Goal: Task Accomplishment & Management: Use online tool/utility

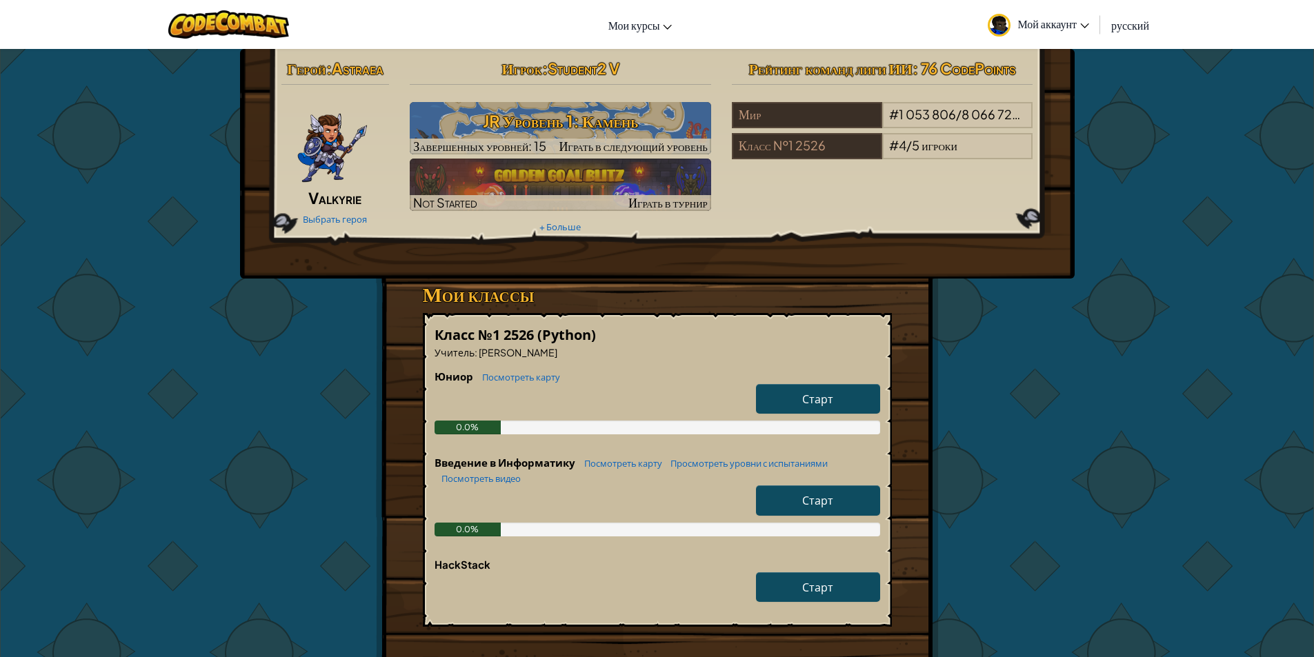
click at [1200, 472] on div "Герой : [PERSON_NAME] Valkyrie Выбрать героя Игрок : Student2 V JR Уровень 1: К…" at bounding box center [657, 438] width 1314 height 780
click at [1129, 405] on div "Герой : [PERSON_NAME] Valkyrie Выбрать героя Игрок : Student2 V JR Уровень 1: К…" at bounding box center [657, 438] width 1314 height 780
click at [357, 218] on link "Выбрать героя" at bounding box center [335, 219] width 64 height 11
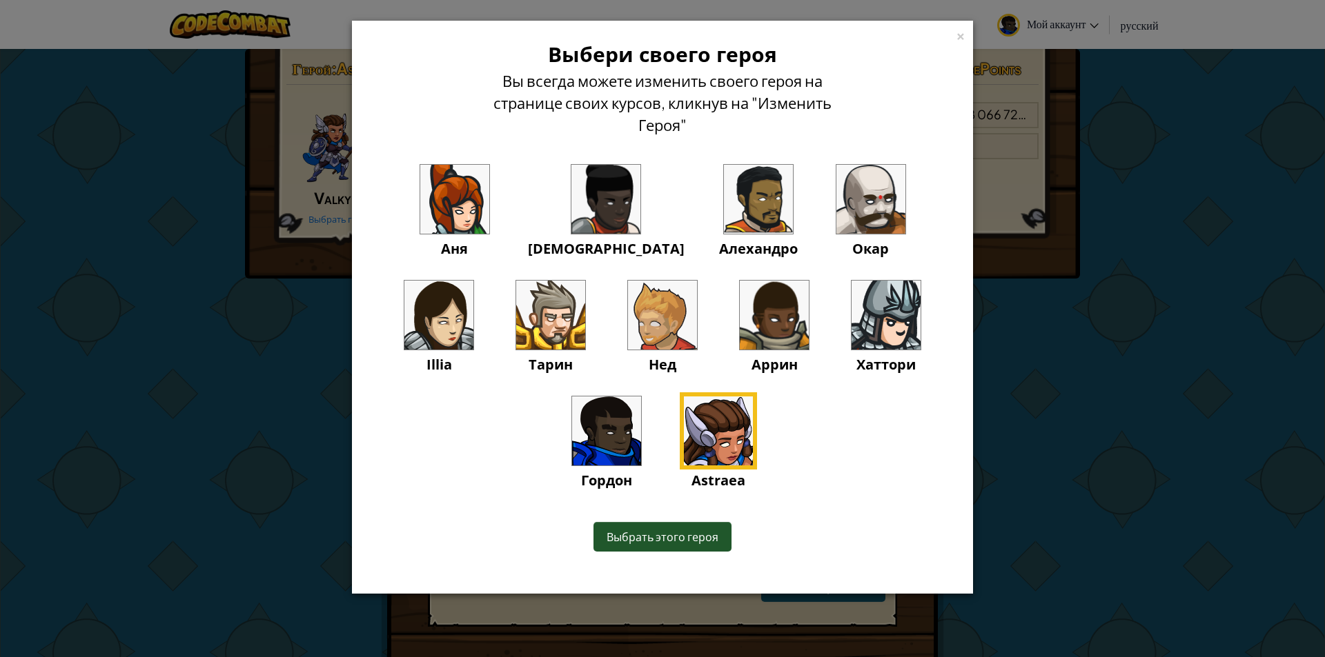
click at [516, 335] on img at bounding box center [550, 315] width 69 height 69
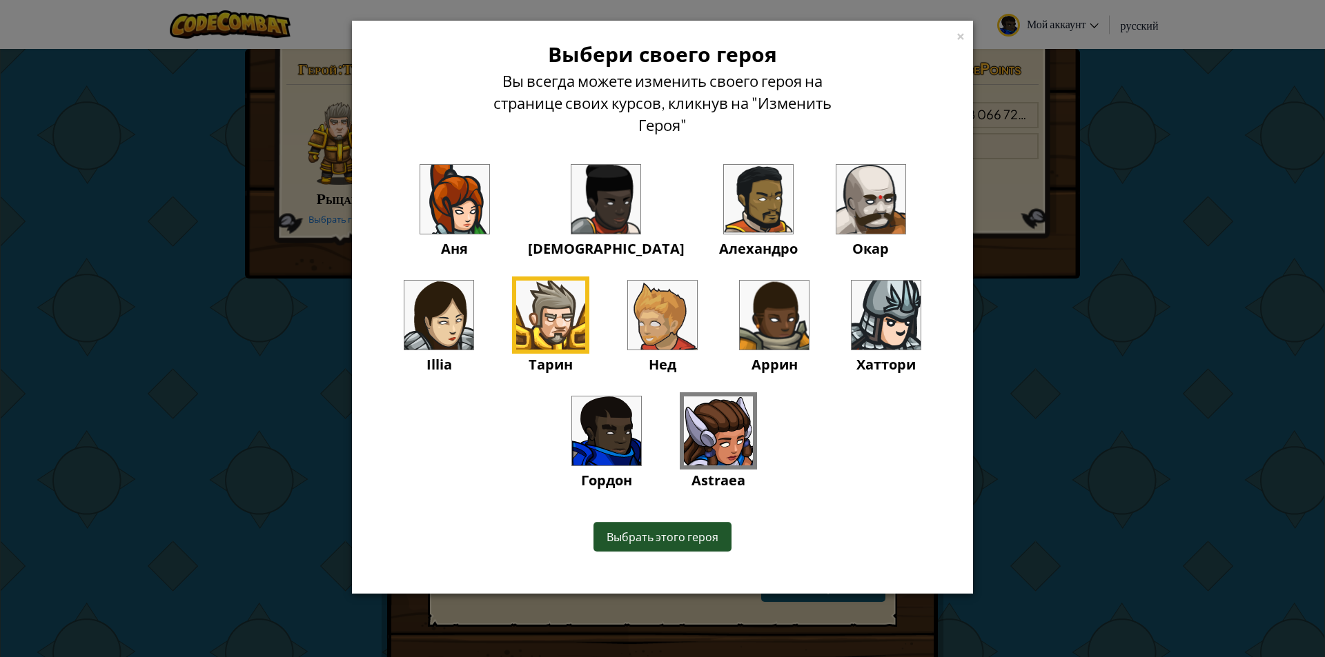
click at [615, 542] on span "Выбрать этого героя" at bounding box center [662, 537] width 112 height 14
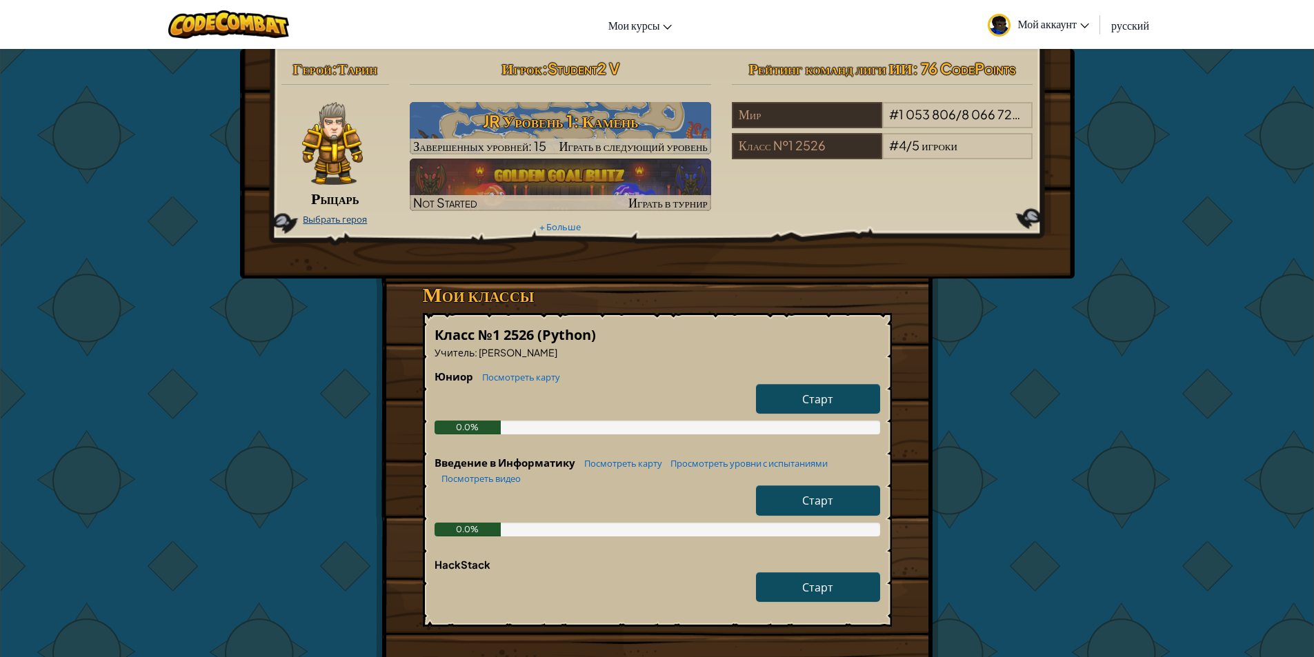
click at [324, 215] on link "Выбрать героя" at bounding box center [335, 219] width 64 height 11
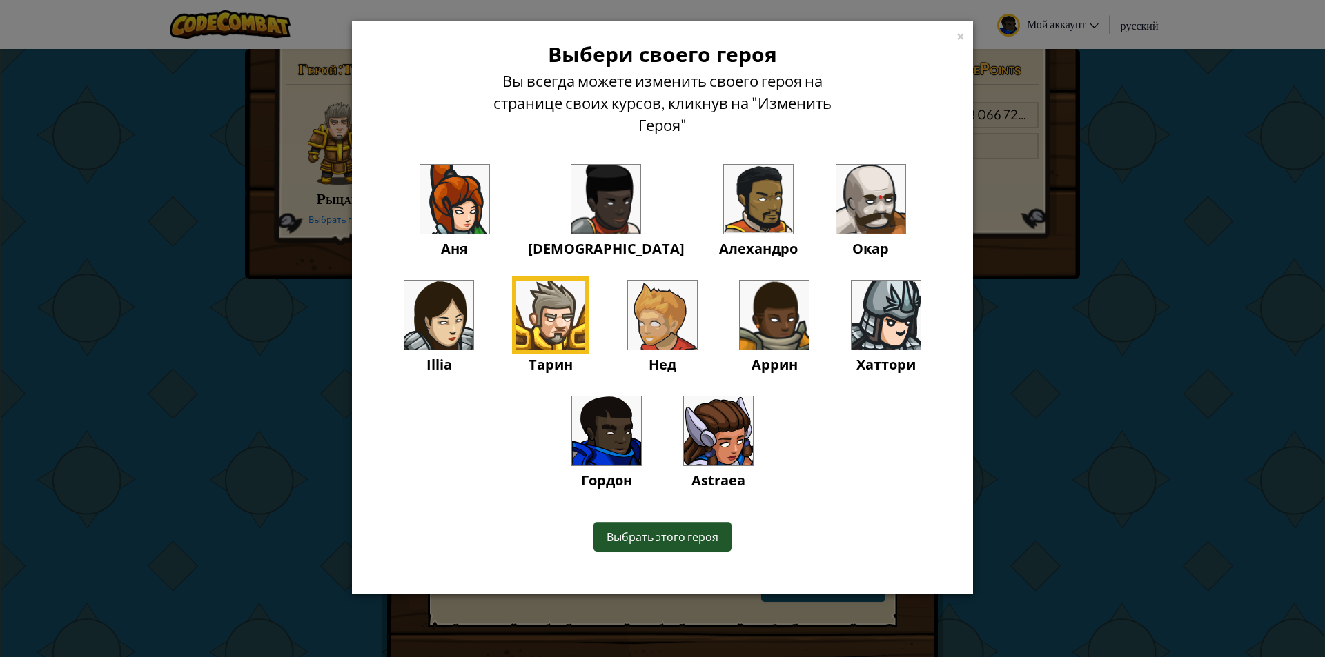
click at [851, 324] on img at bounding box center [885, 315] width 69 height 69
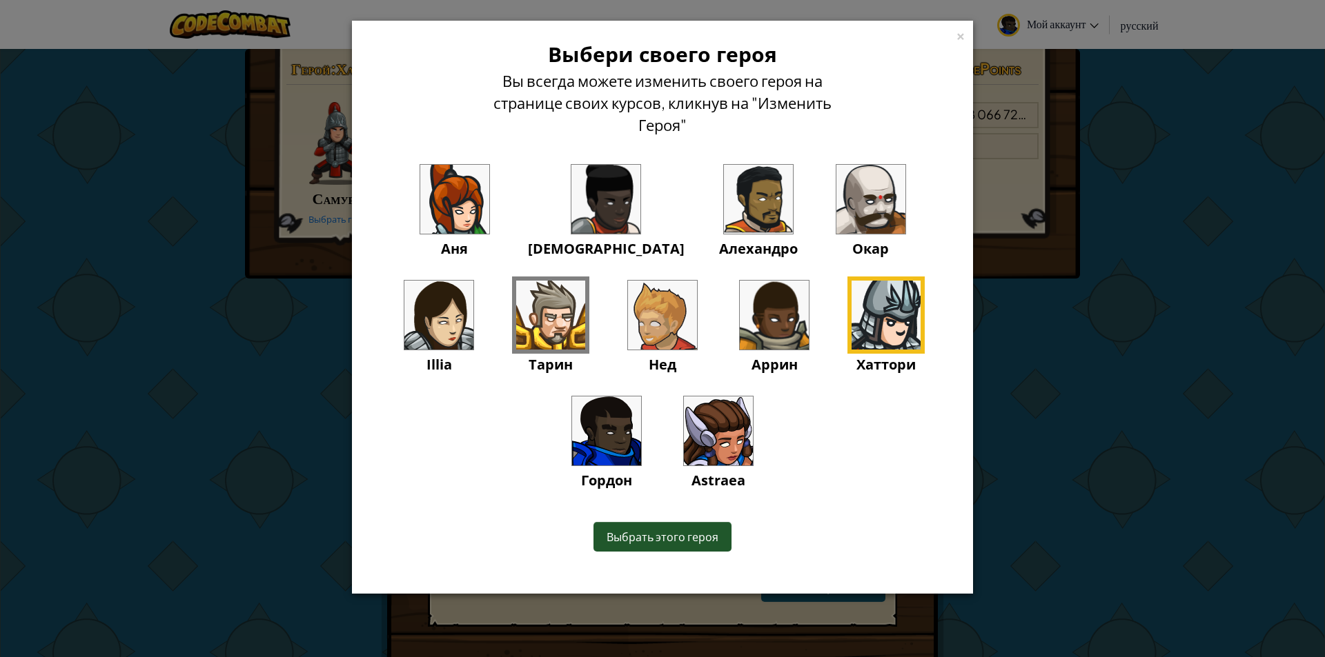
click at [740, 306] on img at bounding box center [774, 315] width 69 height 69
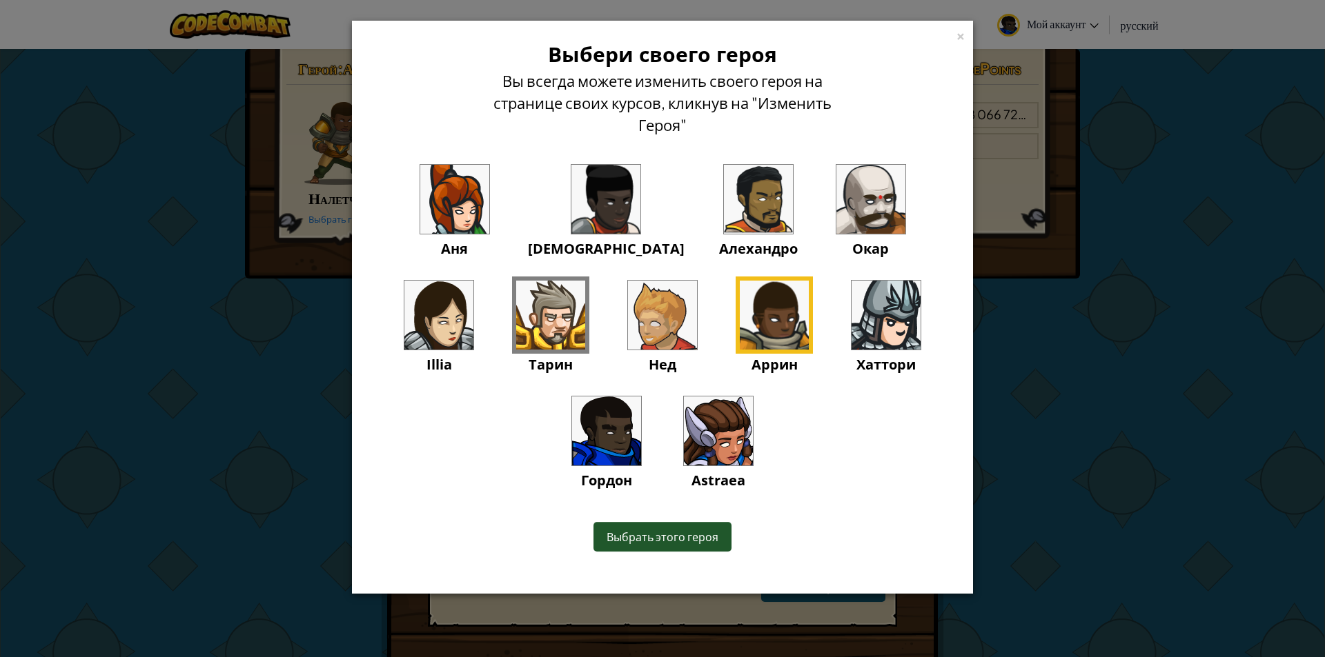
click at [641, 397] on img at bounding box center [606, 431] width 69 height 69
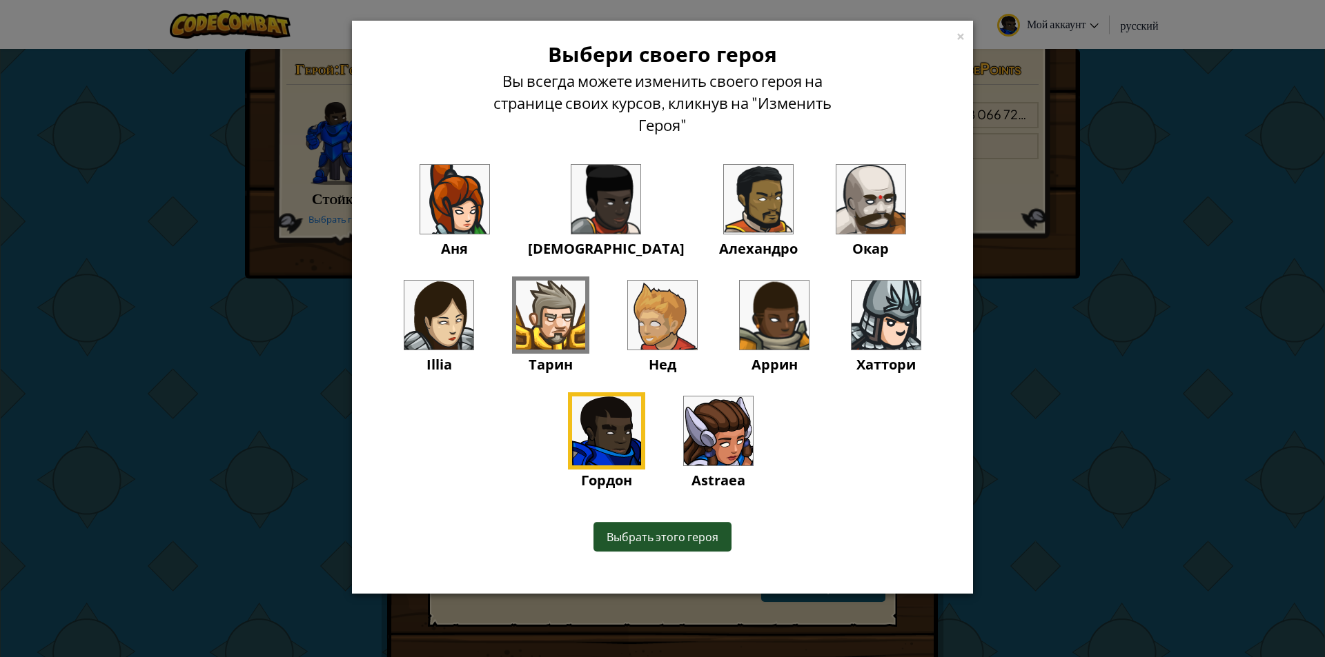
click at [655, 533] on span "Выбрать этого героя" at bounding box center [662, 537] width 112 height 14
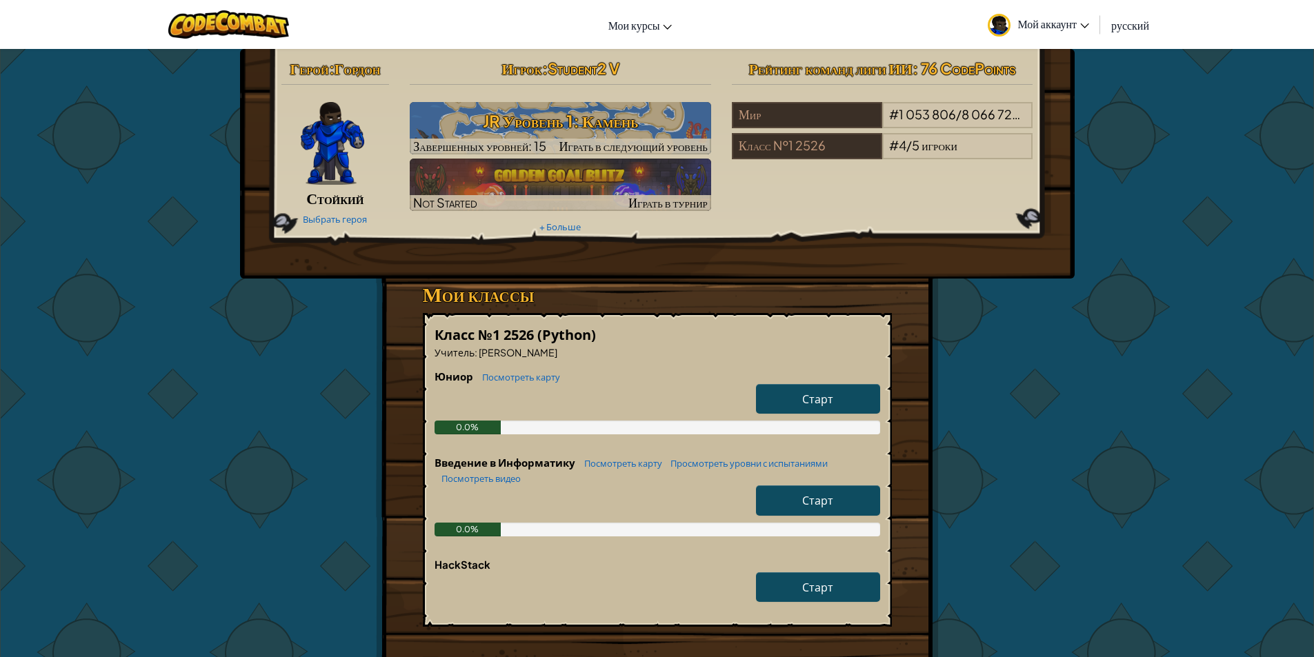
drag, startPoint x: 811, startPoint y: 497, endPoint x: 403, endPoint y: 597, distance: 420.0
click at [505, 597] on div "Класс №1 2526 (Python) Учитель : [PERSON_NAME] Юниор Посмотреть карту Старт 0.0…" at bounding box center [657, 470] width 469 height 314
click at [797, 497] on link "Старт" at bounding box center [818, 501] width 124 height 30
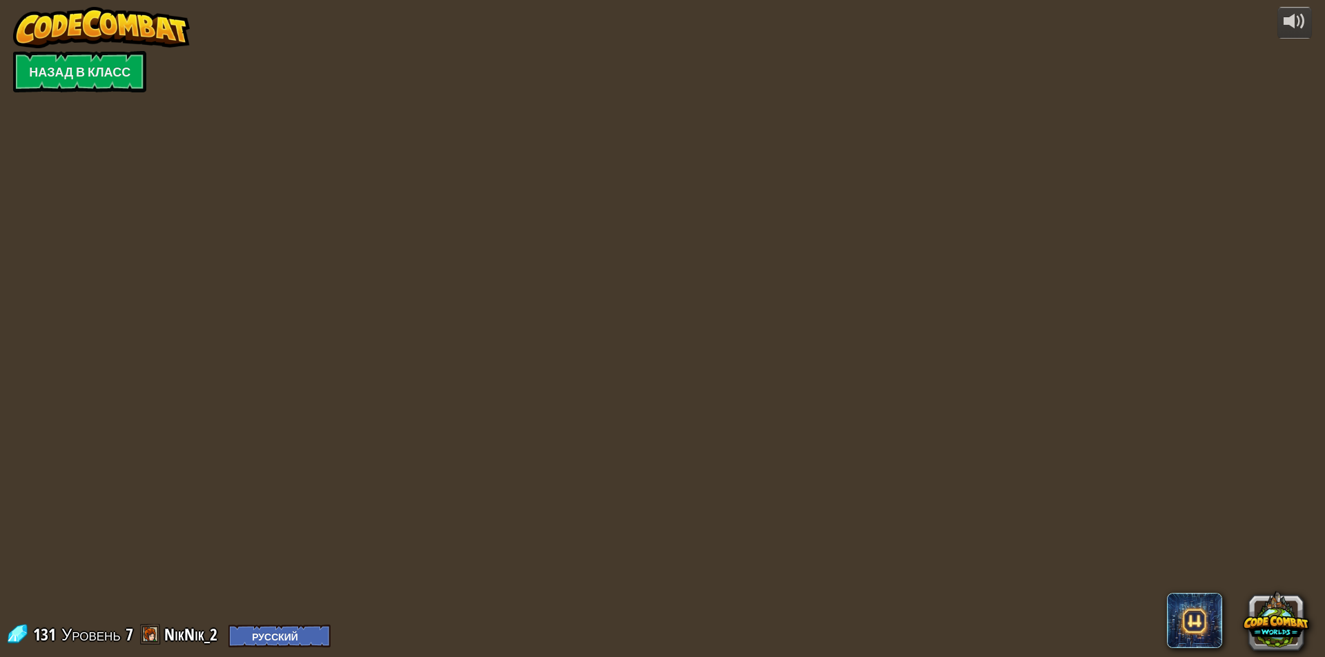
select select "ru"
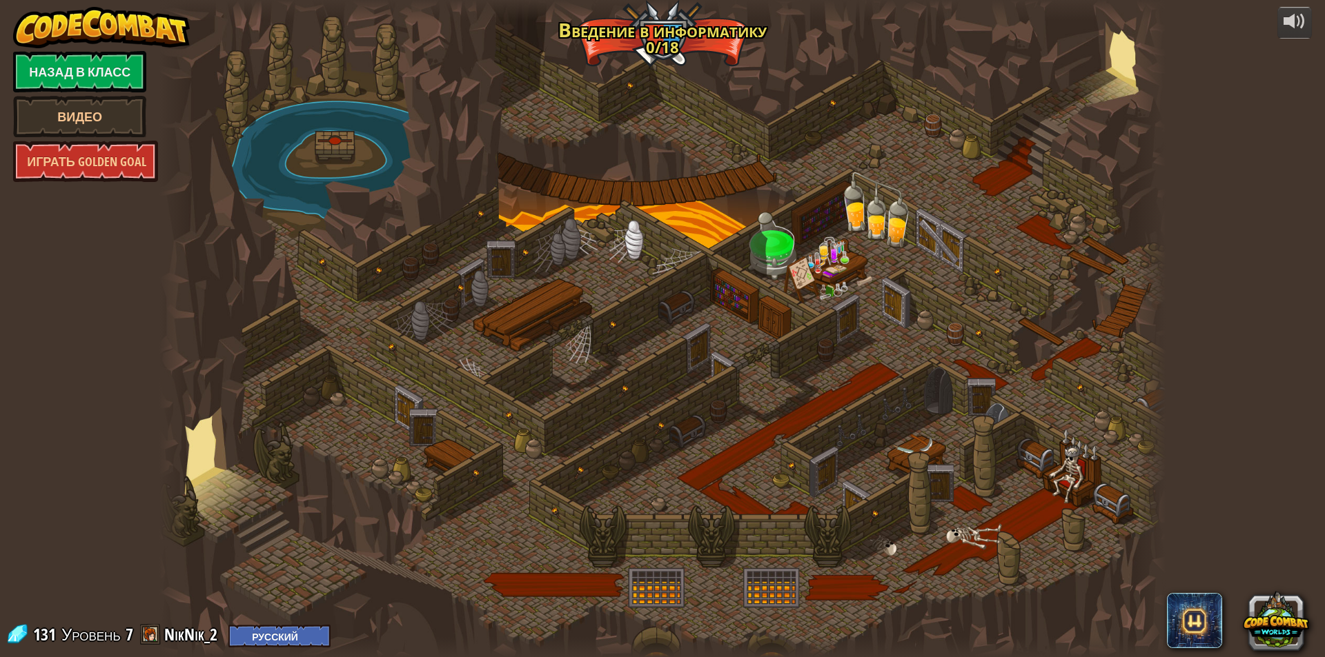
select select "ru"
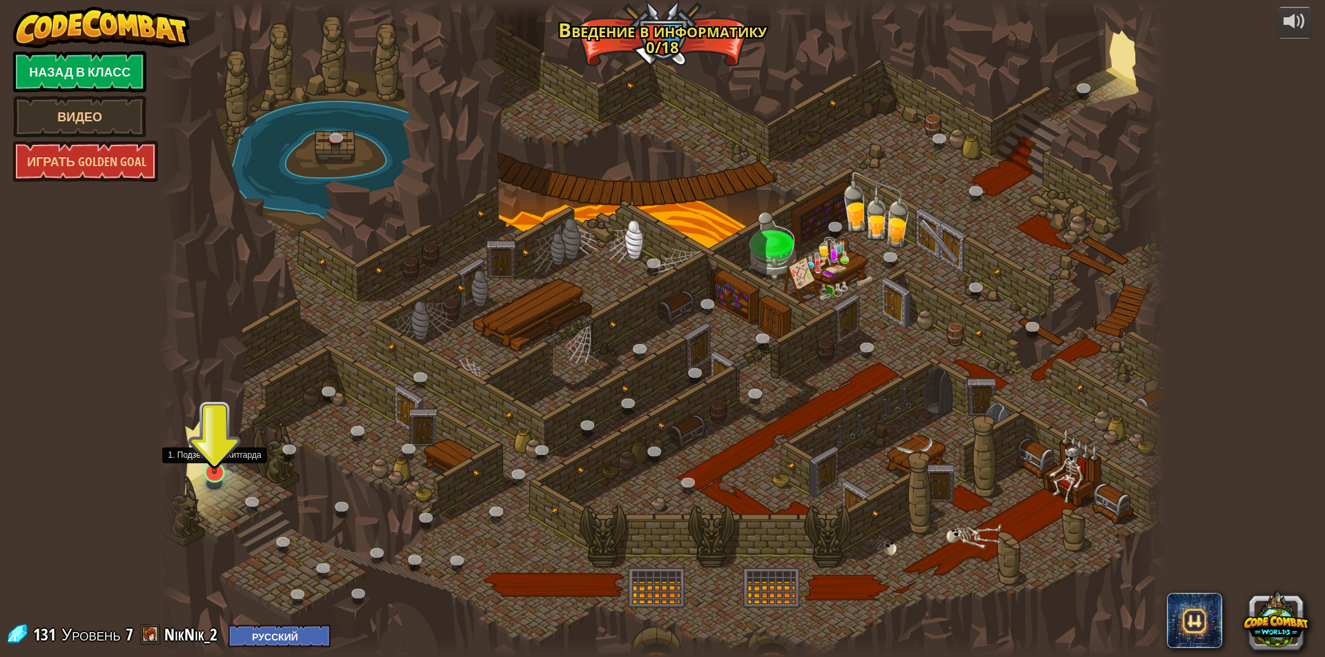
click at [209, 454] on img at bounding box center [214, 444] width 27 height 62
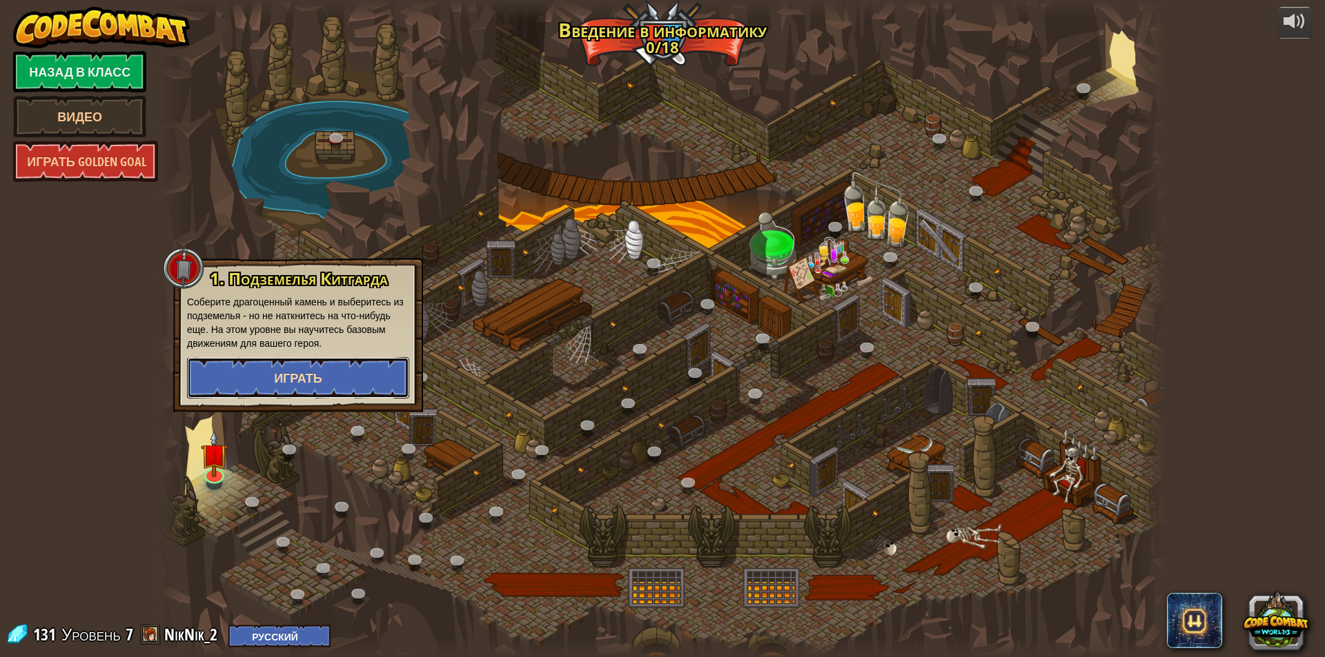
click at [264, 367] on button "Играть" at bounding box center [298, 377] width 222 height 41
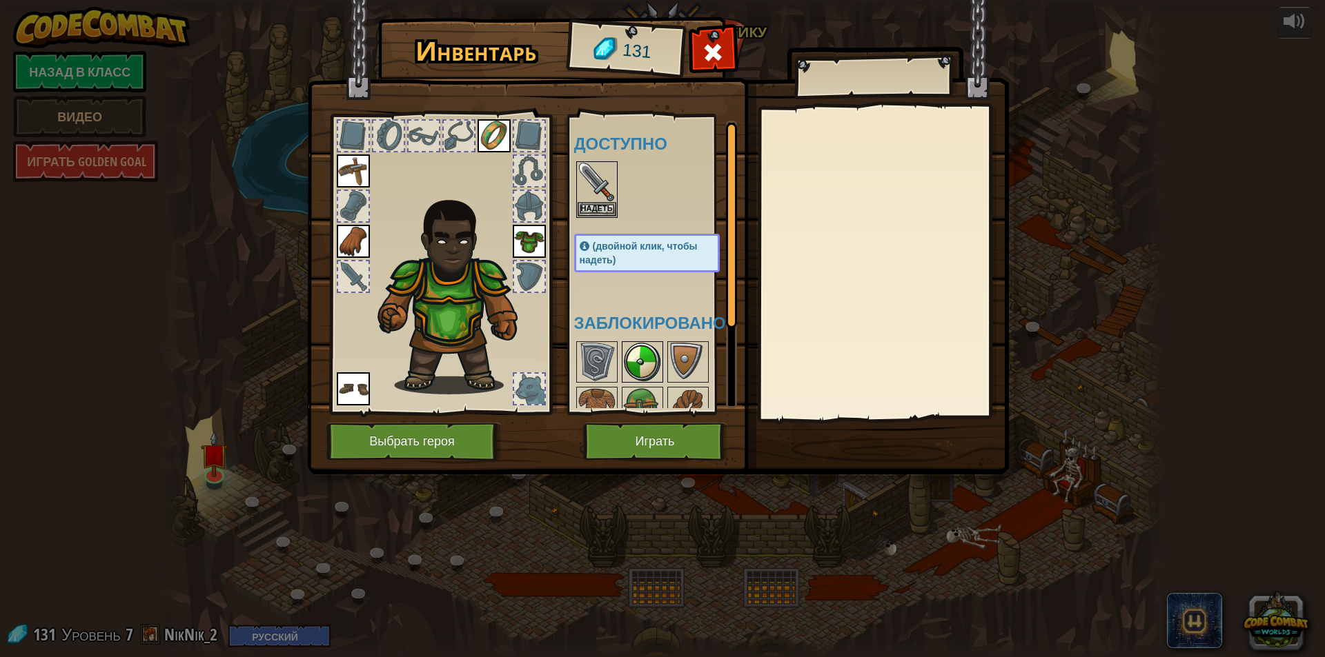
click at [647, 352] on img at bounding box center [642, 362] width 39 height 39
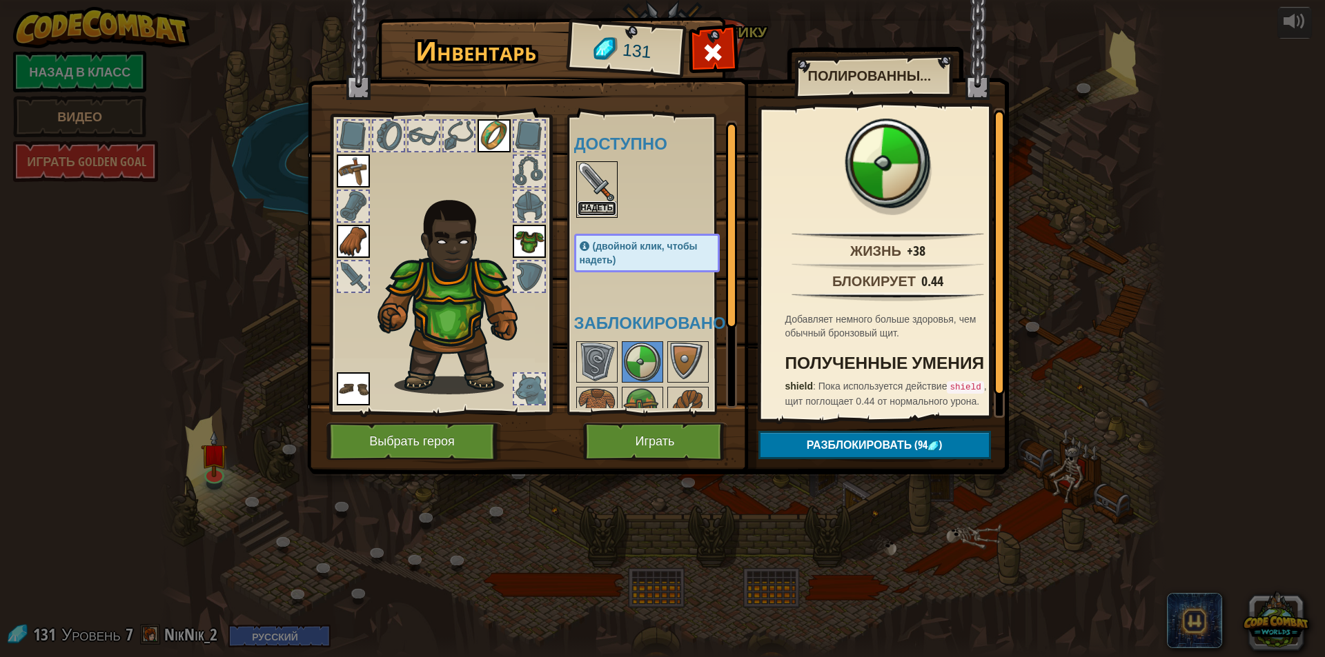
click at [602, 206] on button "Надеть" at bounding box center [596, 208] width 39 height 14
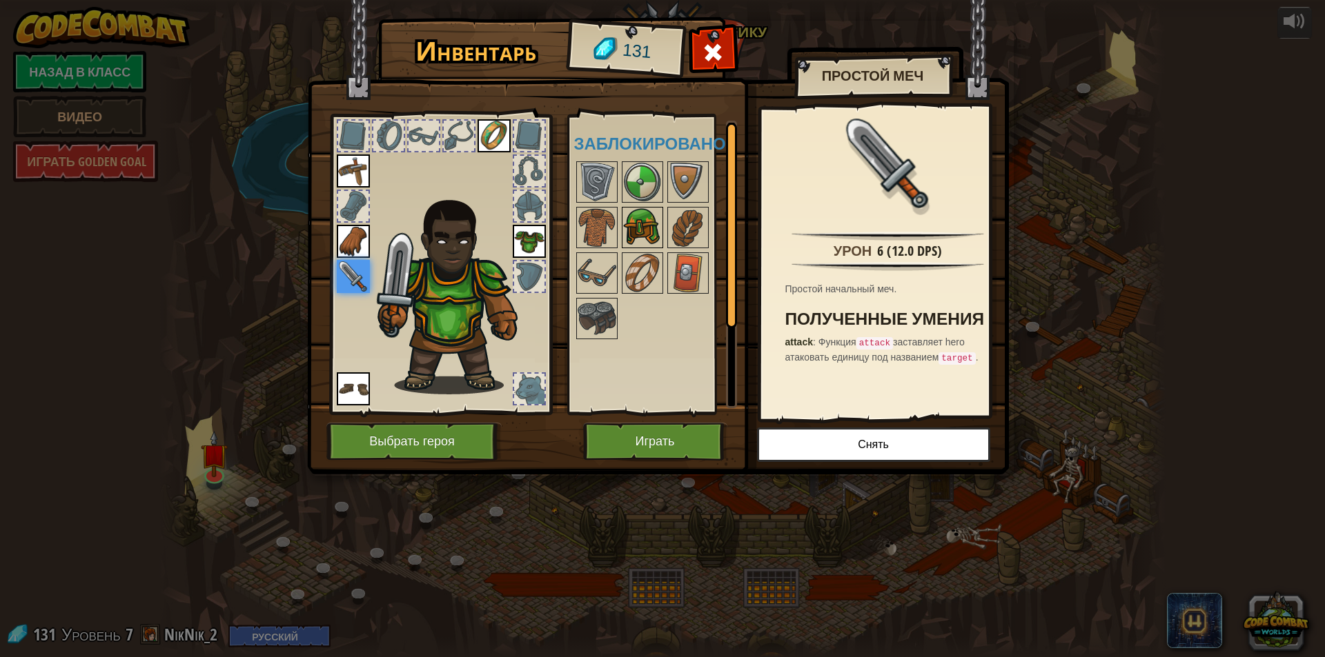
click at [635, 220] on img at bounding box center [642, 227] width 39 height 39
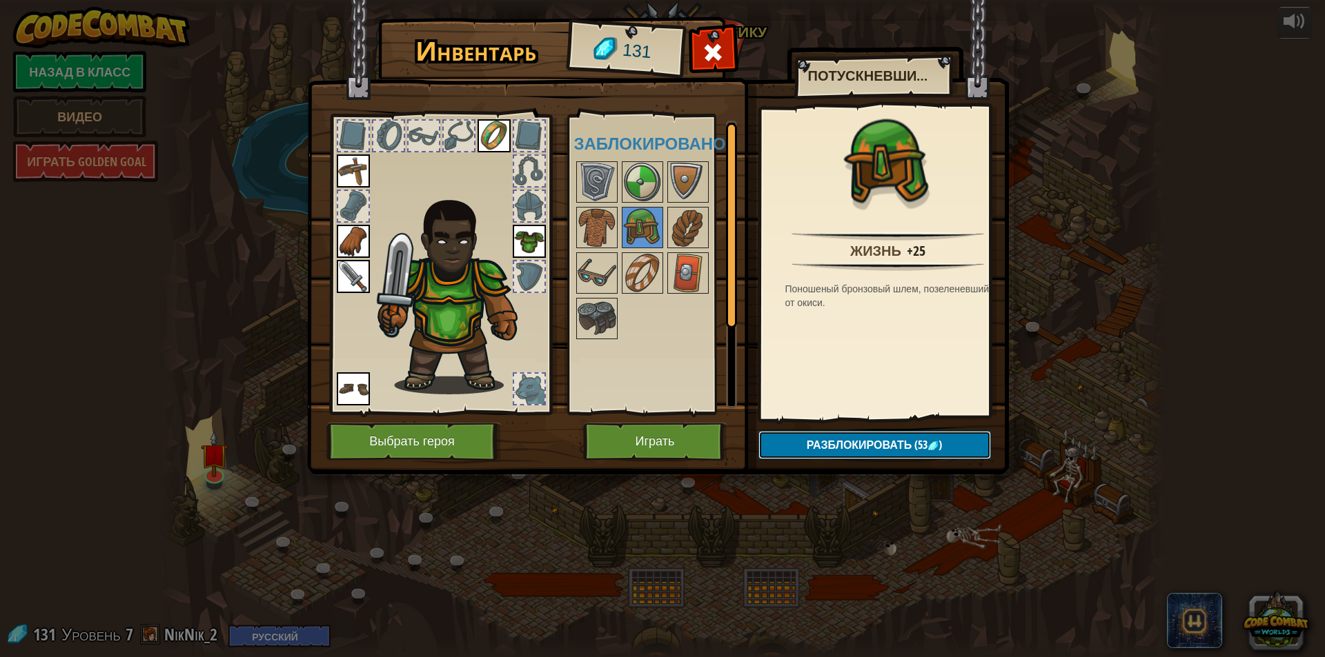
click at [969, 443] on button "Разблокировать (53 )" at bounding box center [874, 445] width 232 height 28
click at [834, 449] on button "Подтвердить" at bounding box center [874, 445] width 232 height 28
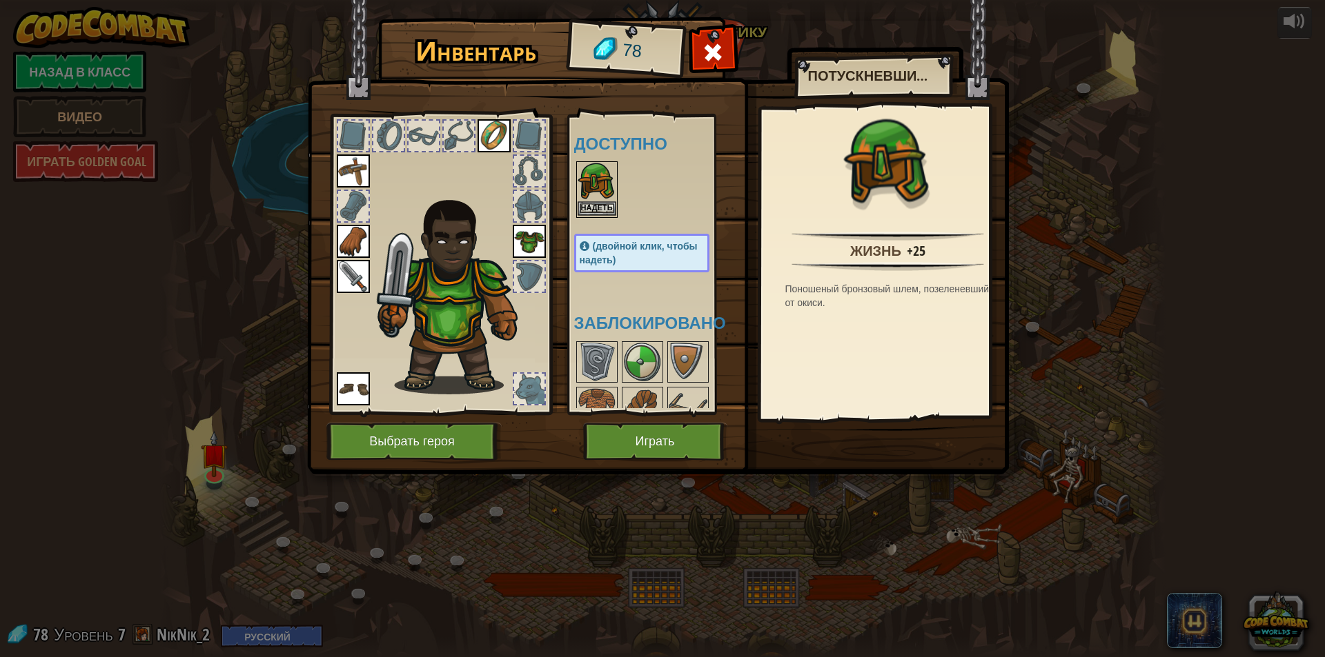
click at [600, 200] on img at bounding box center [596, 182] width 39 height 39
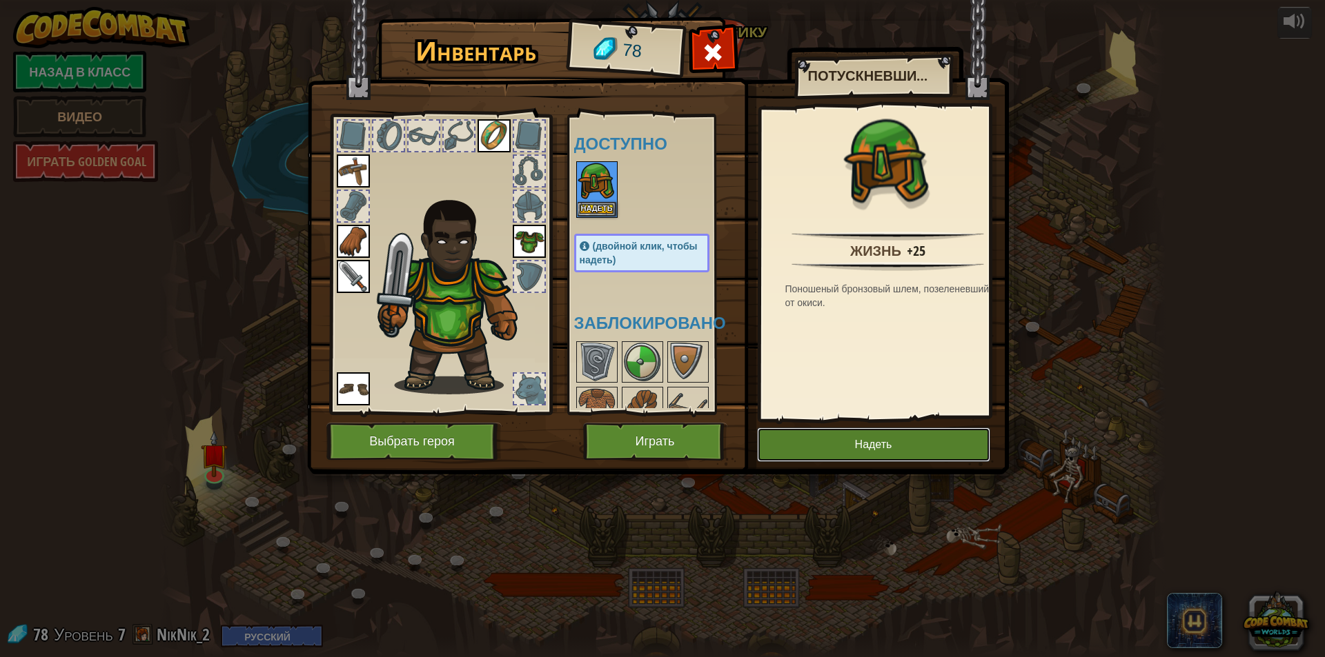
click at [892, 439] on button "Надеть" at bounding box center [873, 445] width 233 height 34
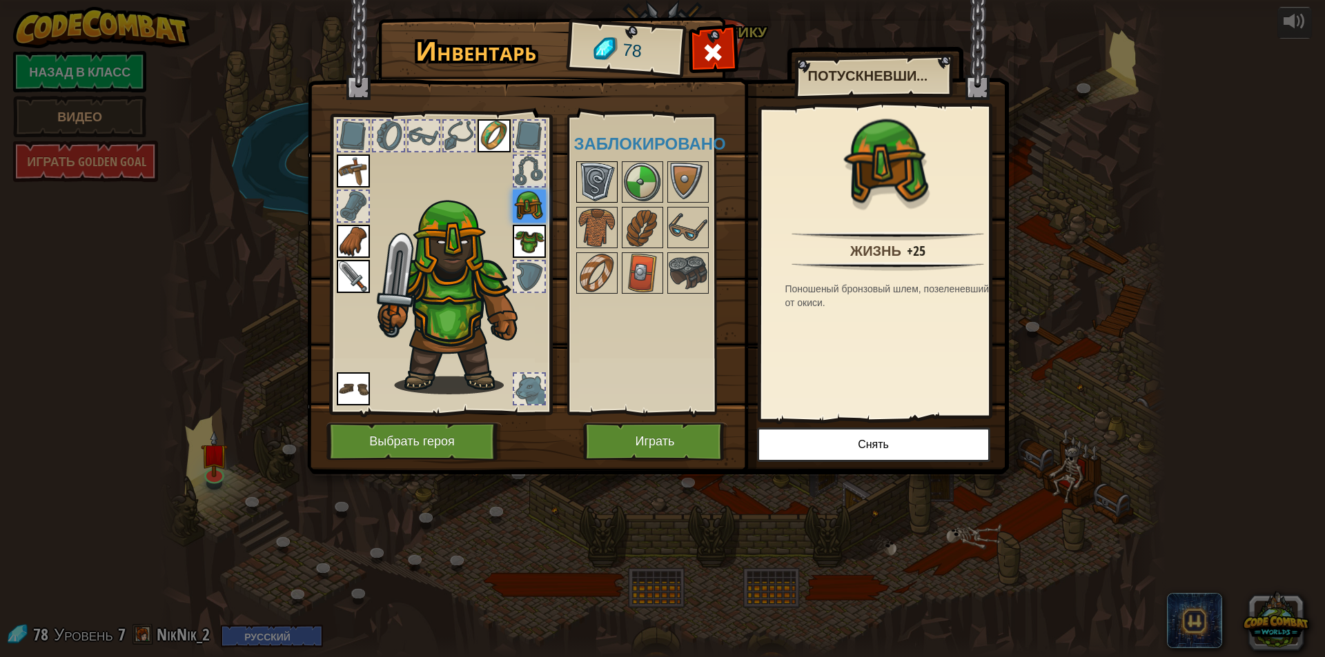
click at [595, 177] on img at bounding box center [596, 182] width 39 height 39
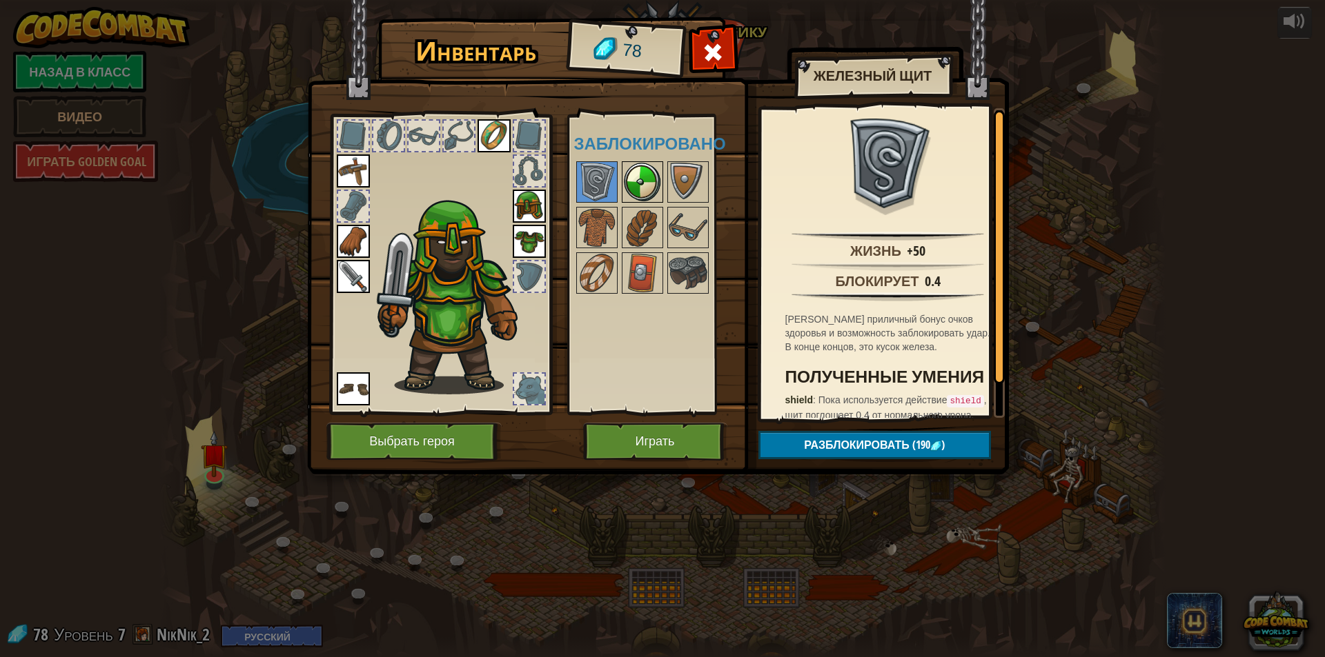
click at [649, 169] on img at bounding box center [642, 182] width 39 height 39
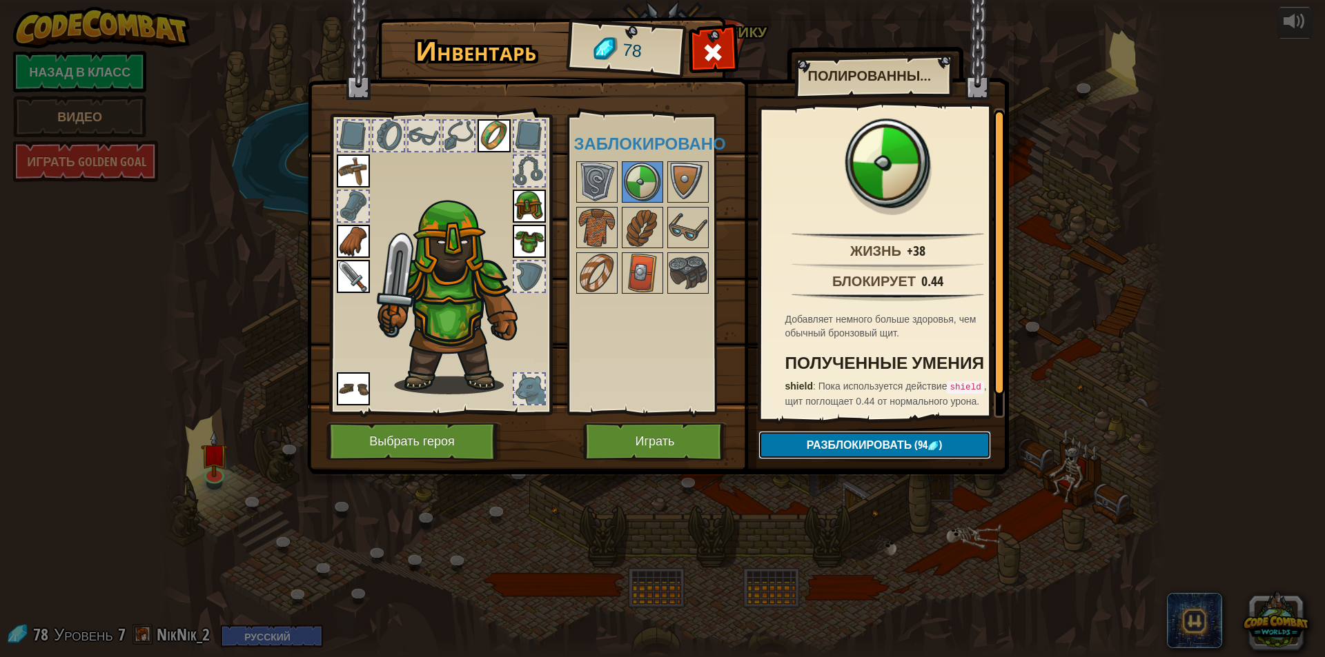
click at [911, 444] on span "(94" at bounding box center [919, 444] width 16 height 15
click at [860, 445] on span "Разблокировать" at bounding box center [859, 444] width 106 height 15
drag, startPoint x: 860, startPoint y: 433, endPoint x: 1324, endPoint y: 488, distance: 467.7
click at [1324, 488] on div "Инвентарь 78 Доступно Надеть Надеть Надеть Надеть Надеть Надеть Надеть (двойной…" at bounding box center [662, 328] width 1325 height 657
click at [682, 169] on img at bounding box center [688, 182] width 39 height 39
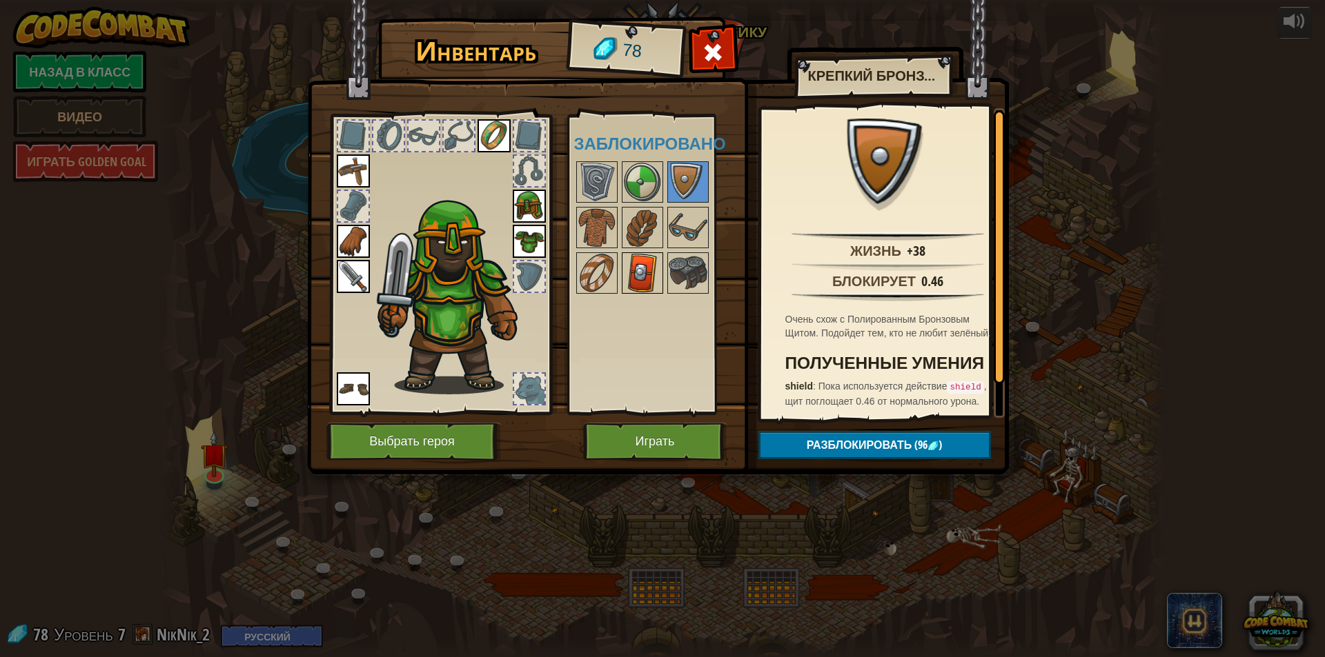
click at [651, 259] on img at bounding box center [642, 273] width 39 height 39
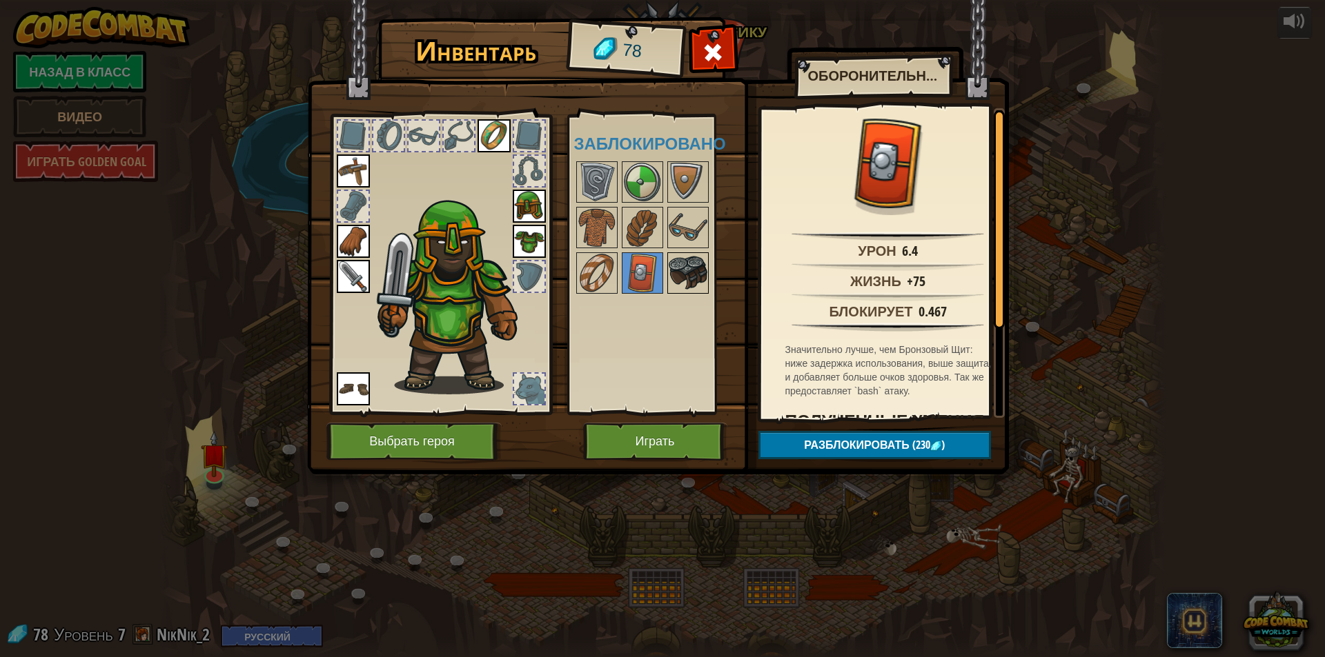
click at [685, 268] on img at bounding box center [688, 273] width 39 height 39
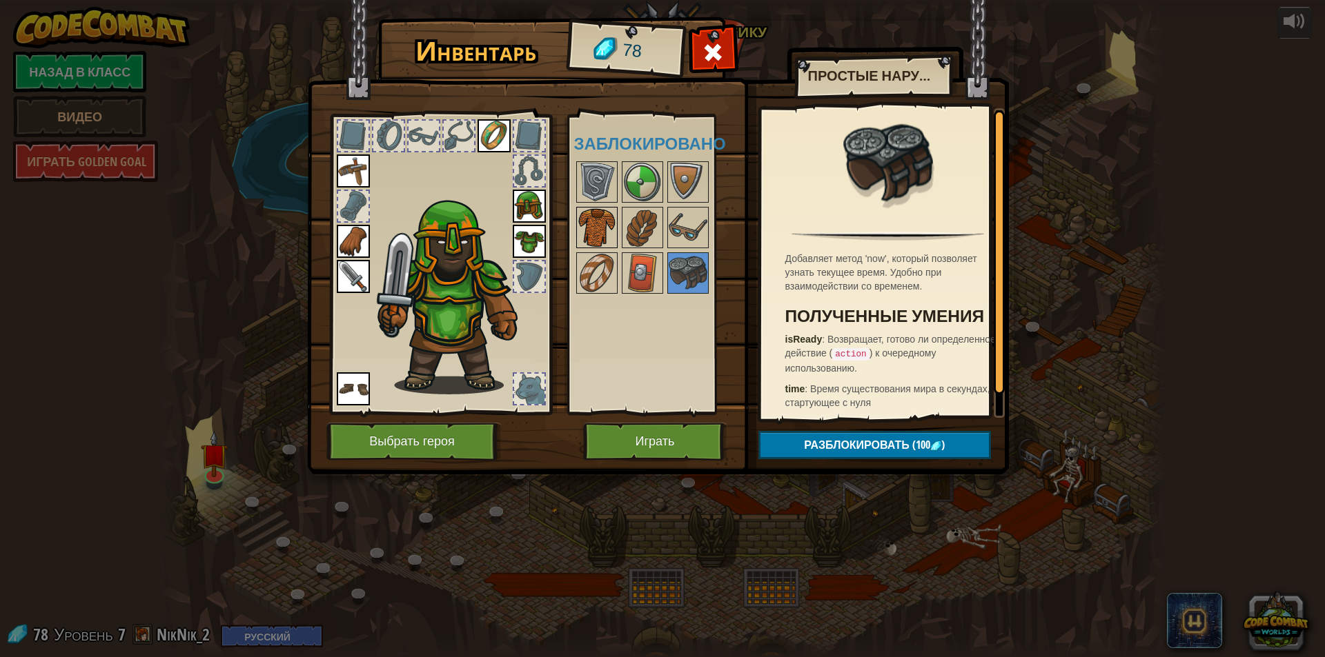
click at [604, 231] on img at bounding box center [596, 227] width 39 height 39
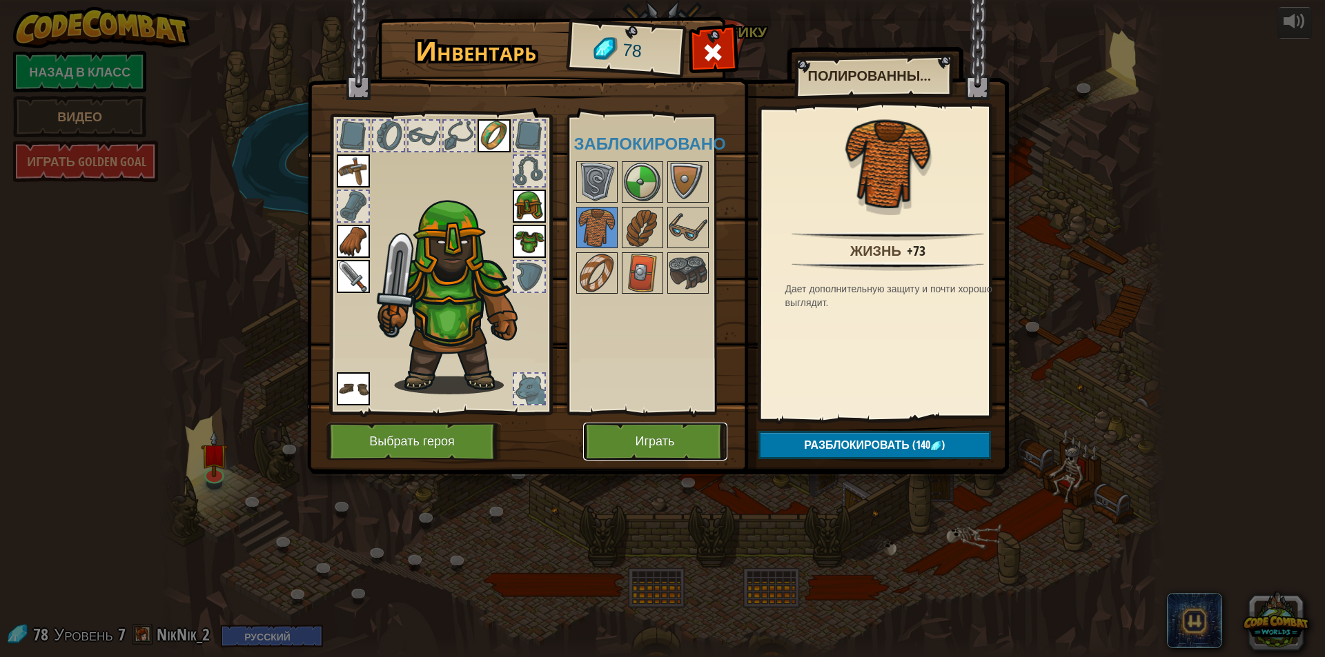
click at [671, 437] on button "Играть" at bounding box center [655, 442] width 144 height 38
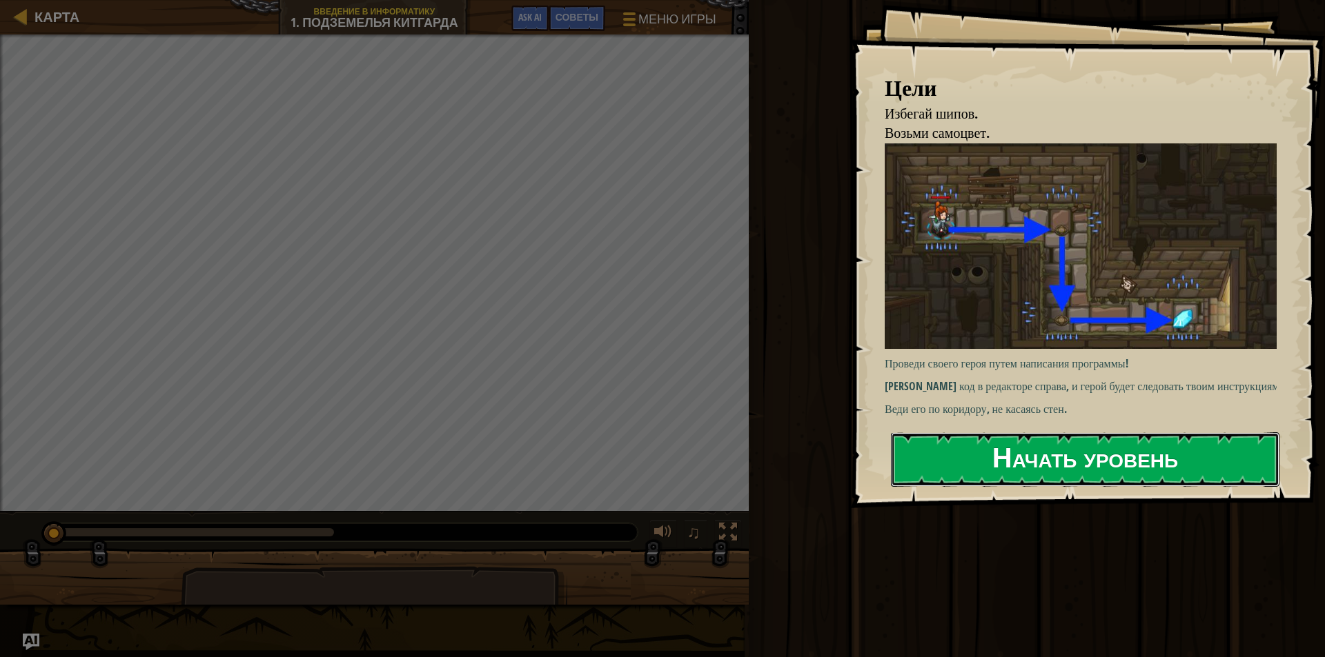
click at [1087, 445] on button "Начать уровень" at bounding box center [1085, 460] width 388 height 55
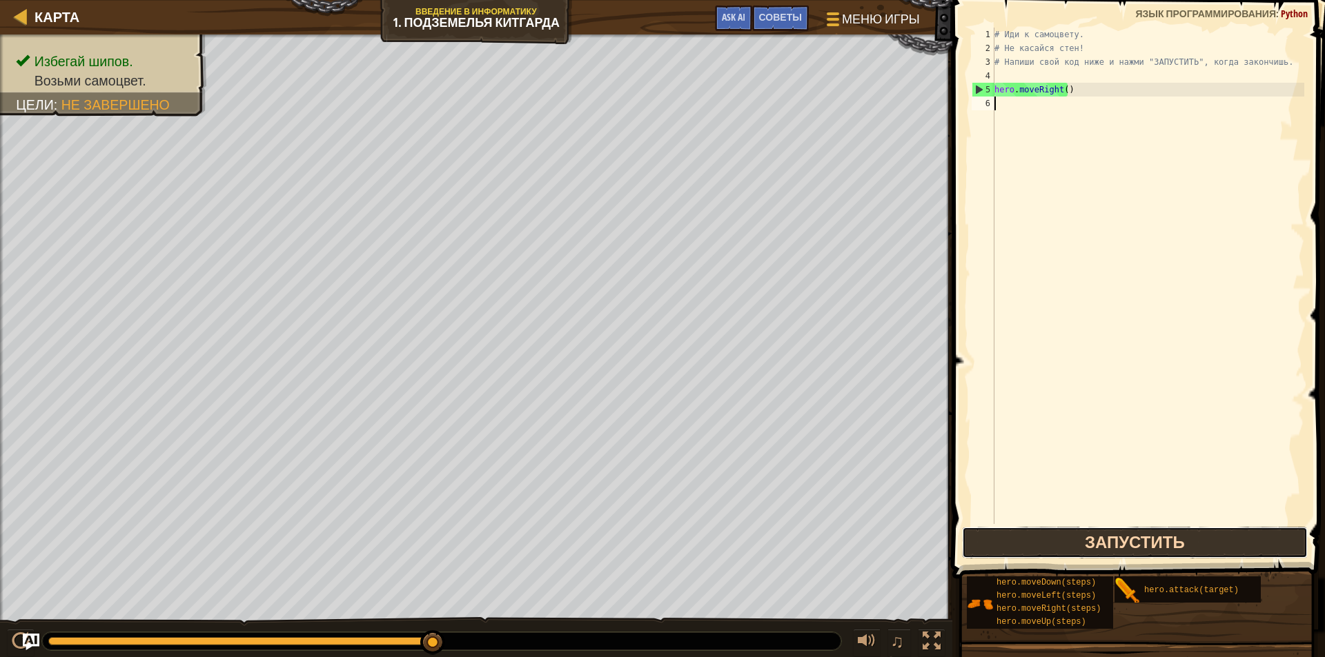
click at [1091, 535] on button "Запустить" at bounding box center [1135, 543] width 346 height 32
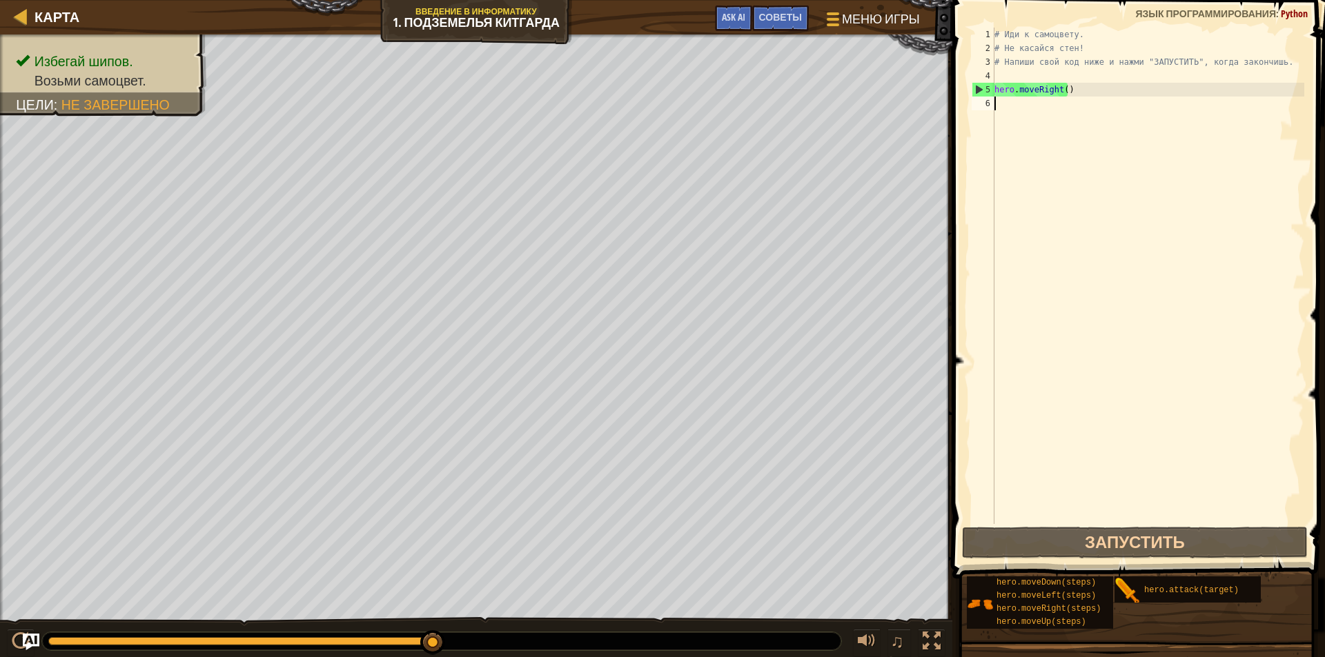
type textarea "h"
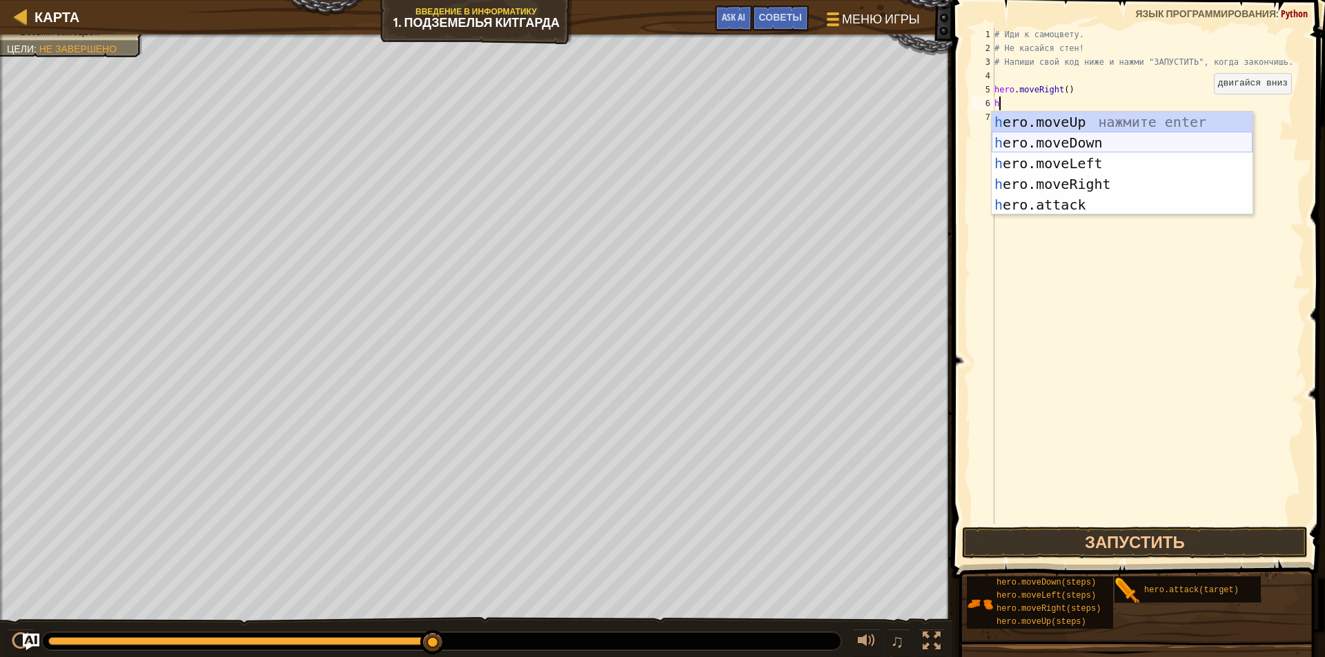
click at [1069, 147] on div "h ero.moveUp нажмите enter h ero.moveDown нажмите enter h ero.moveLeft нажмите …" at bounding box center [1121, 184] width 261 height 145
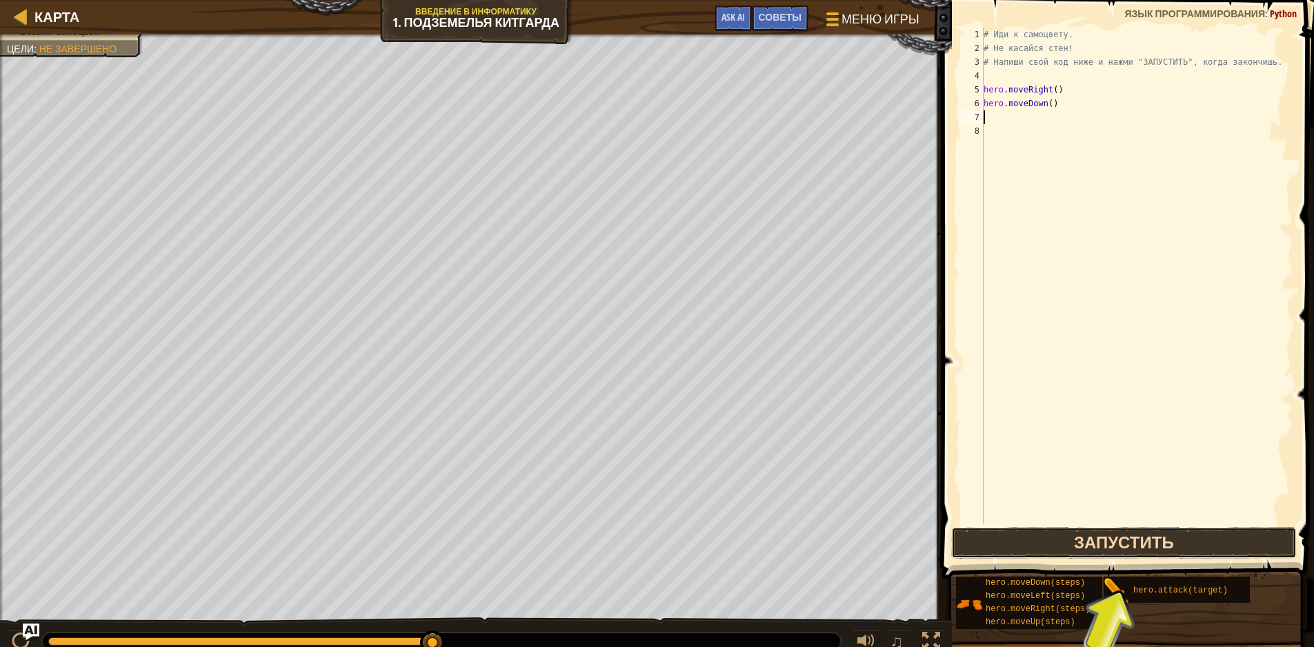
click at [1099, 543] on button "Запустить" at bounding box center [1124, 543] width 346 height 32
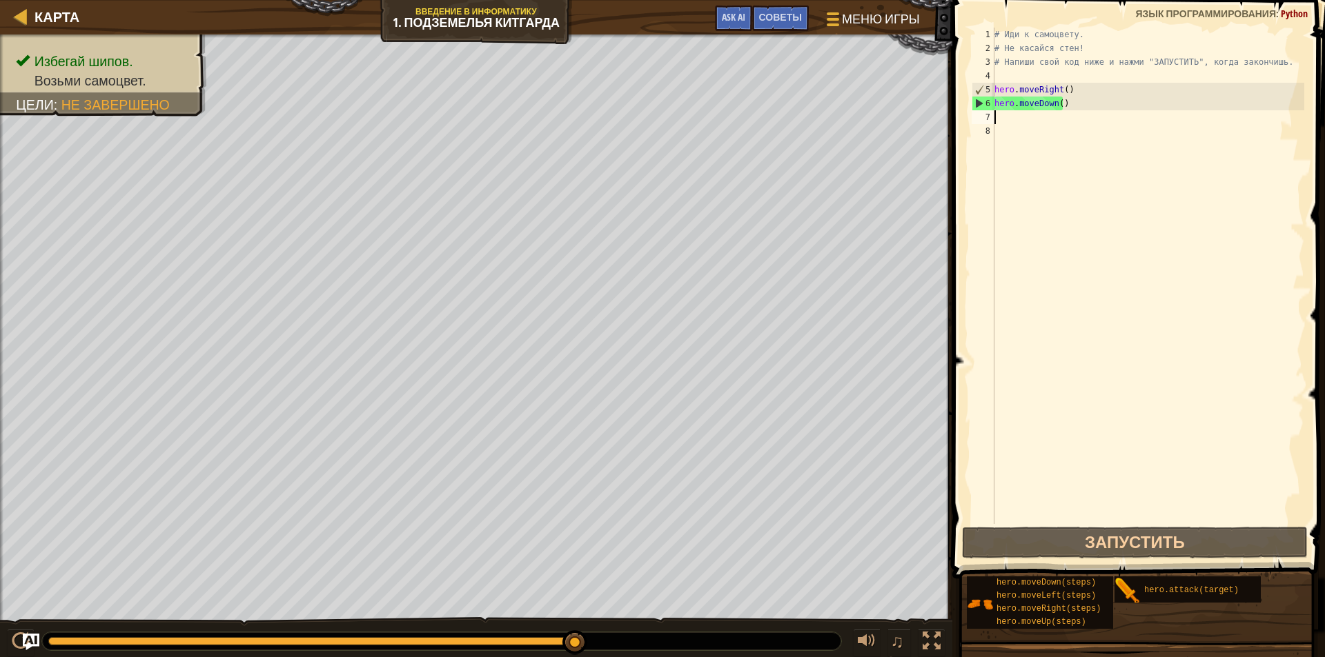
type textarea "h"
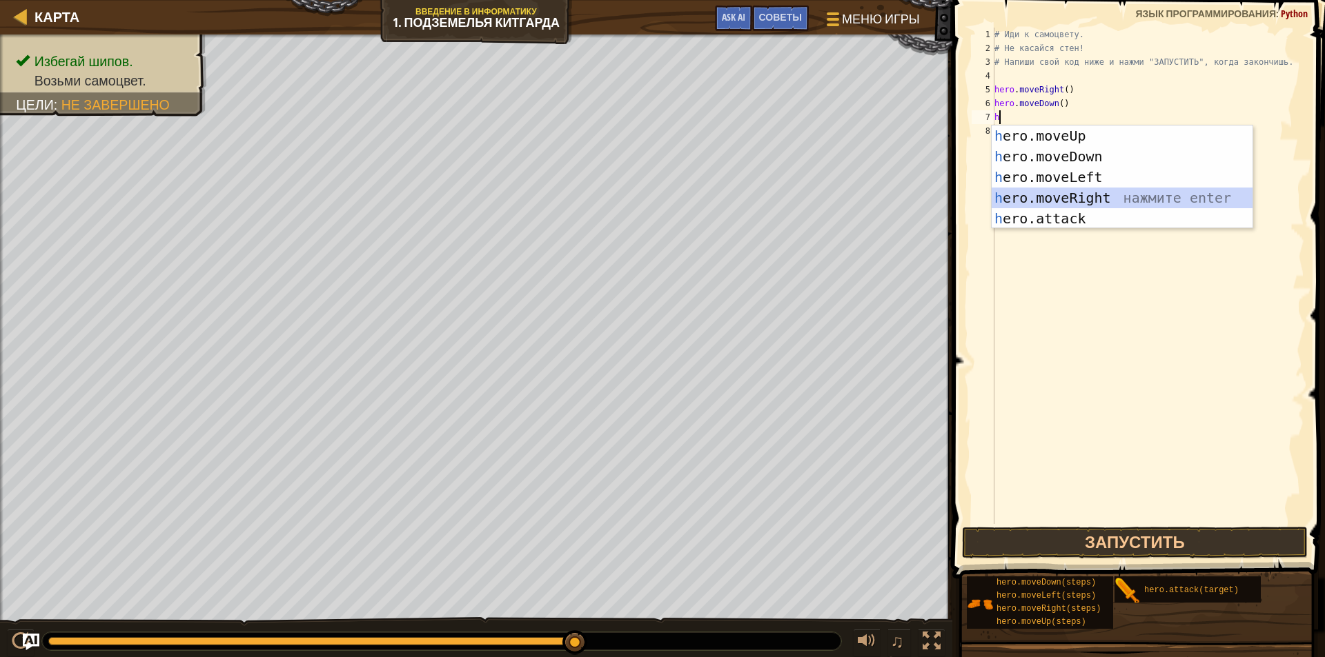
click at [1103, 194] on div "h ero.moveUp нажмите enter h ero.moveDown нажмите enter h ero.moveLeft нажмите …" at bounding box center [1121, 198] width 261 height 145
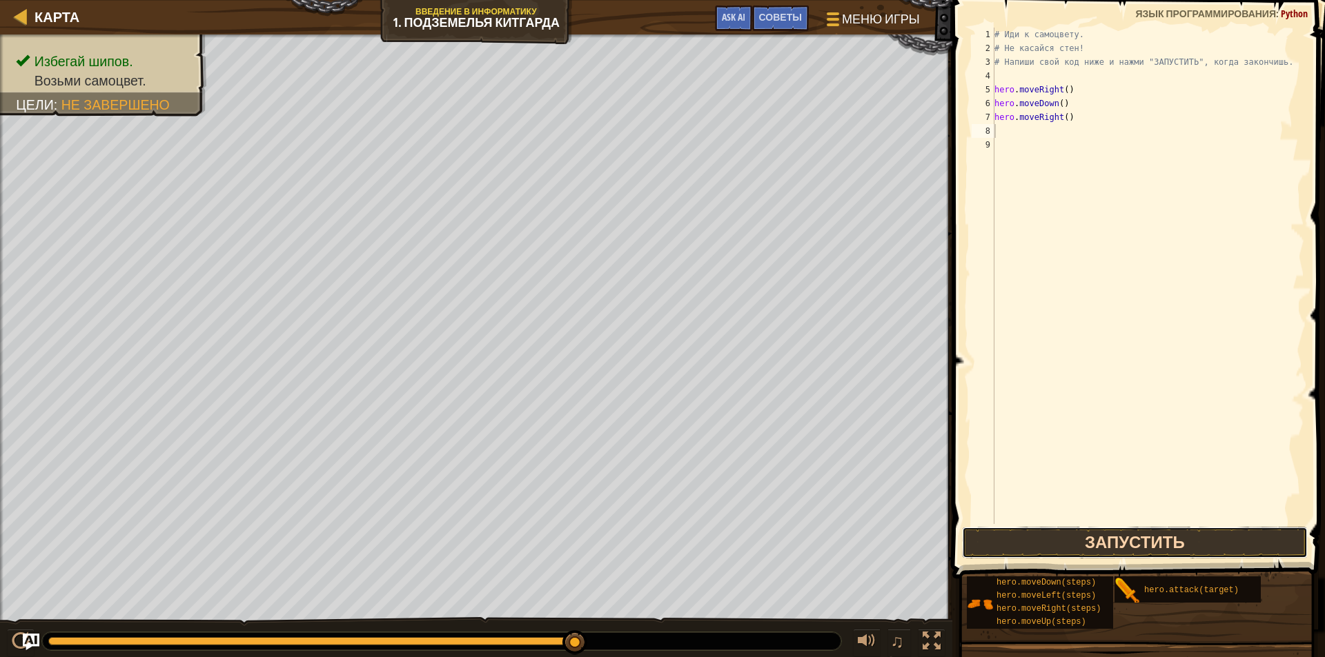
click at [1211, 541] on button "Запустить" at bounding box center [1135, 543] width 346 height 32
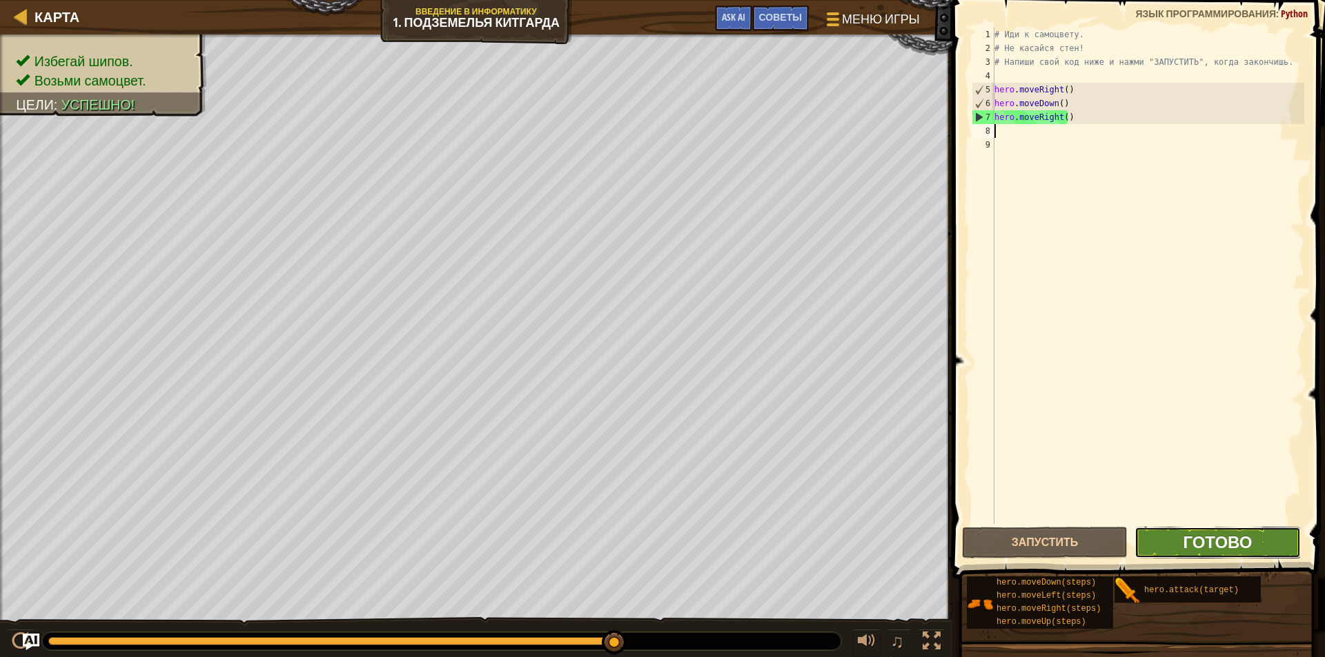
click at [1225, 532] on span "Готово" at bounding box center [1216, 542] width 69 height 22
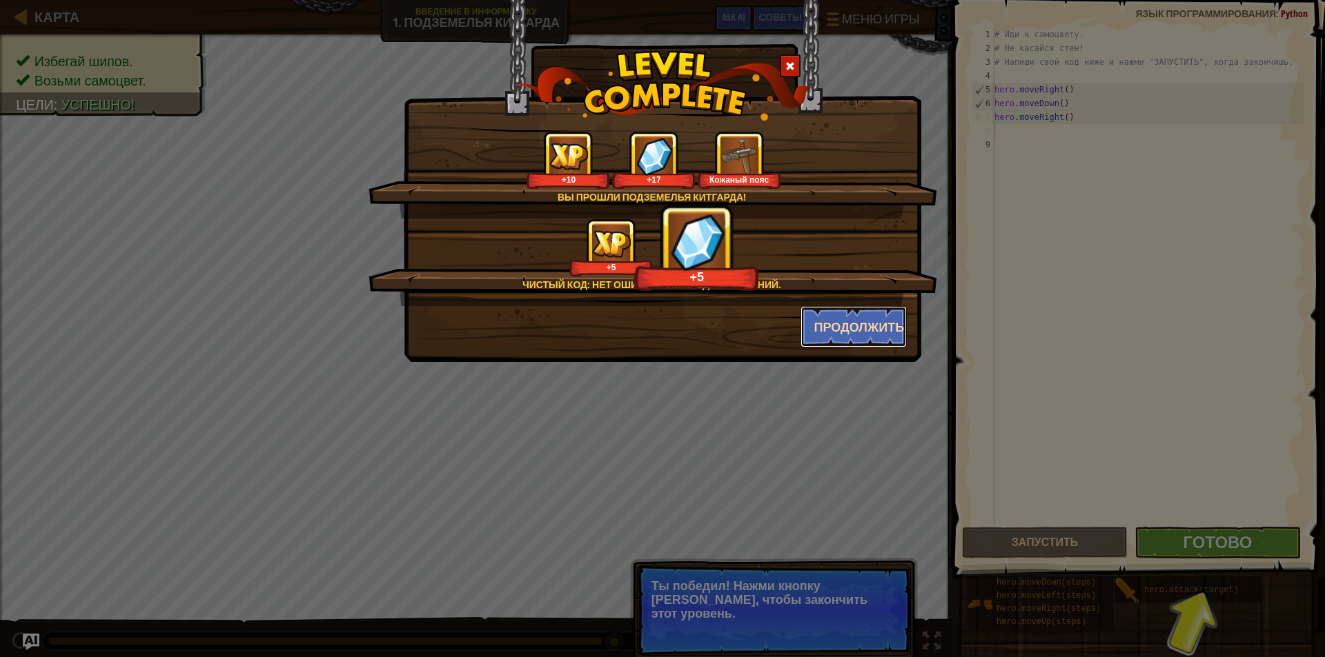
click at [835, 330] on button "Продолжить" at bounding box center [853, 326] width 107 height 41
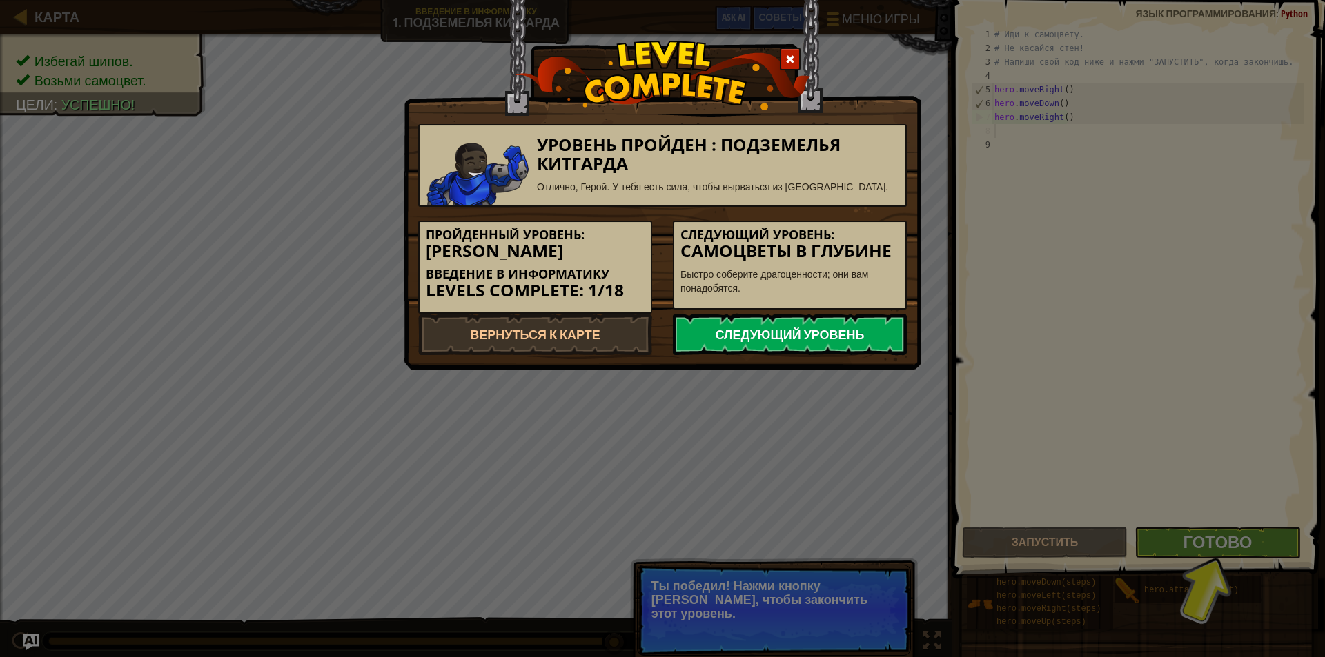
click at [780, 344] on link "Следующий уровень" at bounding box center [790, 334] width 234 height 41
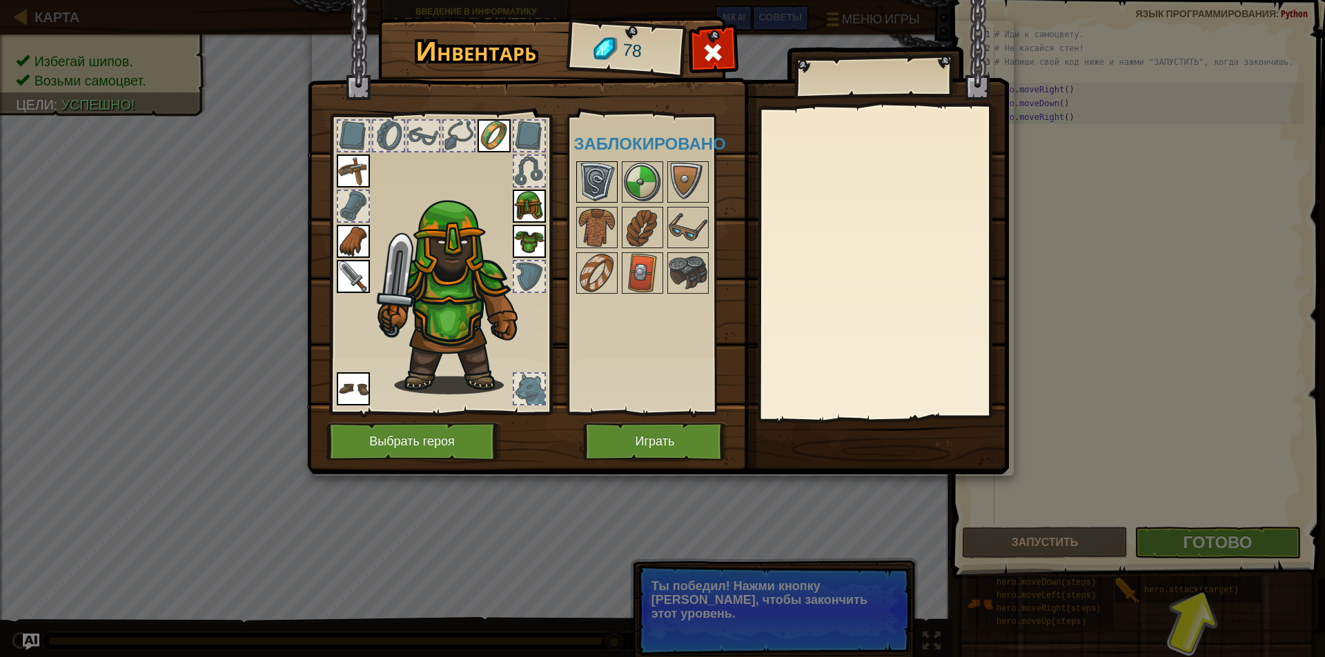
click at [583, 186] on img at bounding box center [596, 182] width 39 height 39
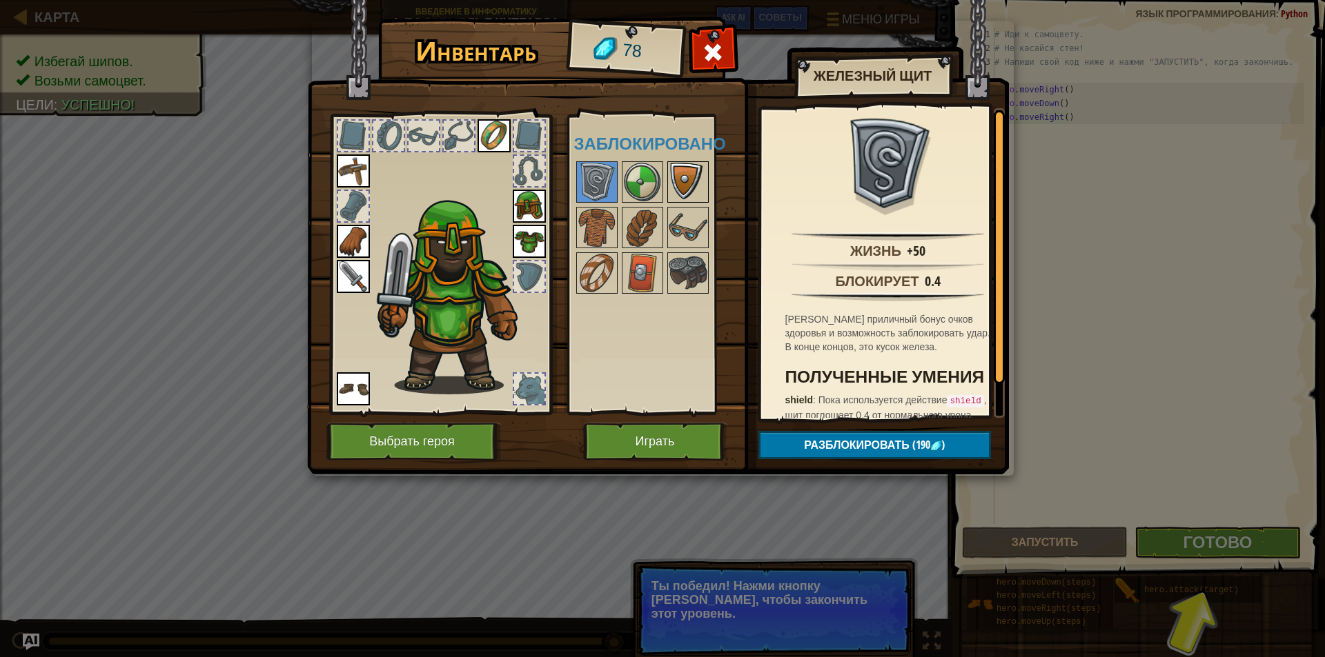
click at [667, 179] on div at bounding box center [687, 181] width 41 height 41
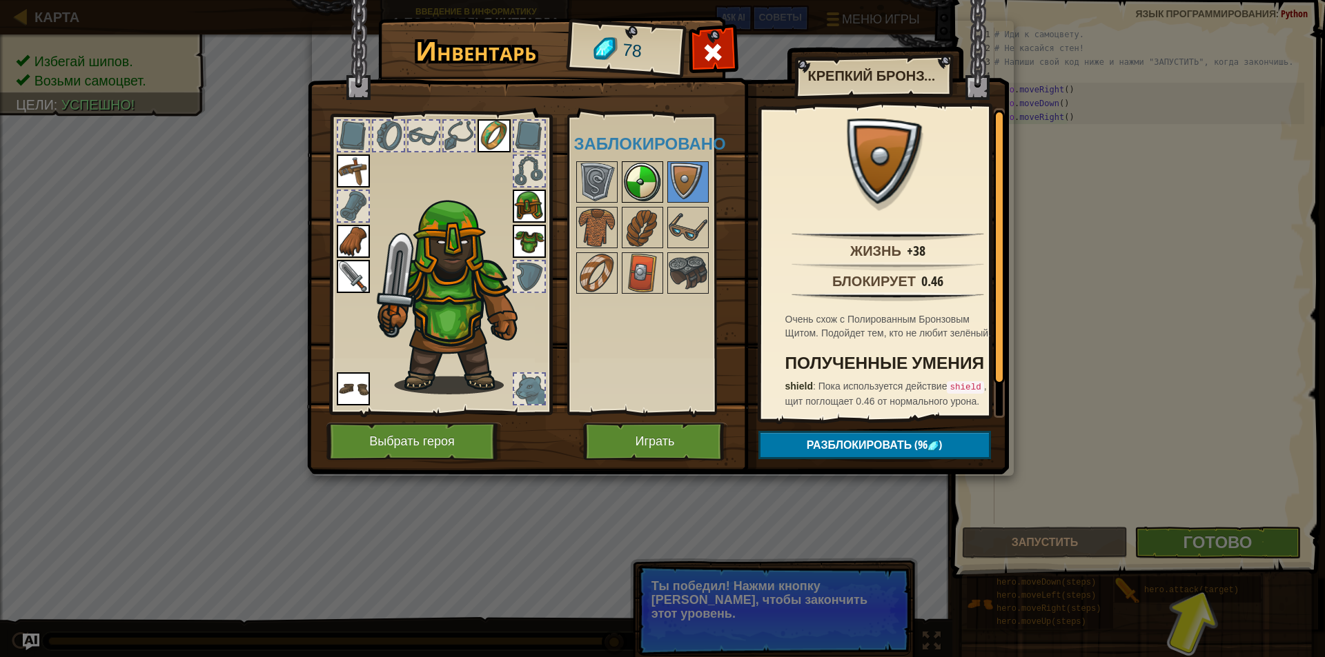
click at [653, 186] on img at bounding box center [642, 182] width 39 height 39
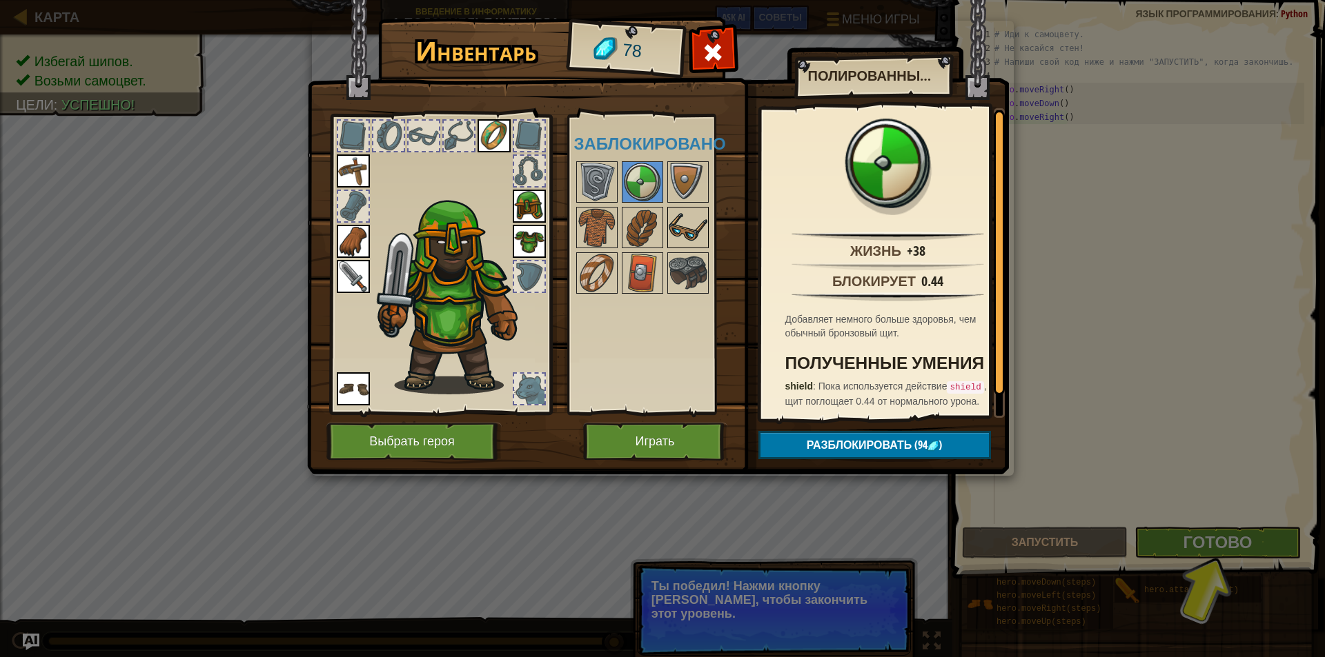
click at [684, 229] on img at bounding box center [688, 227] width 39 height 39
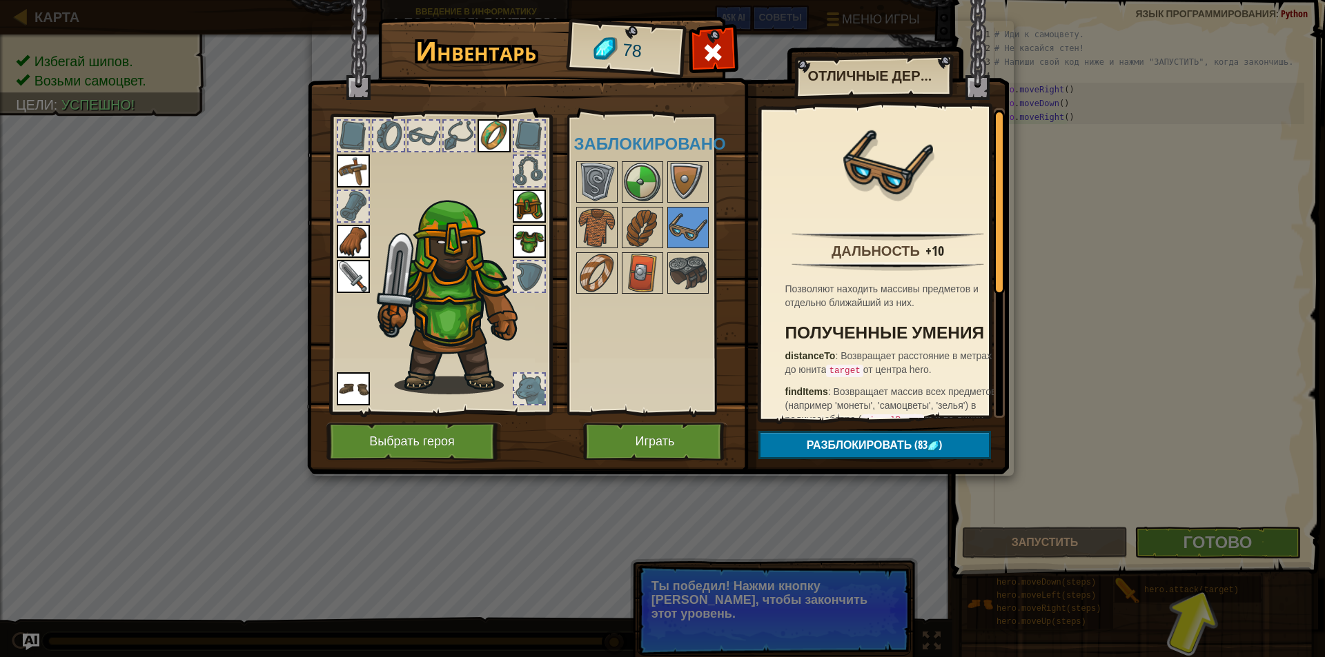
click at [646, 250] on div at bounding box center [660, 227] width 173 height 137
click at [600, 272] on img at bounding box center [596, 273] width 39 height 39
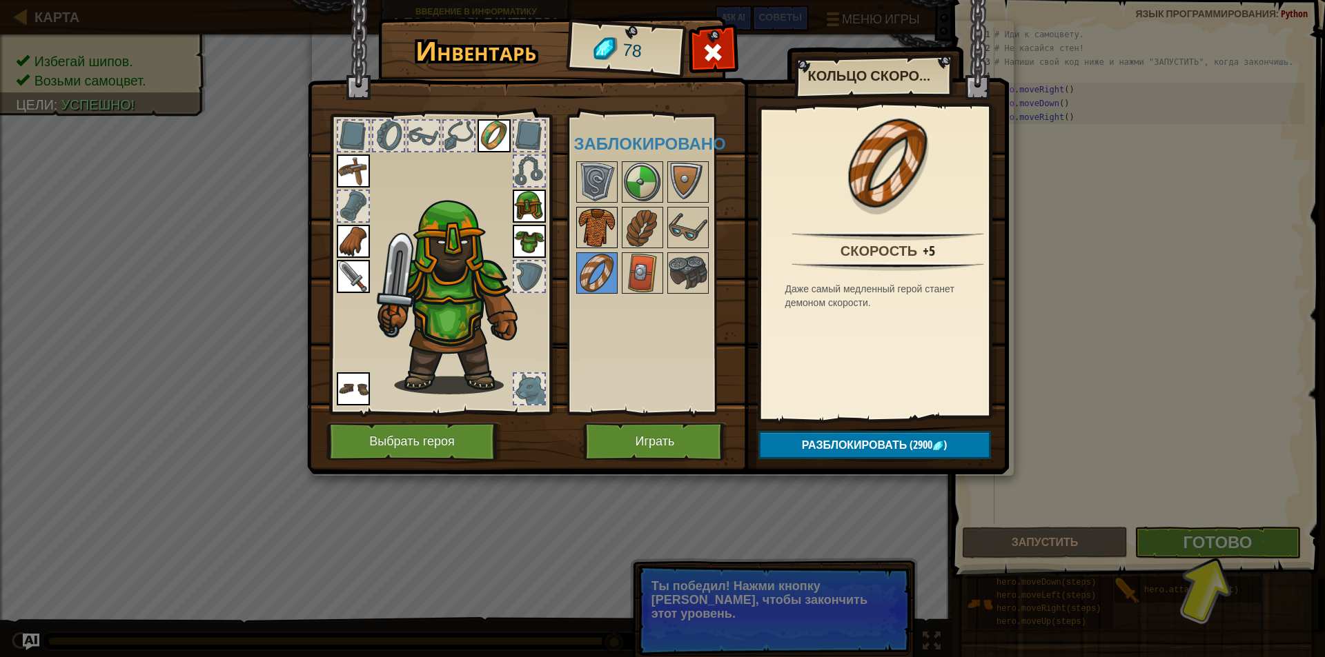
click at [582, 208] on div at bounding box center [596, 227] width 41 height 41
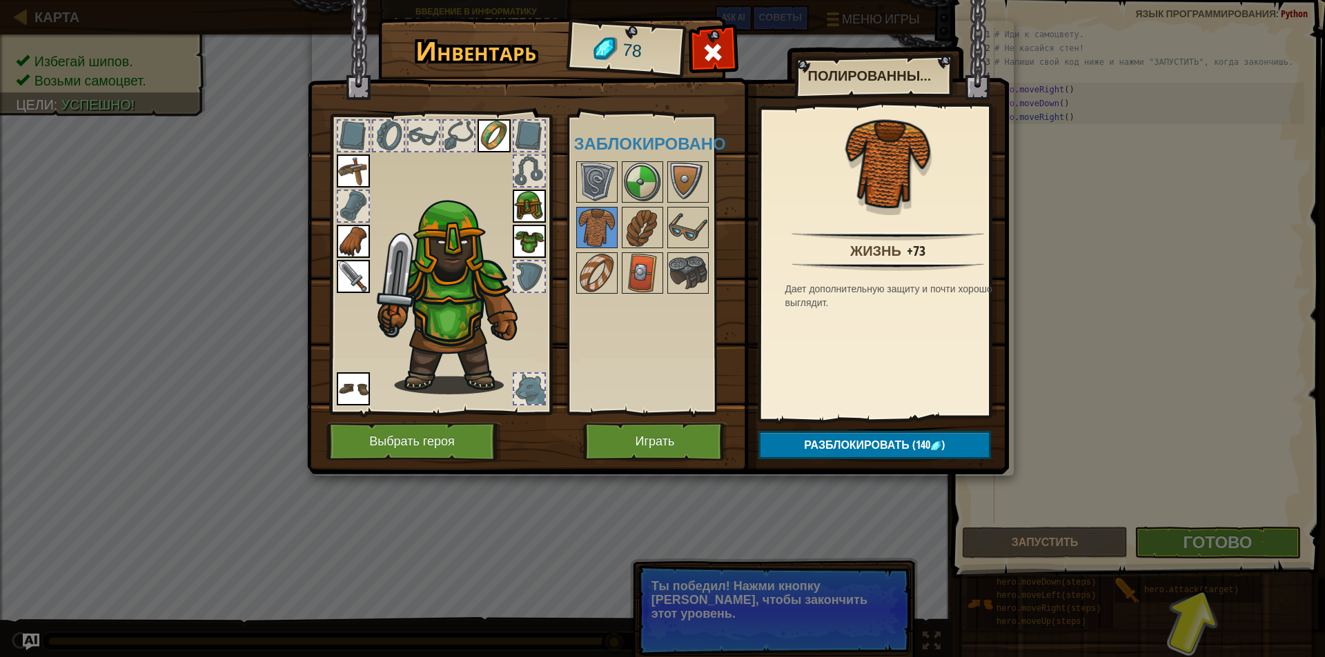
click at [588, 160] on div at bounding box center [660, 227] width 173 height 137
click at [624, 433] on button "Играть" at bounding box center [655, 442] width 144 height 38
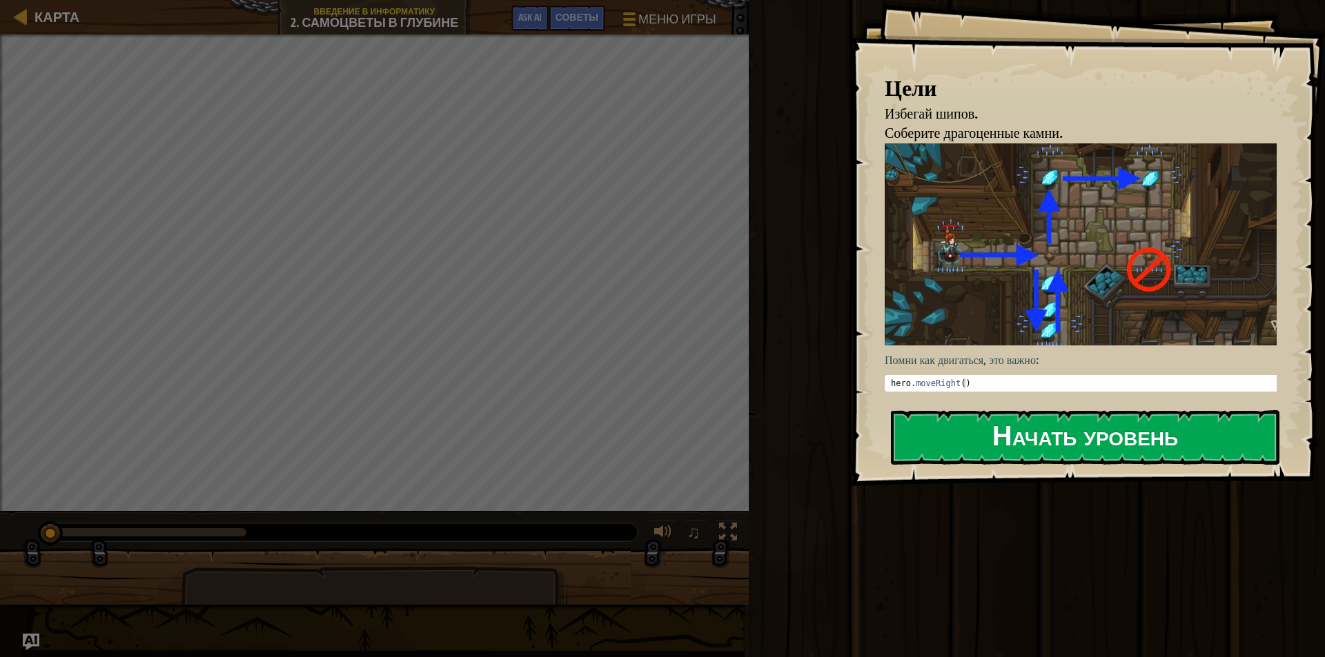
click at [1047, 444] on button "Начать уровень" at bounding box center [1085, 437] width 388 height 55
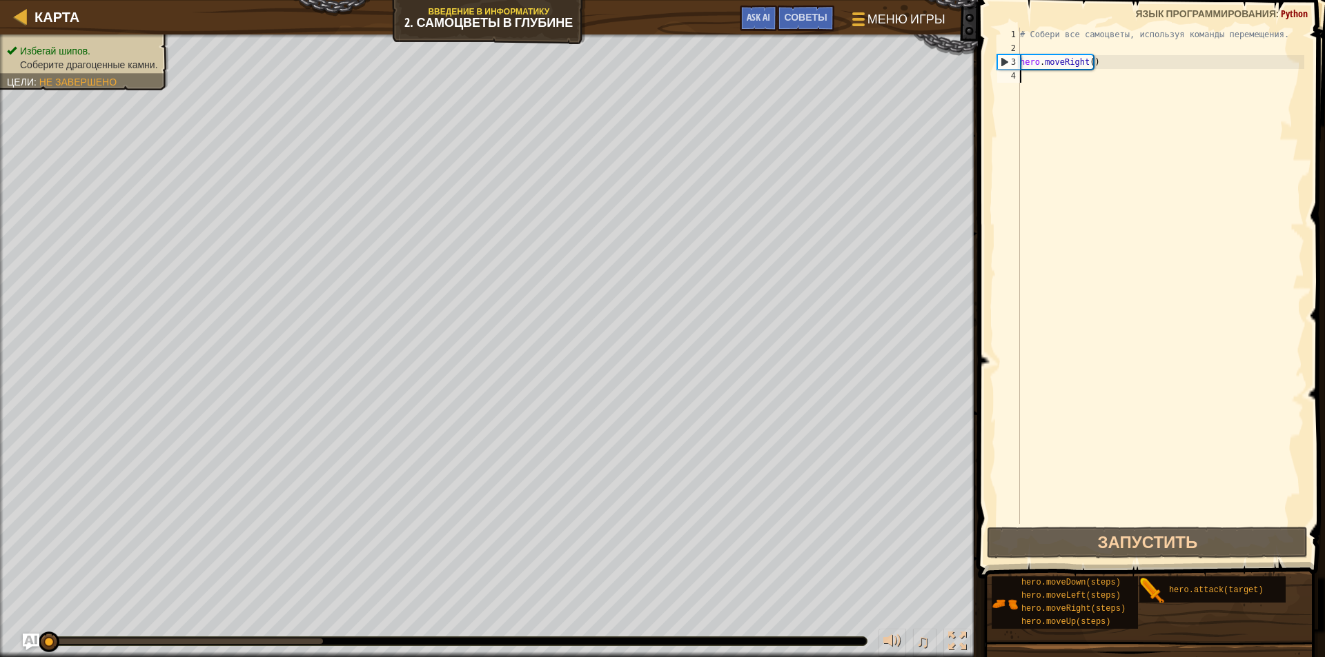
type textarea "h"
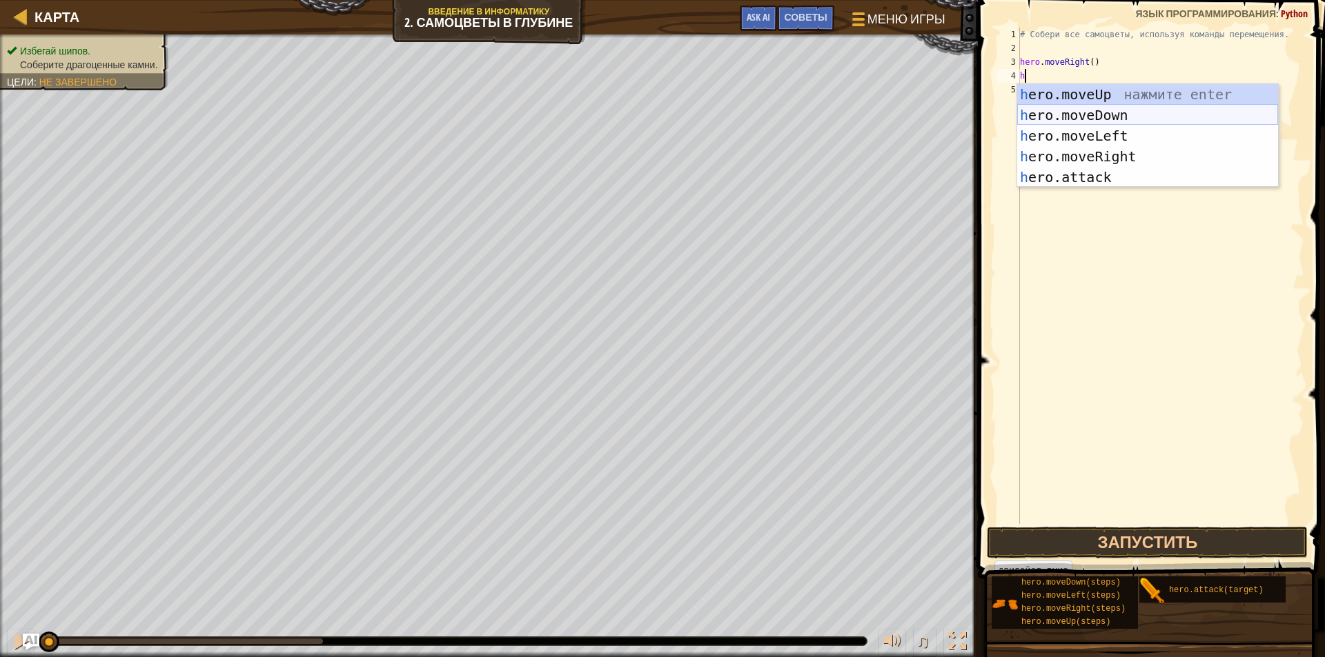
click at [1118, 115] on div "h ero.moveUp нажмите enter h ero.moveDown нажмите enter h ero.moveLeft нажмите …" at bounding box center [1147, 156] width 261 height 145
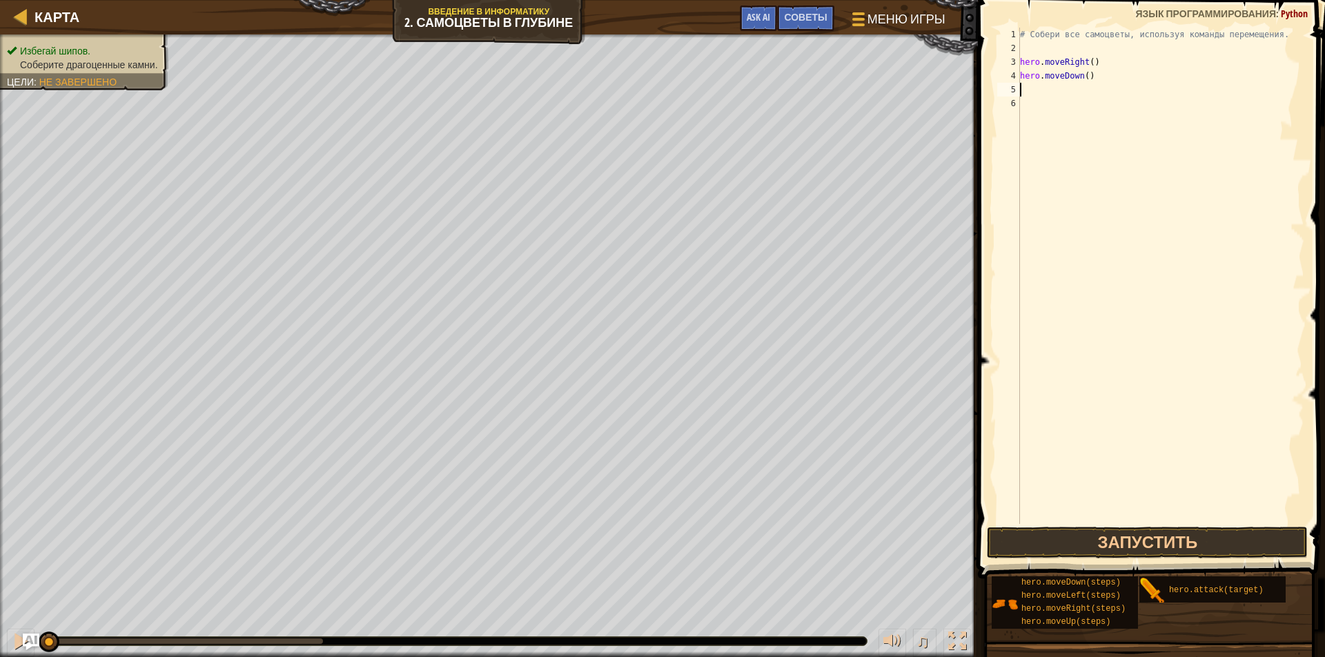
type textarea "h"
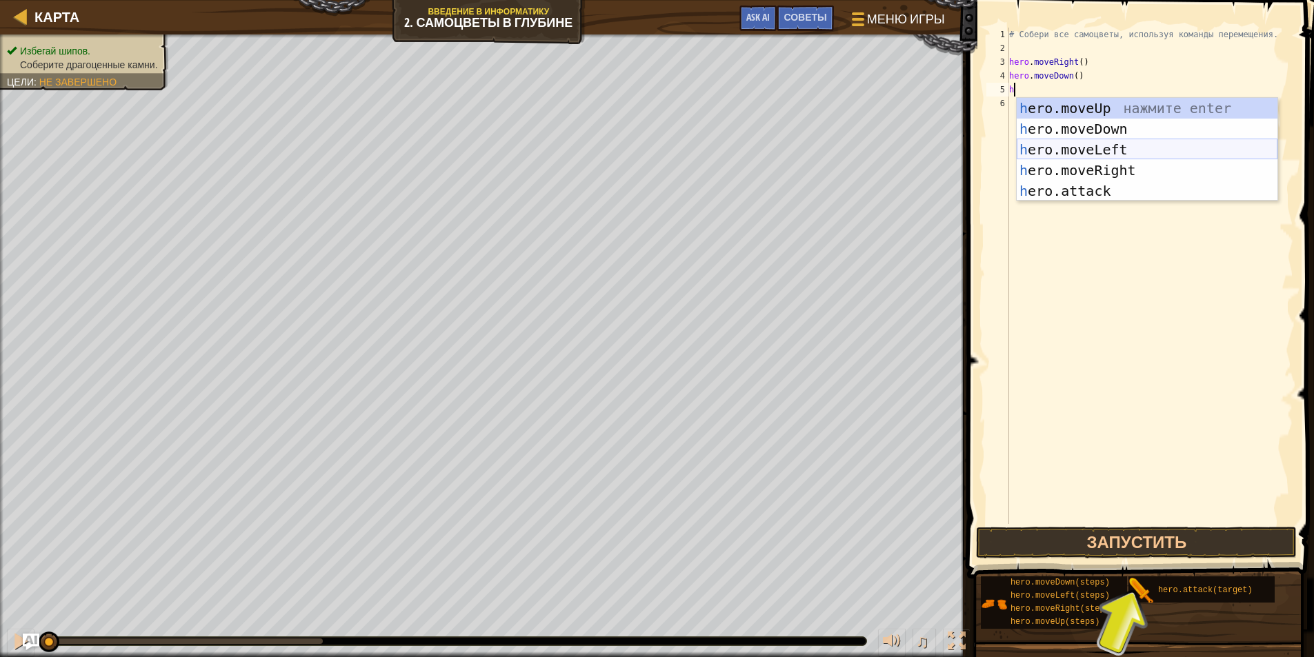
click at [1102, 148] on div "h ero.moveUp нажмите enter h ero.moveDown нажмите enter h ero.moveLeft нажмите …" at bounding box center [1147, 170] width 261 height 145
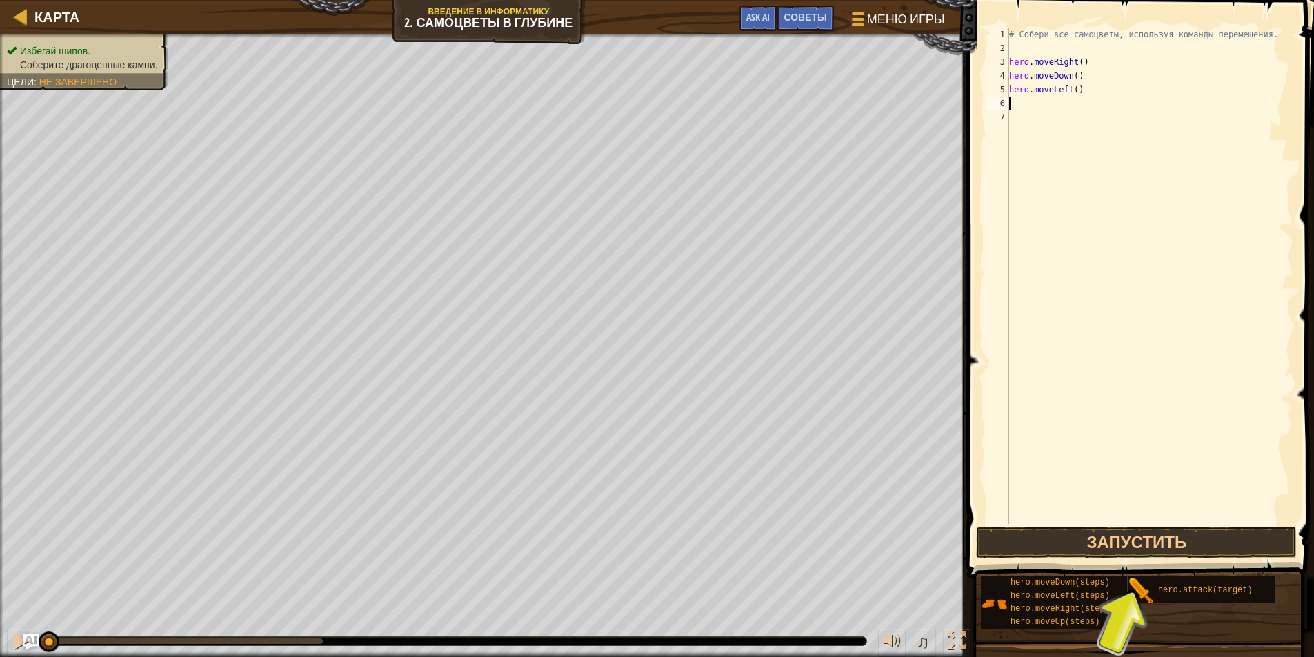
type textarea "h"
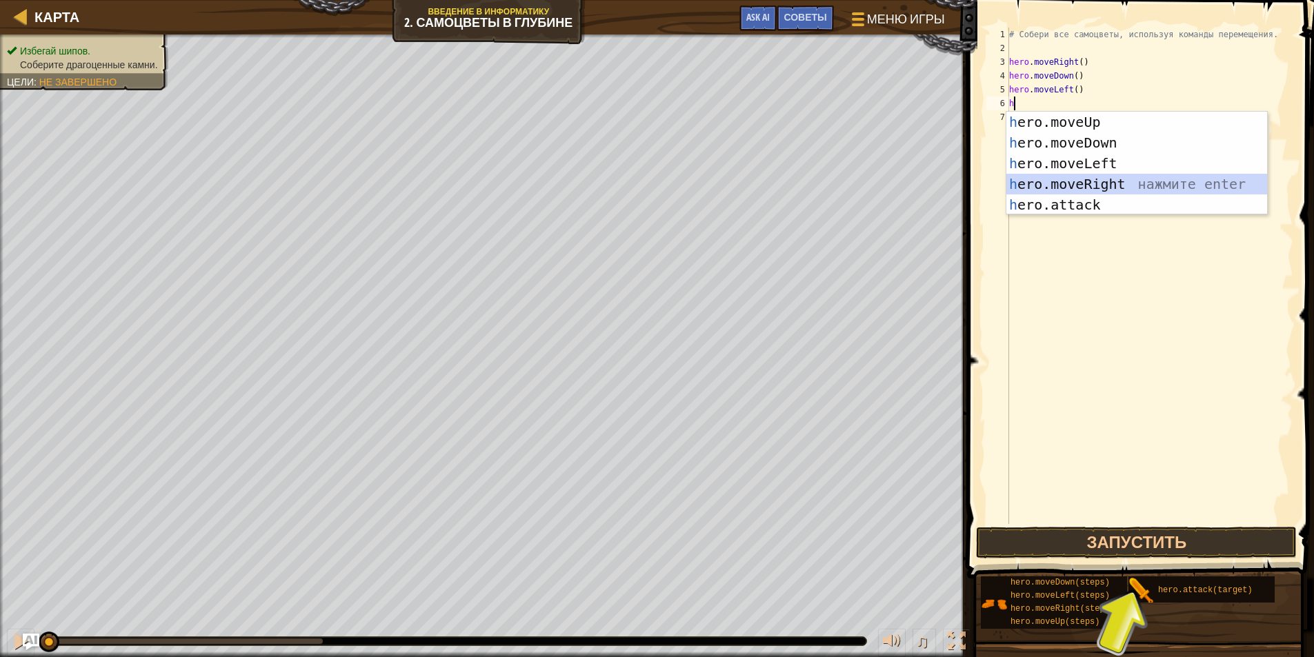
click at [1095, 181] on div "h ero.moveUp нажмите enter h ero.moveDown нажмите enter h ero.moveLeft нажмите …" at bounding box center [1137, 184] width 261 height 145
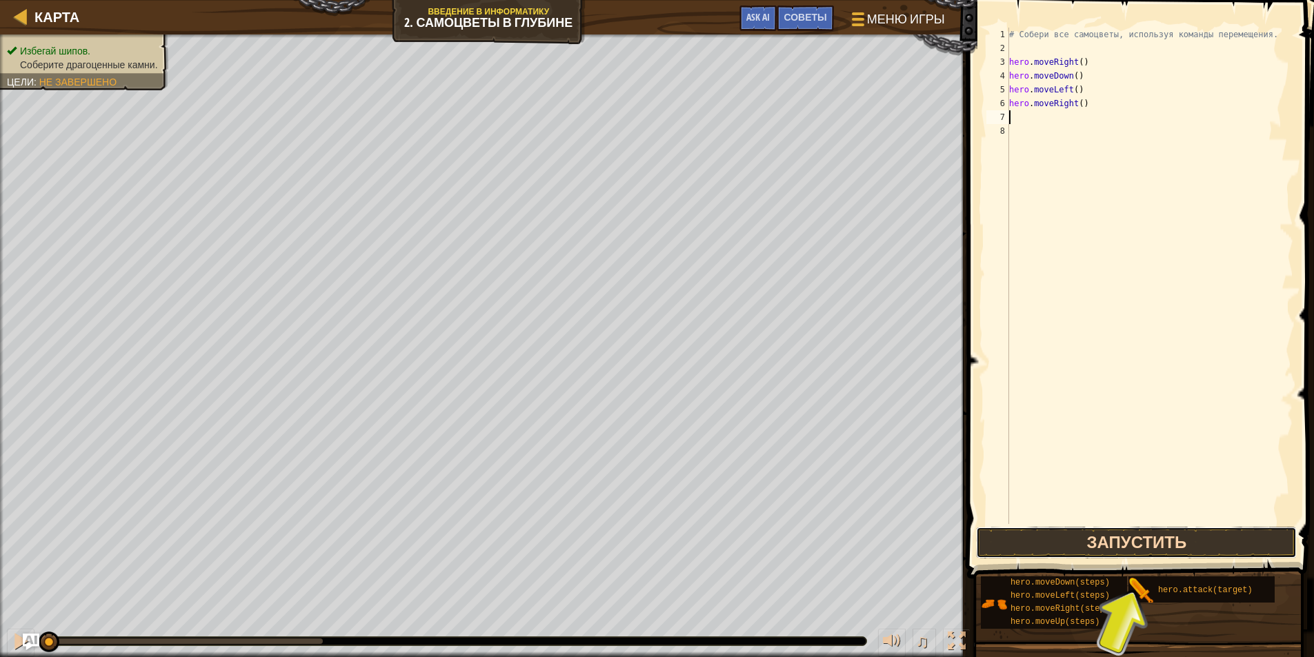
click at [1182, 535] on button "Запустить" at bounding box center [1136, 543] width 321 height 32
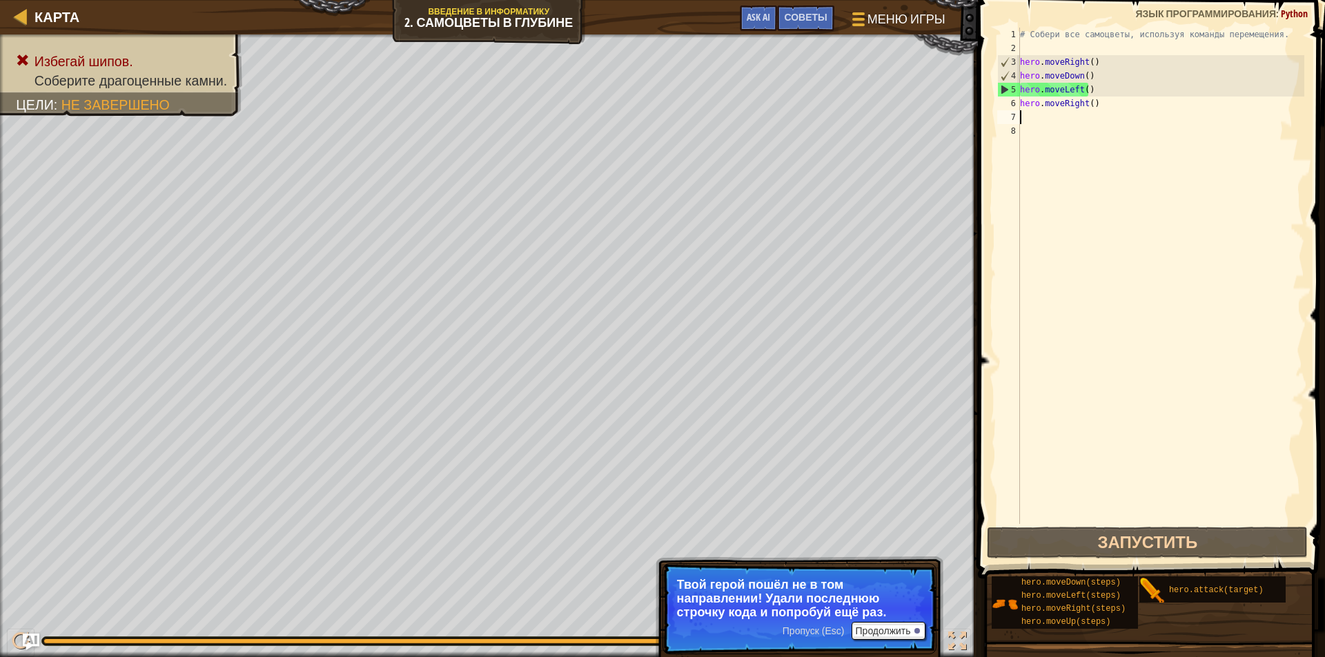
click at [1132, 192] on div "# Собери все самоцветы, используя команды перемещения. hero . moveRight ( ) her…" at bounding box center [1160, 290] width 287 height 524
click at [1000, 90] on div "5" at bounding box center [1009, 90] width 22 height 14
drag, startPoint x: 1093, startPoint y: 93, endPoint x: 1080, endPoint y: 98, distance: 14.0
click at [1080, 98] on div "# Собери все самоцветы, используя команды перемещения. hero . moveRight ( ) her…" at bounding box center [1160, 290] width 287 height 524
click at [1090, 95] on div "# Собери все самоцветы, используя команды перемещения. hero . moveRight ( ) her…" at bounding box center [1160, 276] width 287 height 497
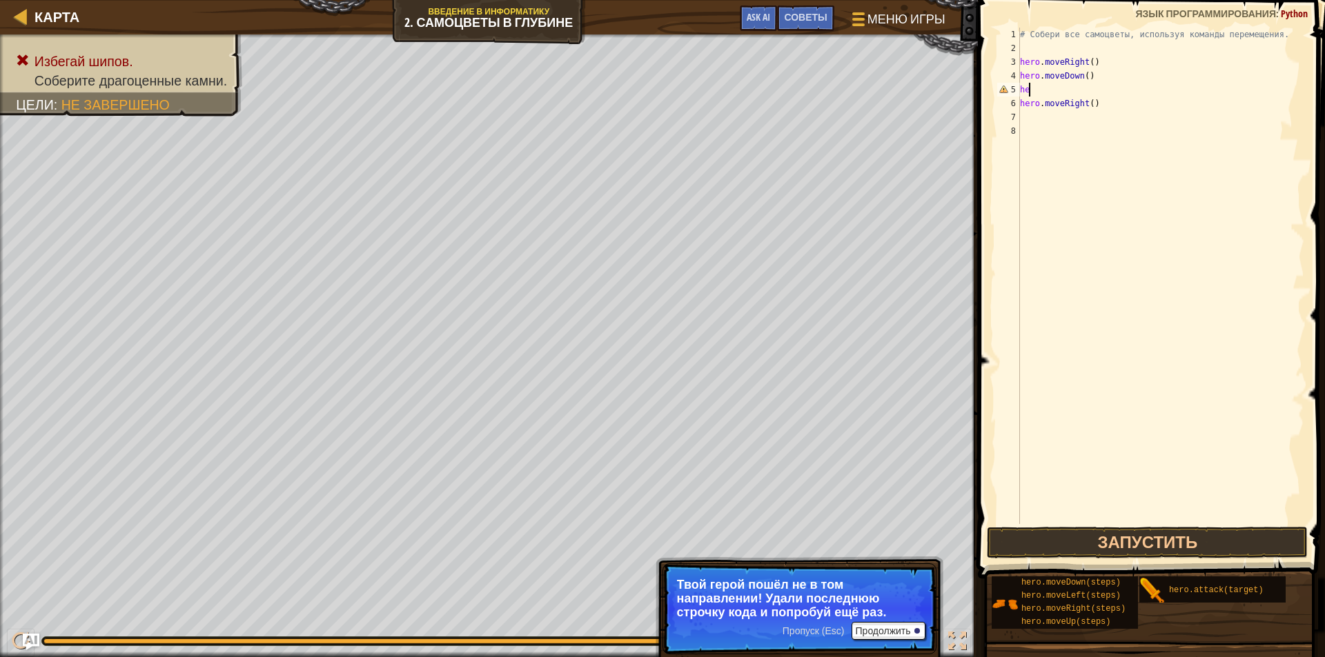
type textarea "h"
drag, startPoint x: 1133, startPoint y: 108, endPoint x: 983, endPoint y: 110, distance: 149.7
click at [983, 110] on div "1 2 3 4 5 6 7 8 # [PERSON_NAME] все самоцветы, используя команды перемещения. h…" at bounding box center [1148, 317] width 351 height 620
type textarea "hero.moveRight()"
click at [1202, 538] on button "Запустить" at bounding box center [1147, 543] width 321 height 32
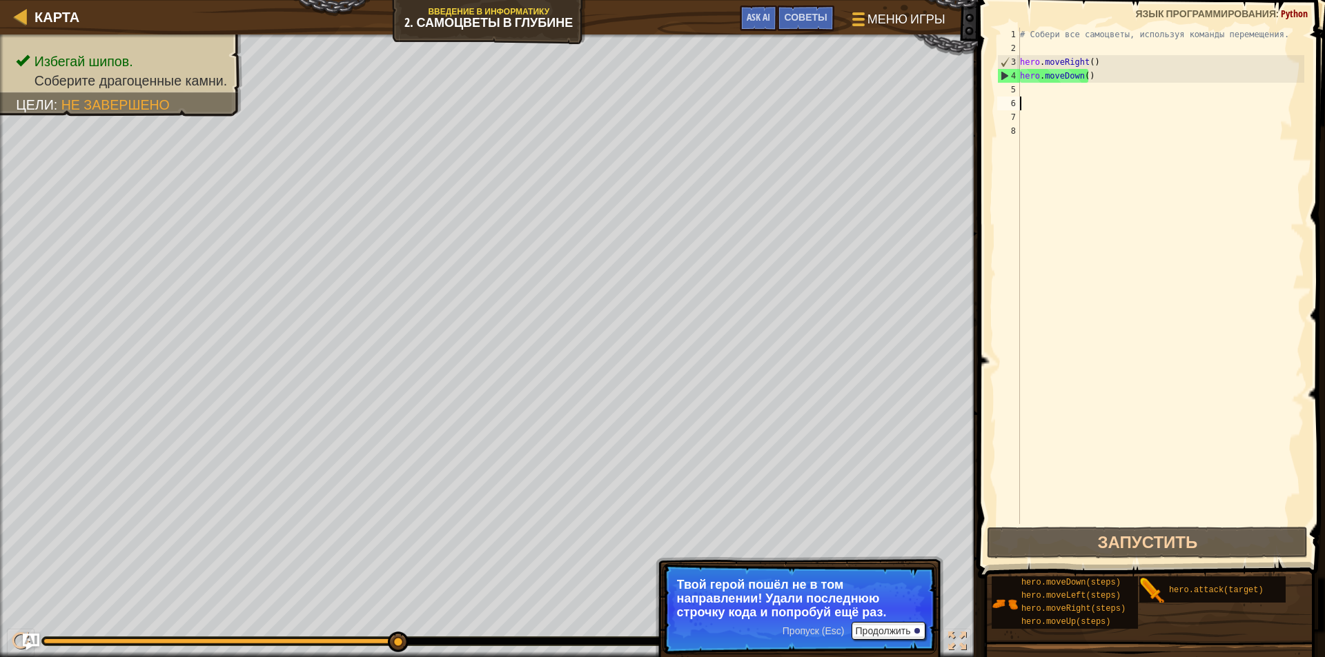
click at [1016, 88] on div "5" at bounding box center [1008, 90] width 23 height 14
type textarea "h"
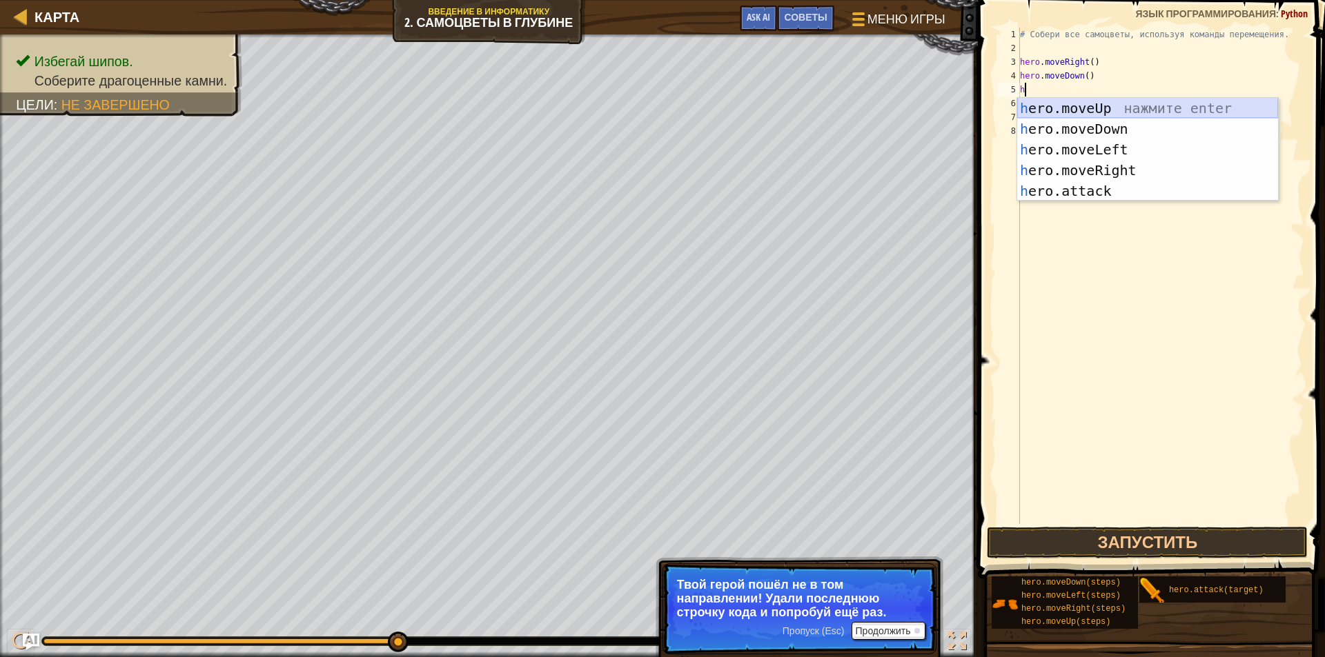
click at [1073, 103] on div "h ero.moveUp нажмите enter h ero.moveDown нажмите enter h ero.moveLeft нажмите …" at bounding box center [1147, 170] width 261 height 145
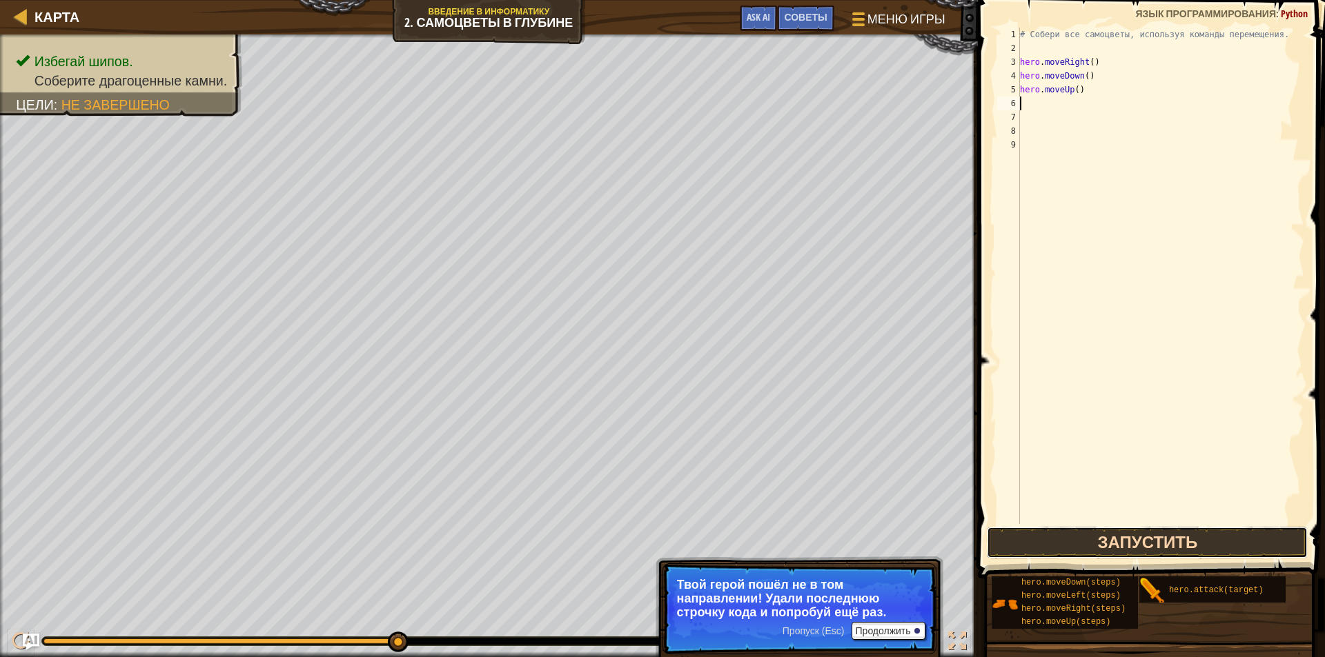
click at [1239, 537] on button "Запустить" at bounding box center [1147, 543] width 321 height 32
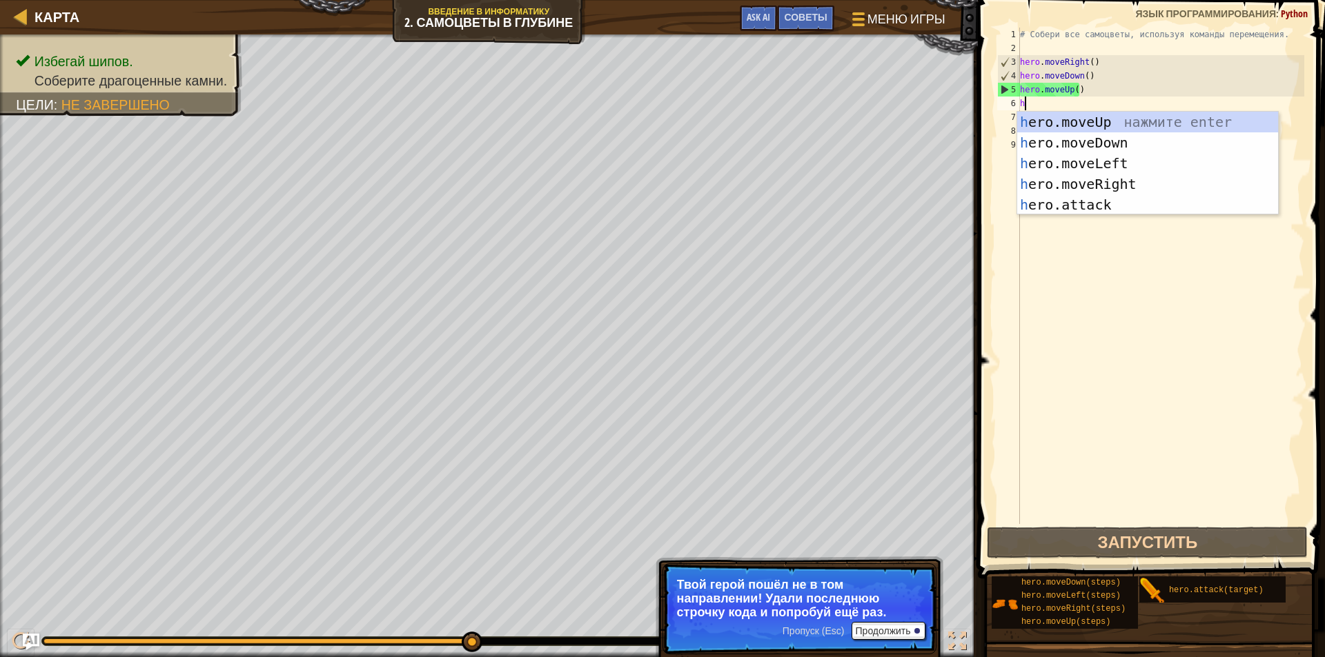
type textarea "h"
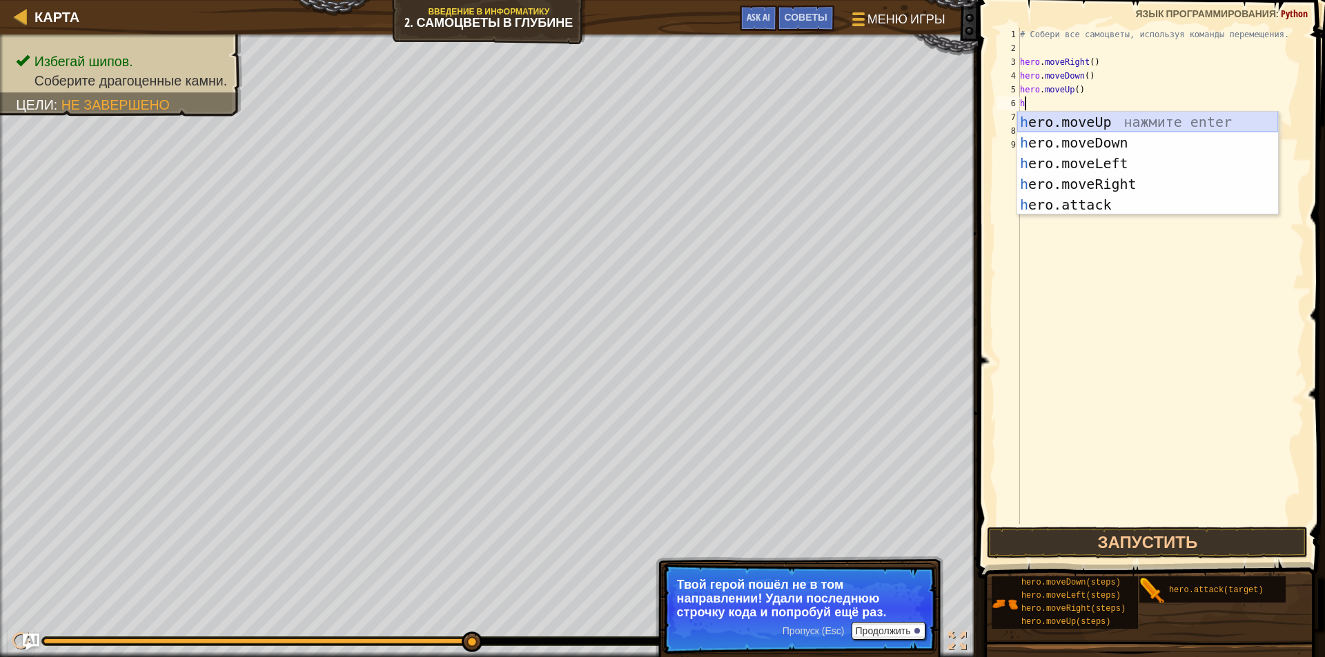
click at [1050, 120] on div "h ero.moveUp нажмите enter h ero.moveDown нажмите enter h ero.moveLeft нажмите …" at bounding box center [1147, 184] width 261 height 145
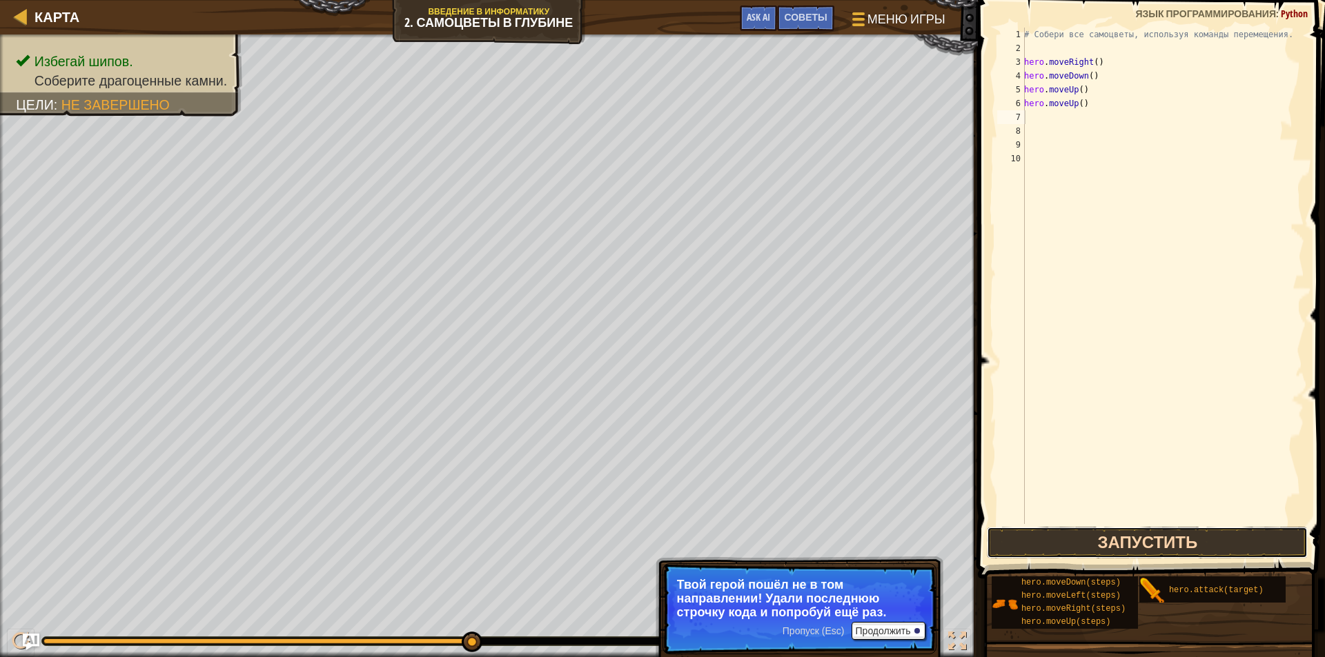
click at [1183, 545] on button "Запустить" at bounding box center [1147, 543] width 321 height 32
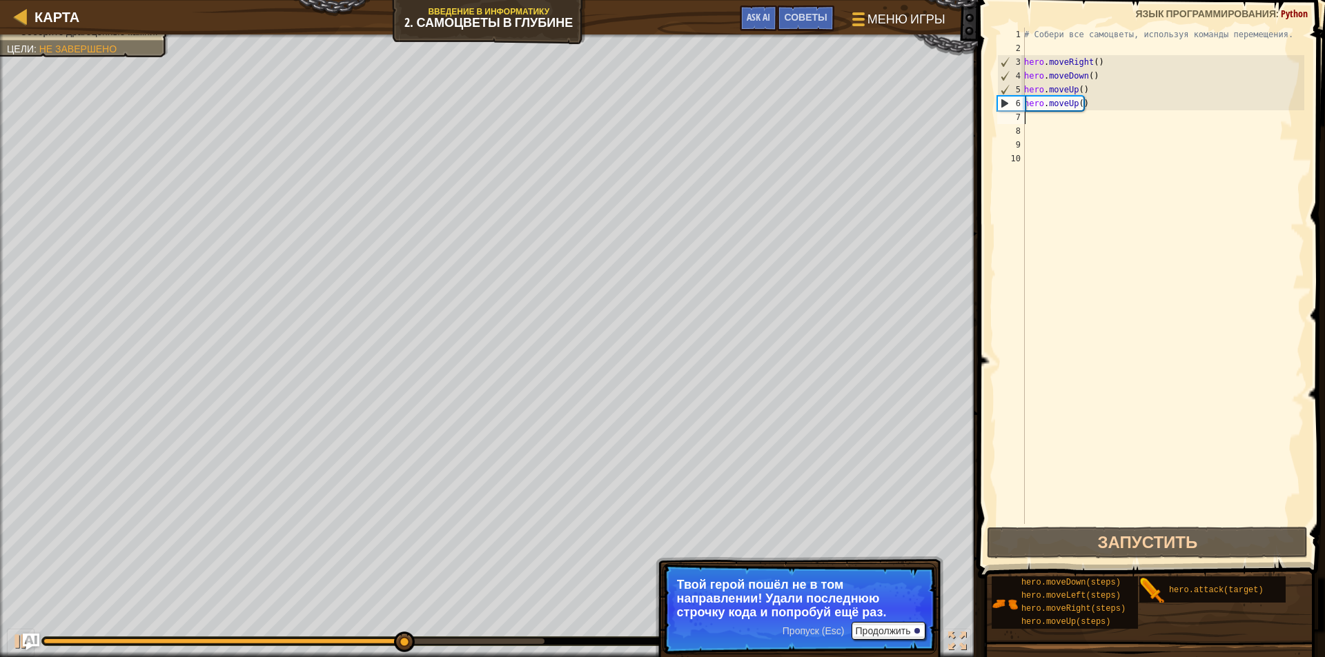
type textarea "h"
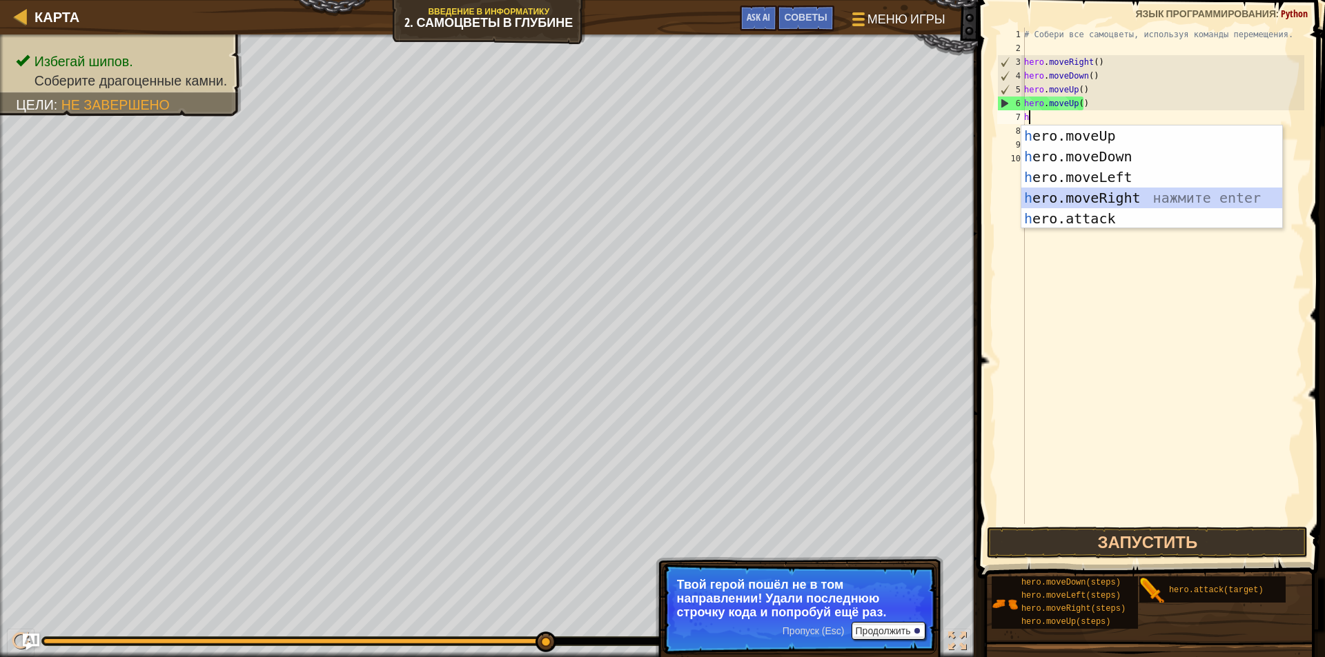
click at [1149, 192] on div "h ero.moveUp нажмите enter h ero.moveDown нажмите enter h ero.moveLeft нажмите …" at bounding box center [1151, 198] width 261 height 145
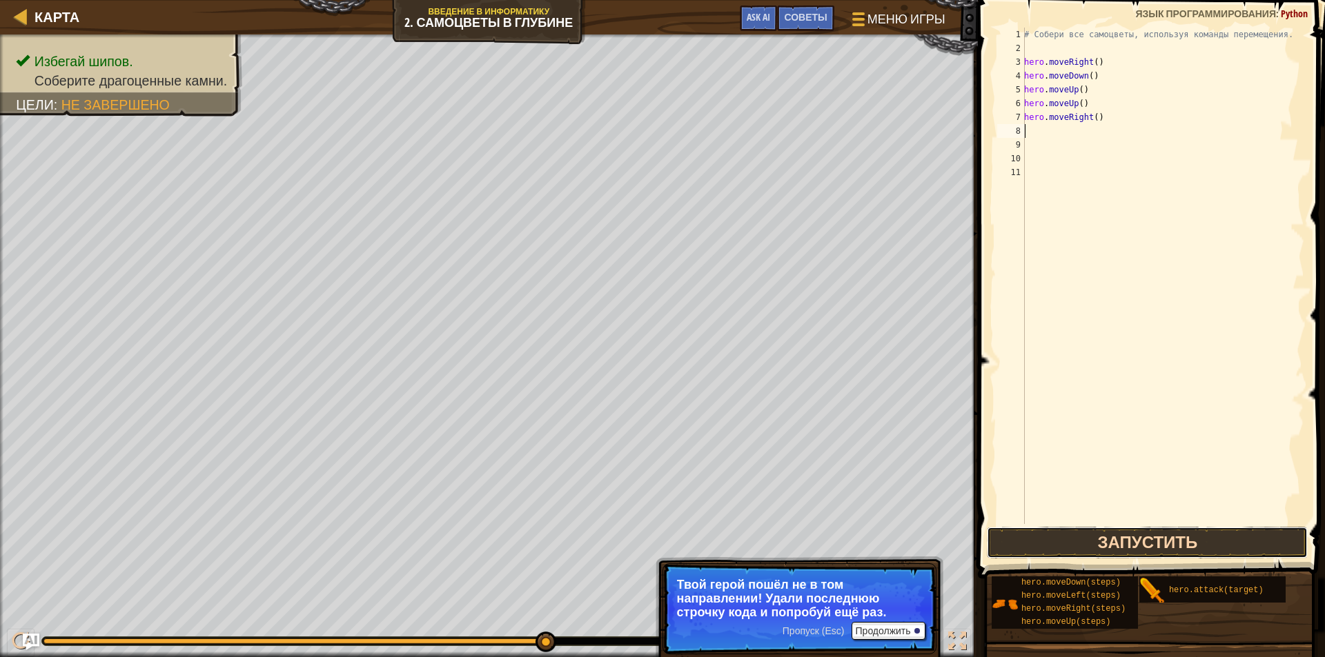
click at [1180, 542] on button "Запустить" at bounding box center [1147, 543] width 321 height 32
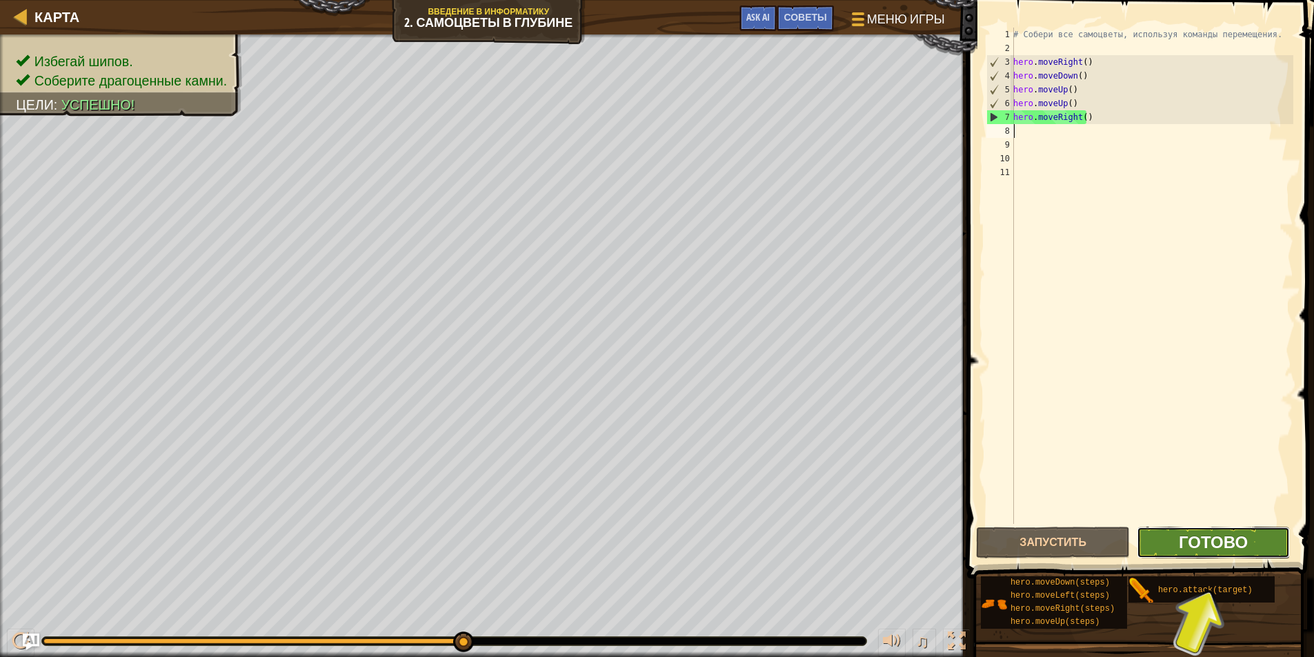
click at [1208, 548] on span "Готово" at bounding box center [1213, 542] width 69 height 22
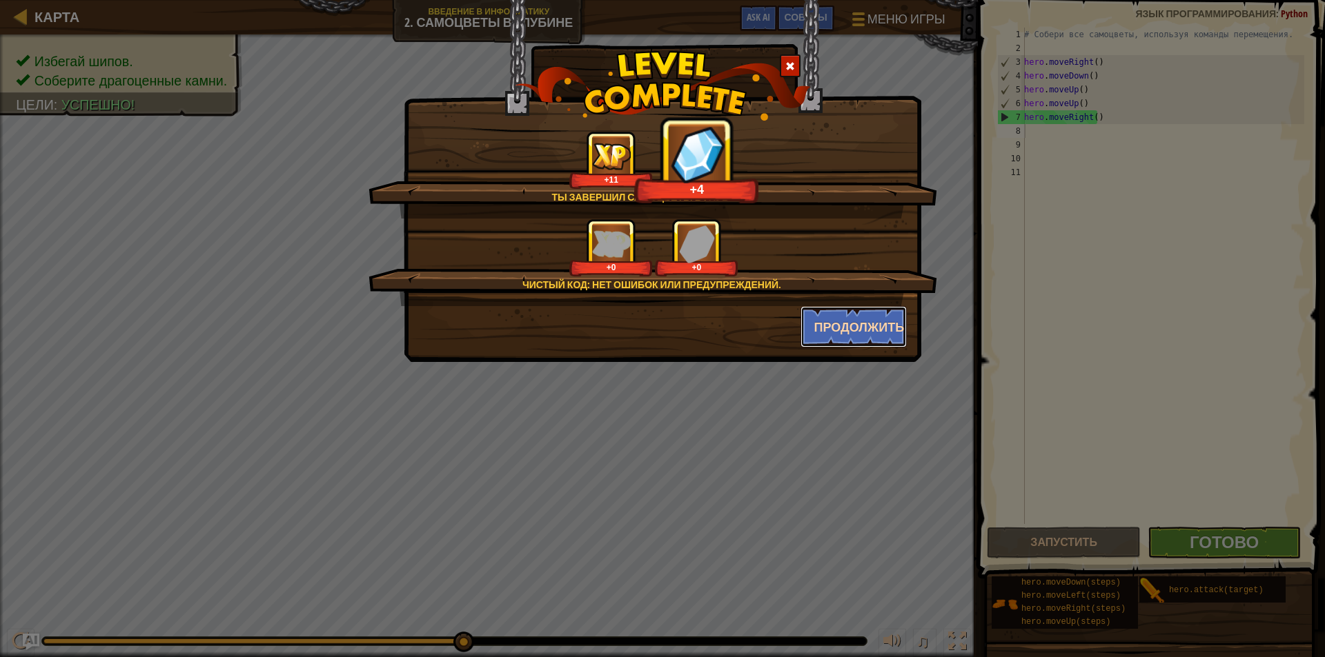
click at [856, 329] on button "Продолжить" at bounding box center [853, 326] width 107 height 41
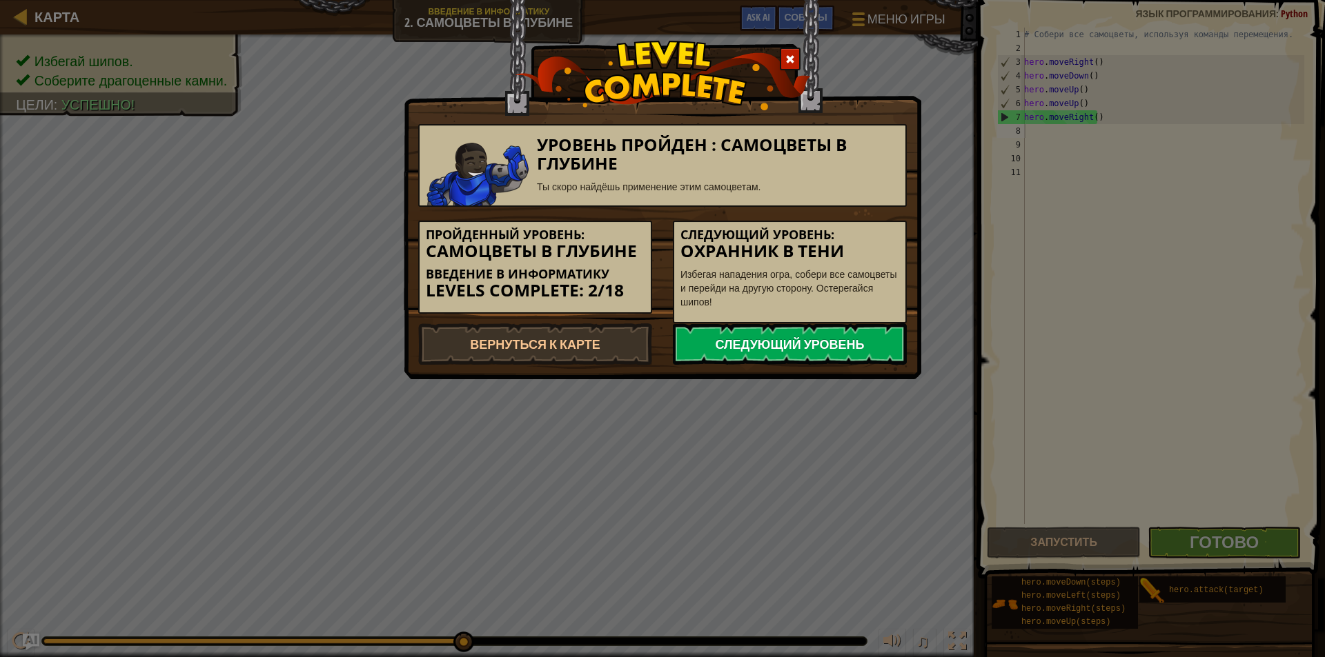
click at [858, 339] on link "Следующий уровень" at bounding box center [790, 344] width 234 height 41
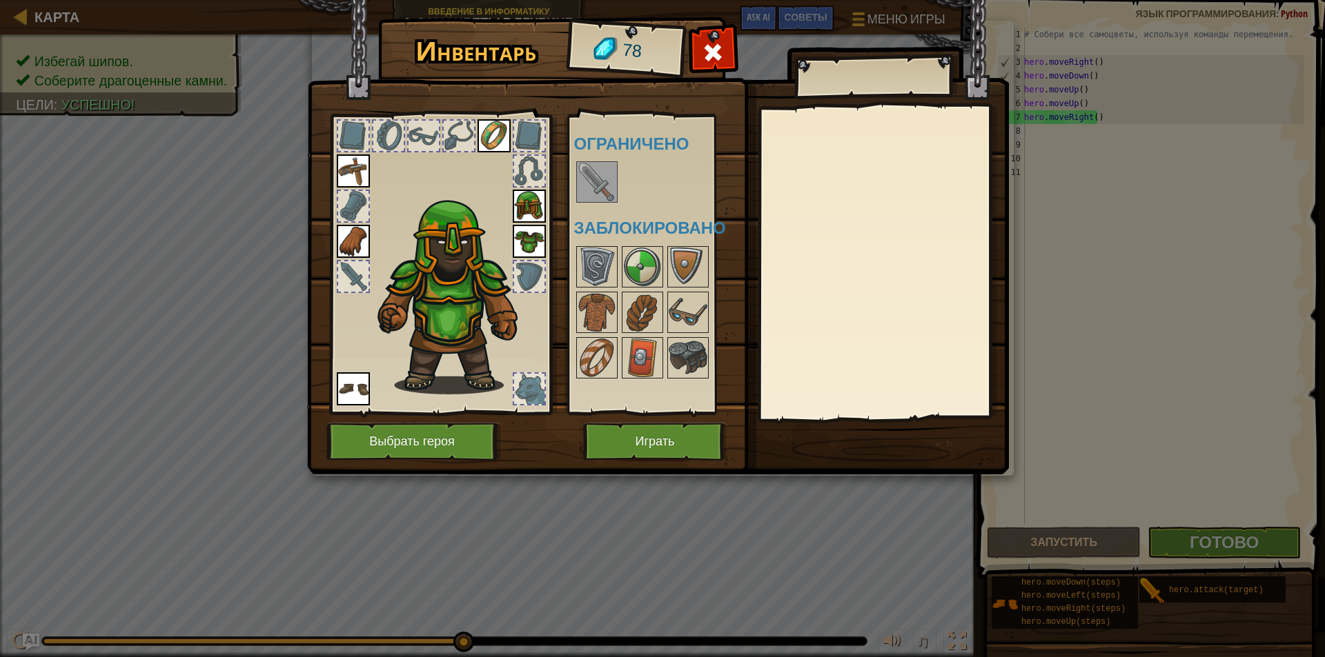
click at [599, 192] on img at bounding box center [596, 182] width 39 height 39
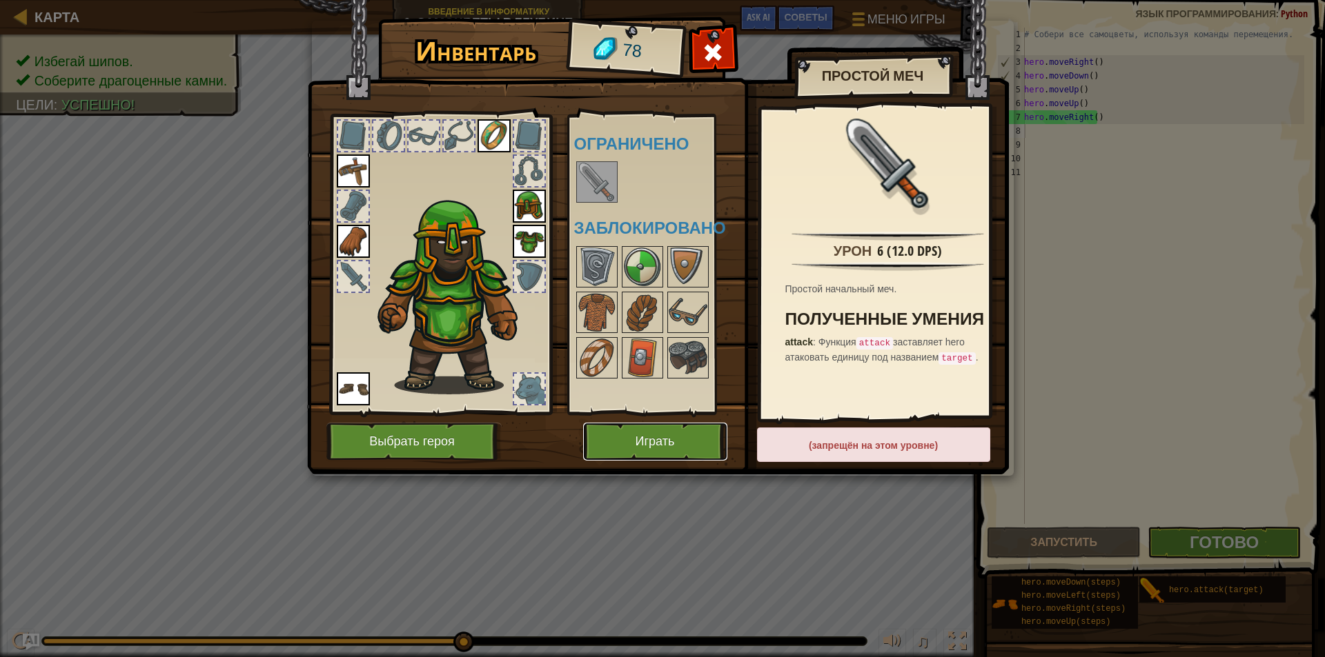
click at [652, 442] on button "Играть" at bounding box center [655, 442] width 144 height 38
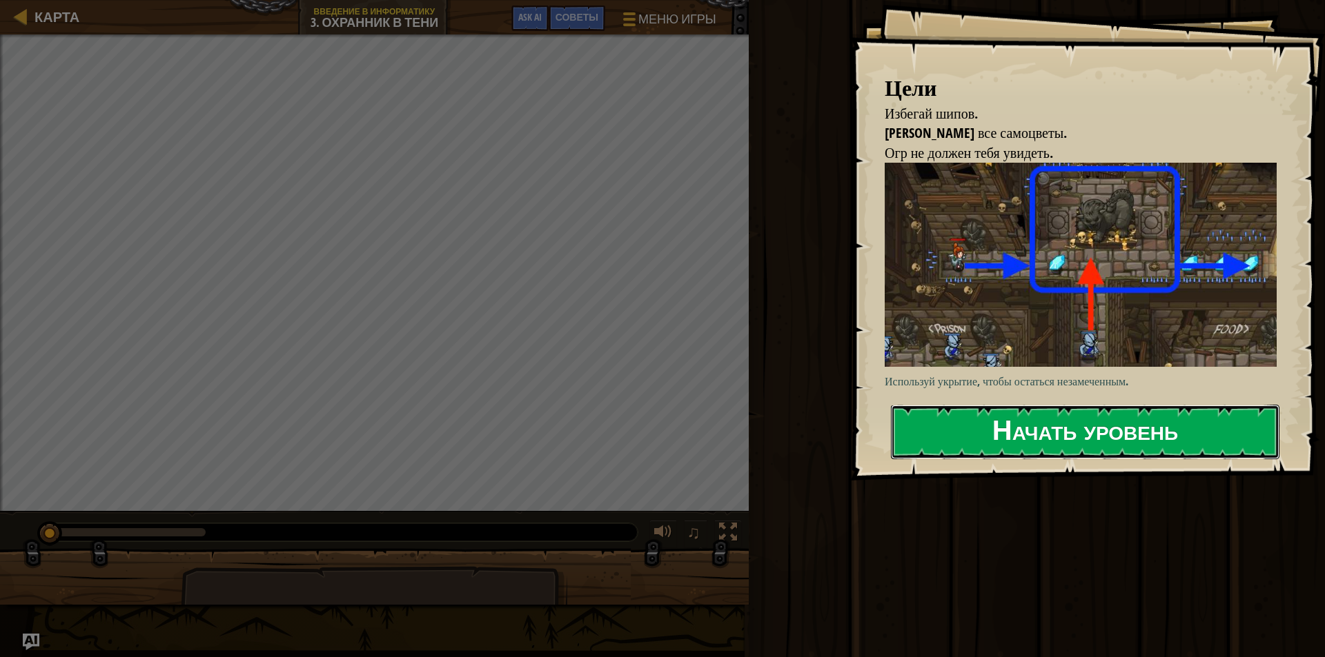
click at [1167, 421] on button "Начать уровень" at bounding box center [1085, 432] width 388 height 55
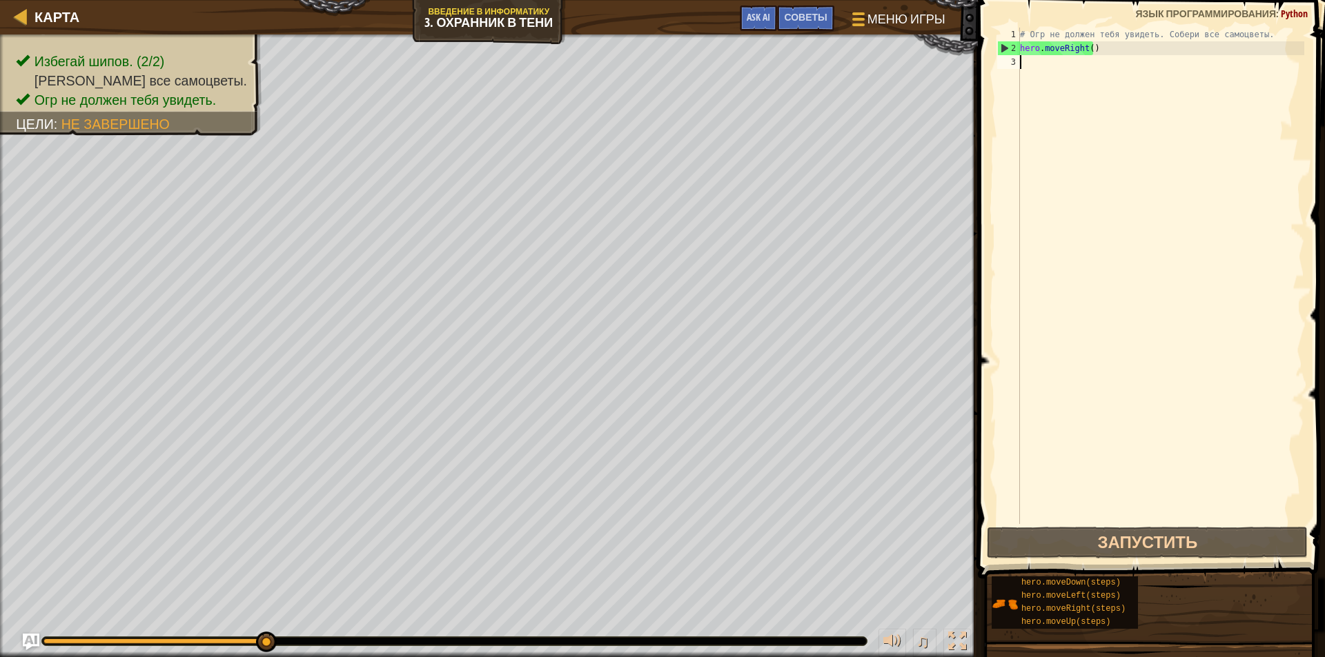
type textarea "h"
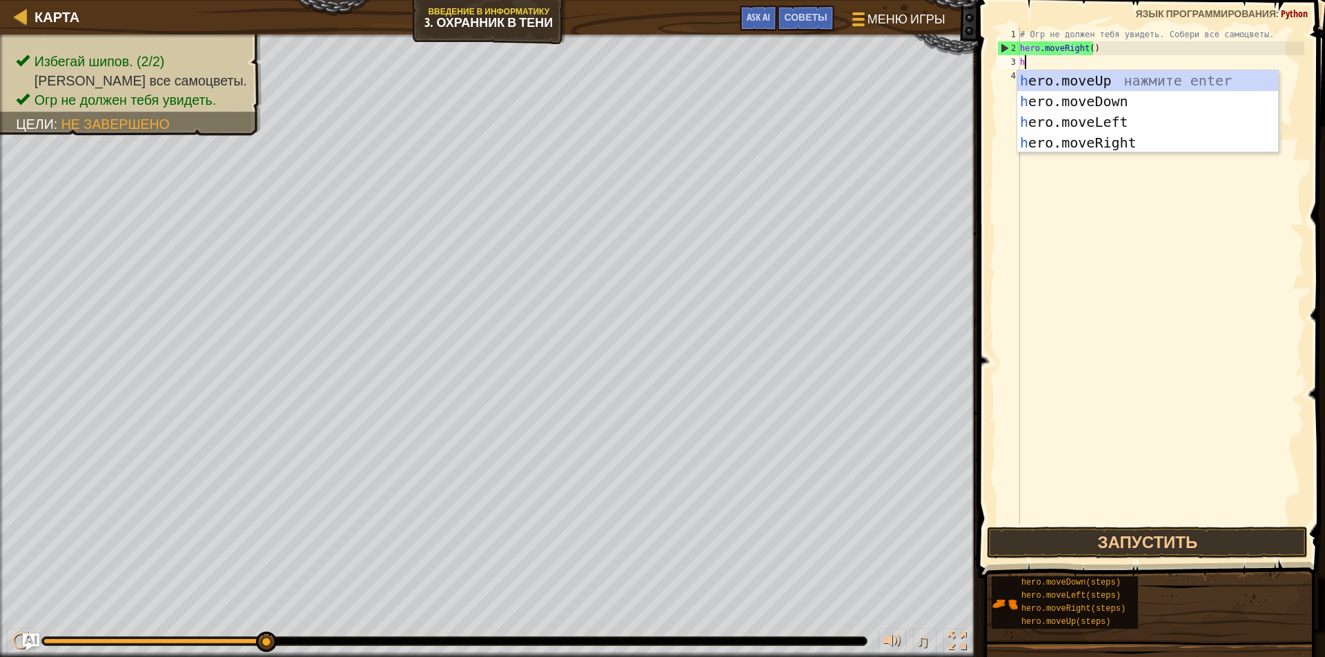
scroll to position [6, 0]
click at [1119, 72] on div "h ero.moveUp нажмите enter h ero.moveDown нажмите enter h ero.moveLeft нажмите …" at bounding box center [1147, 132] width 261 height 124
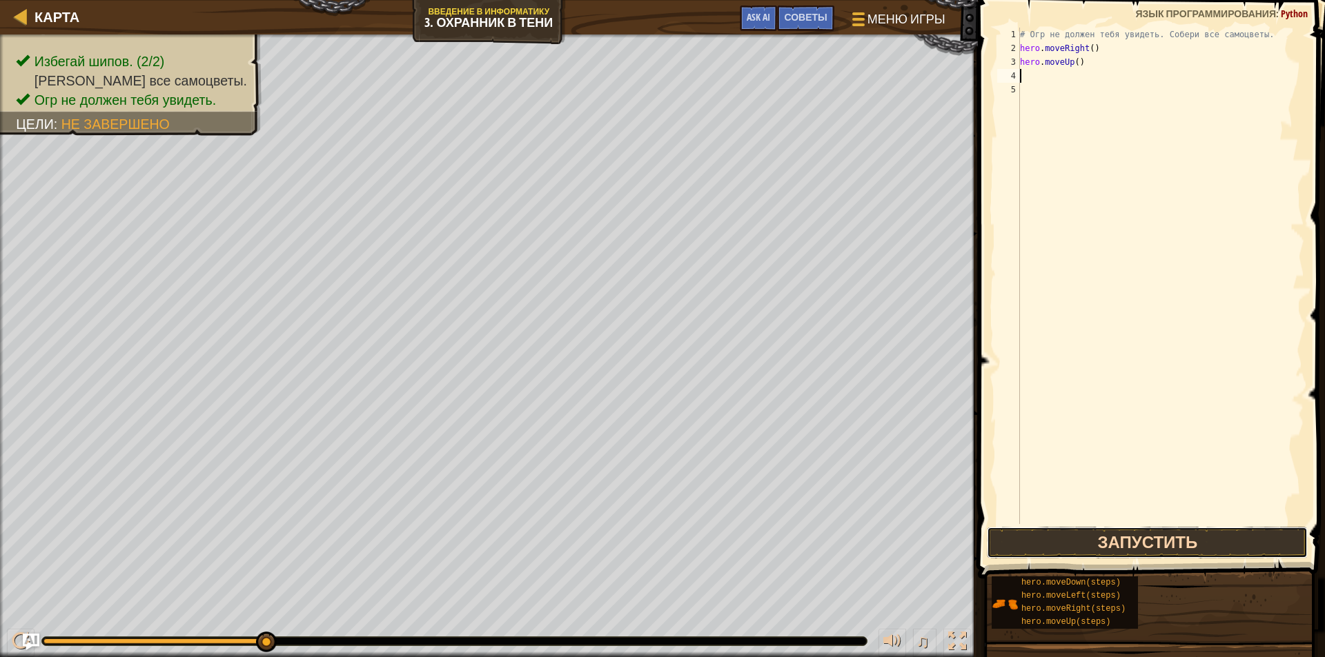
click at [1152, 530] on button "Запустить" at bounding box center [1147, 543] width 321 height 32
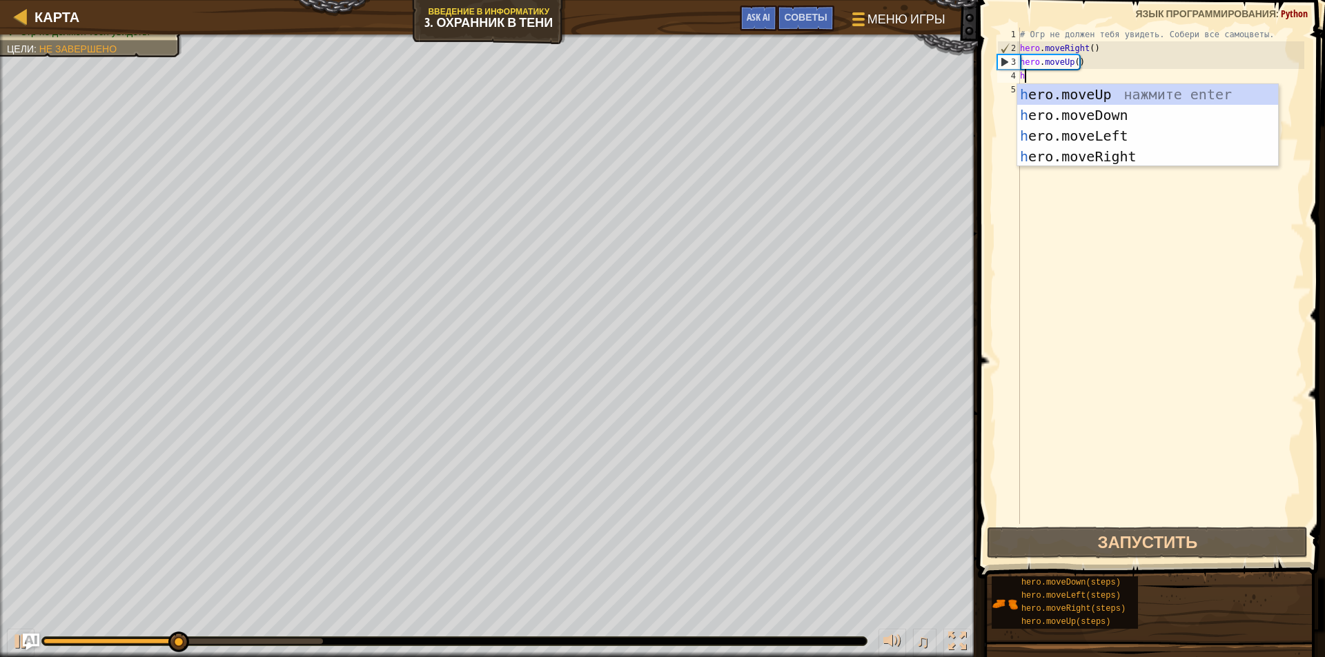
type textarea "h"
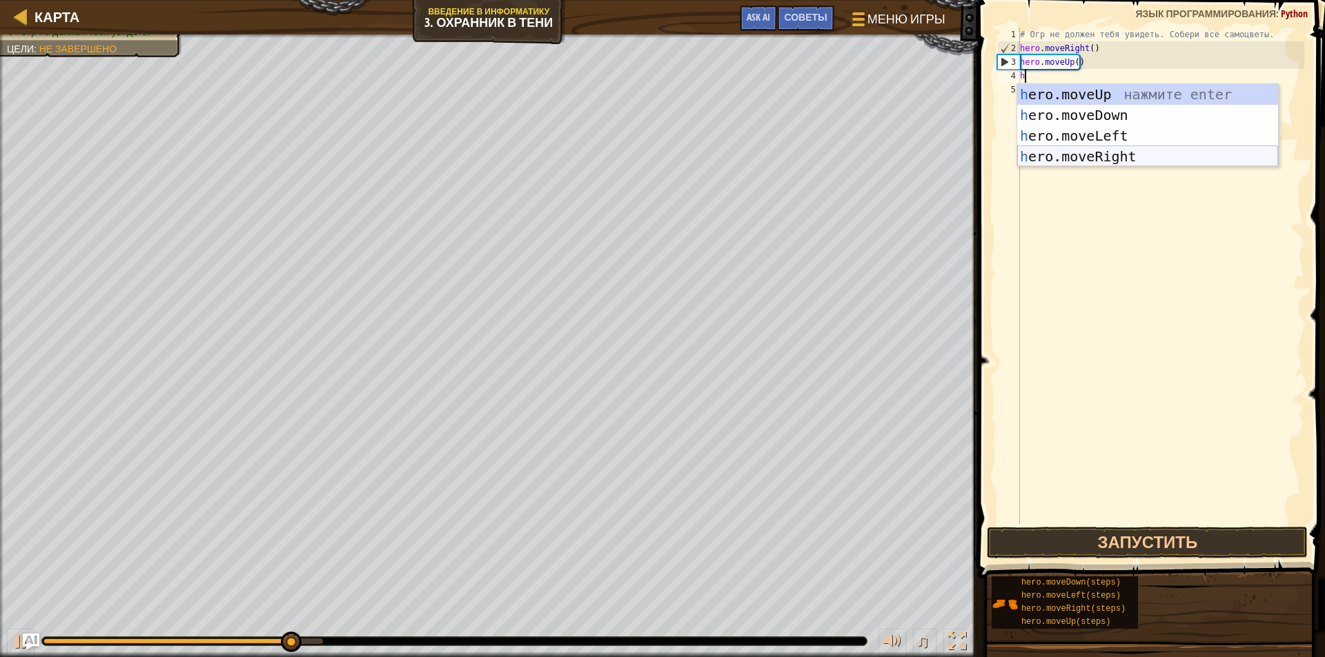
click at [1121, 153] on div "h ero.moveUp нажмите enter h ero.moveDown нажмите enter h ero.moveLeft нажмите …" at bounding box center [1147, 146] width 261 height 124
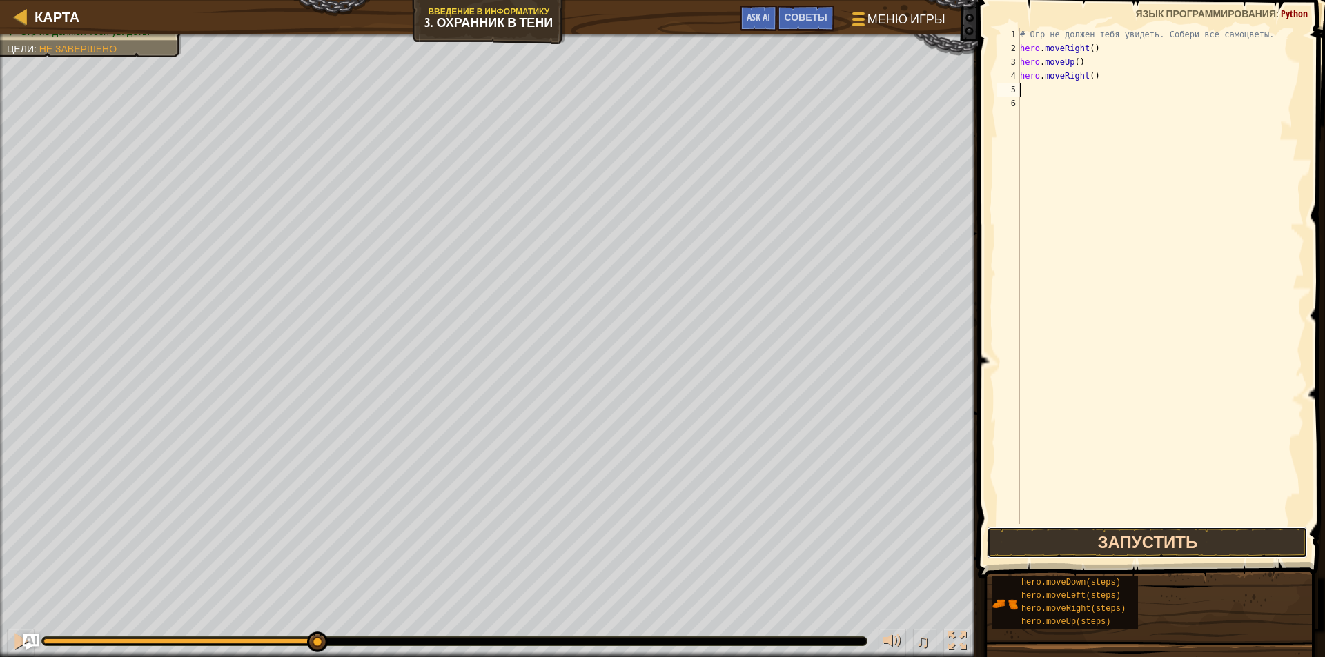
click at [1114, 540] on button "Запустить" at bounding box center [1147, 543] width 321 height 32
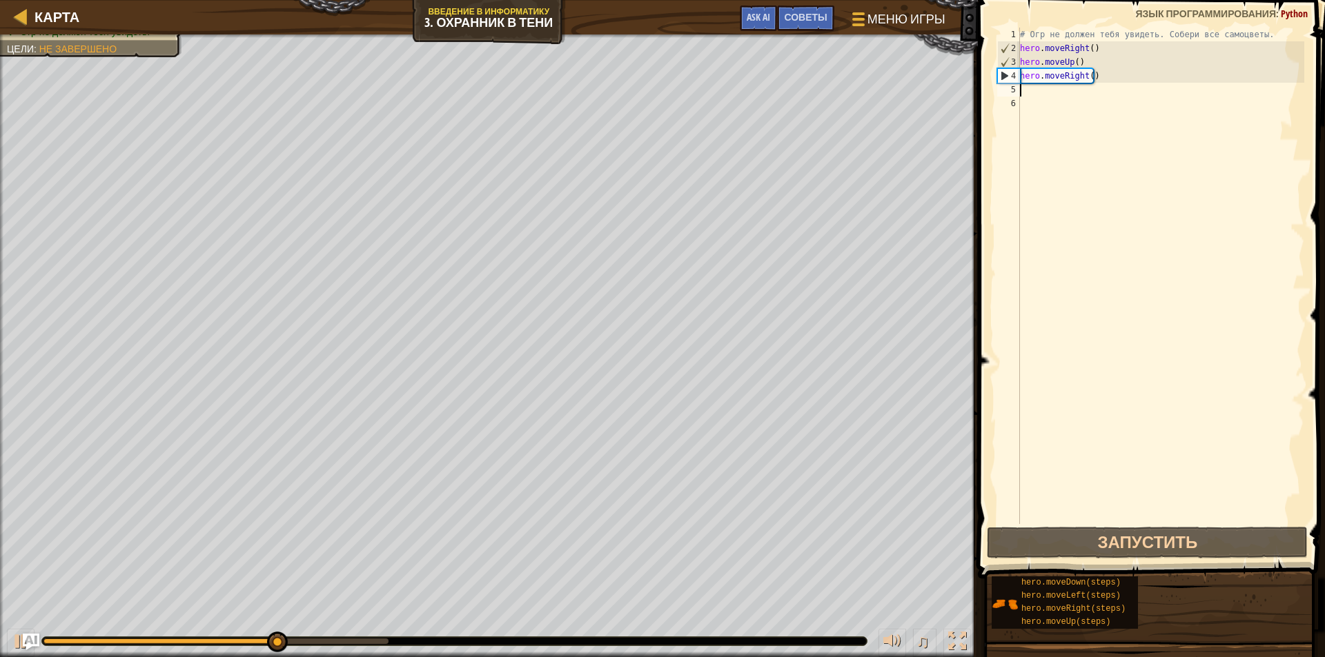
type textarea "h"
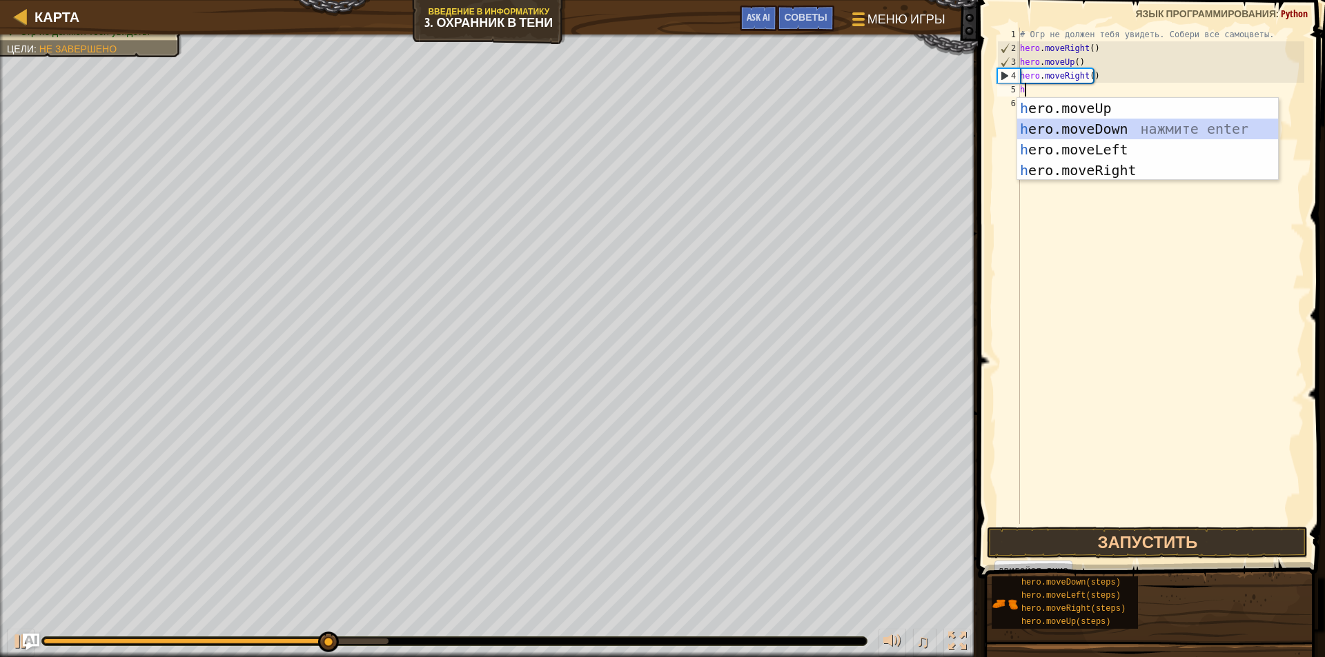
click at [1107, 130] on div "h ero.moveUp нажмите enter h ero.moveDown нажмите enter h ero.moveLeft нажмите …" at bounding box center [1147, 160] width 261 height 124
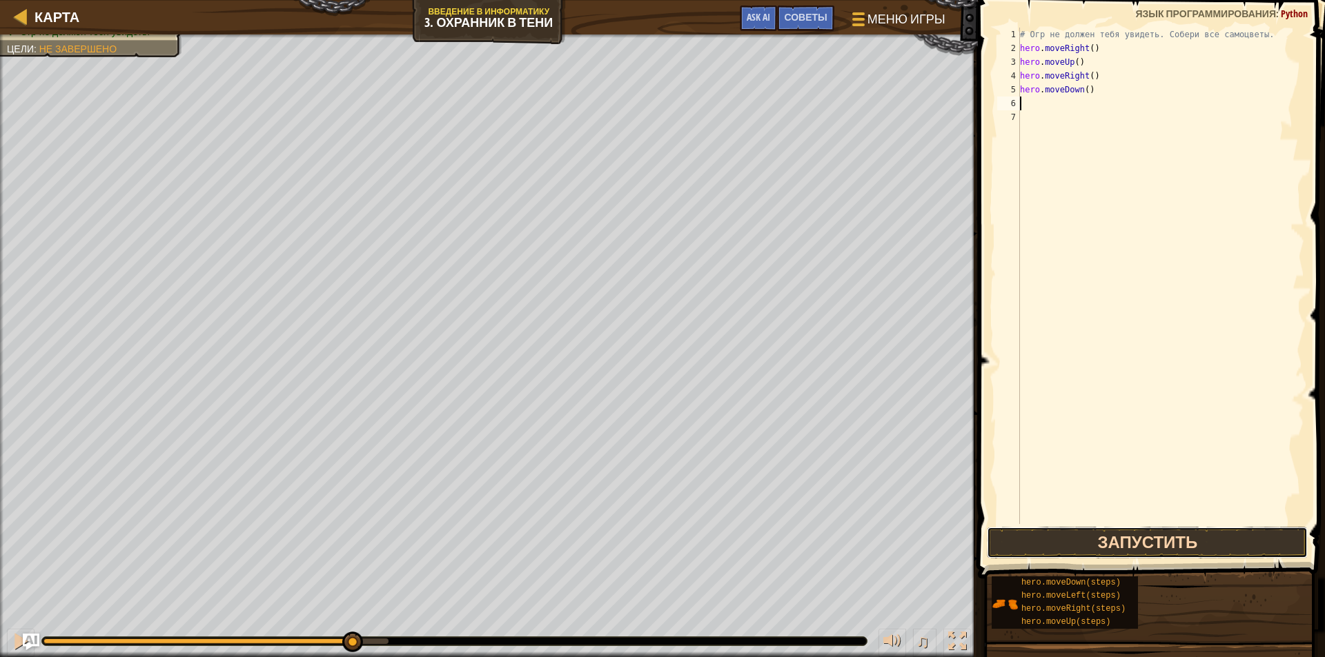
click at [1105, 534] on button "Запустить" at bounding box center [1147, 543] width 321 height 32
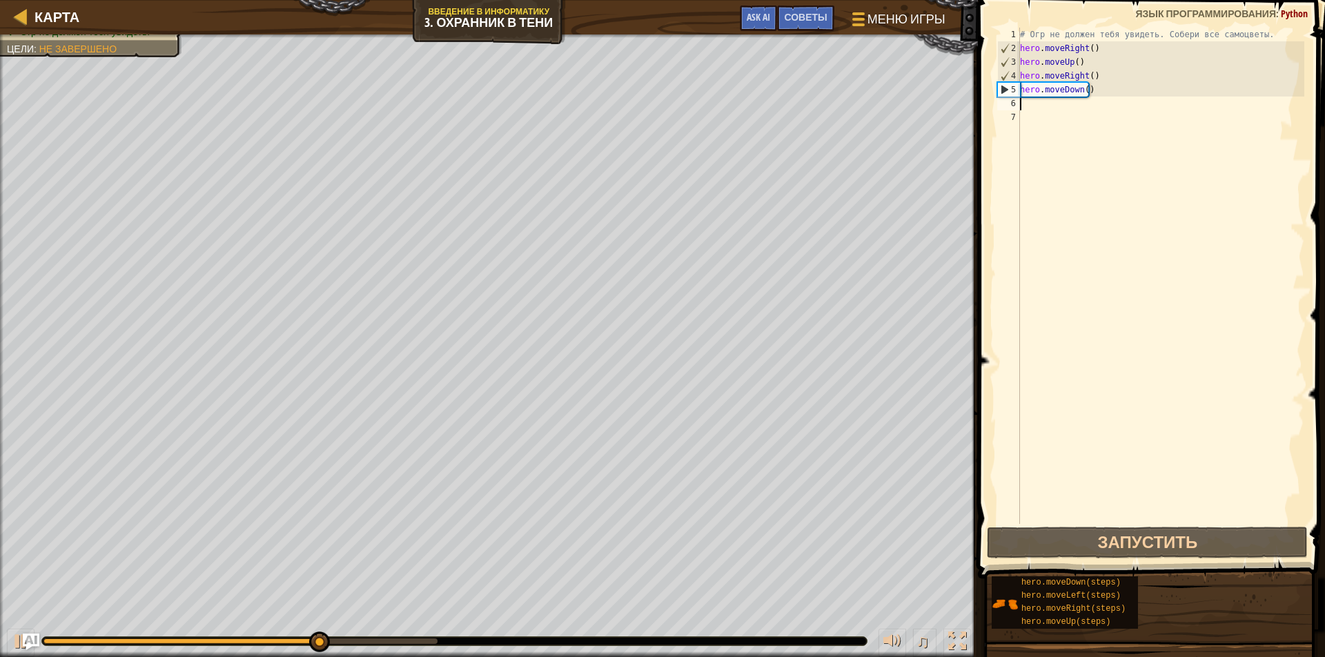
type textarea "h"
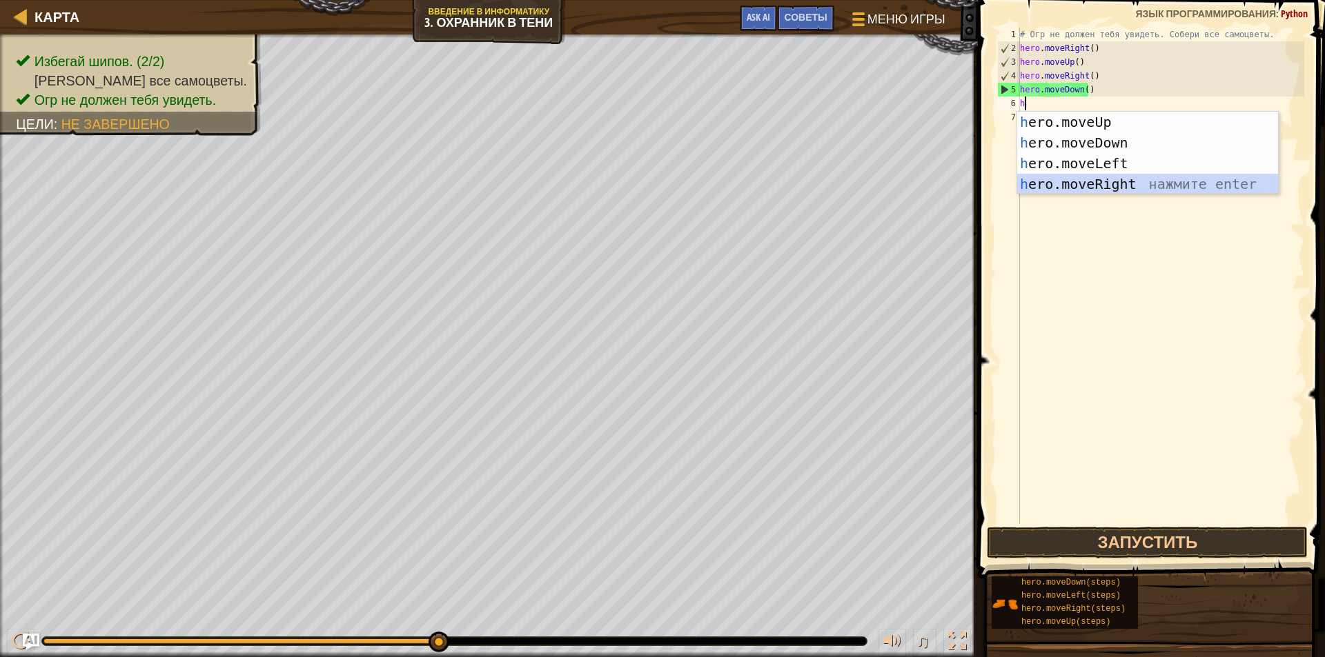
click at [1074, 179] on div "h ero.moveUp нажмите enter h ero.moveDown нажмите enter h ero.moveLeft нажмите …" at bounding box center [1147, 174] width 261 height 124
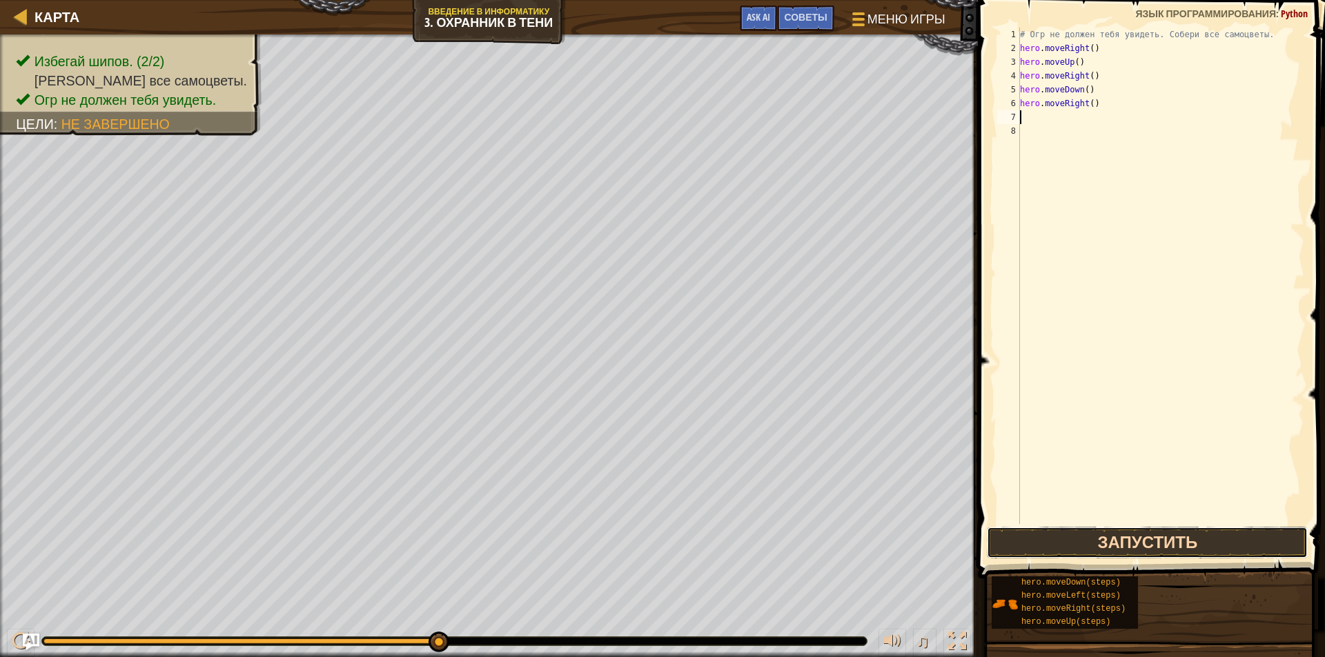
click at [1165, 533] on button "Запустить" at bounding box center [1147, 543] width 321 height 32
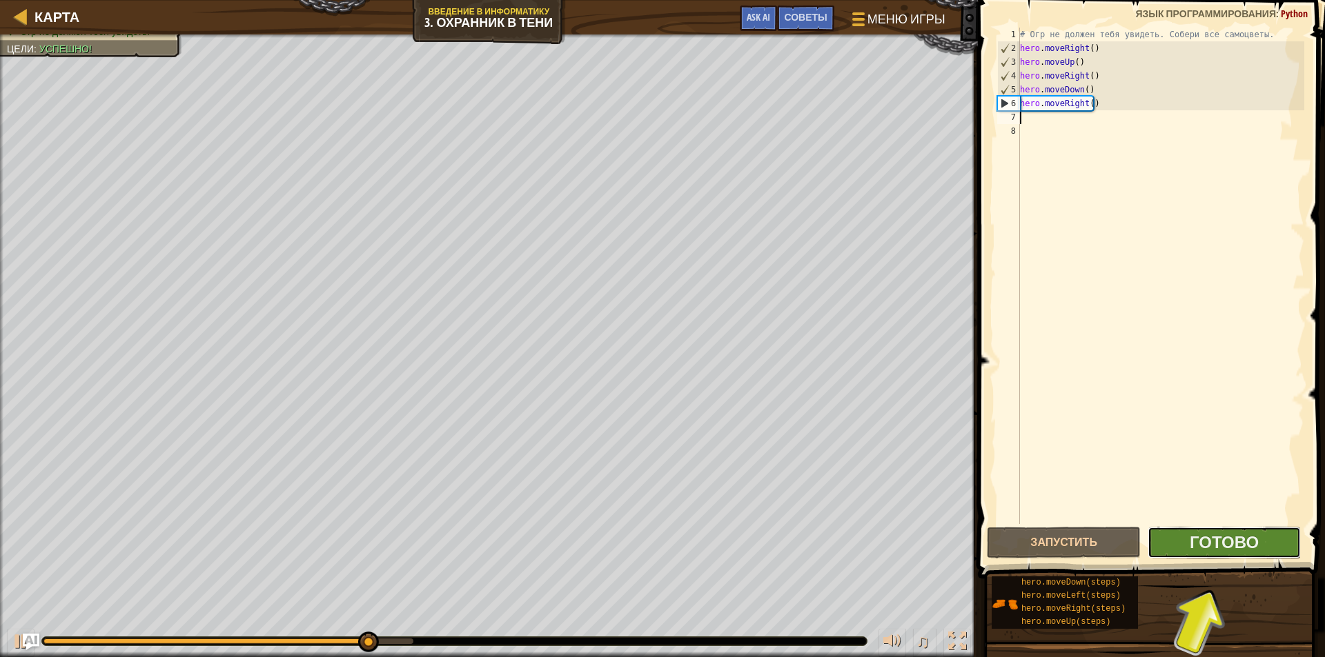
click at [1151, 547] on button "Готово" at bounding box center [1224, 543] width 154 height 32
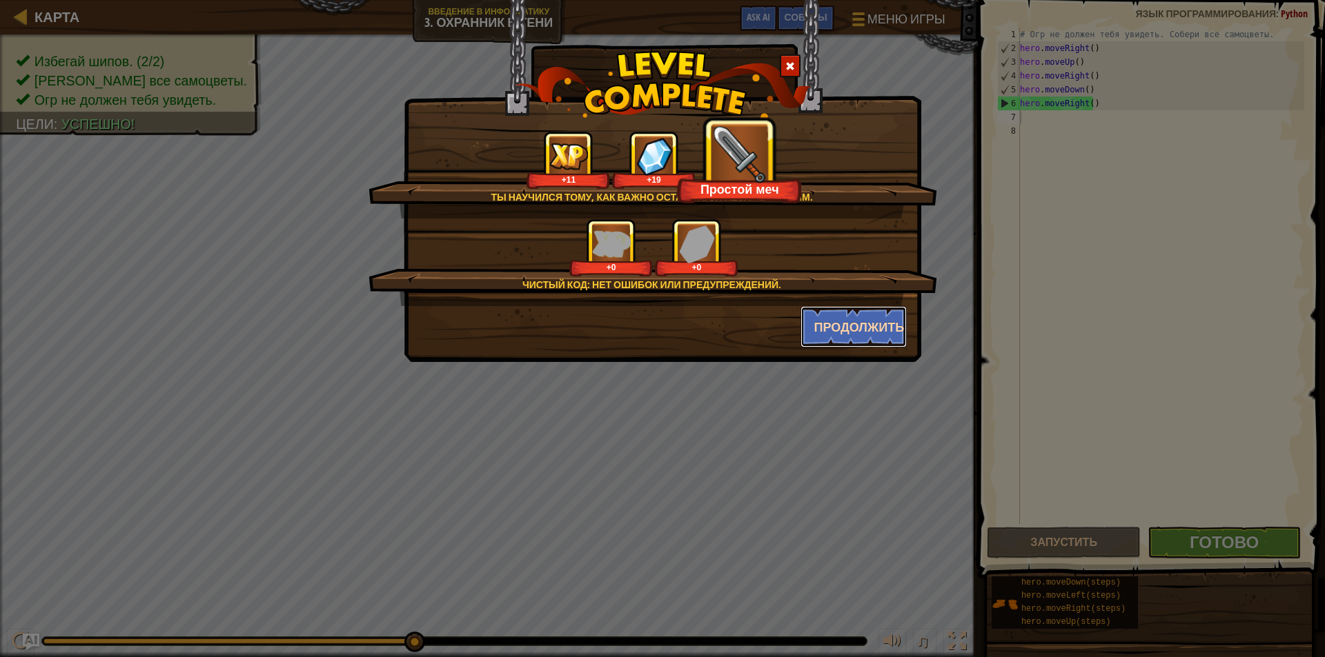
click at [837, 326] on button "Продолжить" at bounding box center [853, 326] width 107 height 41
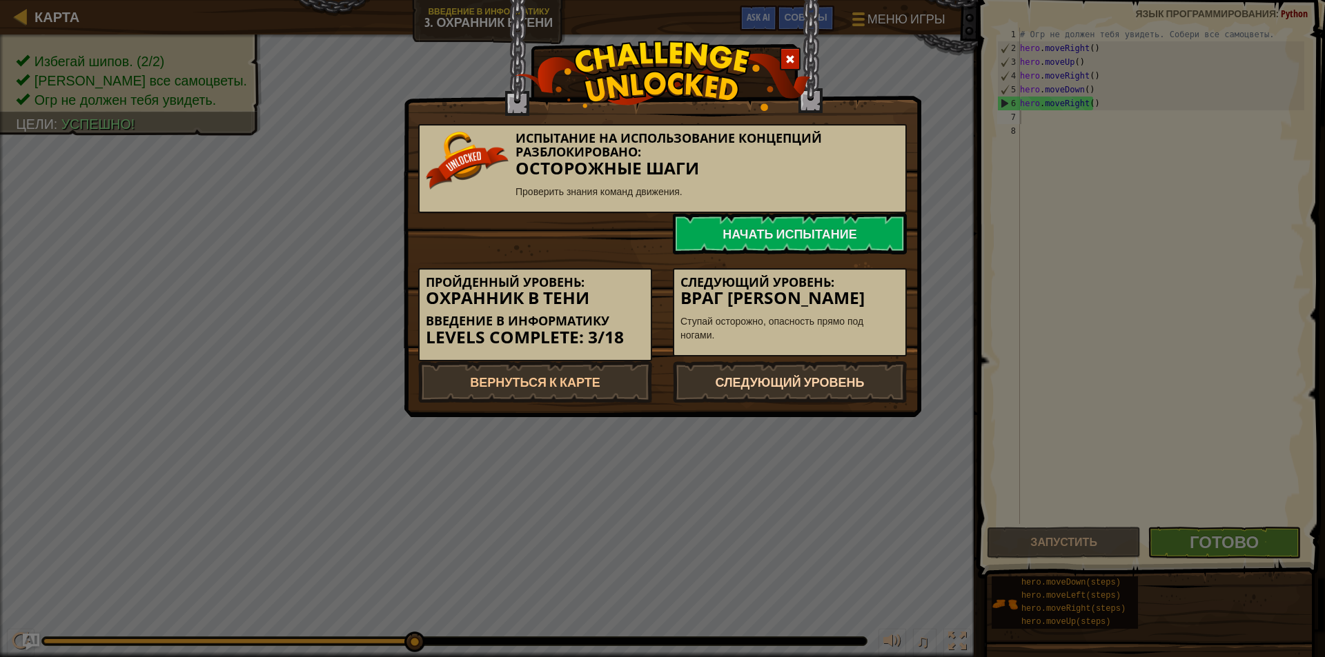
click at [836, 370] on link "Следующий уровень" at bounding box center [790, 382] width 234 height 41
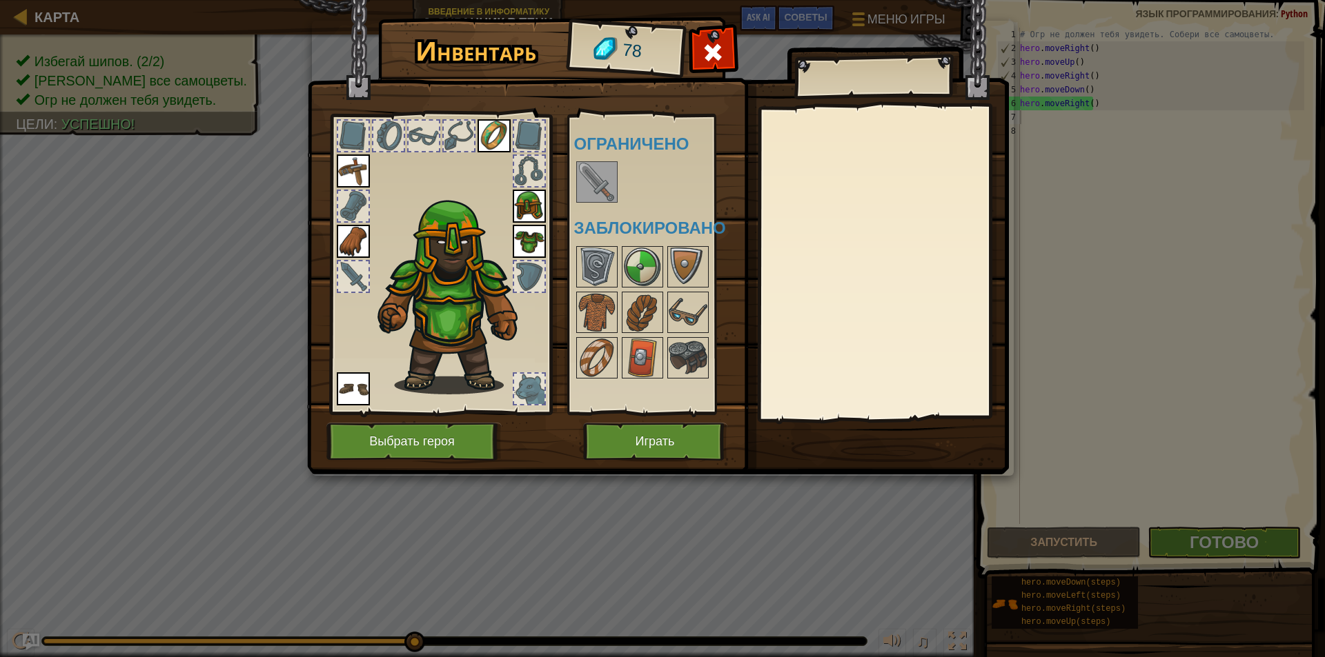
click at [596, 172] on img at bounding box center [596, 182] width 39 height 39
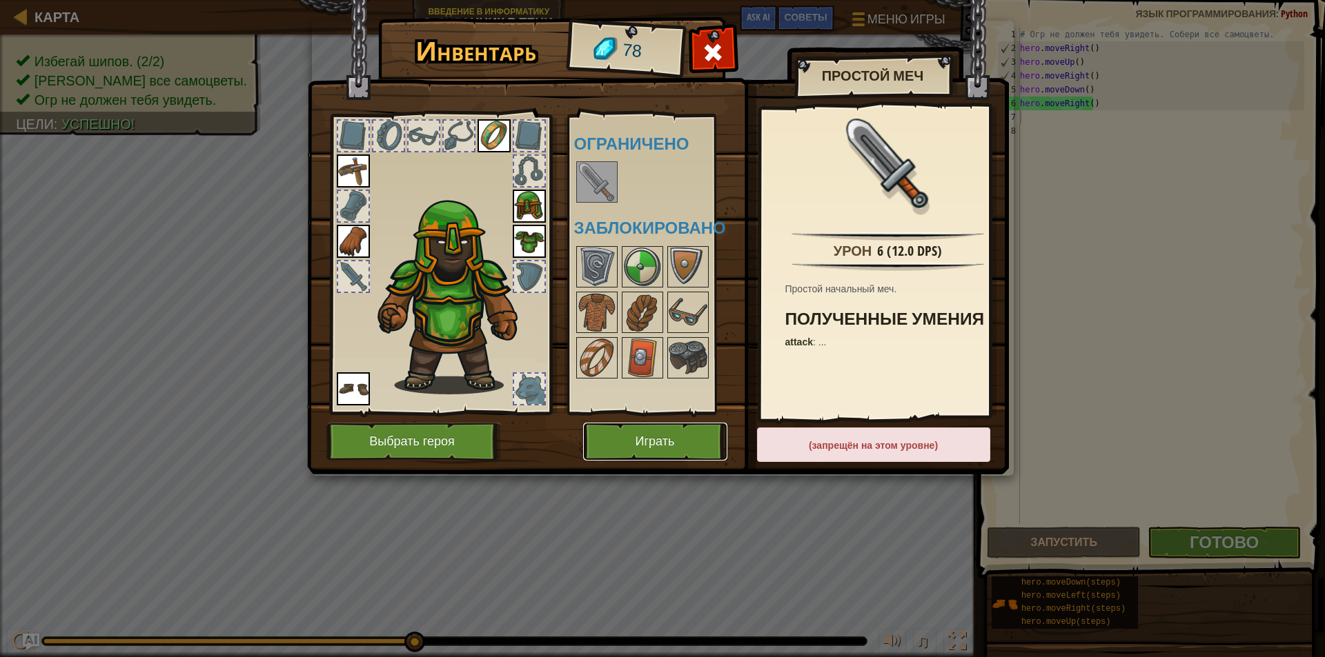
click at [618, 433] on button "Играть" at bounding box center [655, 442] width 144 height 38
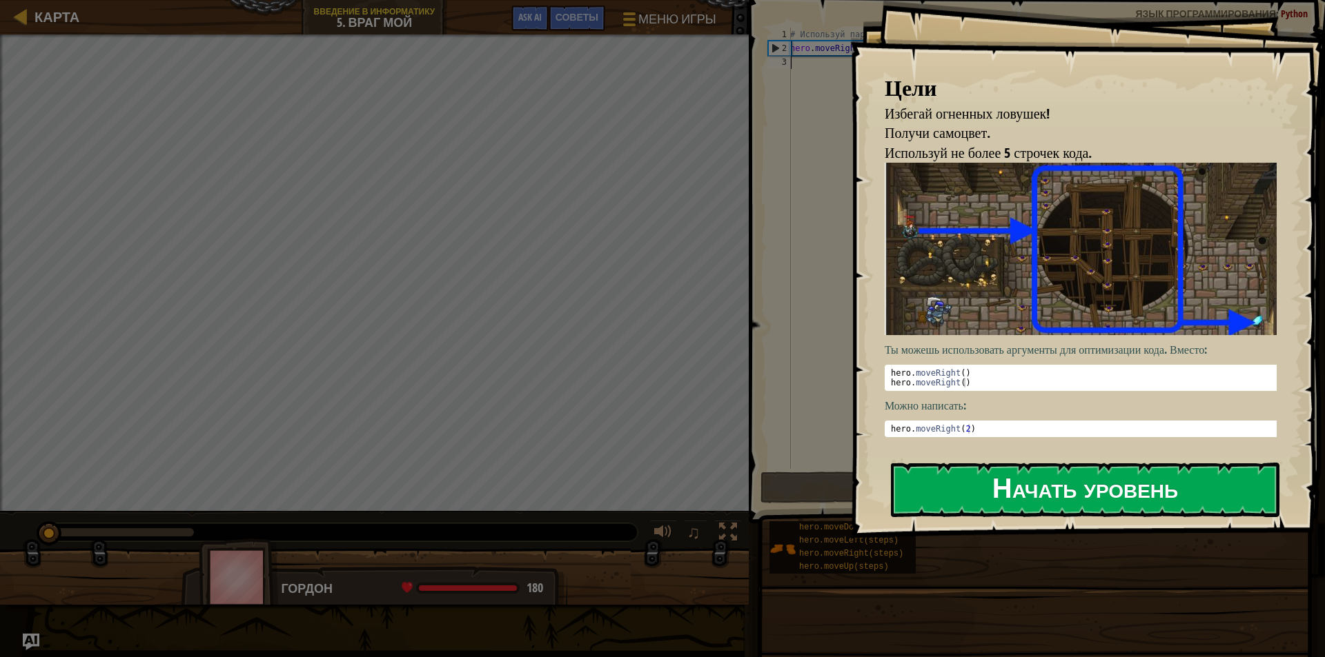
click at [1093, 488] on button "Начать уровень" at bounding box center [1085, 490] width 388 height 55
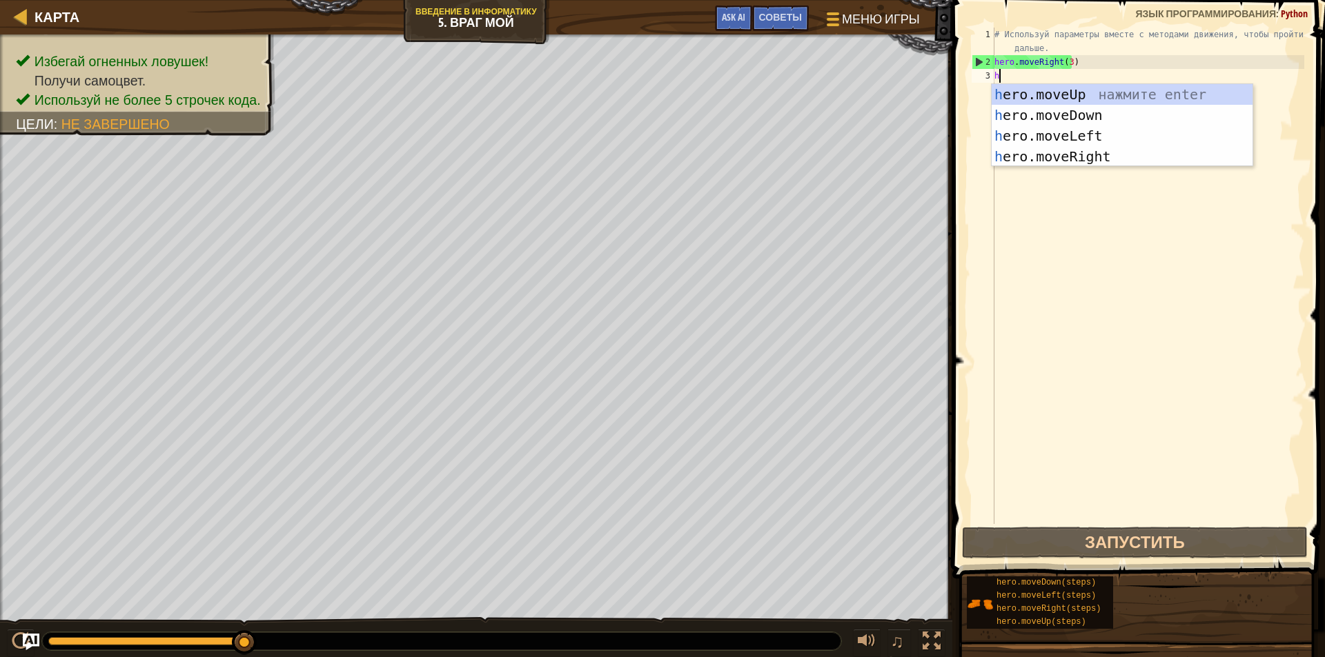
type textarea "h"
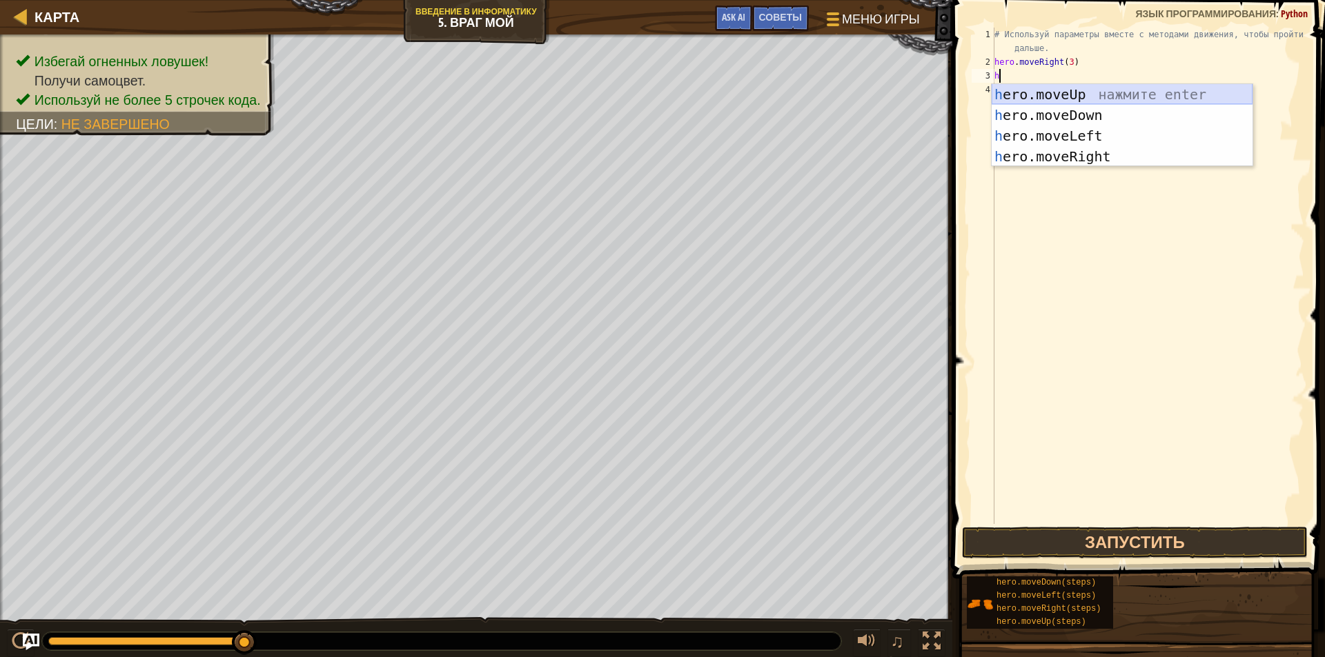
click at [1042, 89] on div "h ero.moveUp нажмите enter h ero.moveDown нажмите enter h ero.moveLeft нажмите …" at bounding box center [1121, 146] width 261 height 124
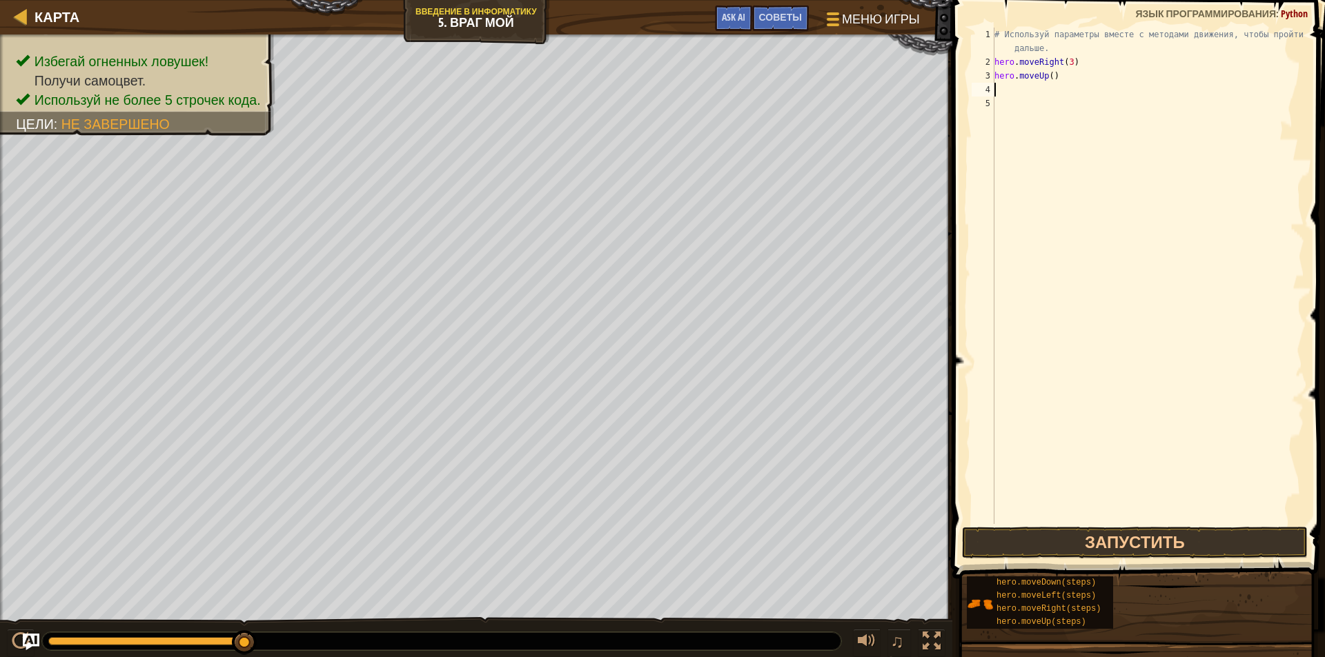
type textarea "h"
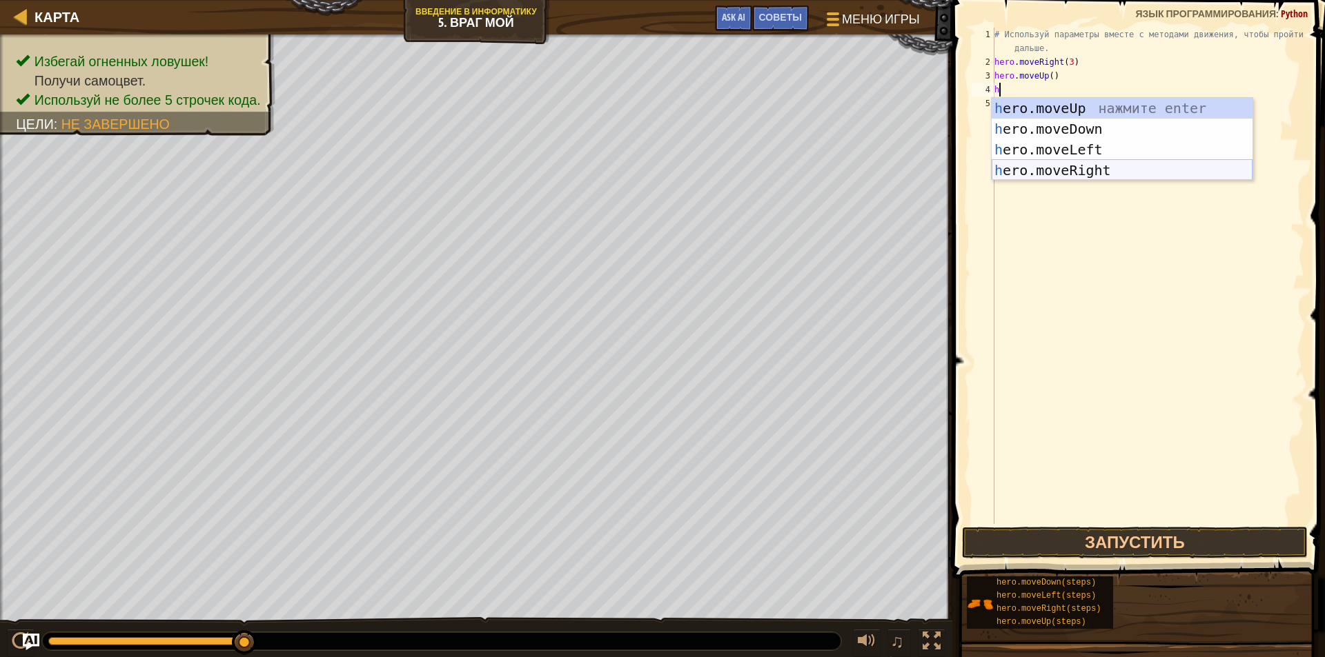
click at [1096, 166] on div "h ero.moveUp нажмите enter h ero.moveDown нажмите enter h ero.moveLeft нажмите …" at bounding box center [1121, 160] width 261 height 124
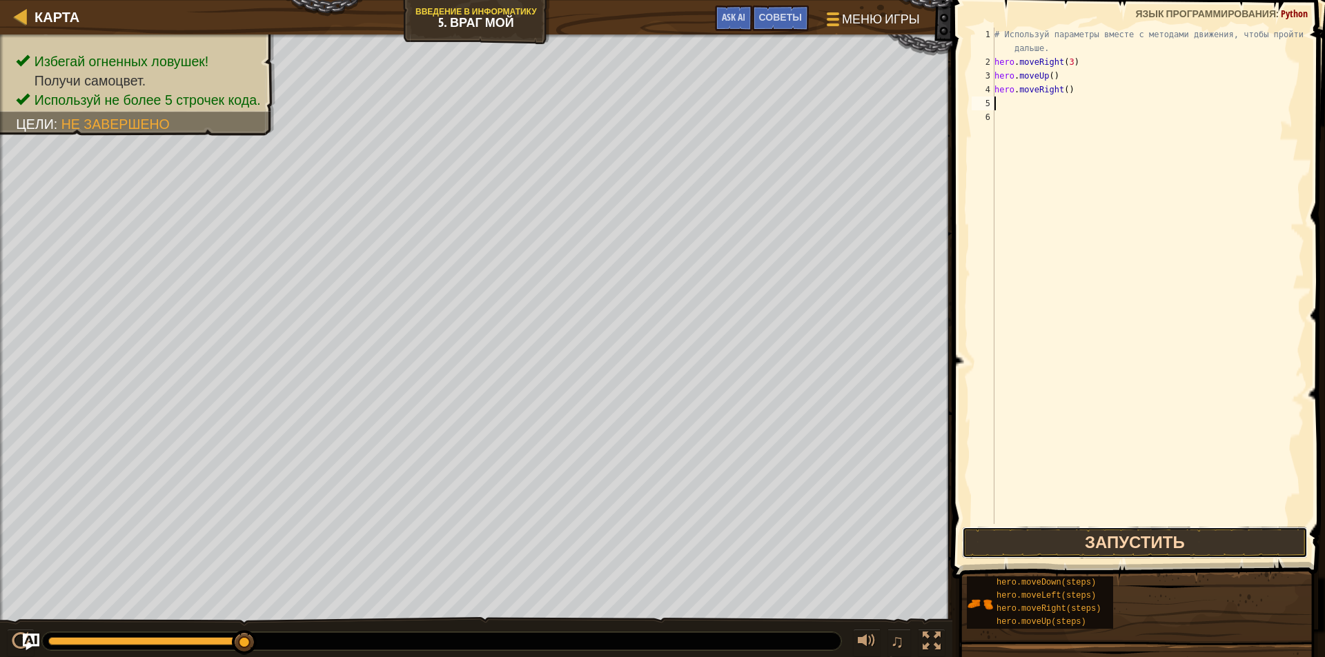
click at [1180, 539] on button "Запустить" at bounding box center [1135, 543] width 346 height 32
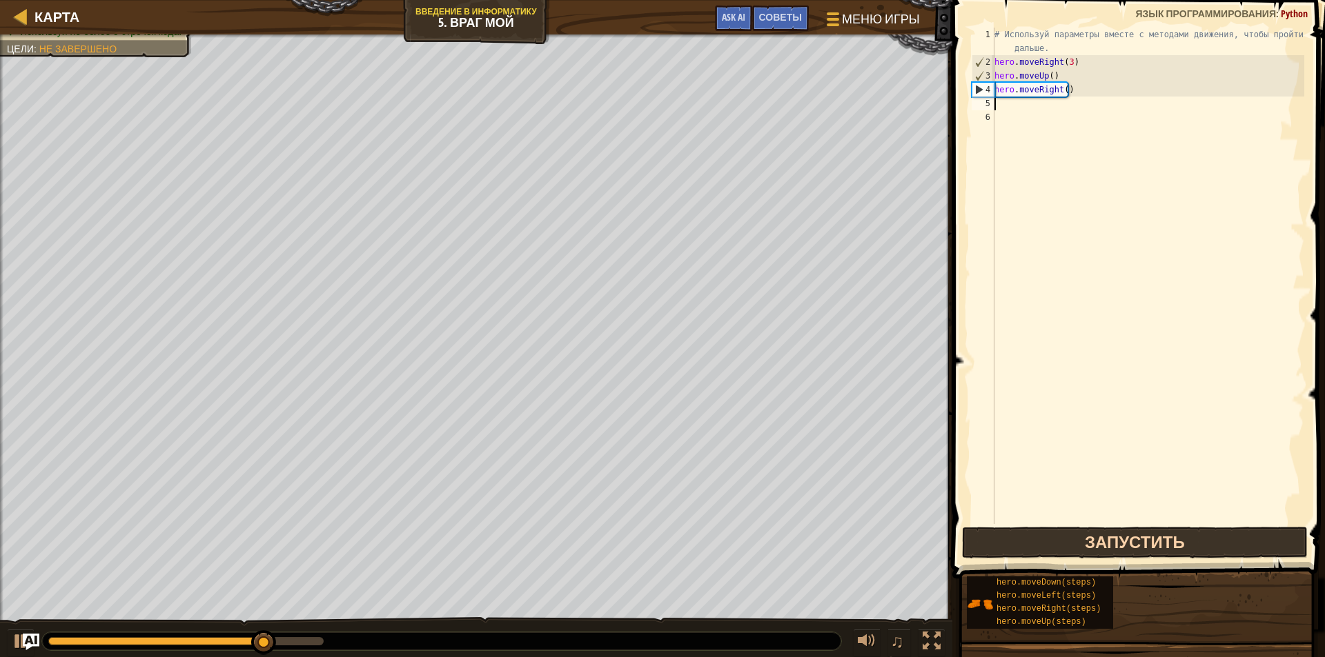
type textarea "h"
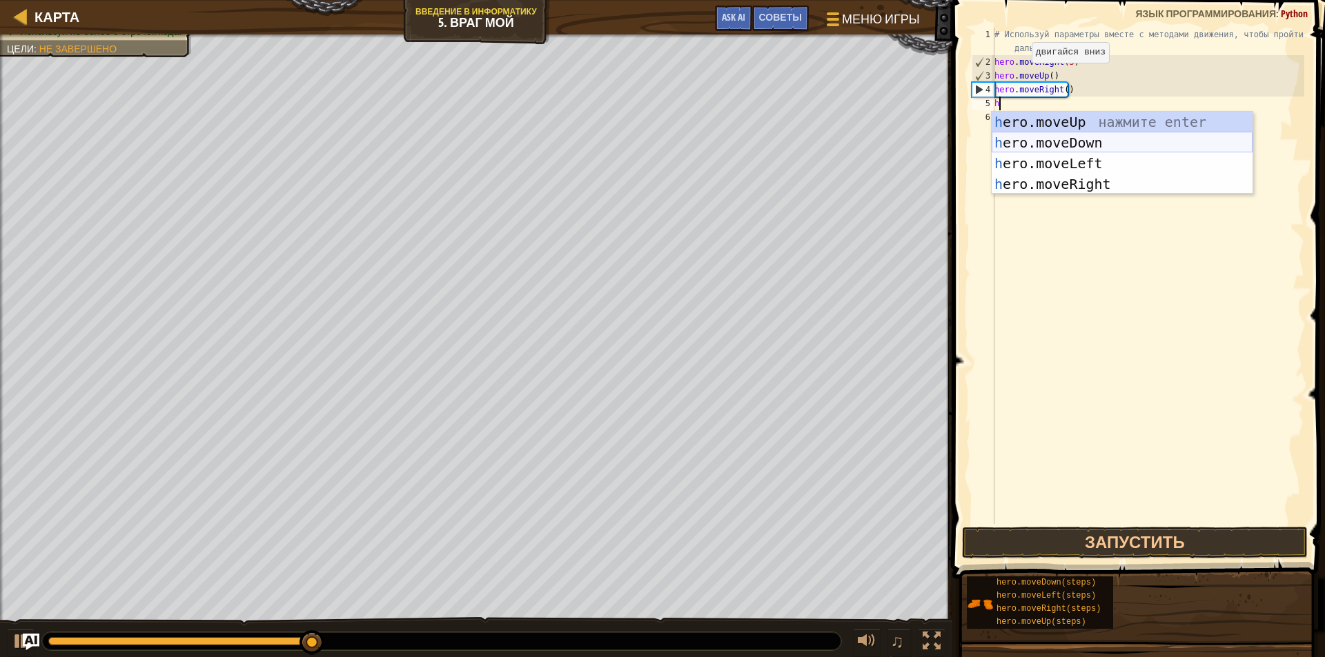
click at [1085, 141] on div "h ero.moveUp нажмите enter h ero.moveDown нажмите enter h ero.moveLeft нажмите …" at bounding box center [1121, 174] width 261 height 124
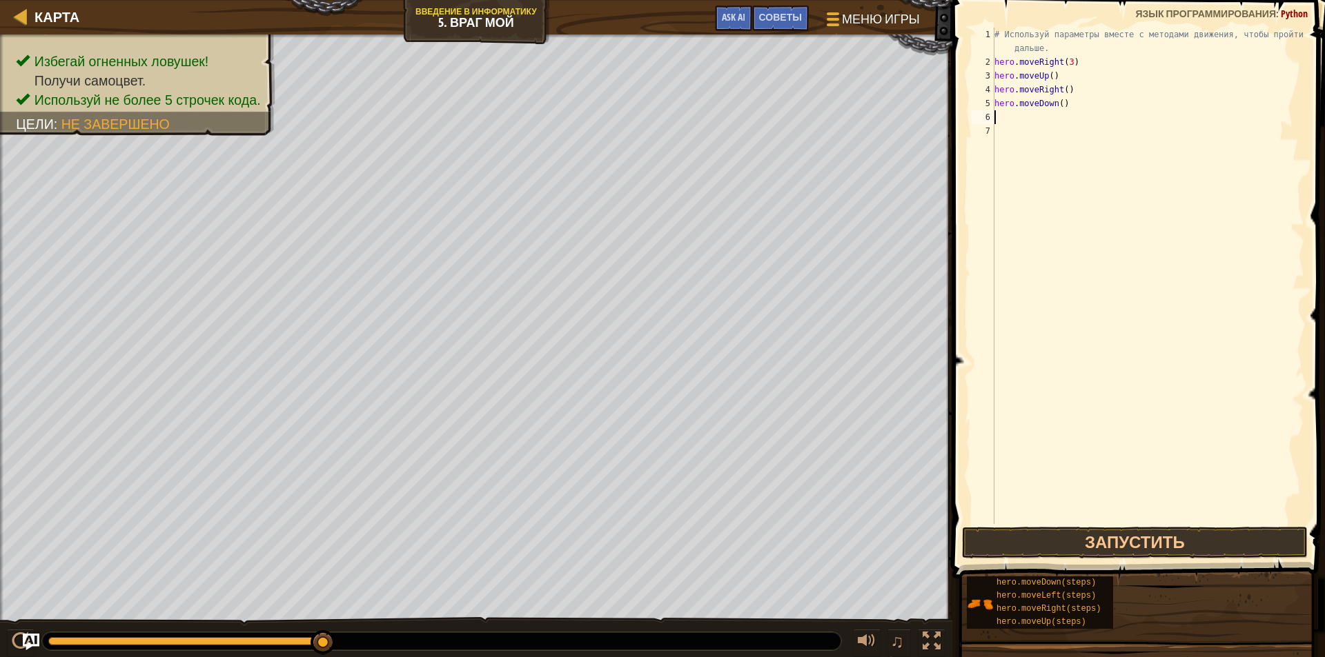
click at [1064, 110] on div "# Используй параметры вместе с методами движения, чтобы пройти дальше. hero . m…" at bounding box center [1147, 297] width 313 height 538
click at [1059, 107] on div "# Используй параметры вместе с методами движения, чтобы пройти дальше. hero . m…" at bounding box center [1147, 297] width 313 height 538
type textarea "hero.moveDown(3)"
click at [1078, 152] on div "# Используй параметры вместе с методами движения, чтобы пройти дальше. hero . m…" at bounding box center [1147, 297] width 313 height 538
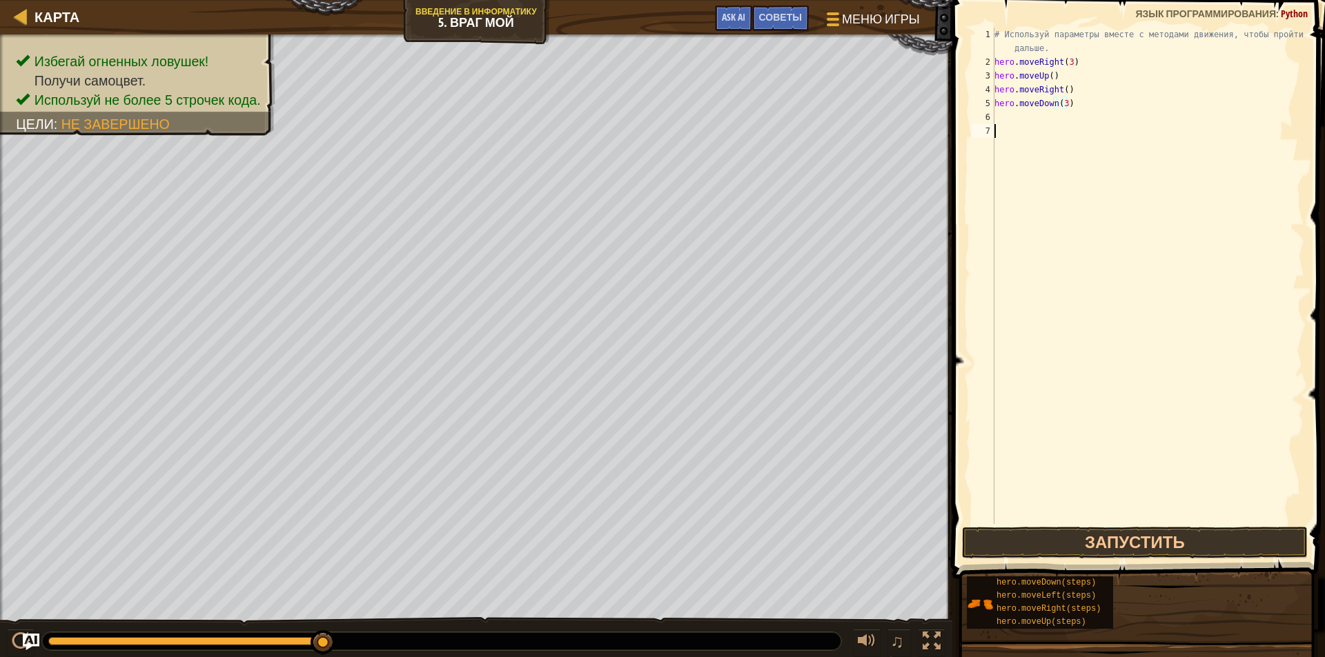
scroll to position [6, 0]
click at [1125, 533] on button "Запустить" at bounding box center [1135, 543] width 346 height 32
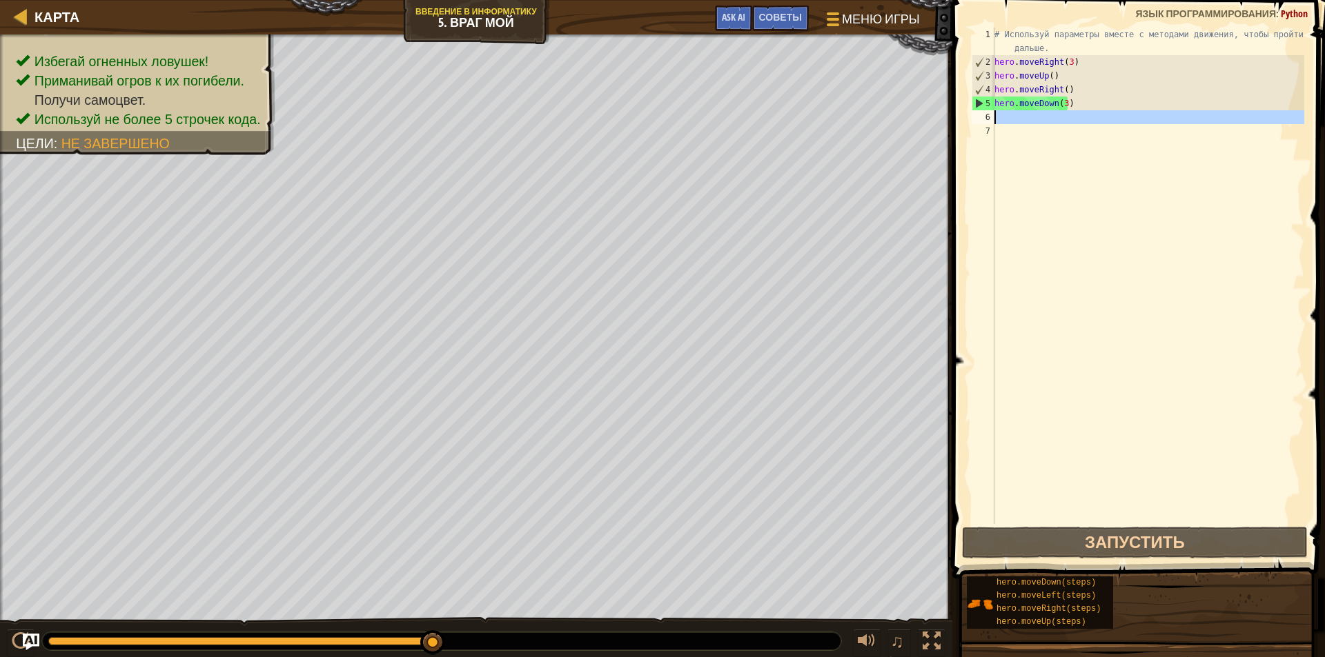
click at [989, 110] on div "6" at bounding box center [982, 117] width 23 height 14
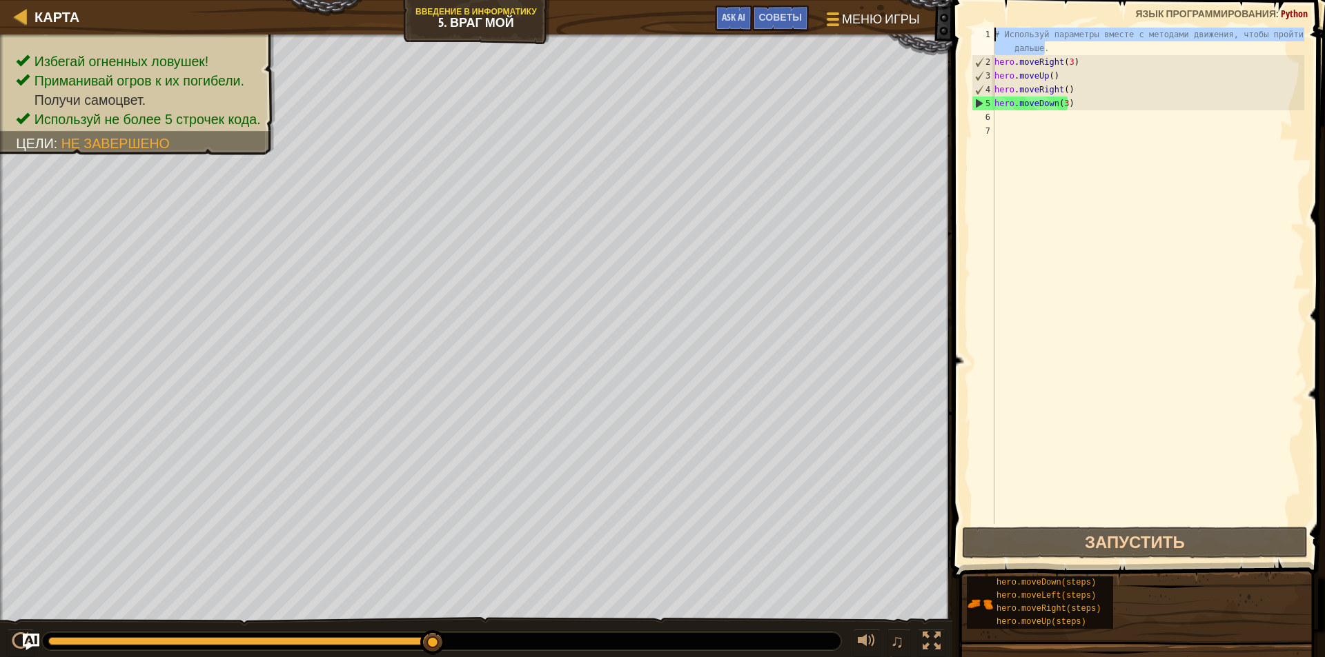
drag, startPoint x: 1062, startPoint y: 55, endPoint x: 996, endPoint y: 35, distance: 69.0
click at [996, 35] on div "# Используй параметры вместе с методами движения, чтобы пройти дальше. hero . m…" at bounding box center [1147, 297] width 313 height 538
type textarea "# Используй параметры вместе с методами движения, чтобы пройти дальше."
click at [1065, 116] on div "# Используй параметры вместе с методами движения, чтобы пройти дальше. hero . m…" at bounding box center [1147, 297] width 313 height 538
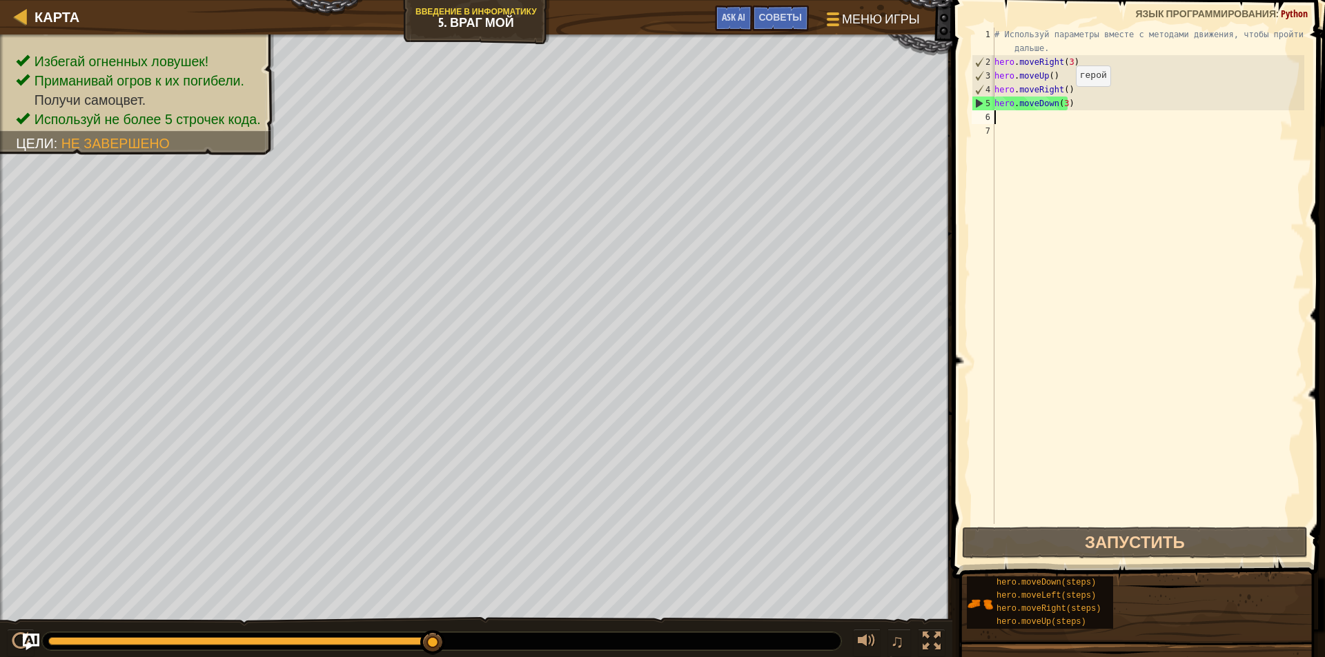
type textarea "h"
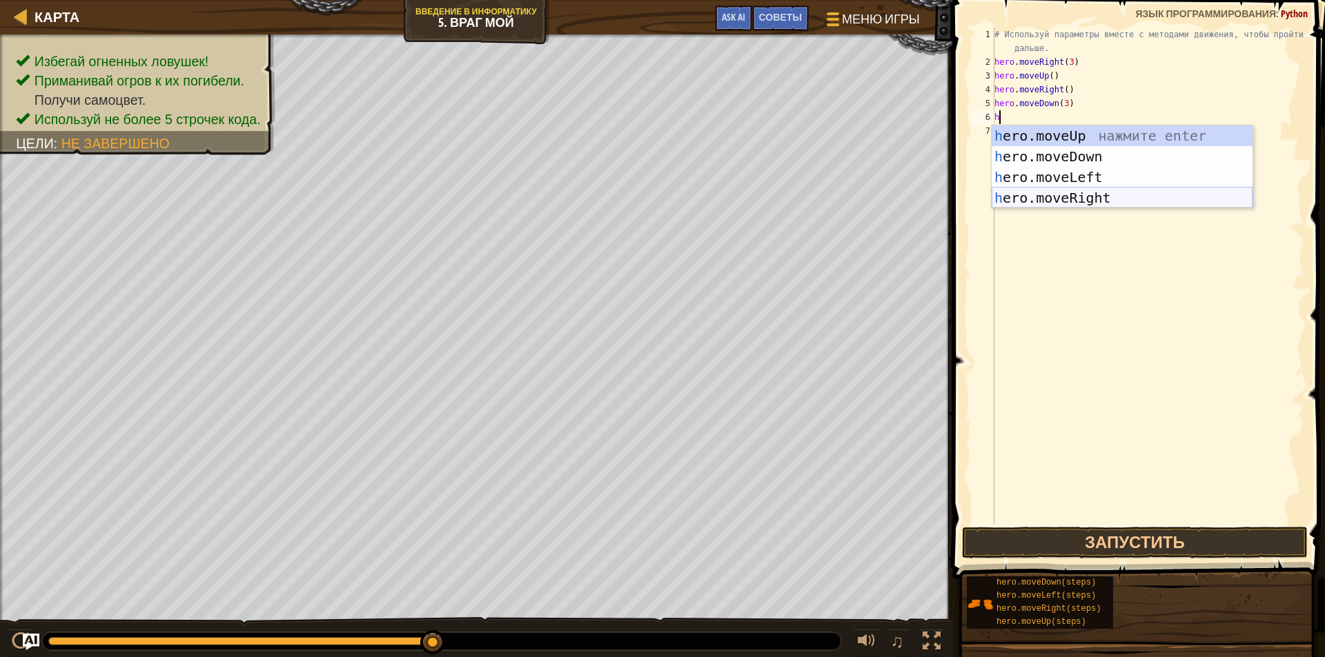
click at [1065, 192] on div "h ero.moveUp нажмите enter h ero.moveDown нажмите enter h ero.moveLeft нажмите …" at bounding box center [1121, 188] width 261 height 124
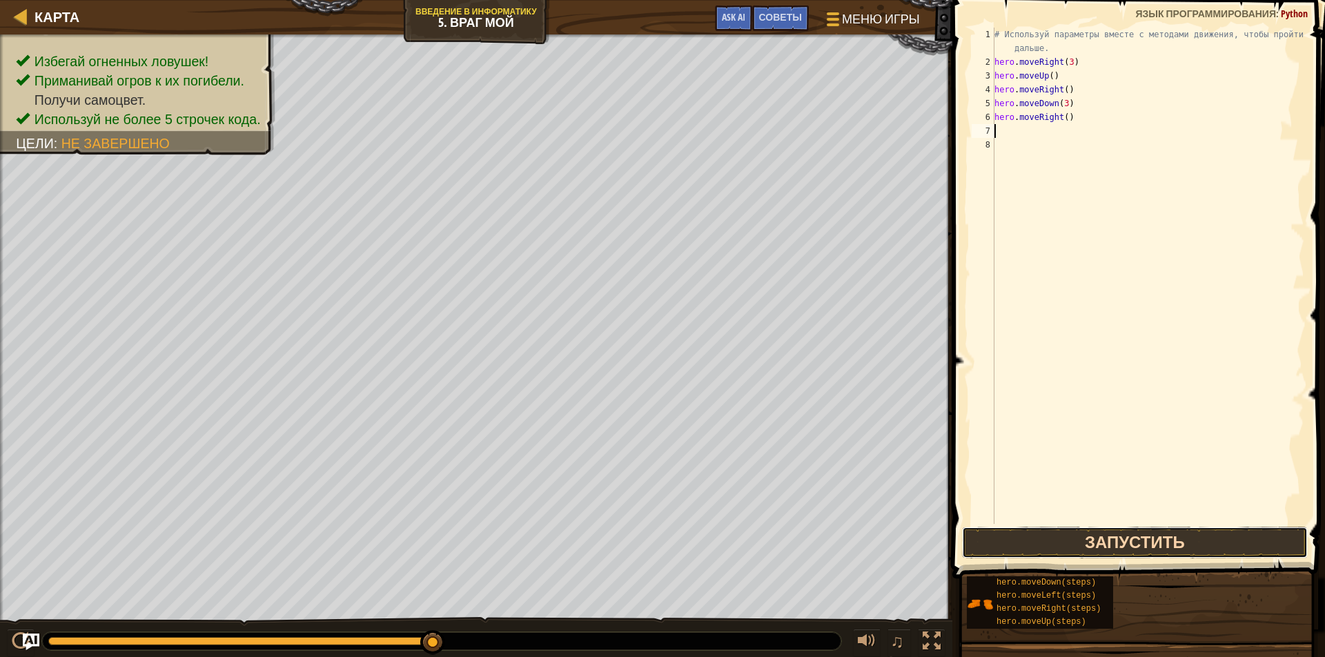
click at [1043, 542] on button "Запустить" at bounding box center [1135, 543] width 346 height 32
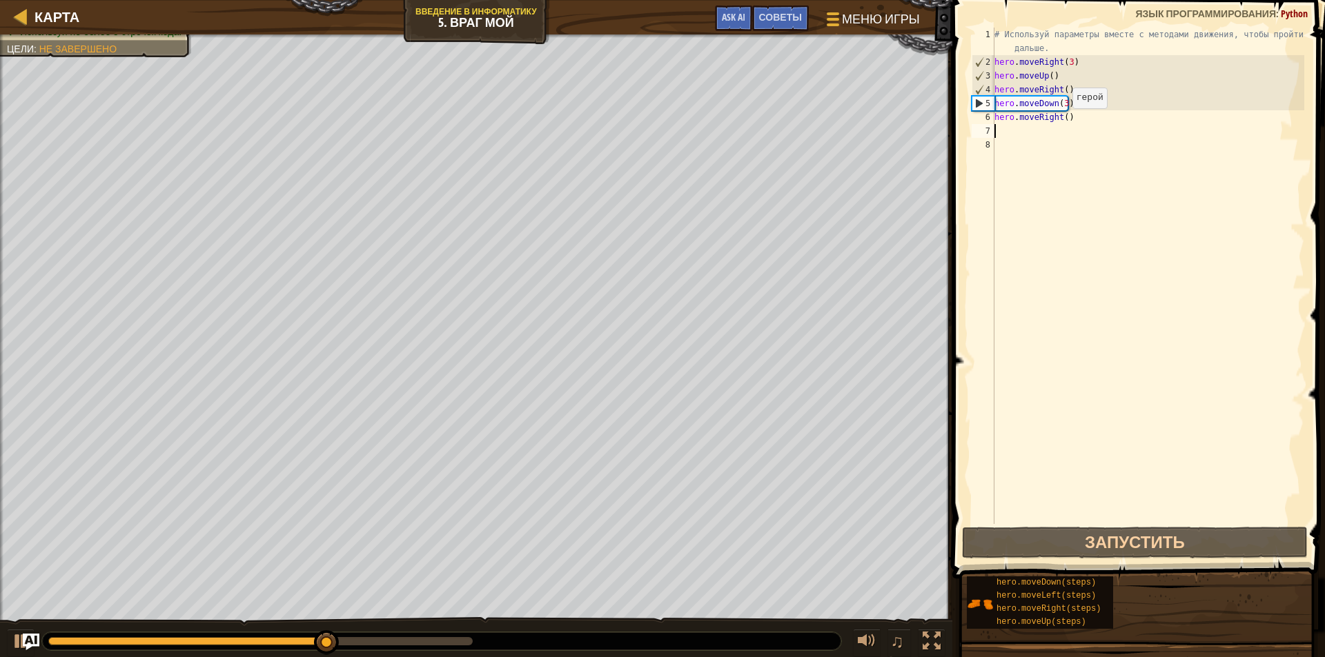
click at [1060, 122] on div "# Используй параметры вместе с методами движения, чтобы пройти дальше. hero . m…" at bounding box center [1147, 297] width 313 height 538
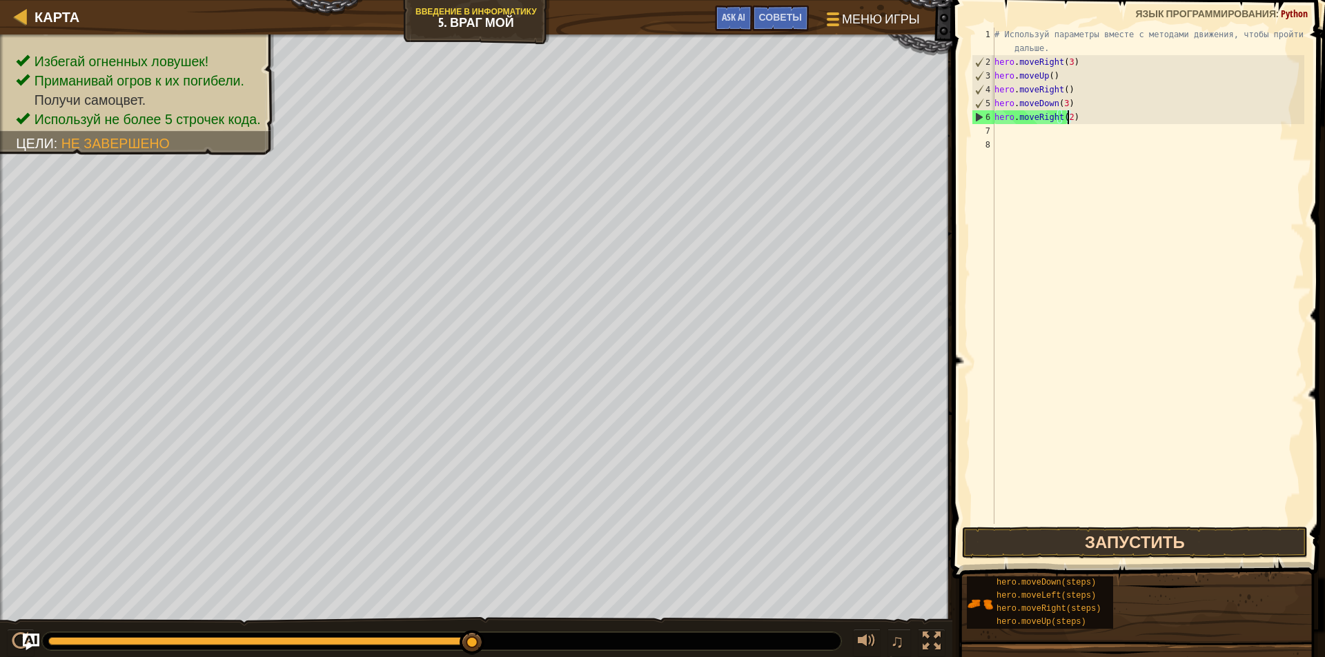
type textarea "hero.moveRight(2)"
click at [1145, 538] on button "Запустить" at bounding box center [1135, 543] width 346 height 32
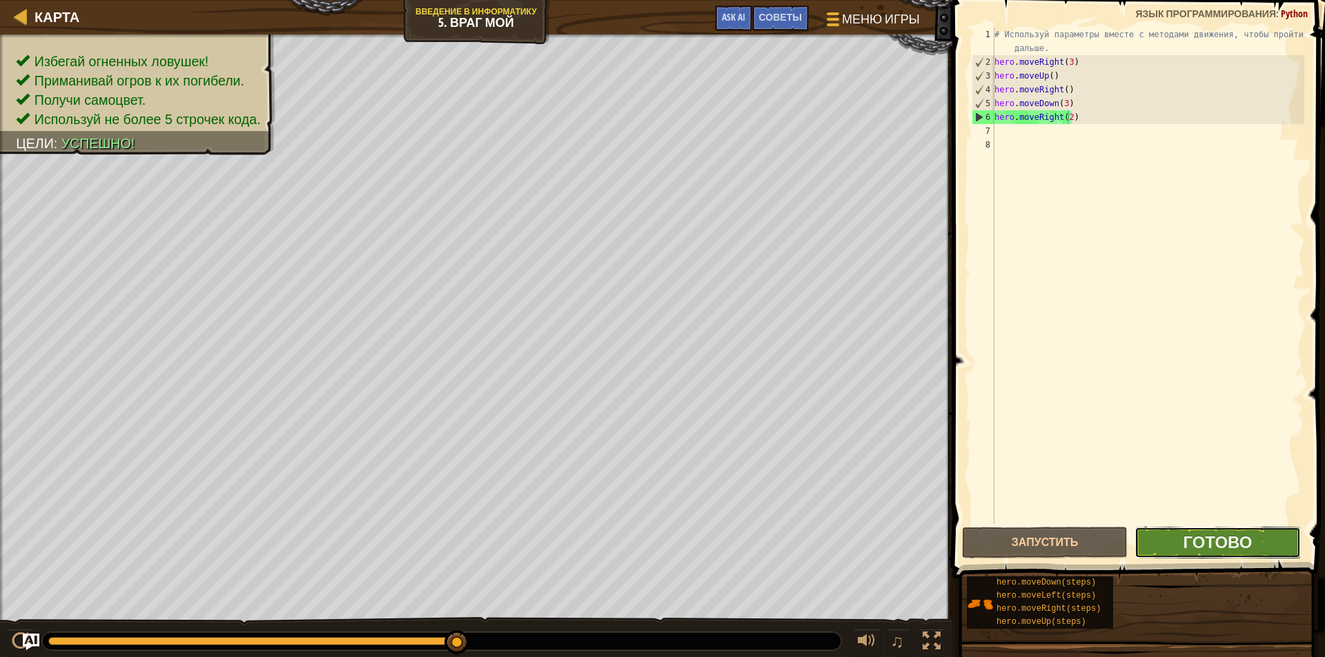
click at [1217, 531] on button "Готово" at bounding box center [1217, 543] width 166 height 32
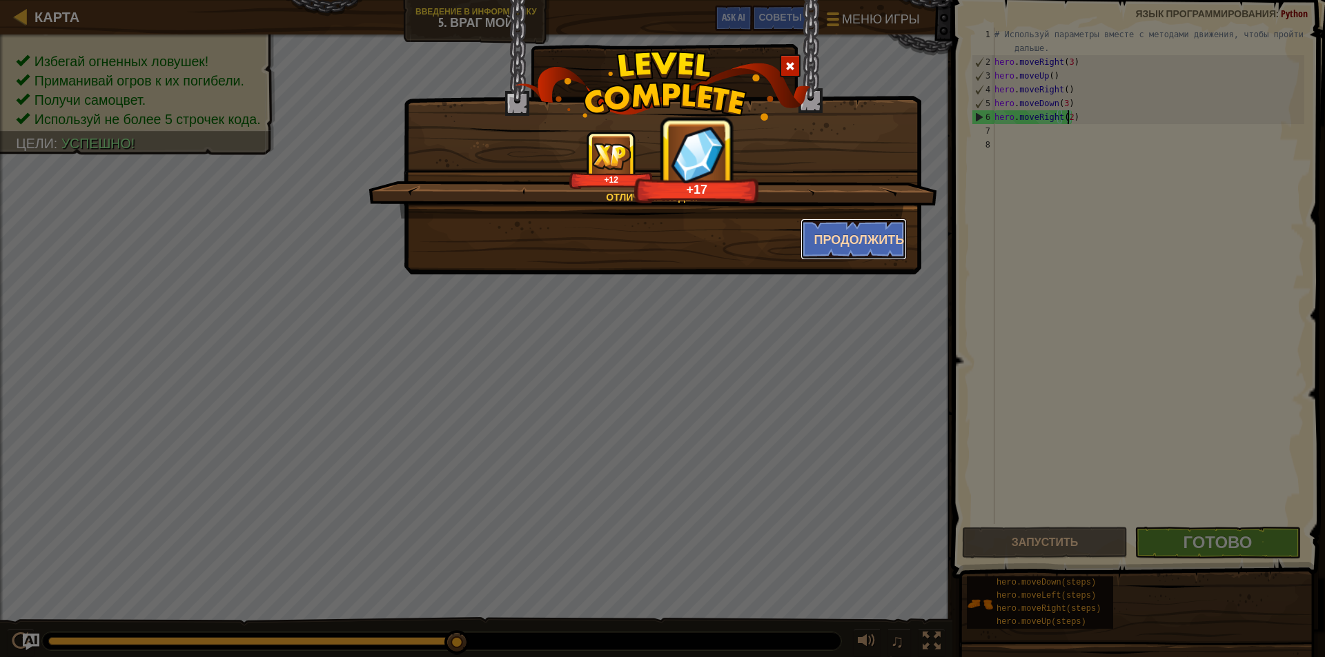
click at [820, 235] on button "Продолжить" at bounding box center [853, 239] width 107 height 41
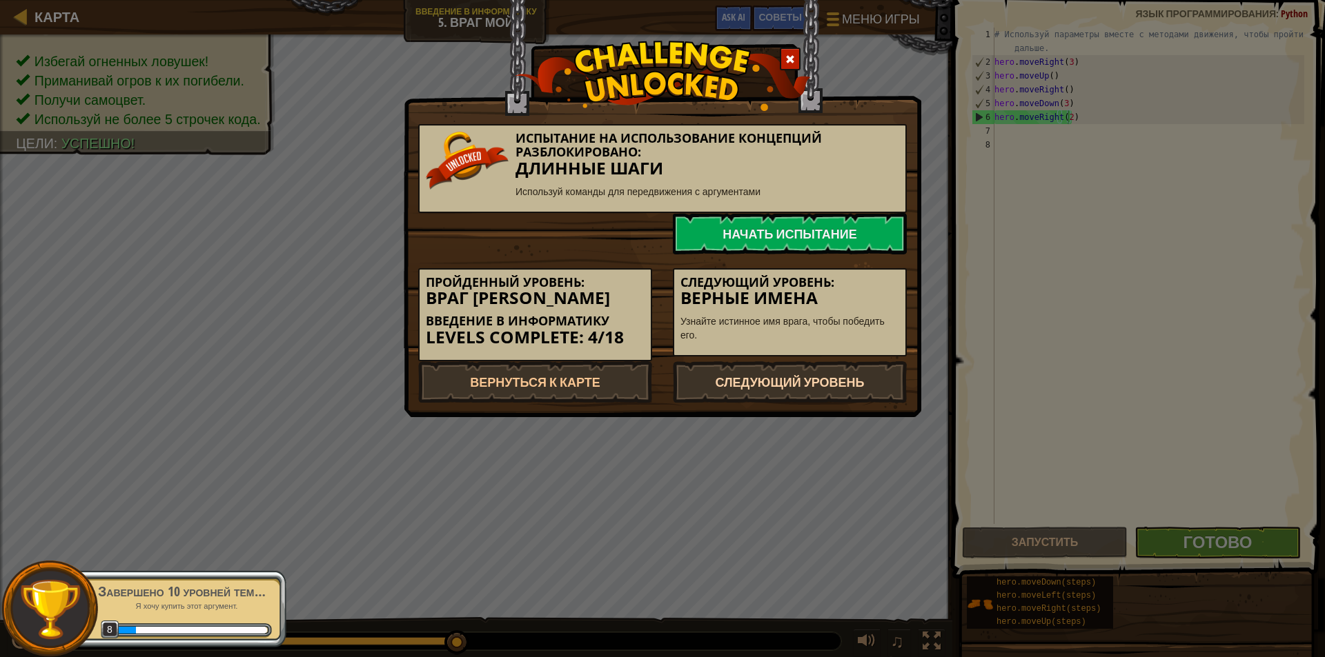
click at [857, 370] on link "Следующий уровень" at bounding box center [790, 382] width 234 height 41
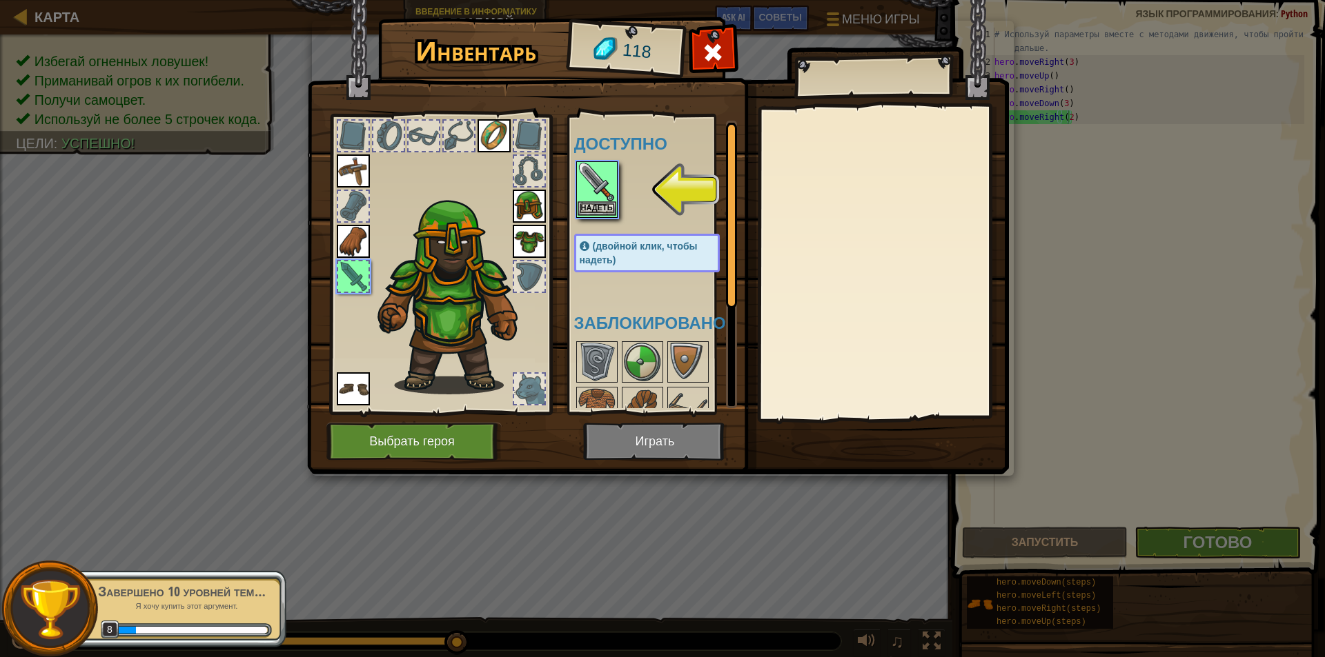
click at [593, 200] on img at bounding box center [596, 182] width 39 height 39
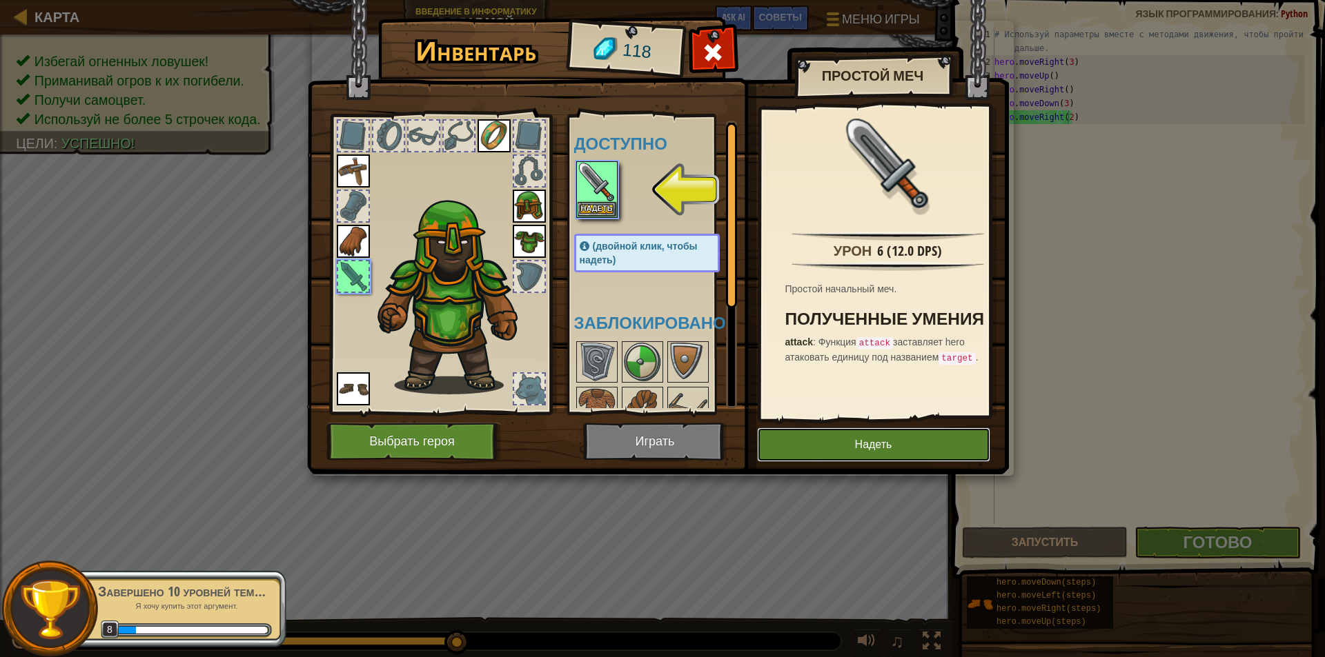
click at [890, 428] on button "Надеть" at bounding box center [873, 445] width 233 height 34
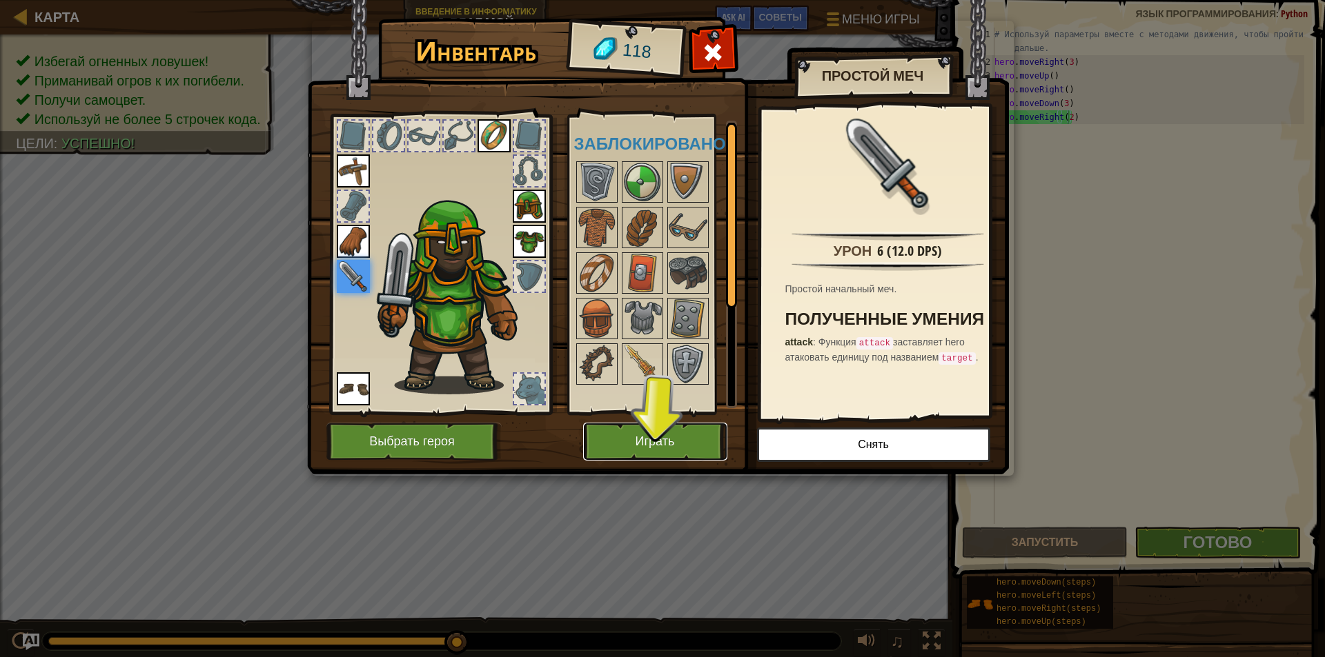
click at [654, 426] on button "Играть" at bounding box center [655, 442] width 144 height 38
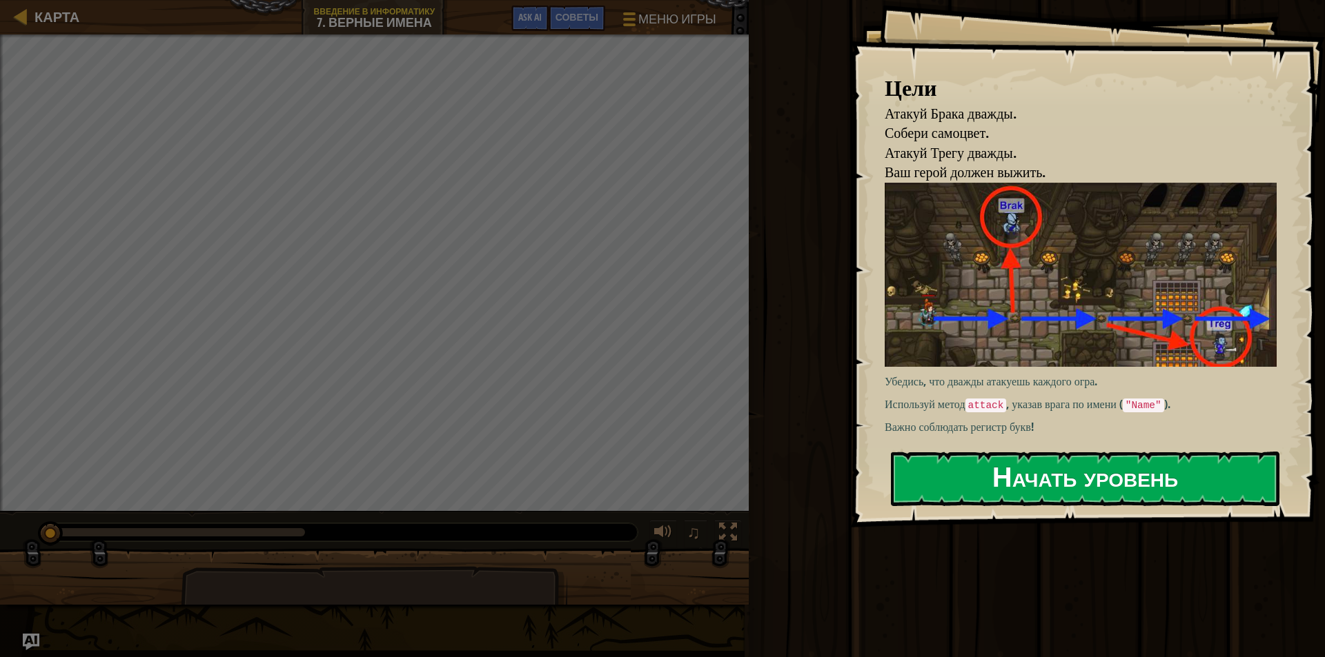
click at [1037, 464] on button "Начать уровень" at bounding box center [1085, 479] width 388 height 55
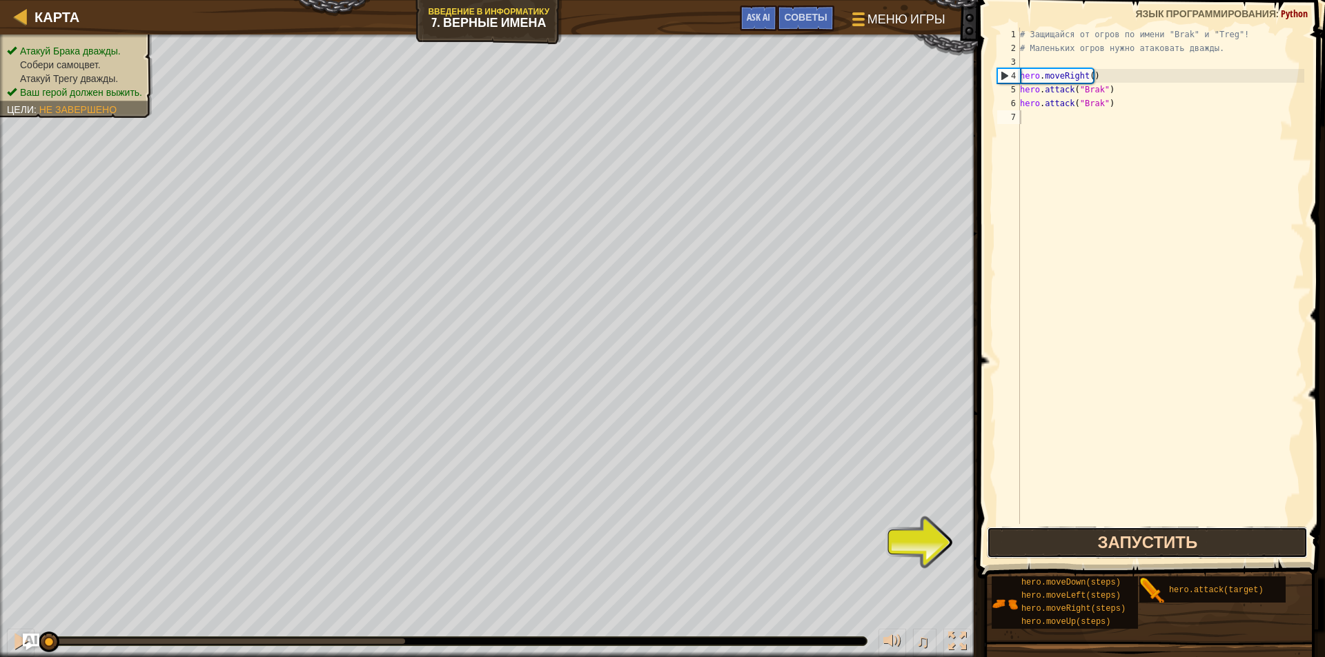
click at [1131, 539] on button "Запустить" at bounding box center [1147, 543] width 321 height 32
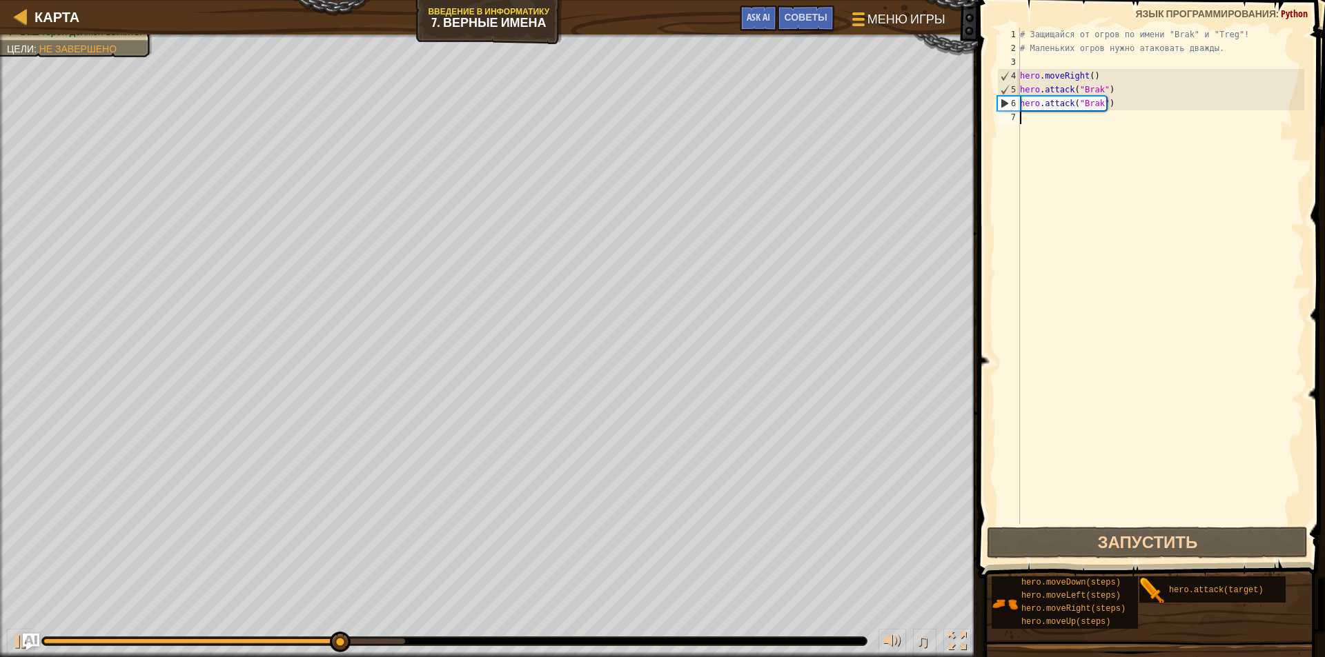
type textarea "h"
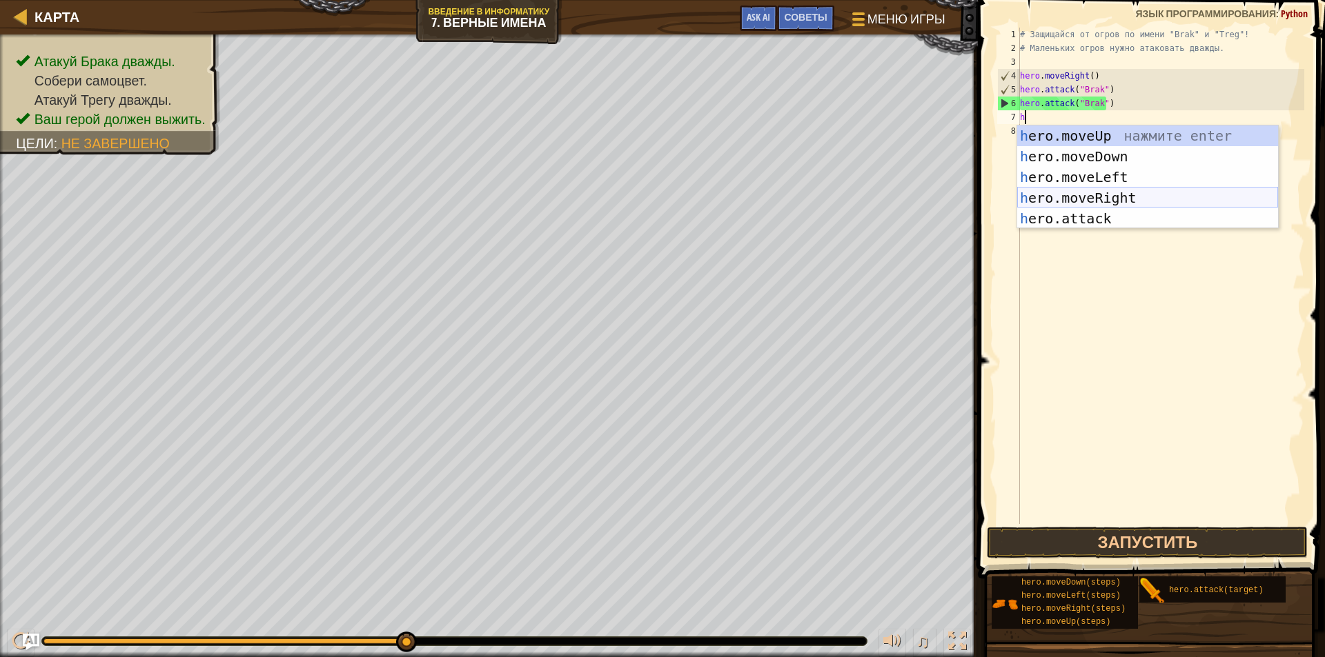
click at [1103, 199] on div "h ero.moveUp нажмите enter h ero.moveDown нажмите enter h ero.moveLeft нажмите …" at bounding box center [1147, 198] width 261 height 145
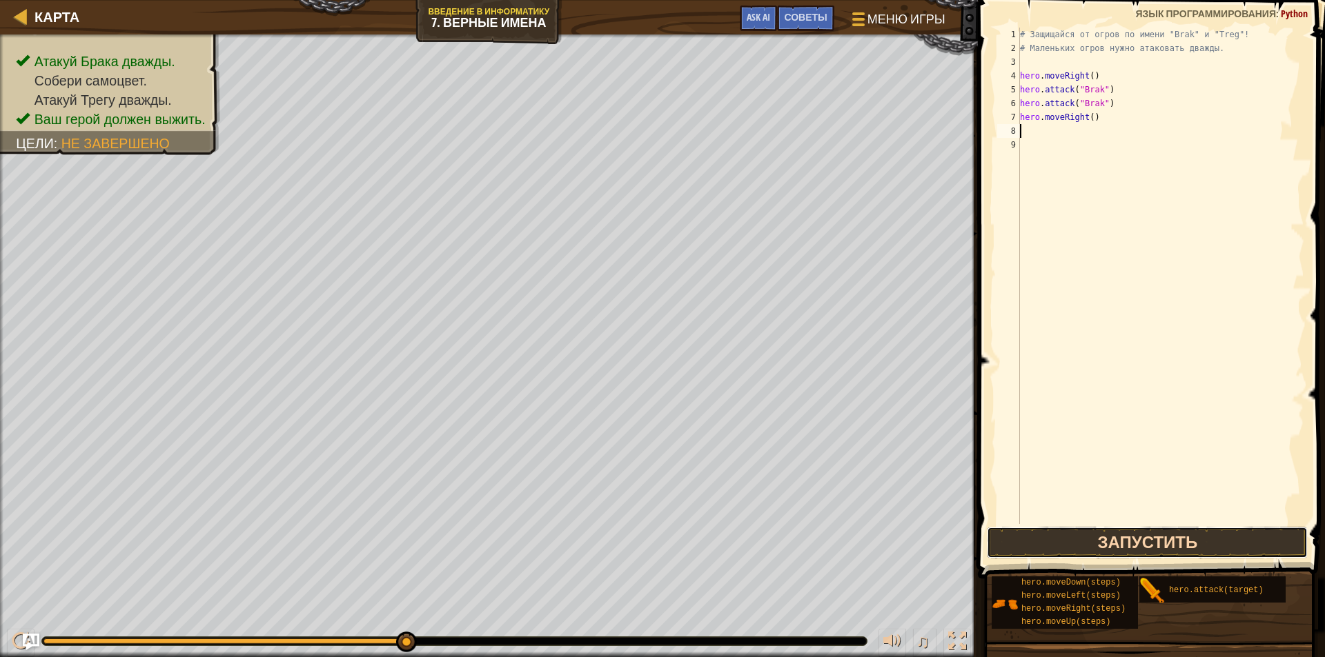
click at [1206, 537] on button "Запустить" at bounding box center [1147, 543] width 321 height 32
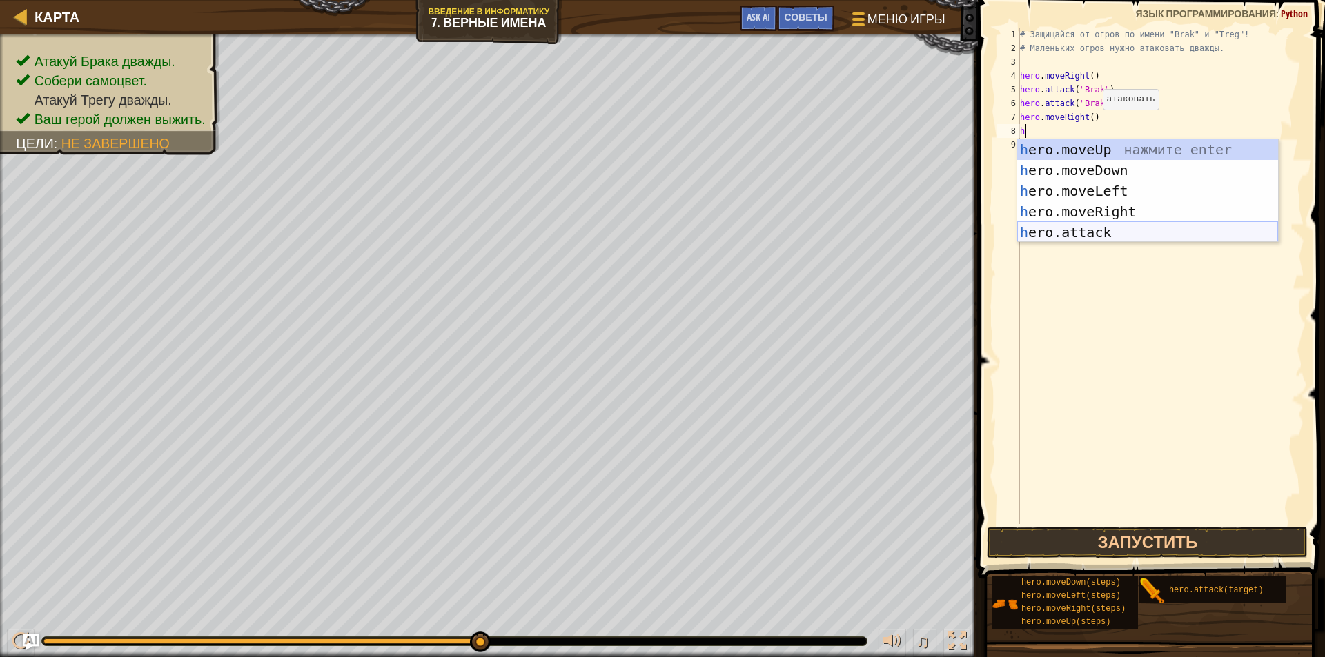
click at [1102, 237] on div "h ero.moveUp нажмите enter h ero.moveDown нажмите enter h ero.moveLeft нажмите …" at bounding box center [1147, 211] width 261 height 145
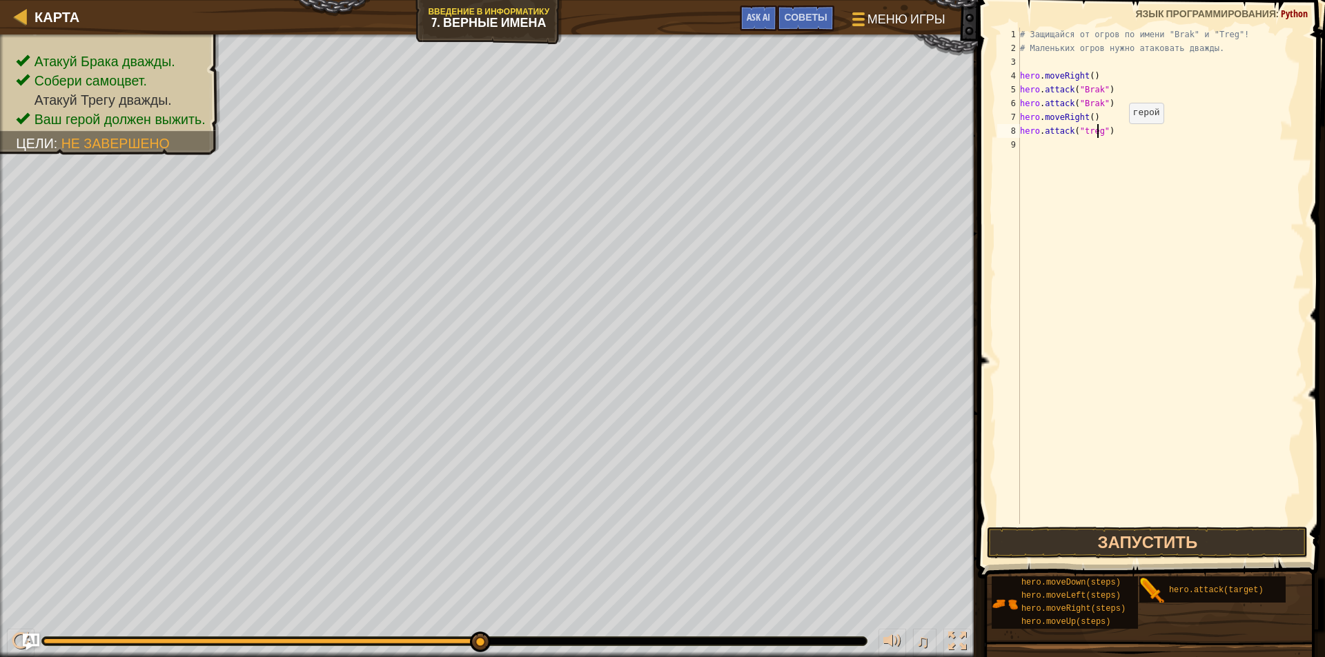
scroll to position [6, 6]
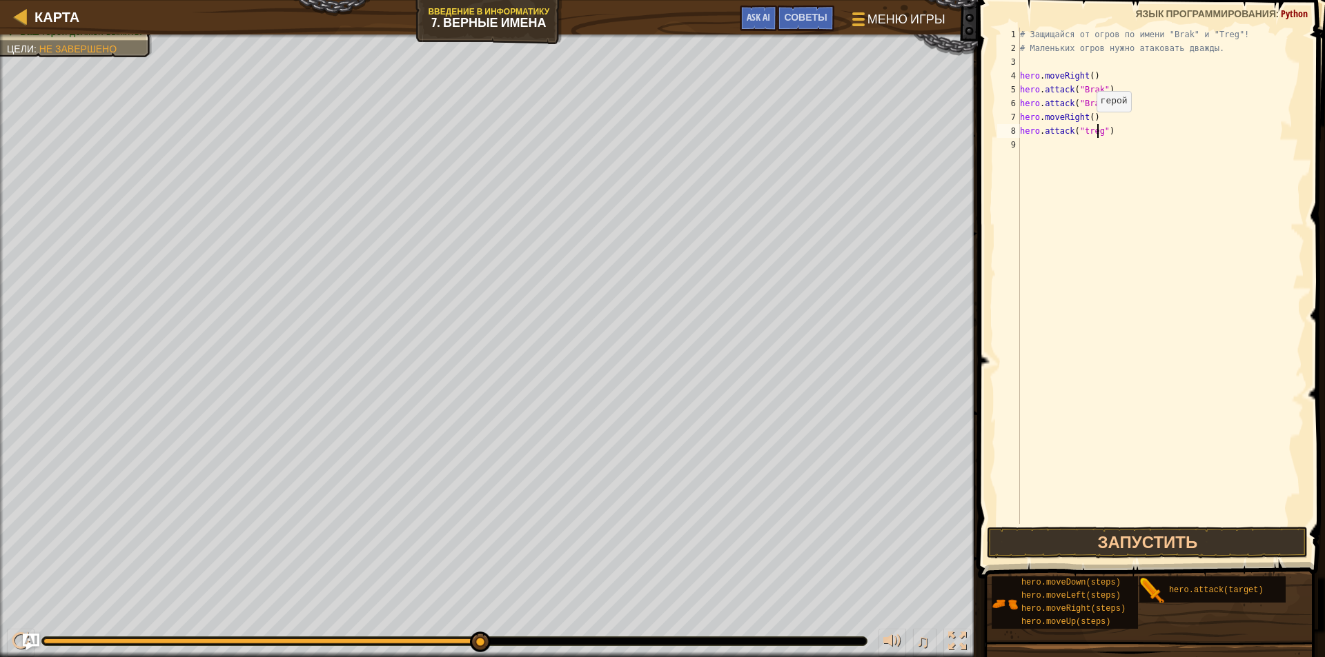
click at [1085, 126] on div "# Защищайся от огров по имени "Brak" и "Treg"! # Маленьких огров нужно атаковат…" at bounding box center [1160, 290] width 287 height 524
type textarea "hero.attack("Treg")"
click at [1224, 542] on button "Запустить" at bounding box center [1147, 543] width 321 height 32
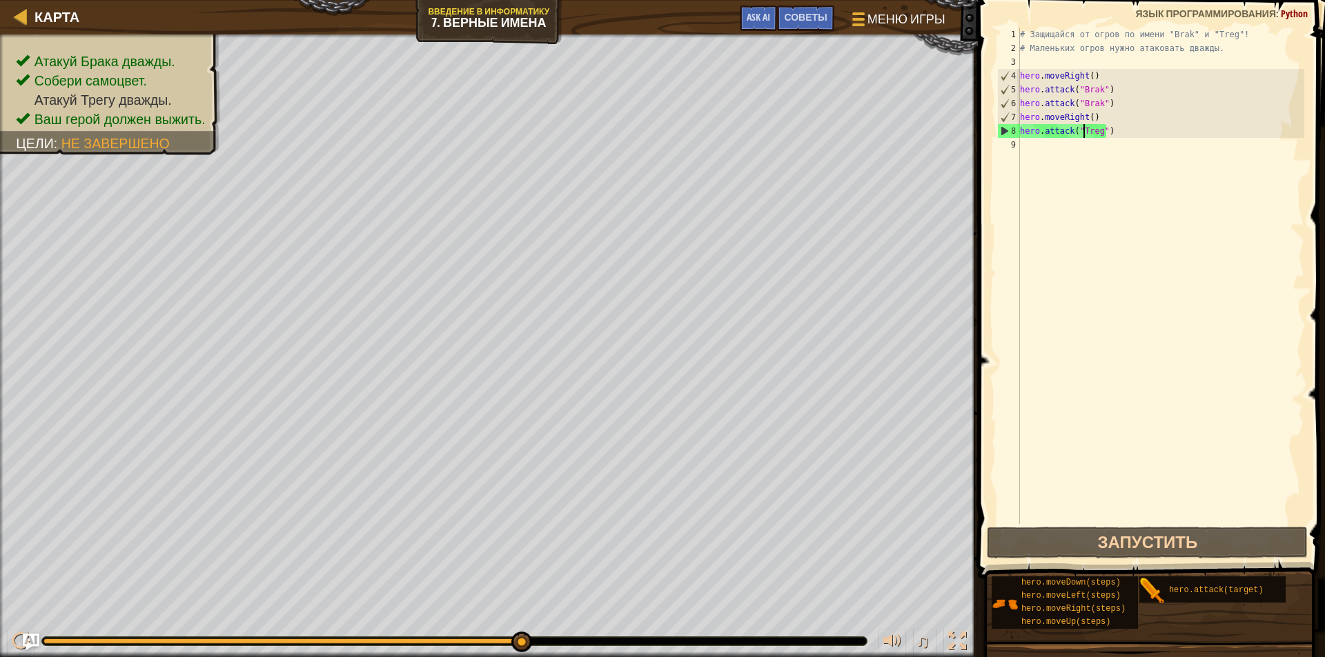
click at [1022, 146] on div "# Защищайся от огров по имени "Brak" и "Treg"! # Маленьких огров нужно атаковат…" at bounding box center [1160, 290] width 287 height 524
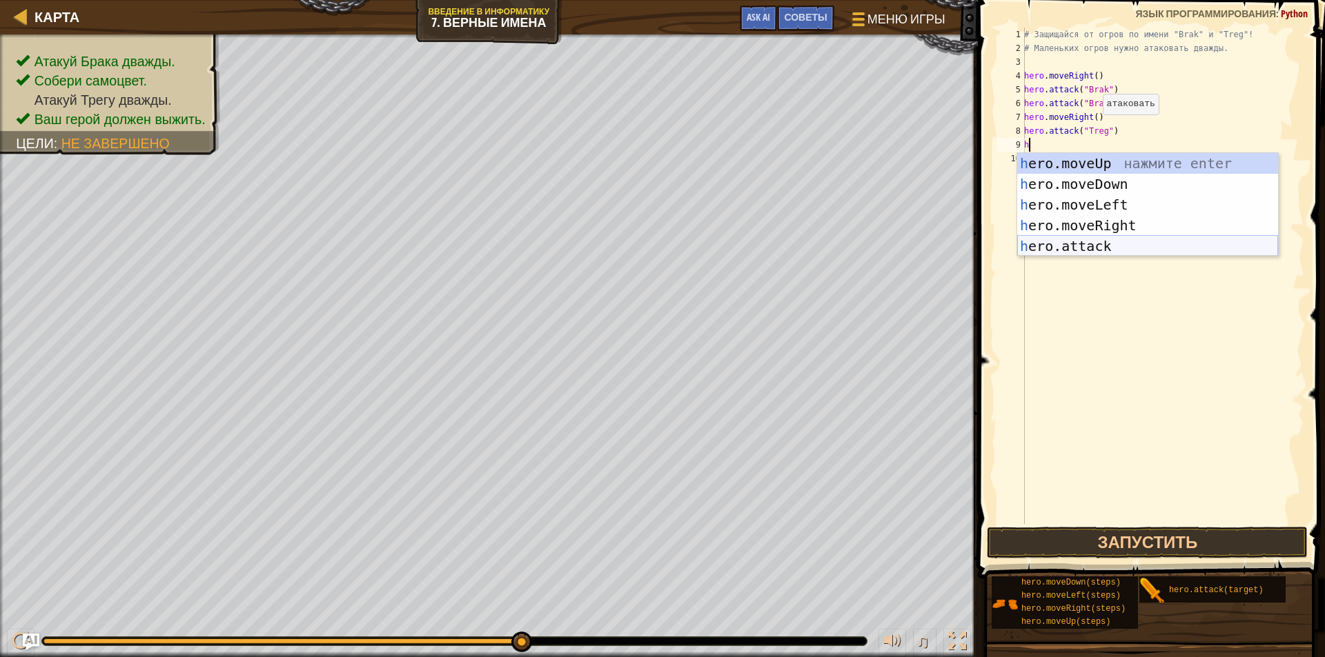
click at [1165, 239] on div "h ero.moveUp нажмите enter h ero.moveDown нажмите enter h ero.moveLeft нажмите …" at bounding box center [1147, 225] width 261 height 145
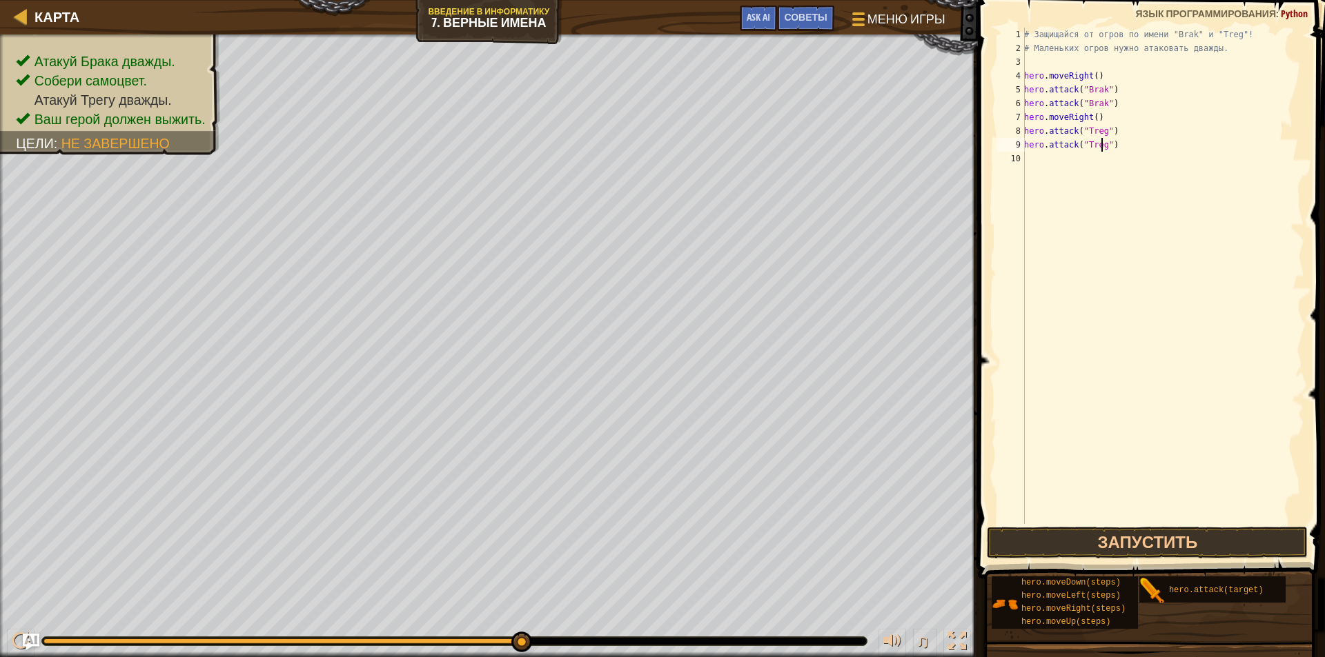
scroll to position [6, 6]
type textarea "hero.attack("Treg")"
click at [1110, 537] on button "Запустить" at bounding box center [1147, 543] width 321 height 32
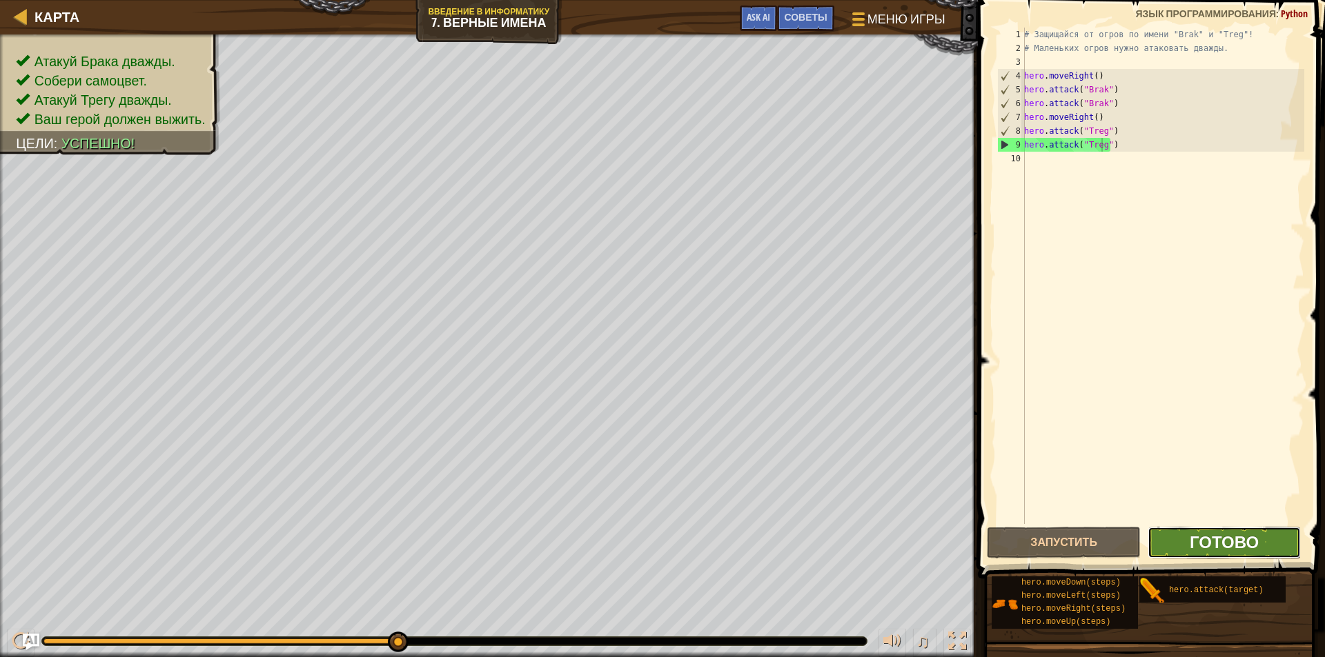
click at [1238, 533] on span "Готово" at bounding box center [1223, 542] width 69 height 22
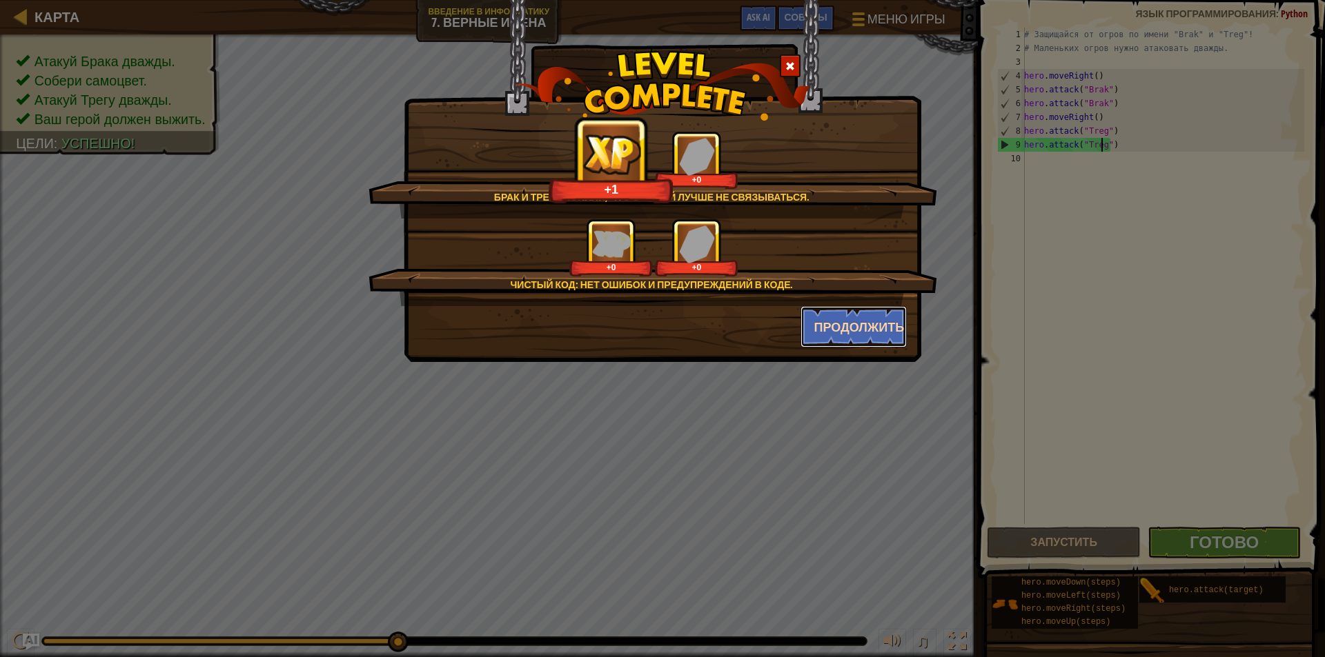
click at [848, 319] on button "Продолжить" at bounding box center [853, 326] width 107 height 41
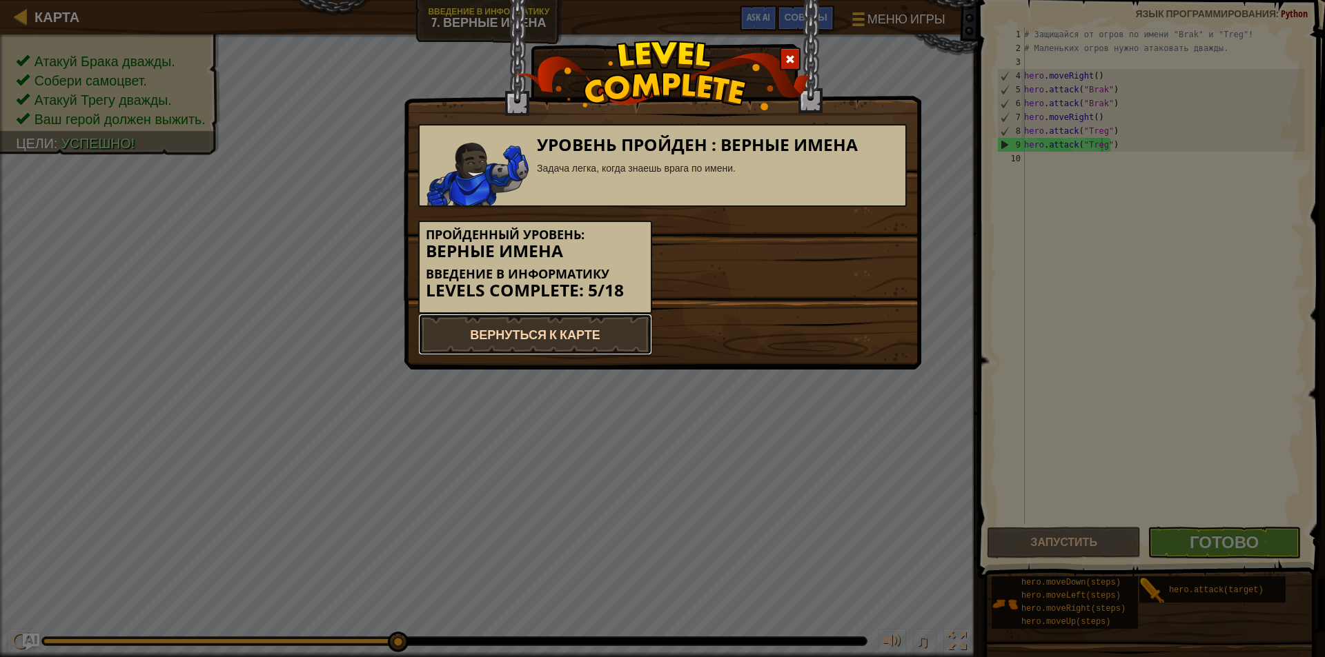
click at [578, 338] on link "Вернуться к карте" at bounding box center [535, 334] width 234 height 41
select select "ru"
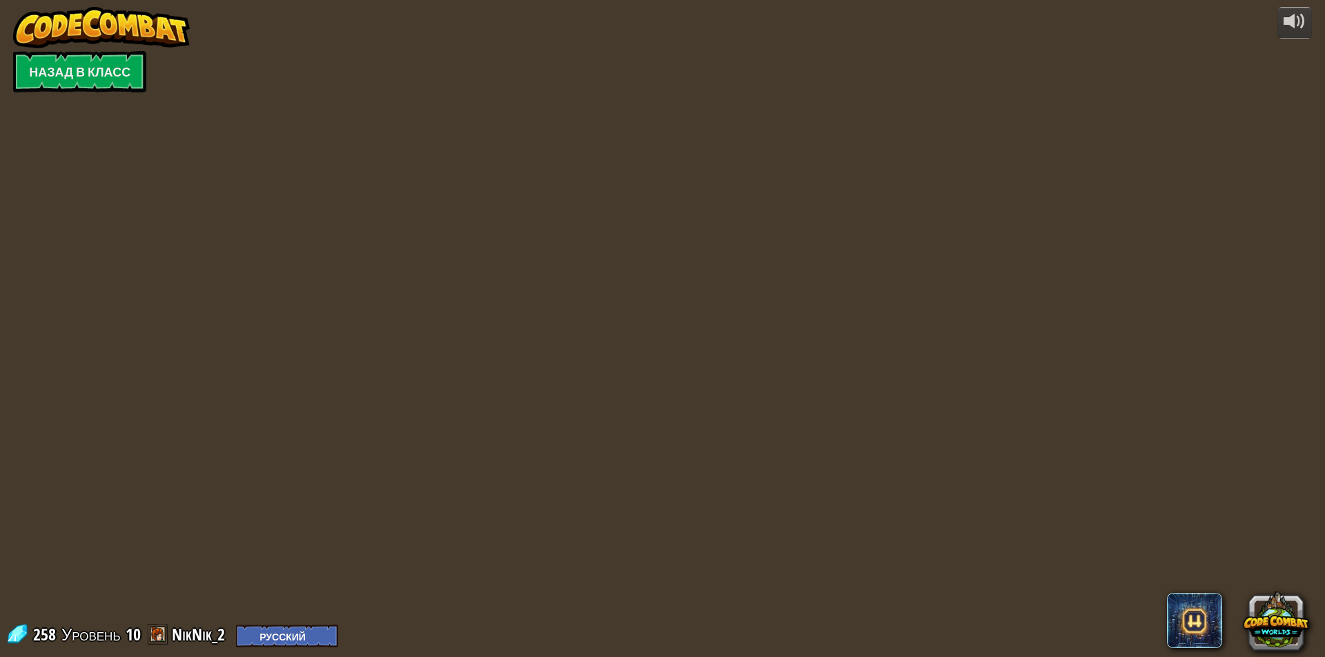
select select "ru"
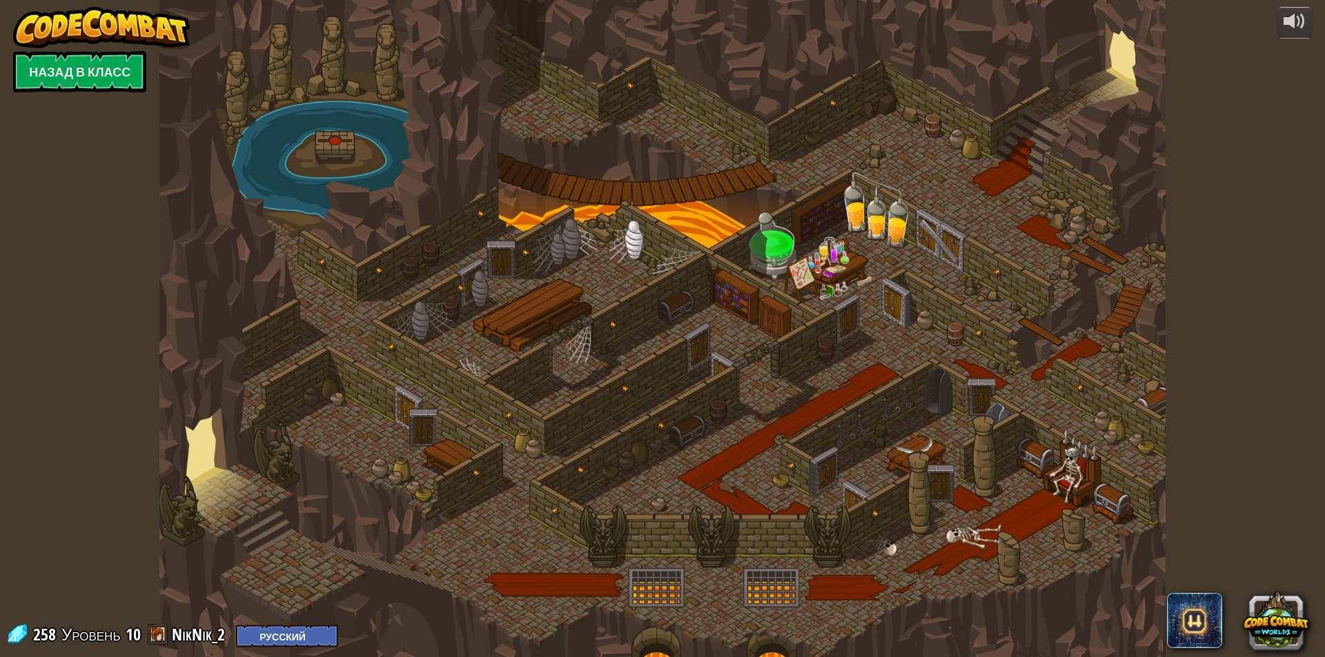
select select "ru"
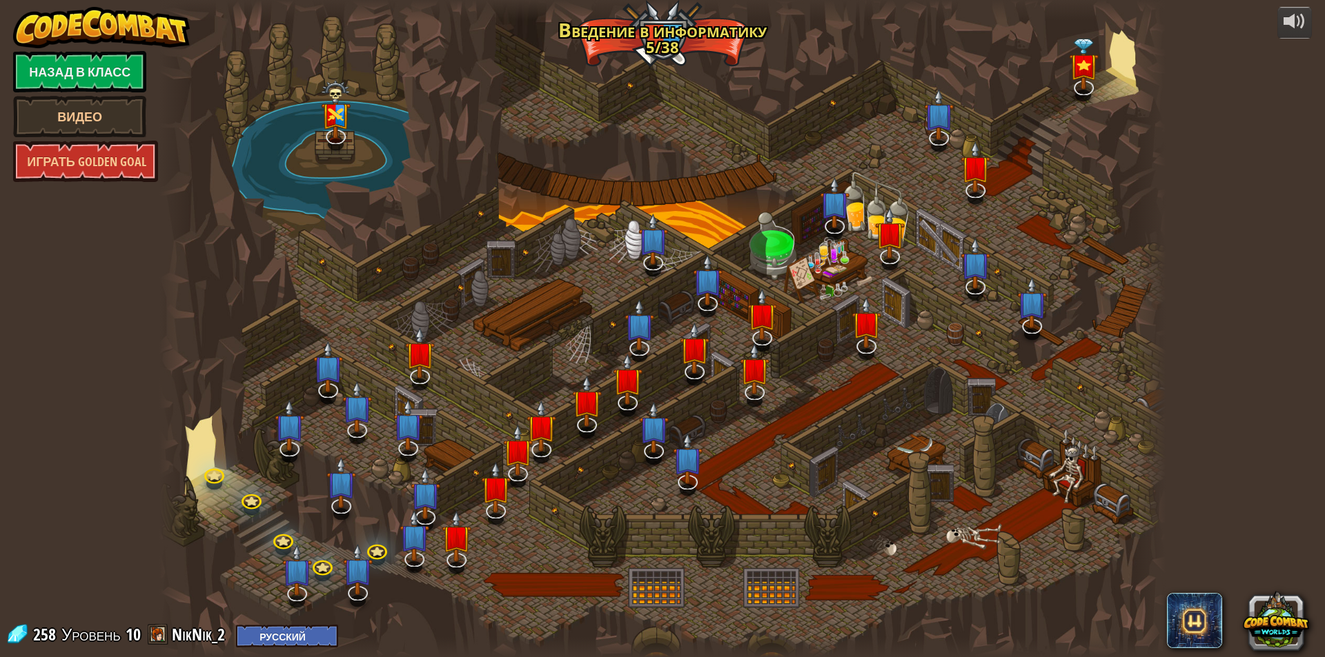
select select "ru"
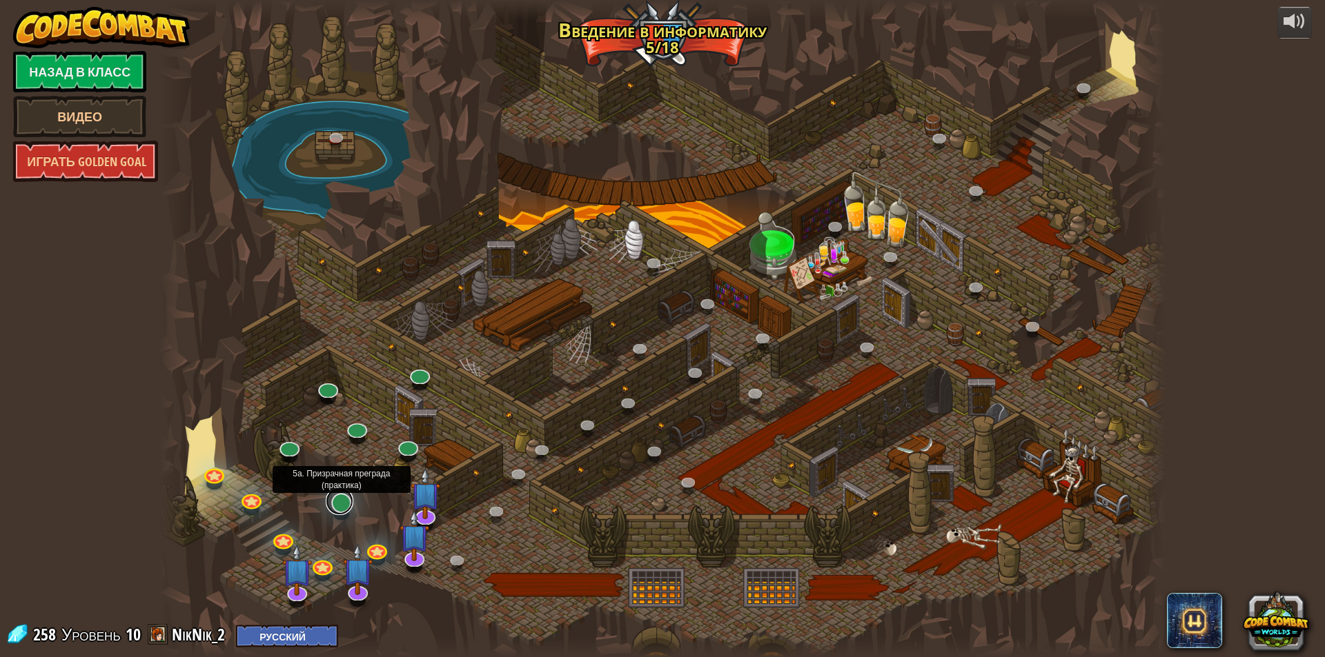
click at [336, 499] on link at bounding box center [340, 502] width 28 height 28
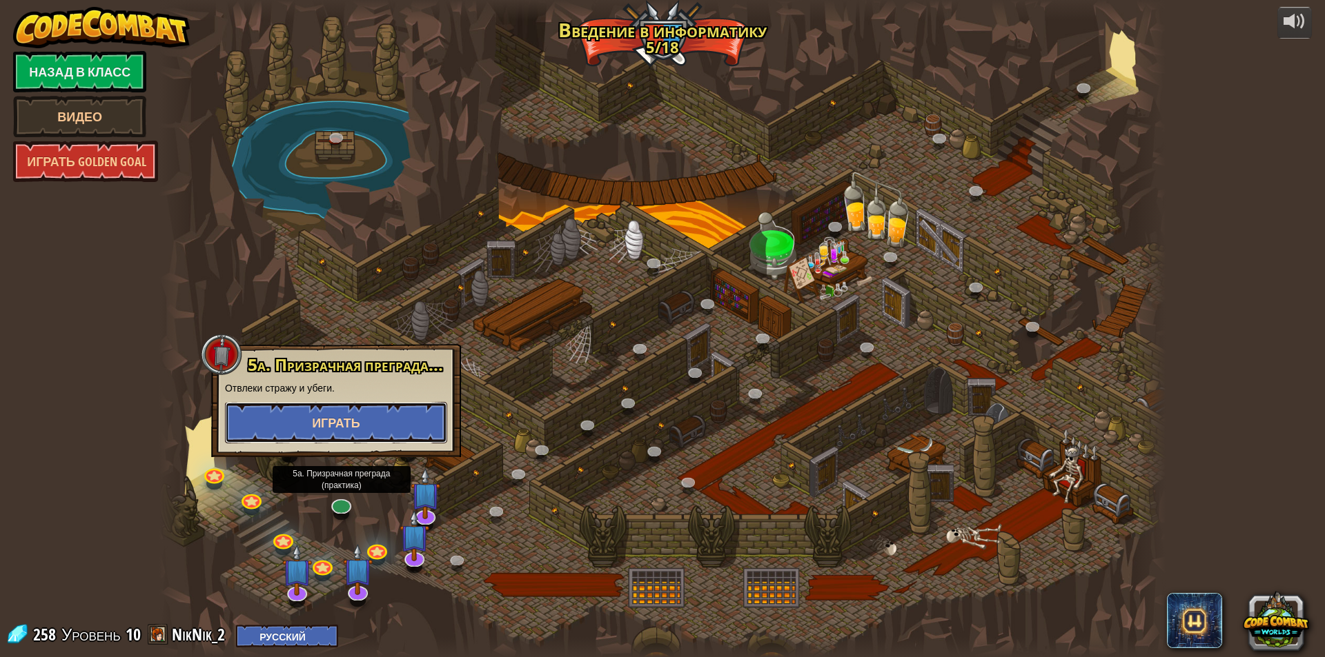
click at [337, 426] on span "Играть" at bounding box center [336, 423] width 48 height 17
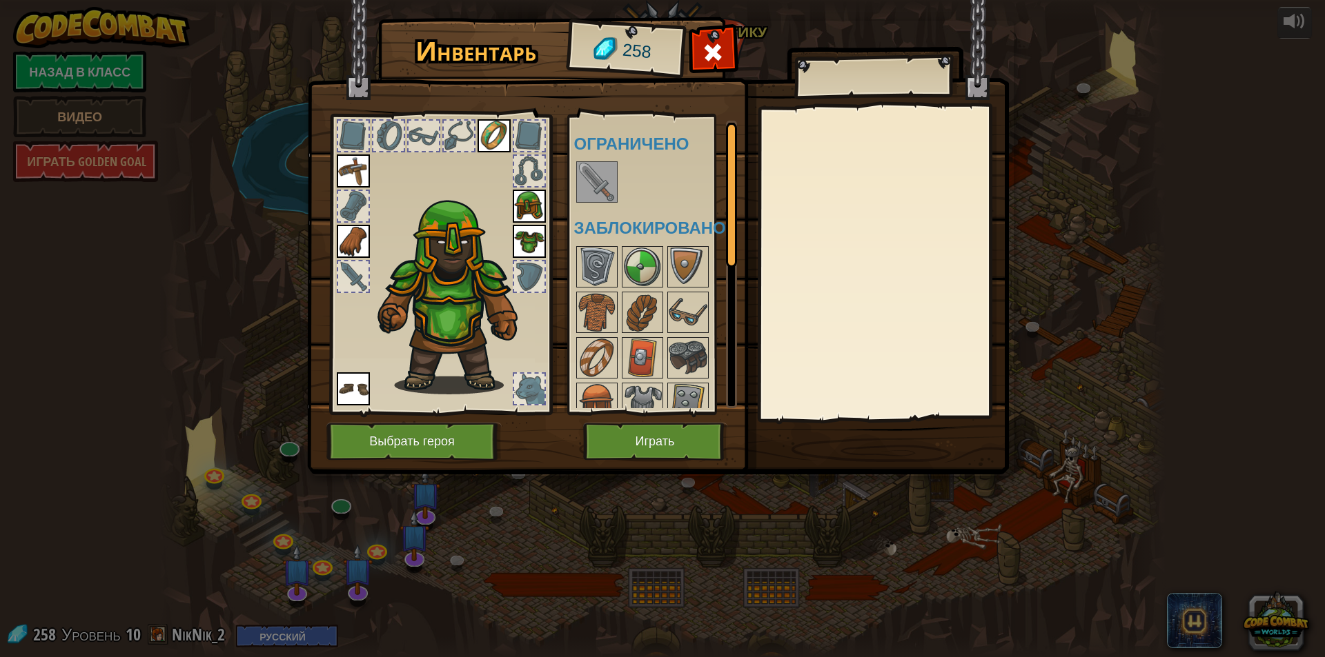
click at [597, 161] on div at bounding box center [660, 182] width 173 height 46
click at [589, 192] on img at bounding box center [596, 182] width 39 height 39
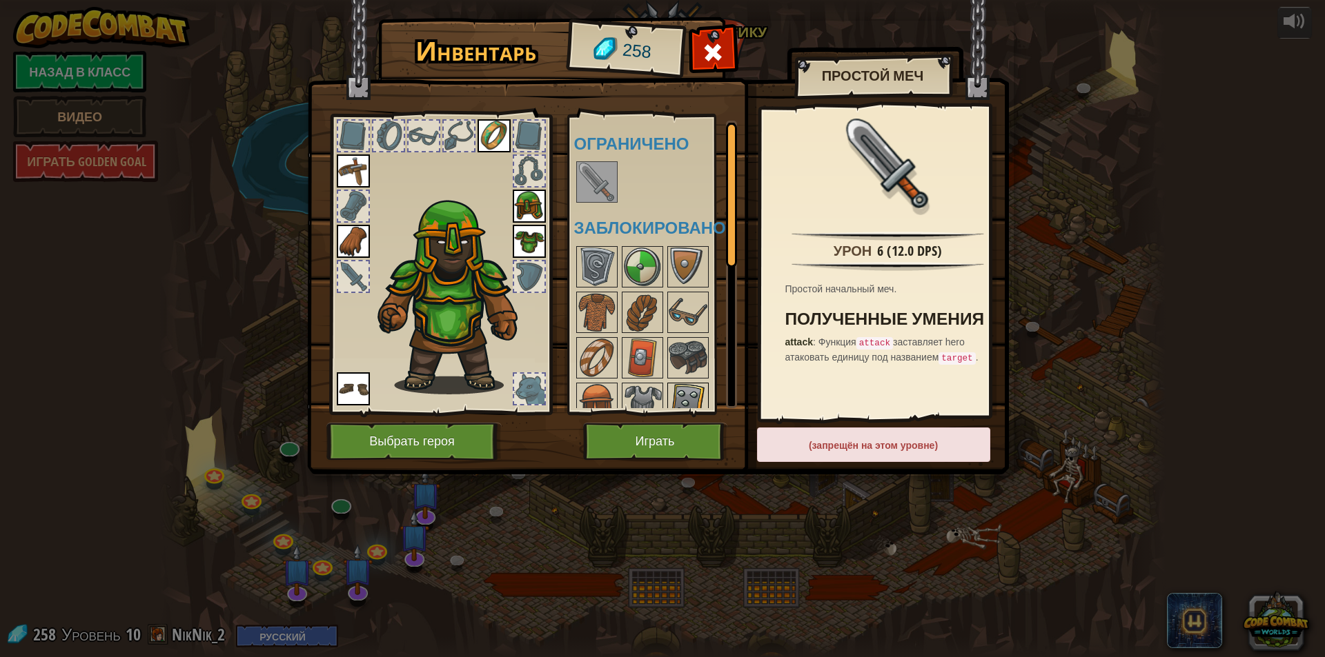
click at [695, 388] on img at bounding box center [688, 403] width 39 height 39
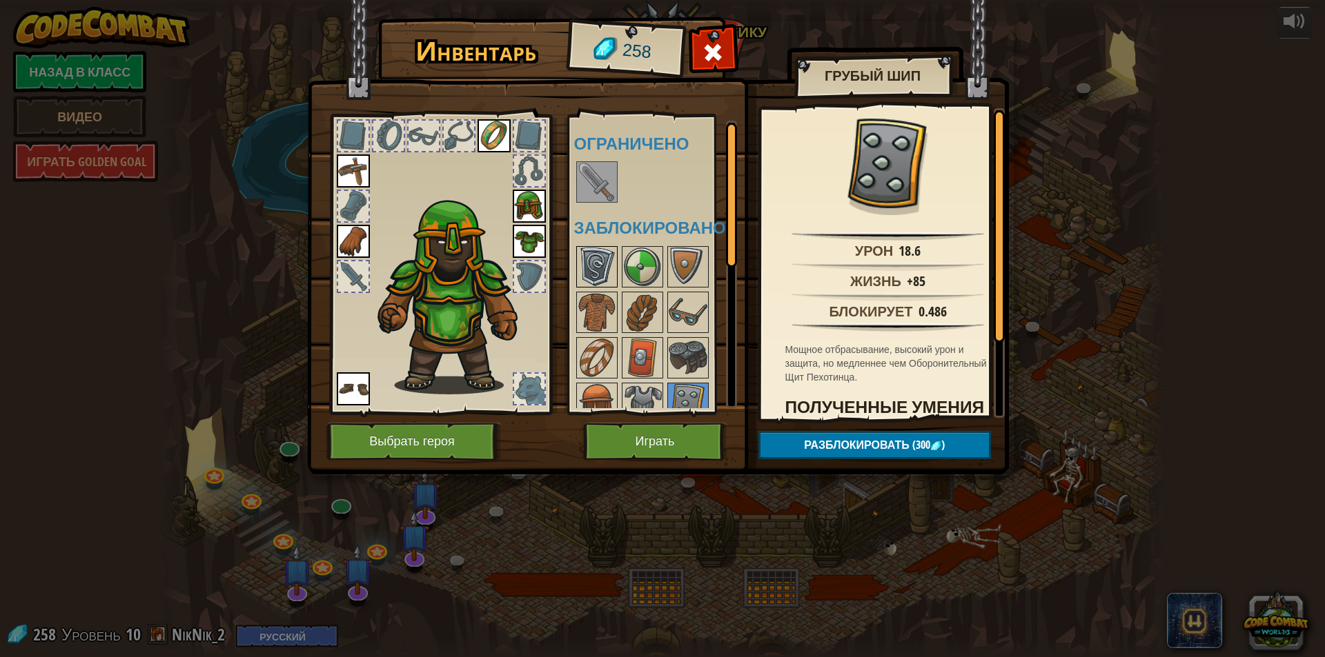
click at [586, 257] on img at bounding box center [596, 267] width 39 height 39
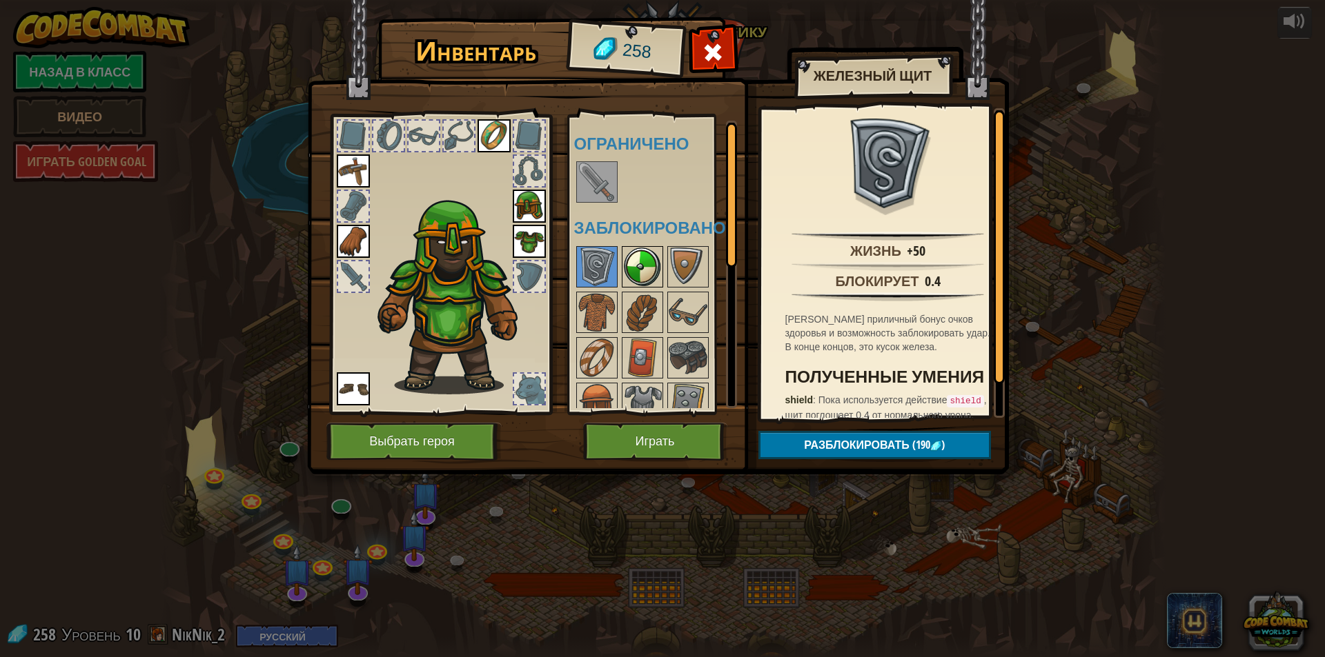
click at [631, 281] on img at bounding box center [642, 267] width 39 height 39
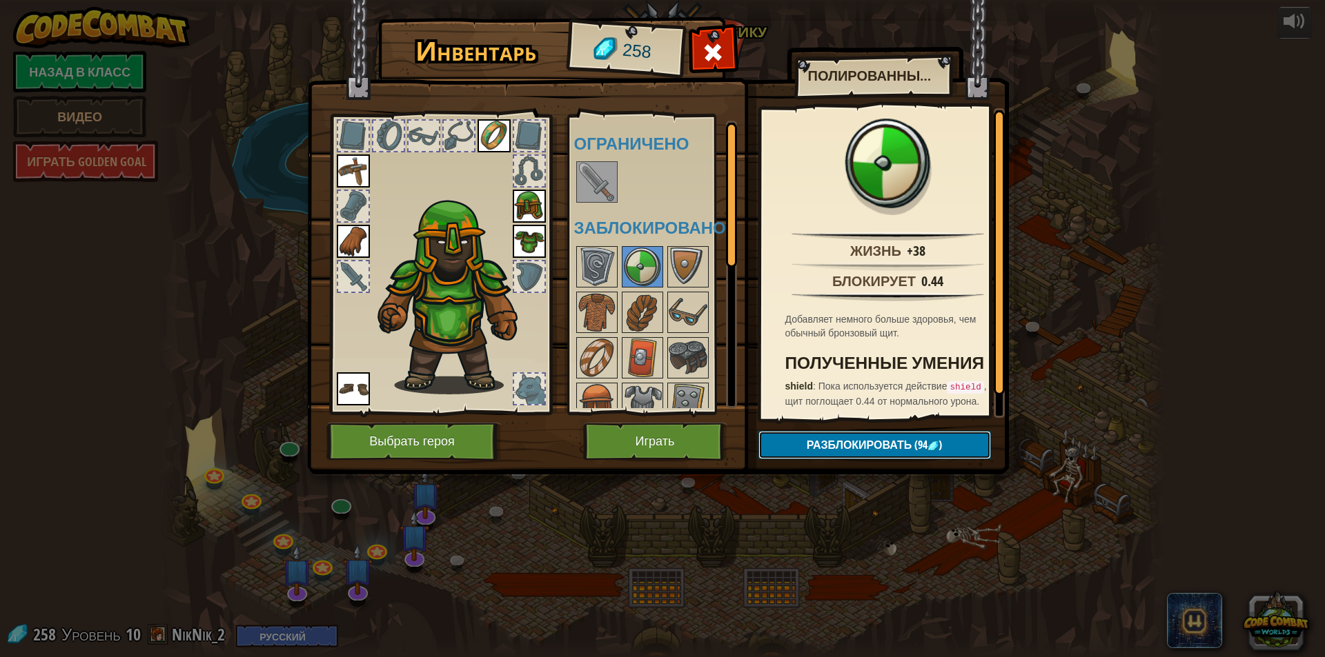
click at [880, 450] on span "Разблокировать" at bounding box center [859, 444] width 106 height 15
click at [859, 443] on button "Подтвердить" at bounding box center [874, 445] width 232 height 28
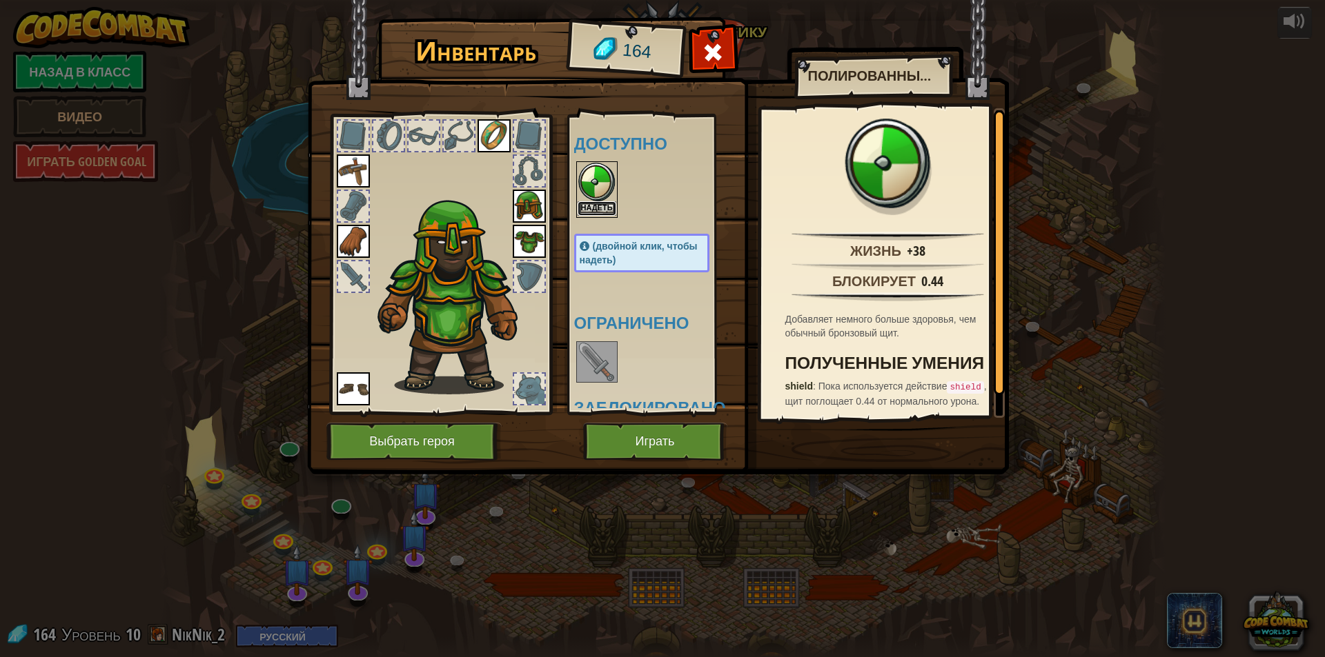
click at [600, 206] on button "Надеть" at bounding box center [596, 208] width 39 height 14
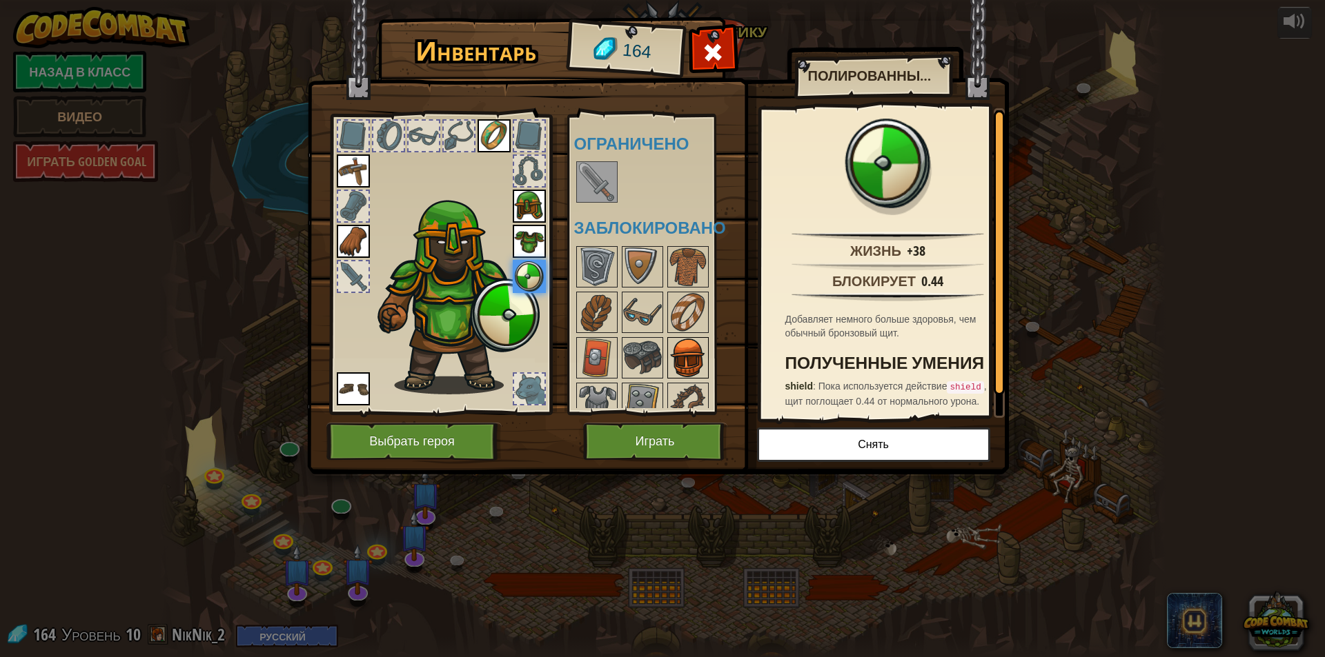
click at [693, 353] on img at bounding box center [688, 358] width 39 height 39
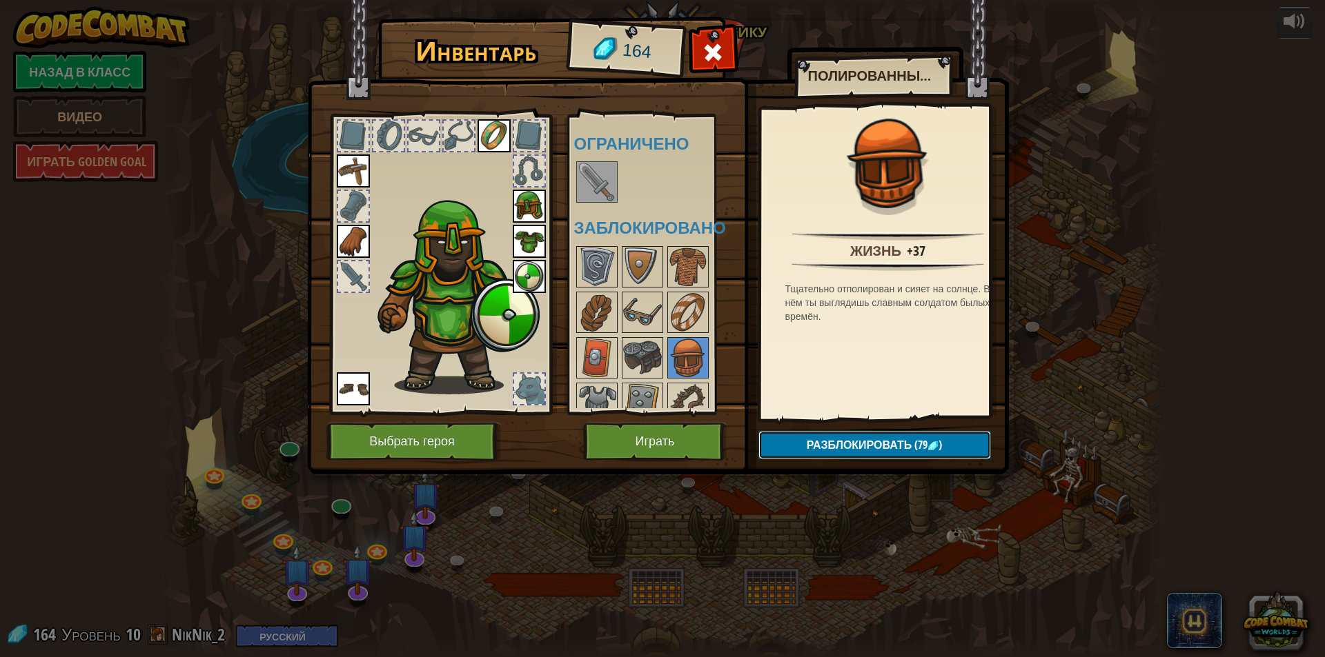
click at [804, 436] on button "Разблокировать (79 )" at bounding box center [874, 445] width 232 height 28
click at [804, 437] on button "Подтвердить" at bounding box center [874, 445] width 232 height 28
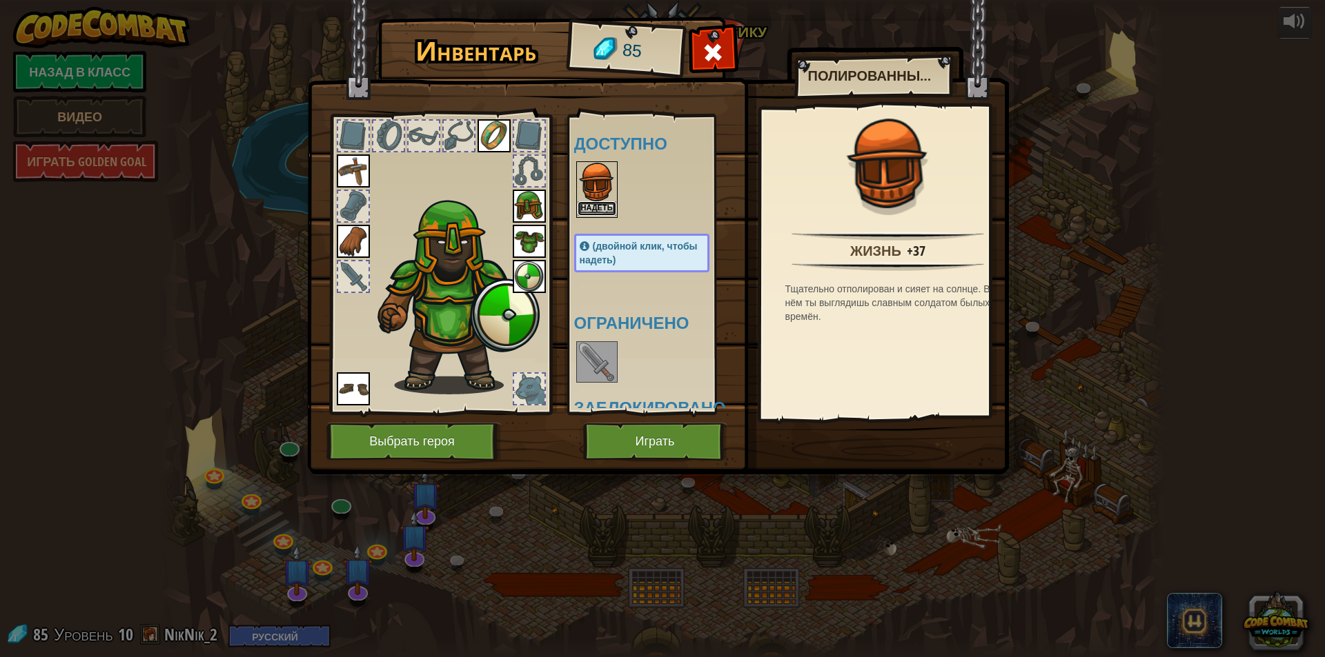
click at [601, 206] on button "Надеть" at bounding box center [596, 208] width 39 height 14
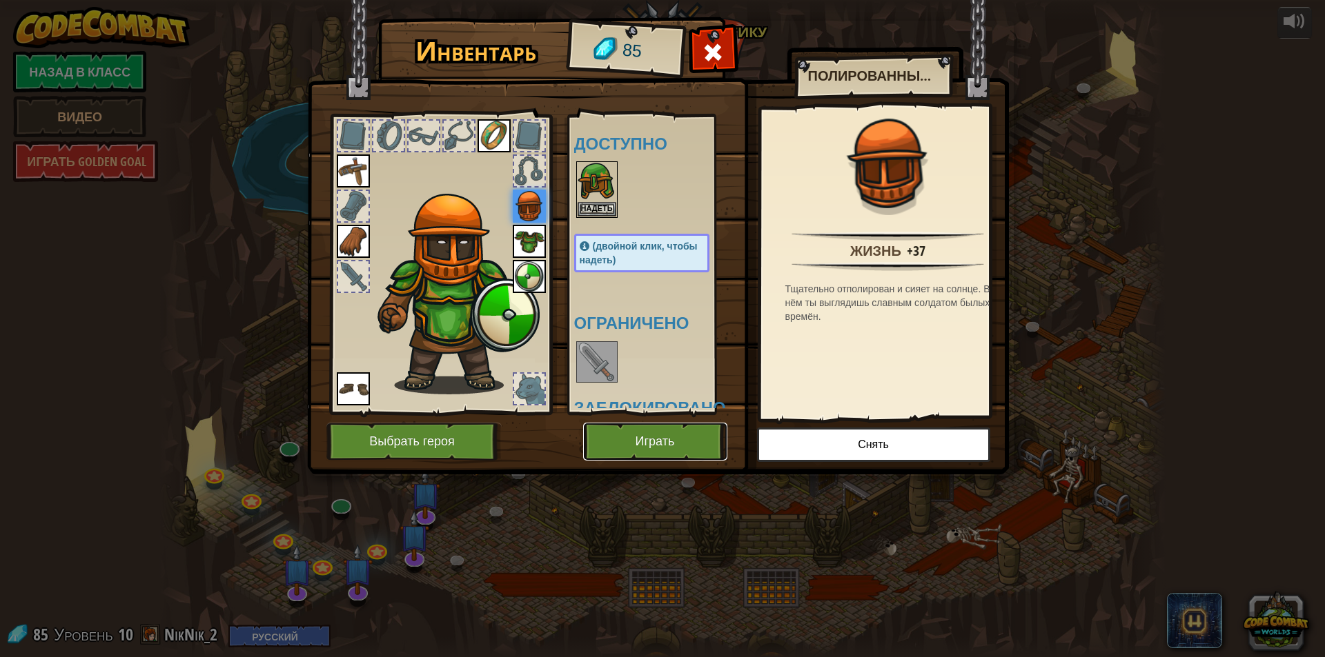
click at [685, 437] on button "Играть" at bounding box center [655, 442] width 144 height 38
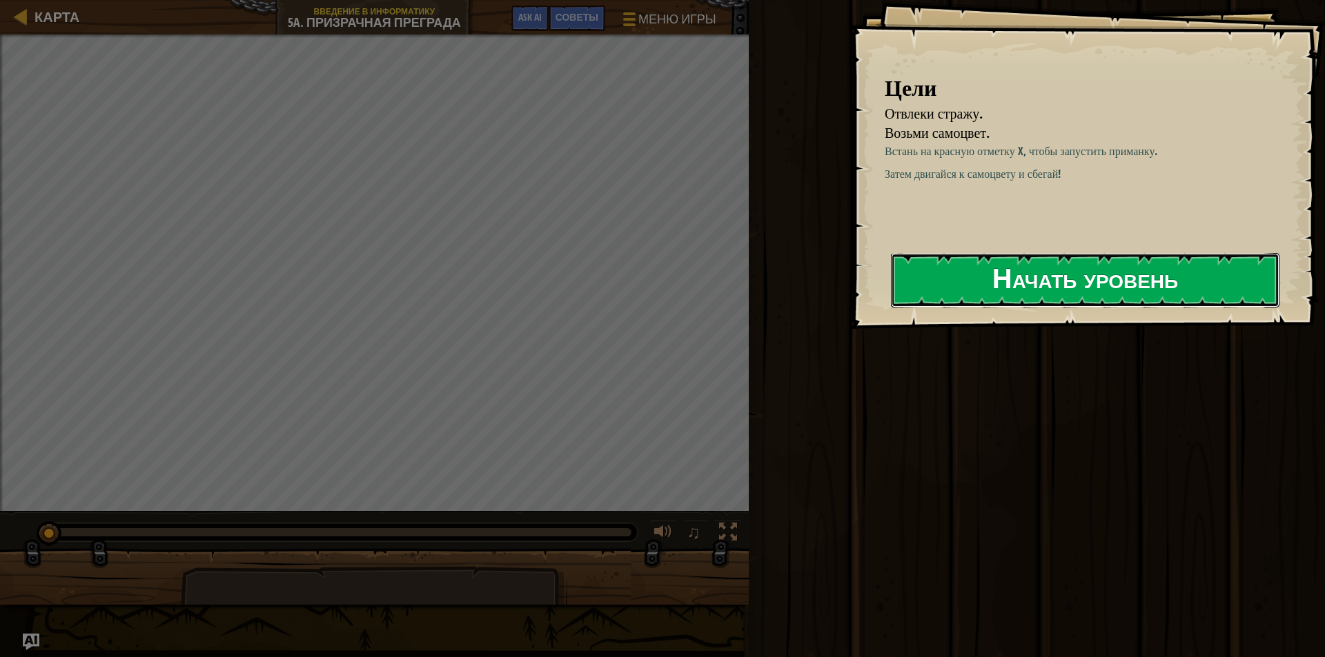
click at [1058, 284] on button "Начать уровень" at bounding box center [1085, 280] width 388 height 55
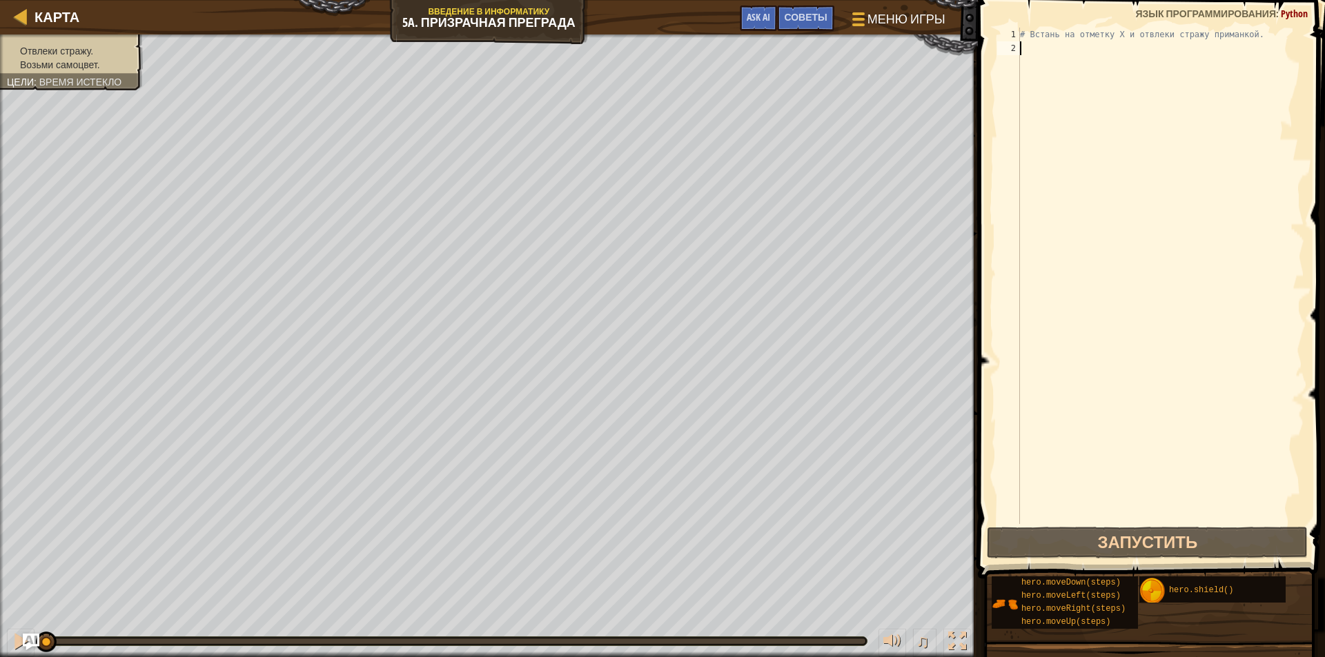
type textarea "h"
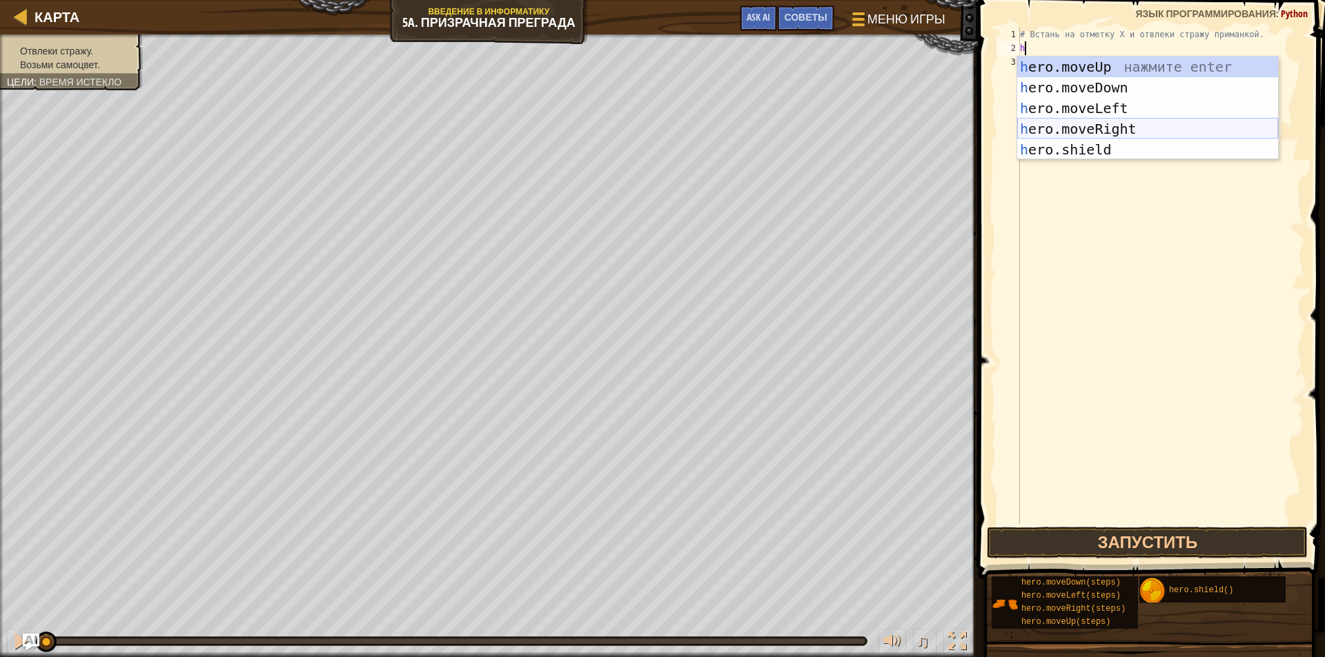
click at [1090, 128] on div "h ero.moveUp нажмите enter h ero.moveDown нажмите enter h ero.moveLeft нажмите …" at bounding box center [1147, 129] width 261 height 145
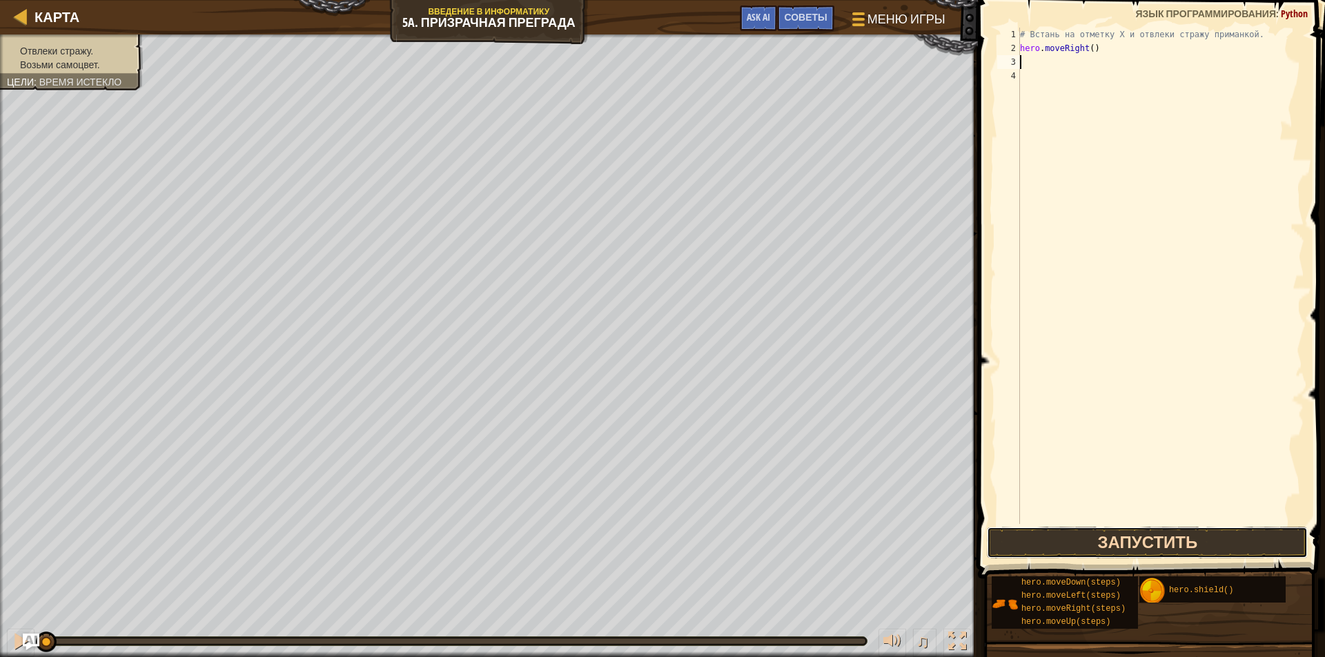
click at [1178, 535] on button "Запустить" at bounding box center [1147, 543] width 321 height 32
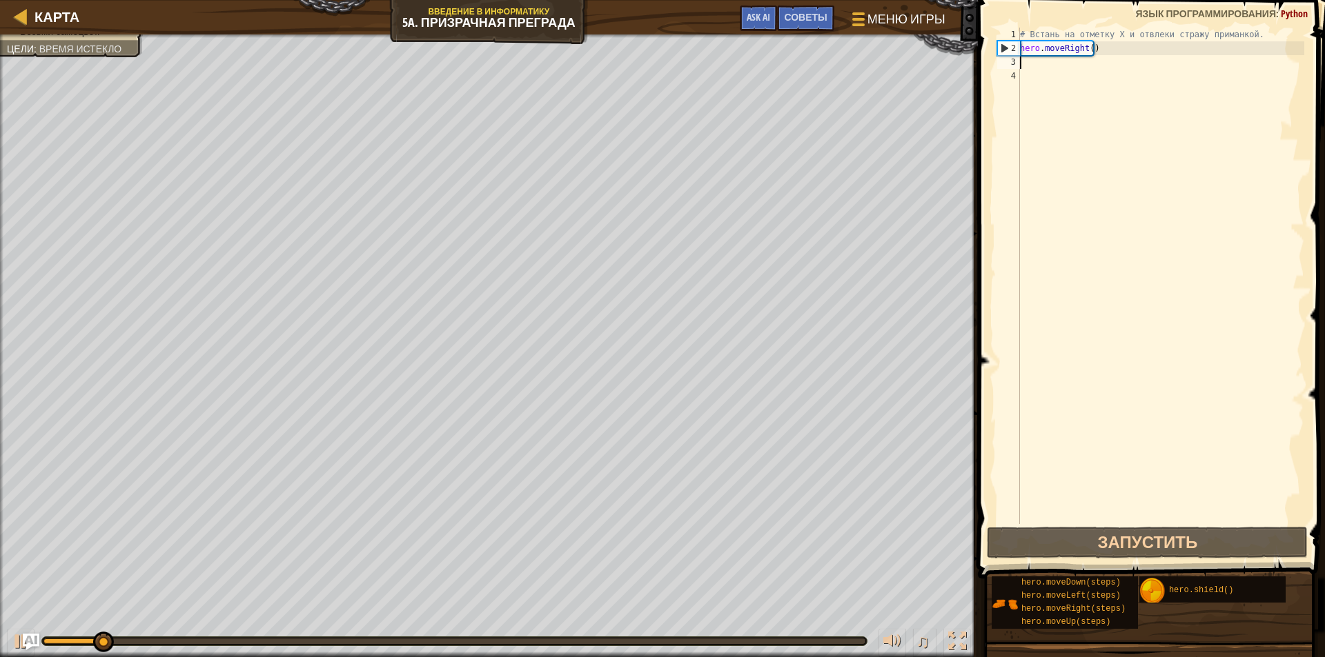
type textarea "h"
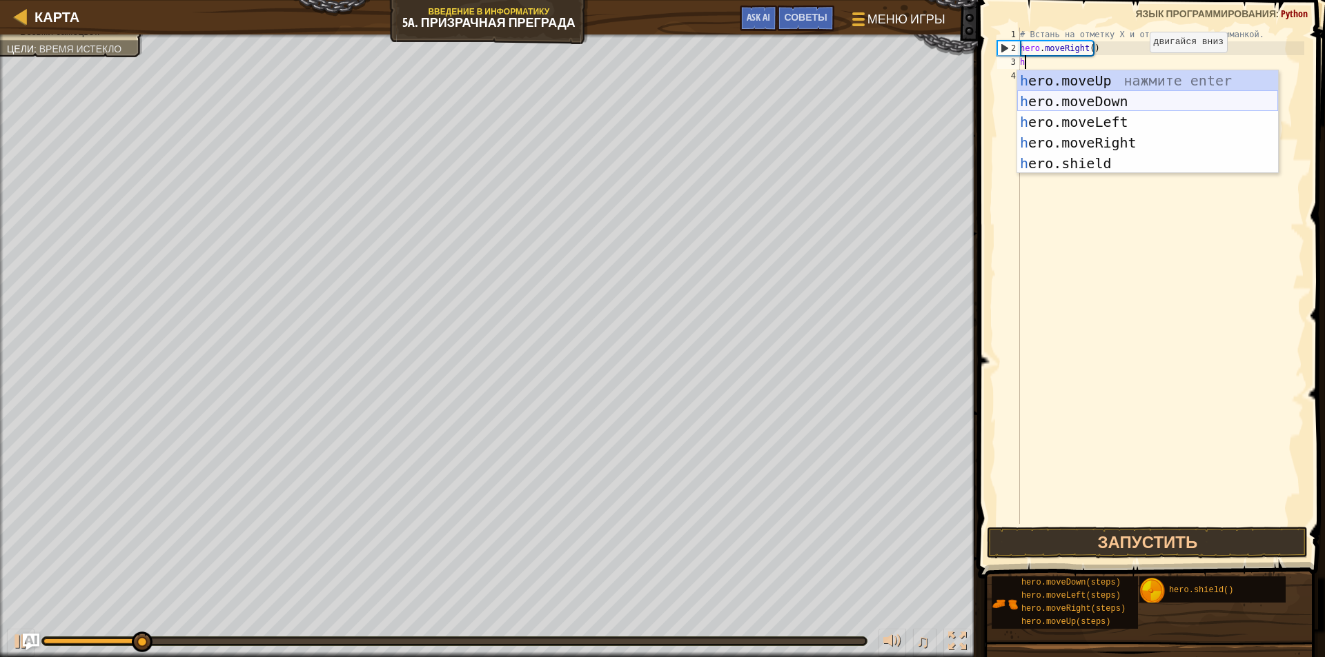
click at [1106, 101] on div "h ero.moveUp нажмите enter h ero.moveDown нажмите enter h ero.moveLeft нажмите …" at bounding box center [1147, 142] width 261 height 145
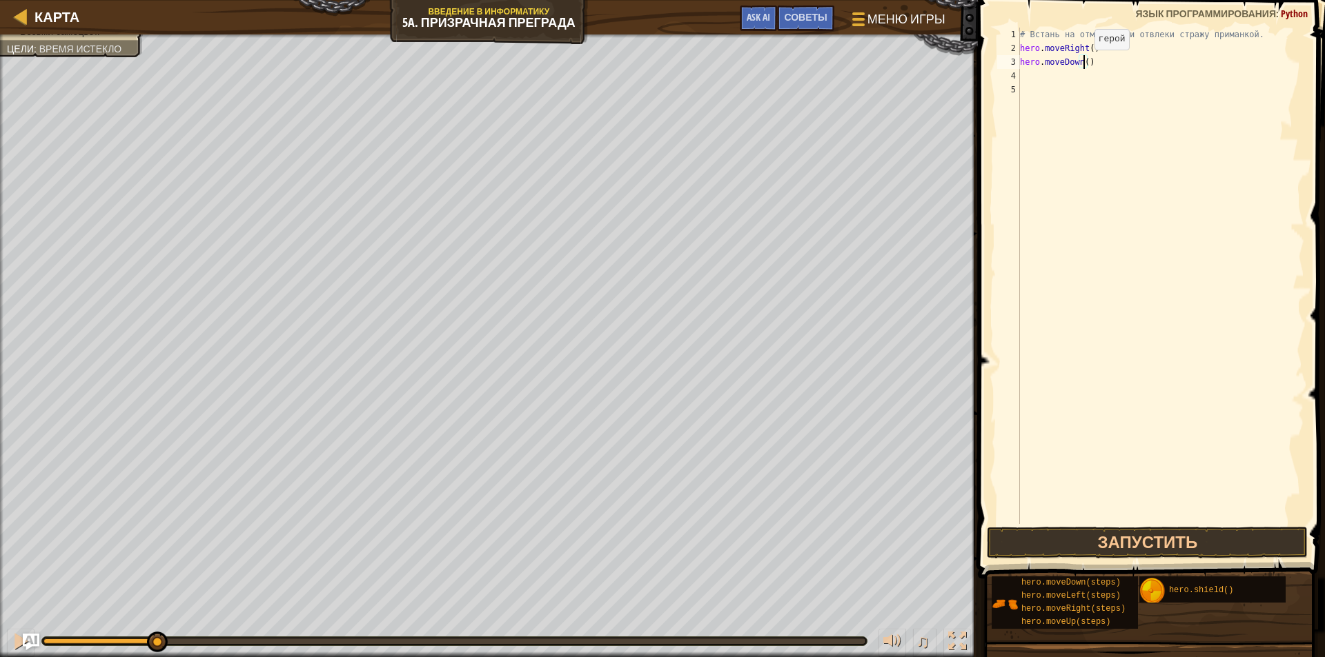
click at [1082, 63] on div "# Встань на отметку X и отвлеки стражу приманкой. hero . moveRight ( ) hero . m…" at bounding box center [1160, 290] width 287 height 524
type textarea "hero.moveDown(2)"
click at [1231, 531] on button "Запустить" at bounding box center [1147, 543] width 321 height 32
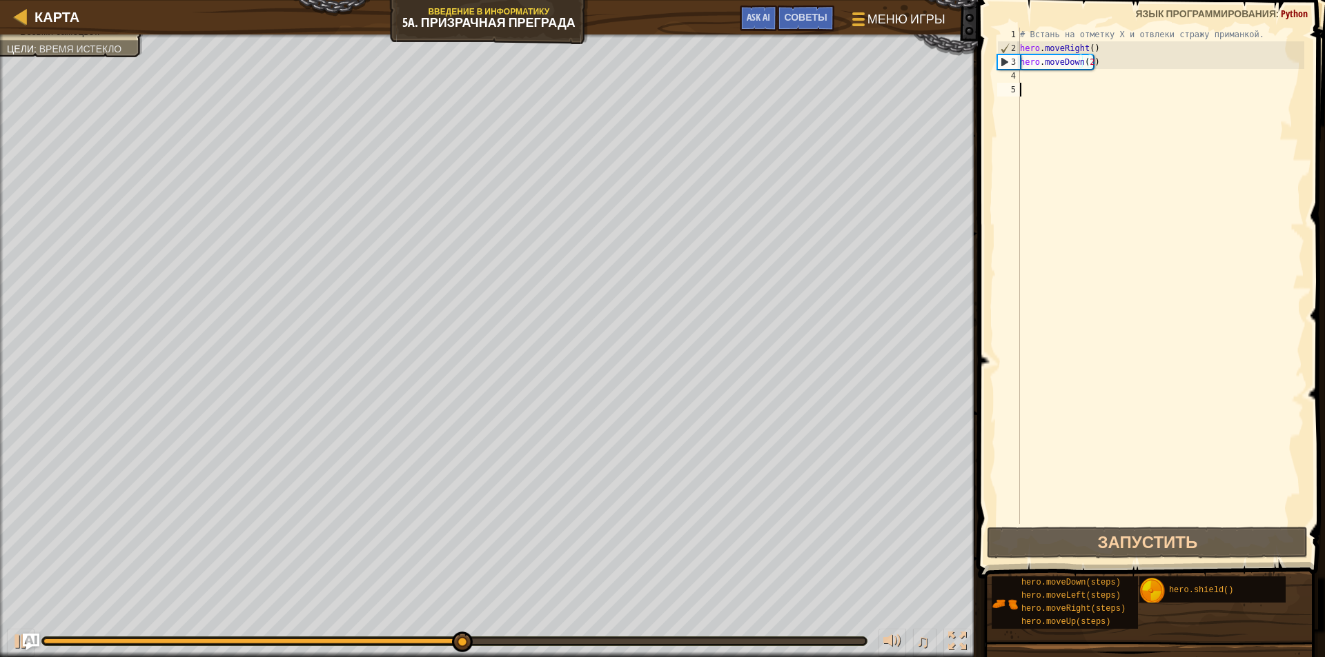
click at [1068, 83] on div "# Встань на отметку X и отвлеки стражу приманкой. hero . moveRight ( ) hero . m…" at bounding box center [1160, 290] width 287 height 524
click at [1070, 75] on div "# Встань на отметку X и отвлеки стражу приманкой. hero . moveRight ( ) hero . m…" at bounding box center [1160, 290] width 287 height 524
type textarea "h"
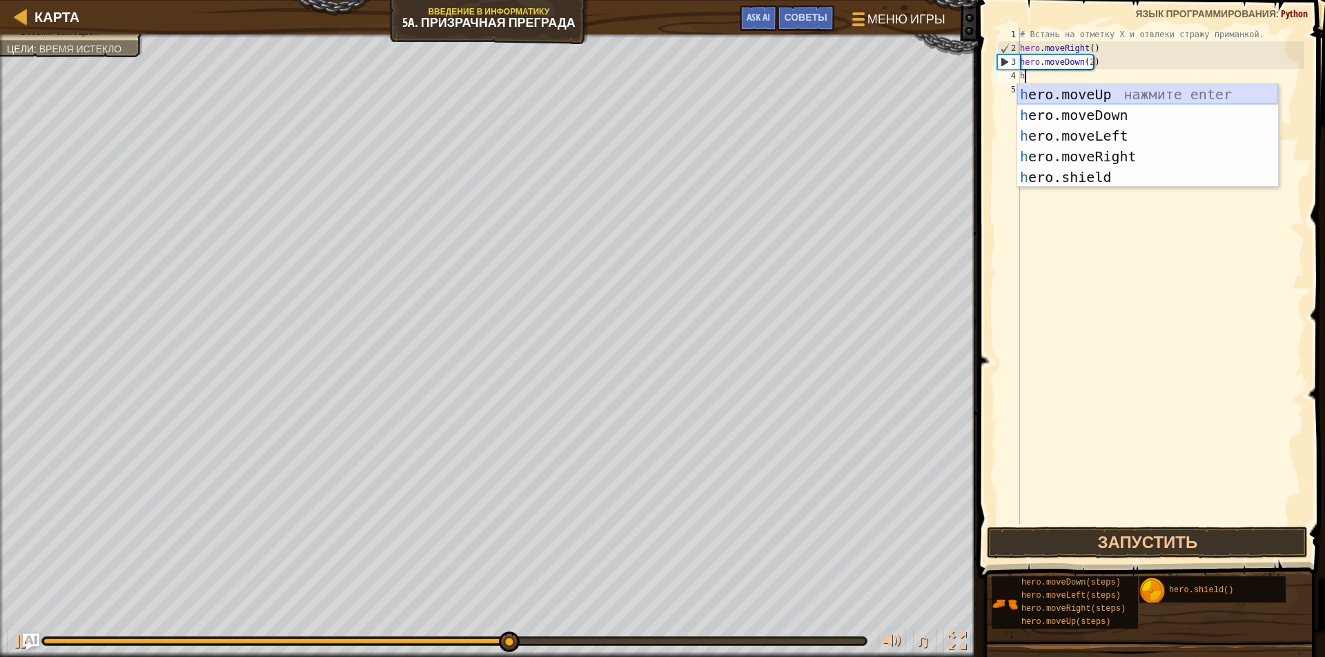
click at [1114, 99] on div "h ero.moveUp нажмите enter h ero.moveDown нажмите enter h ero.moveLeft нажмите …" at bounding box center [1147, 156] width 261 height 145
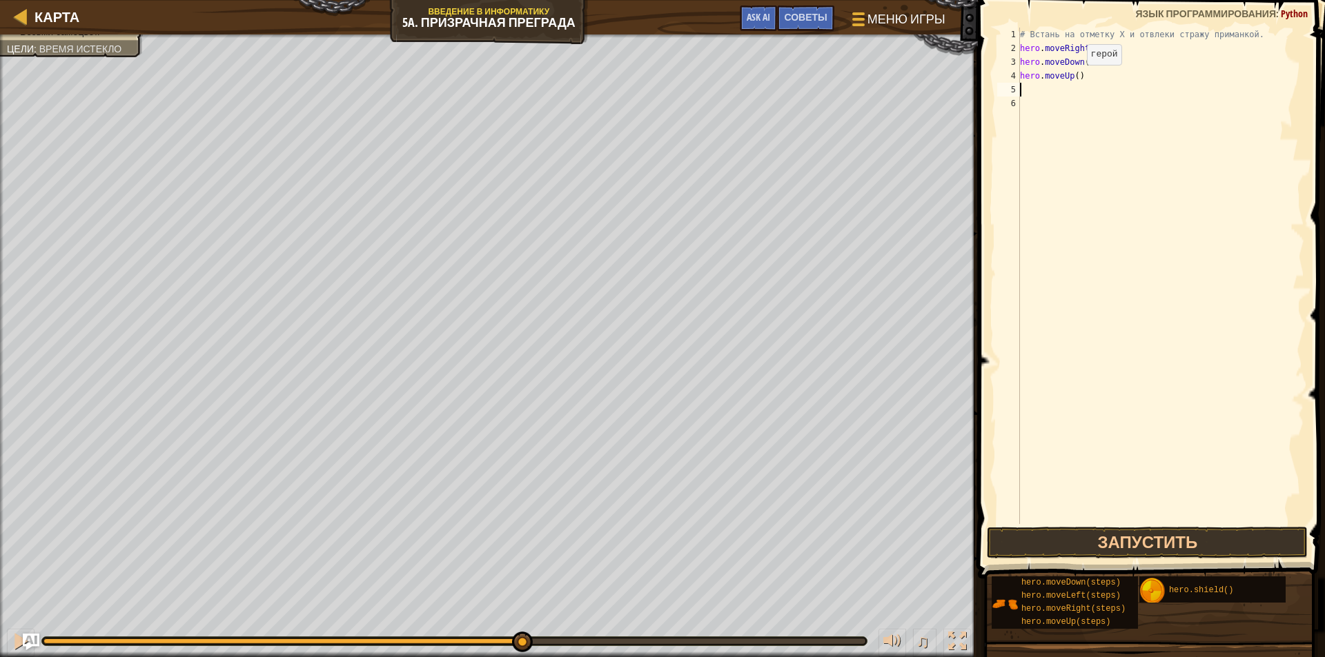
click at [1075, 79] on div "# Встань на отметку X и отвлеки стражу приманкой. hero . moveRight ( ) hero . m…" at bounding box center [1160, 290] width 287 height 524
type textarea "hero.moveUp(2)"
click at [1264, 542] on button "Запустить" at bounding box center [1147, 543] width 321 height 32
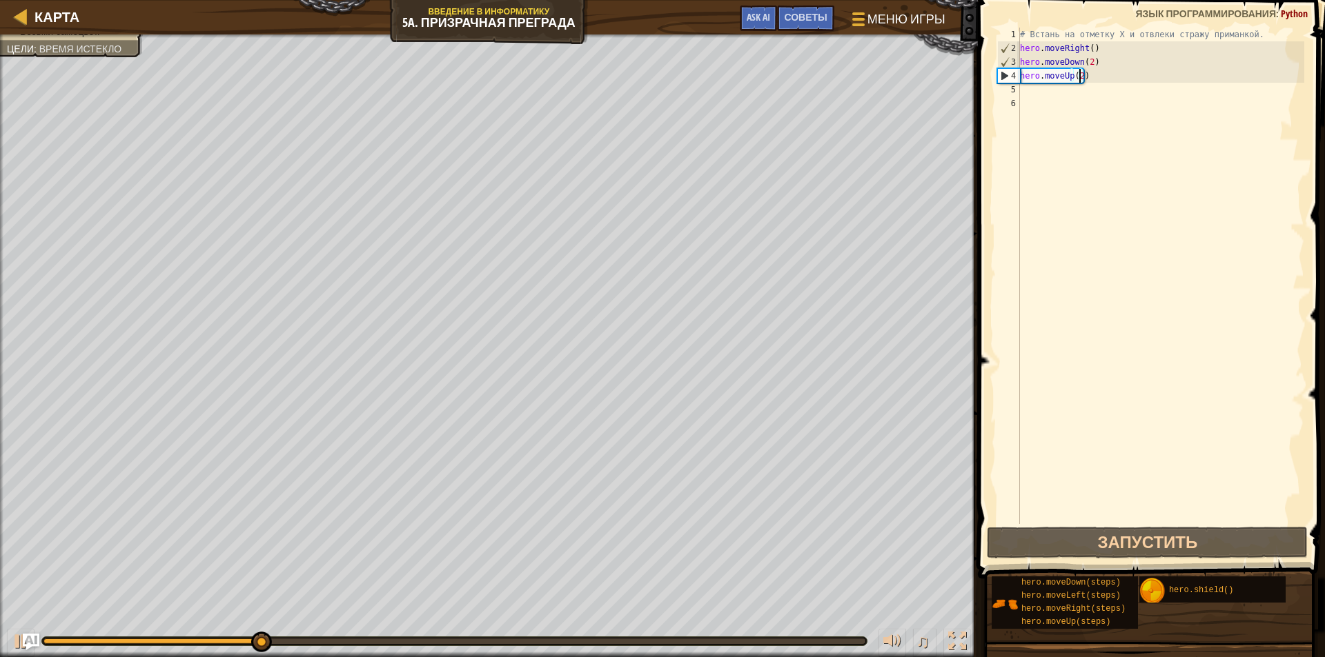
click at [1016, 90] on div "5" at bounding box center [1008, 90] width 23 height 14
type textarea "h"
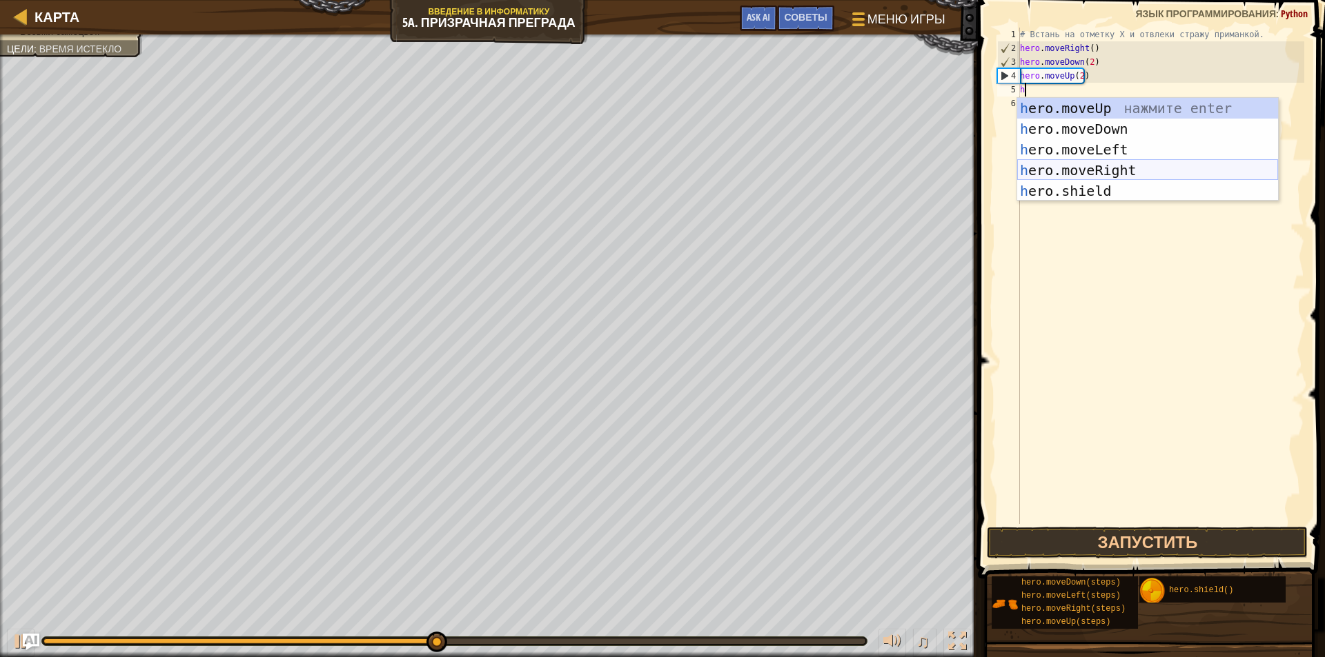
click at [1107, 170] on div "h ero.moveUp нажмите enter h ero.moveDown нажмите enter h ero.moveLeft нажмите …" at bounding box center [1147, 170] width 261 height 145
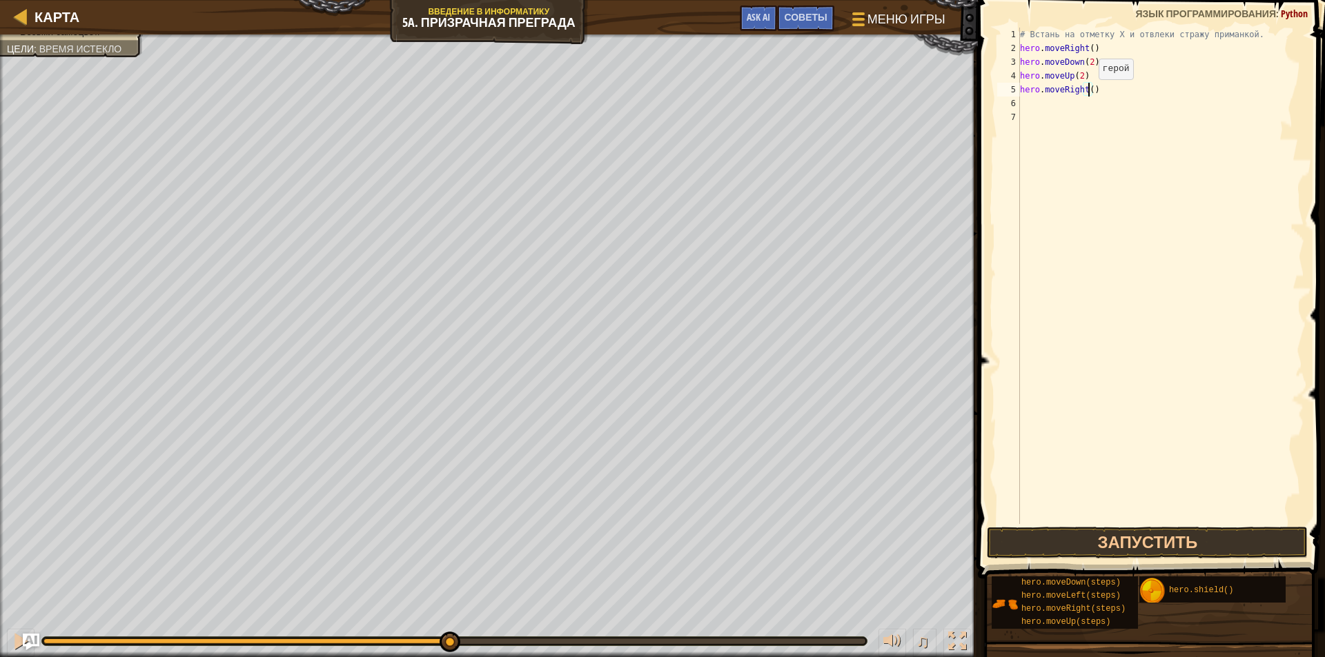
click at [1087, 93] on div "# Встань на отметку X и отвлеки стражу приманкой. hero . moveRight ( ) hero . m…" at bounding box center [1160, 290] width 287 height 524
type textarea "hero.moveRight(3)"
click at [1174, 535] on button "Запустить" at bounding box center [1147, 543] width 321 height 32
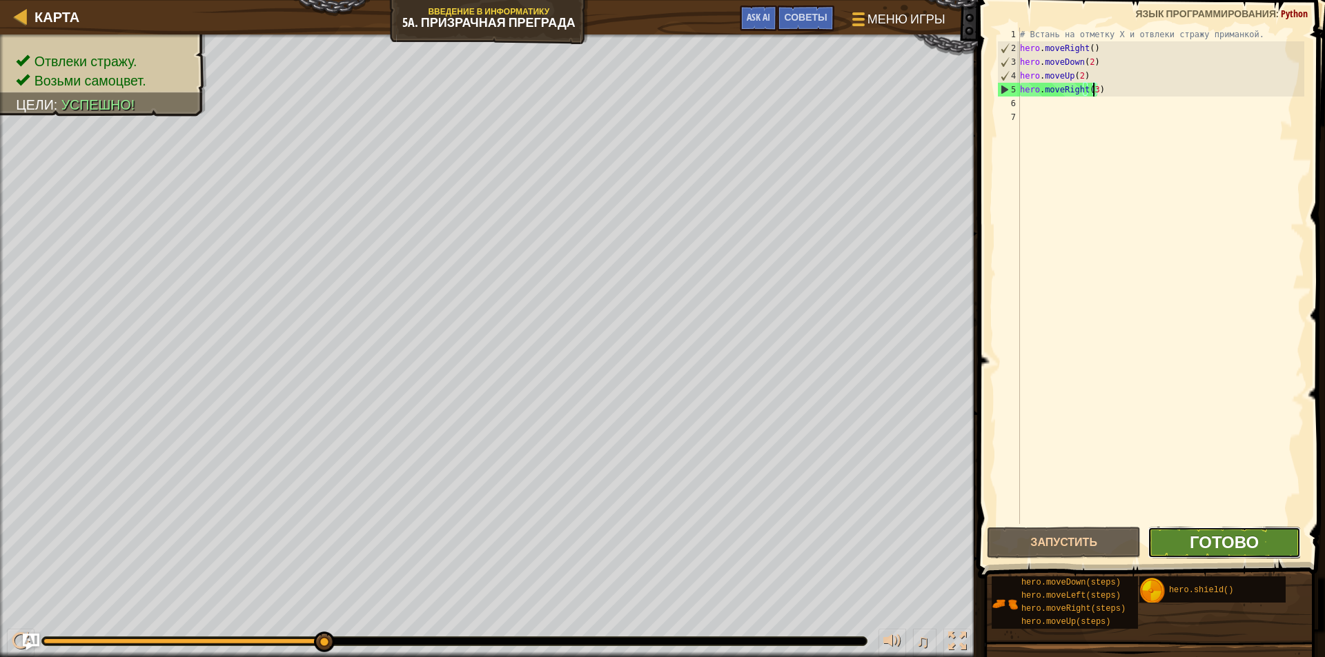
click at [1238, 551] on span "Готово" at bounding box center [1223, 542] width 69 height 22
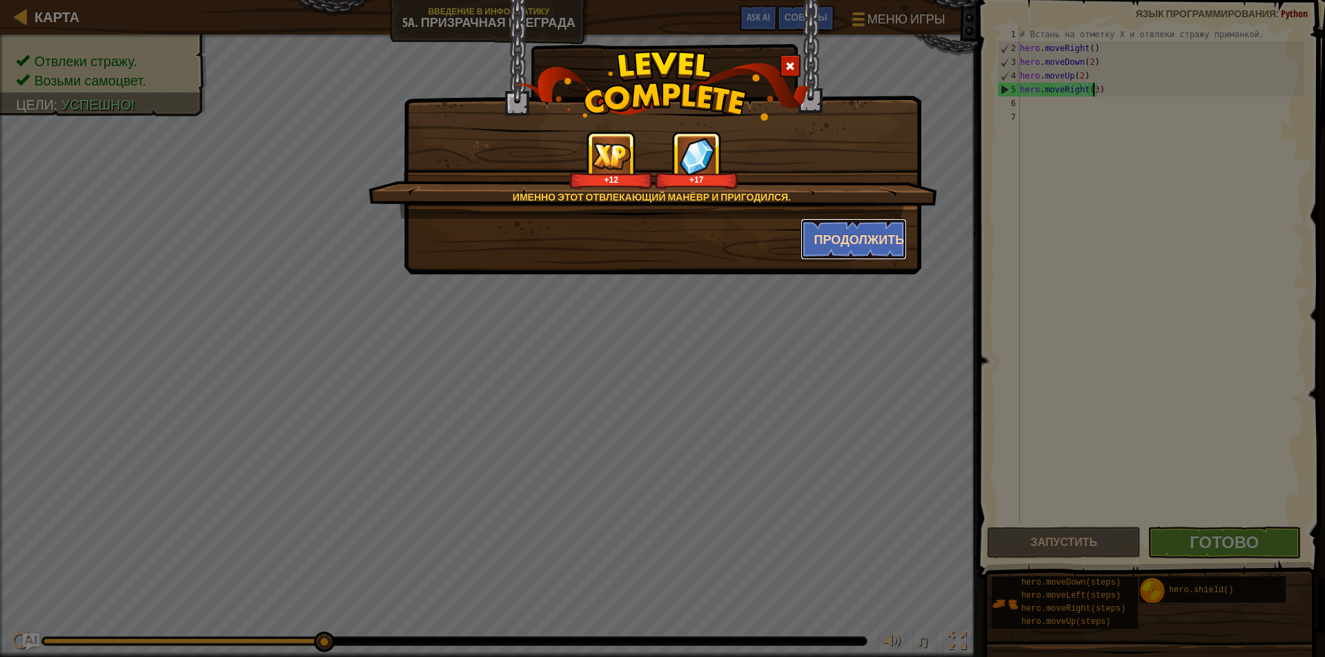
click at [823, 244] on button "Продолжить" at bounding box center [853, 239] width 107 height 41
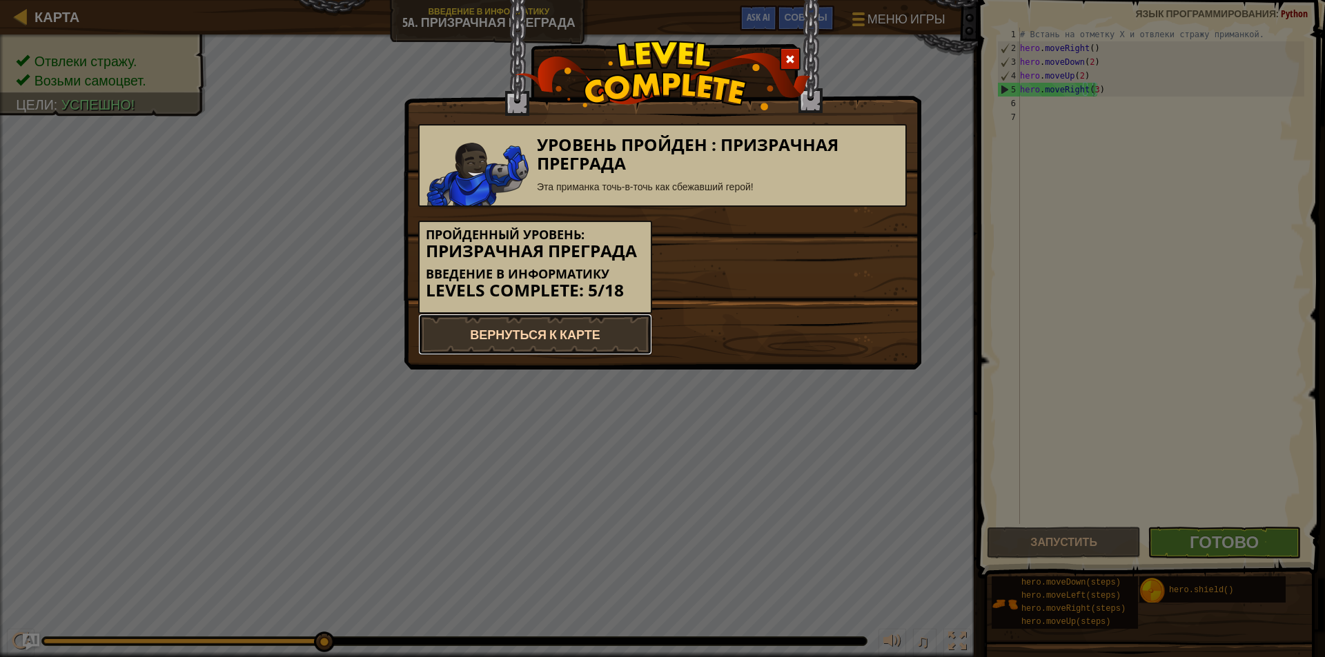
click at [552, 330] on link "Вернуться к карте" at bounding box center [535, 334] width 234 height 41
select select "ru"
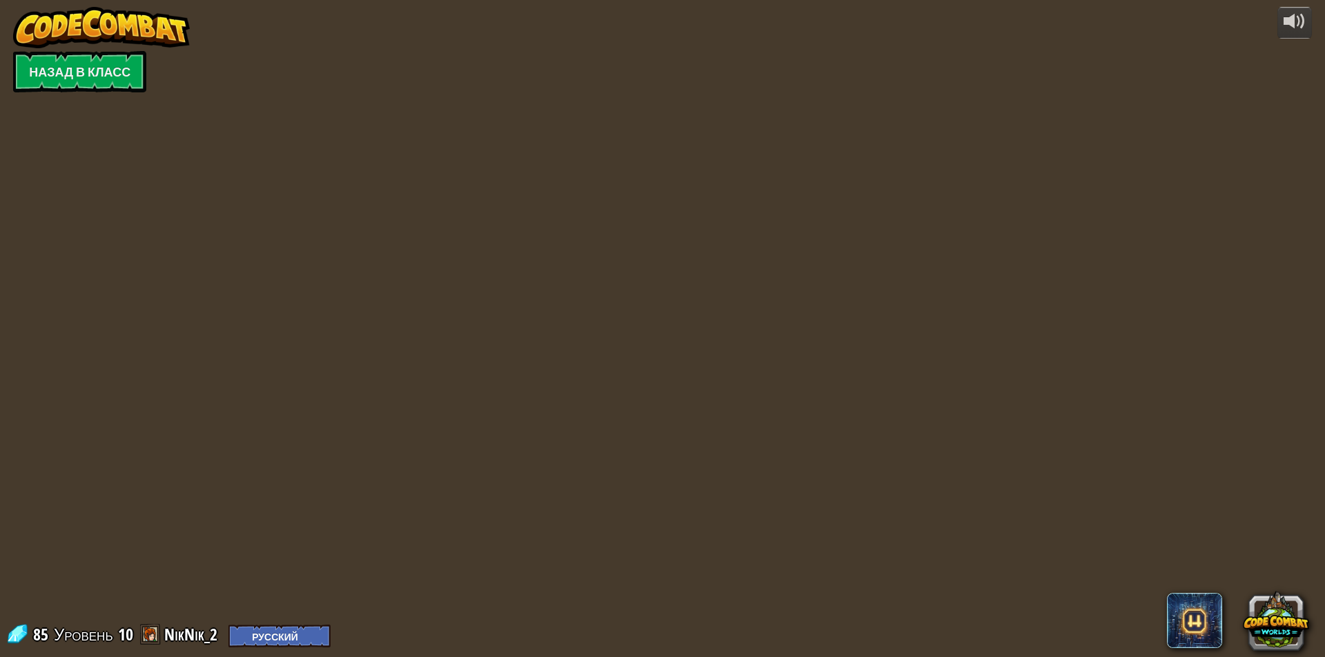
select select "ru"
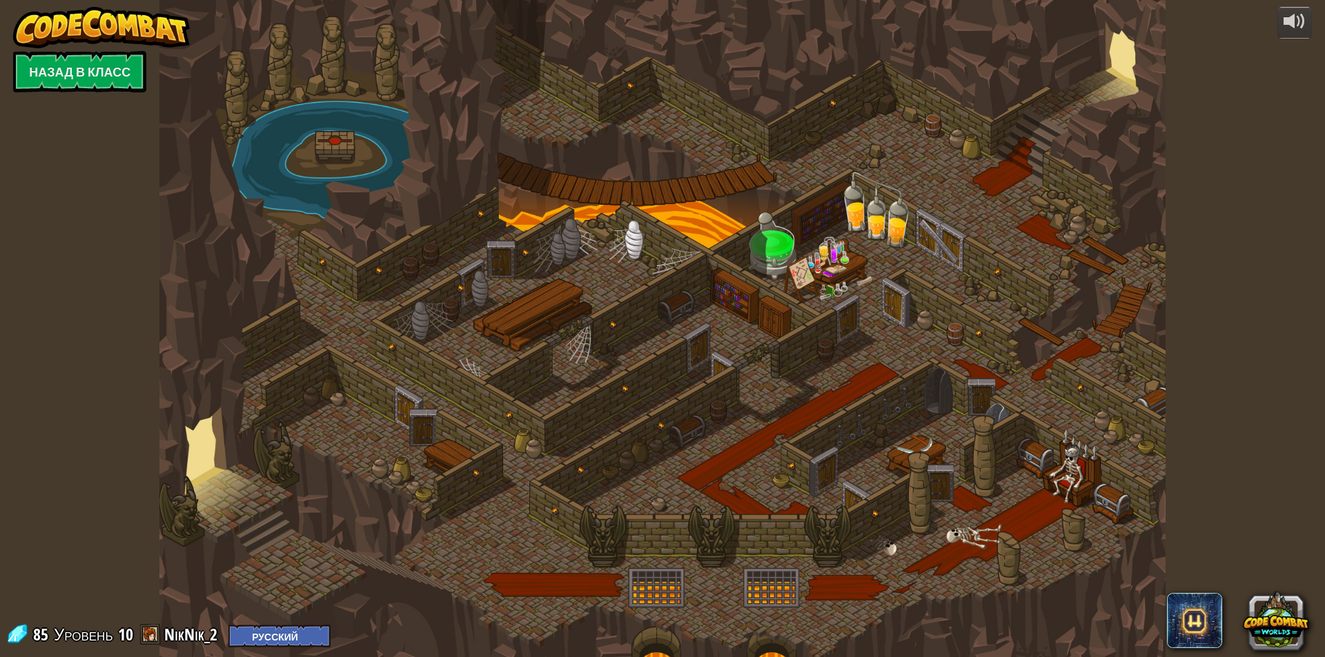
select select "ru"
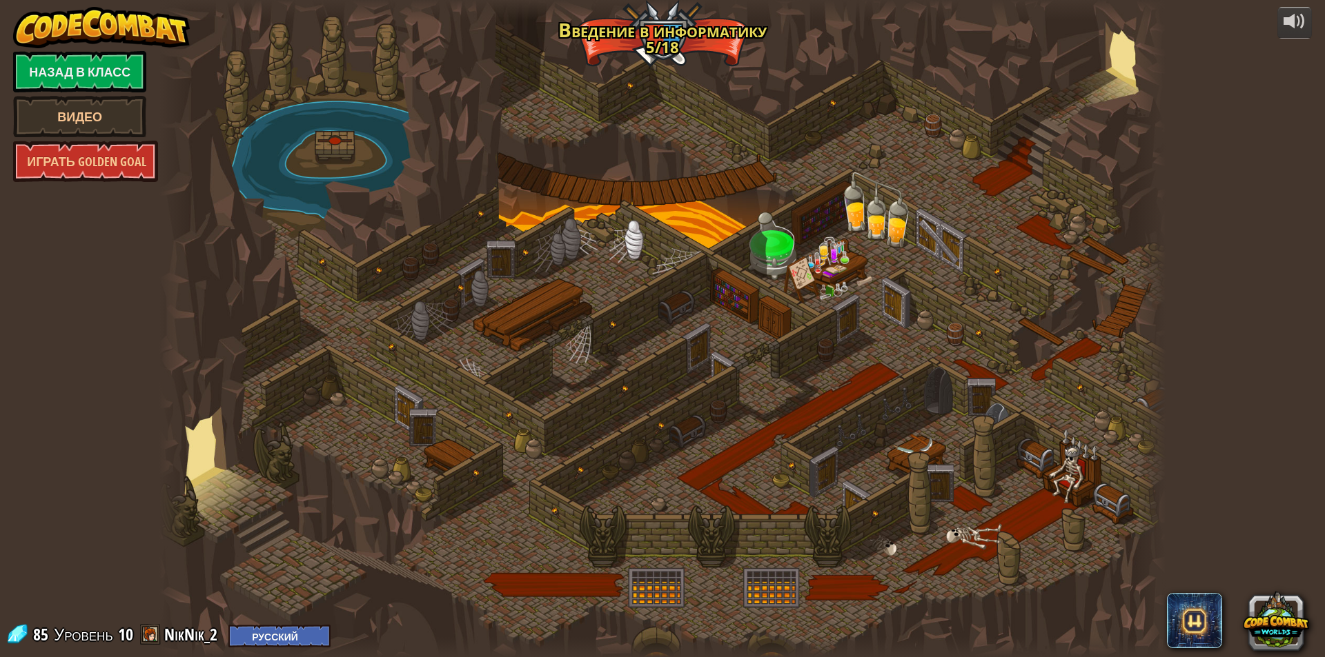
select select "ru"
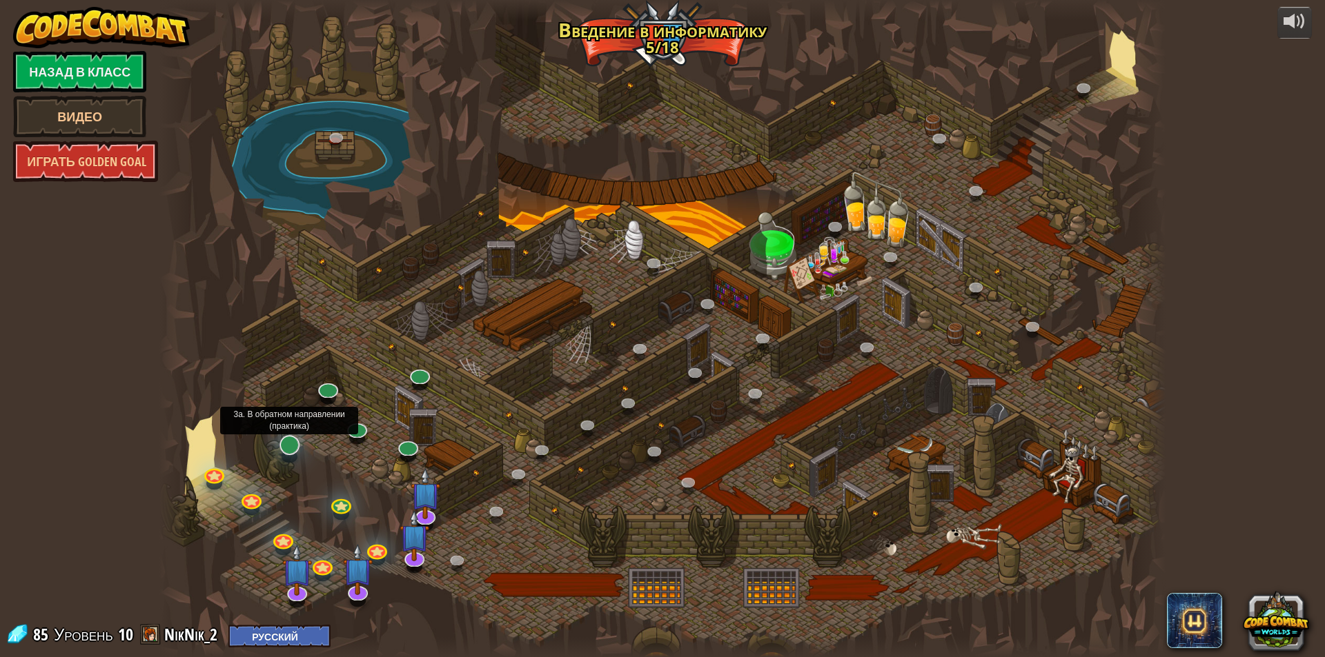
click at [295, 455] on div "25. [PERSON_NAME][GEOGRAPHIC_DATA] (Заблокировано учителем) [PERSON_NAME] из по…" at bounding box center [662, 328] width 1006 height 657
click at [285, 446] on link at bounding box center [288, 444] width 28 height 28
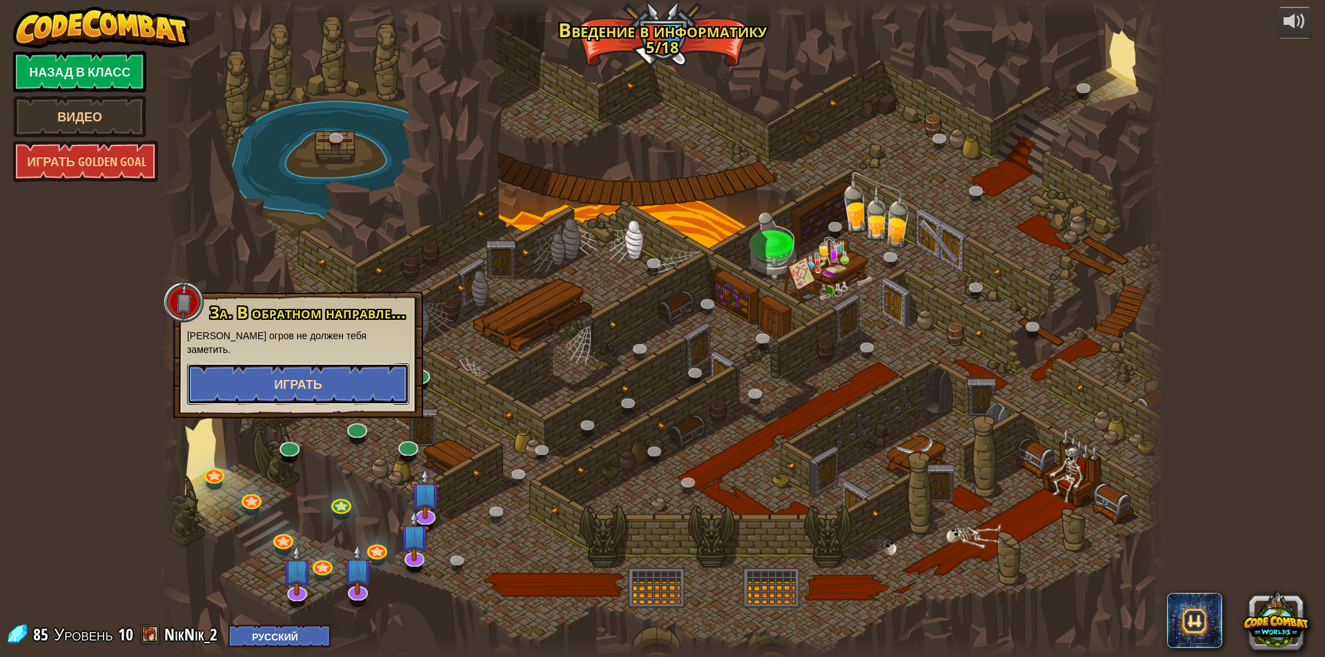
click at [304, 378] on span "Играть" at bounding box center [298, 384] width 48 height 17
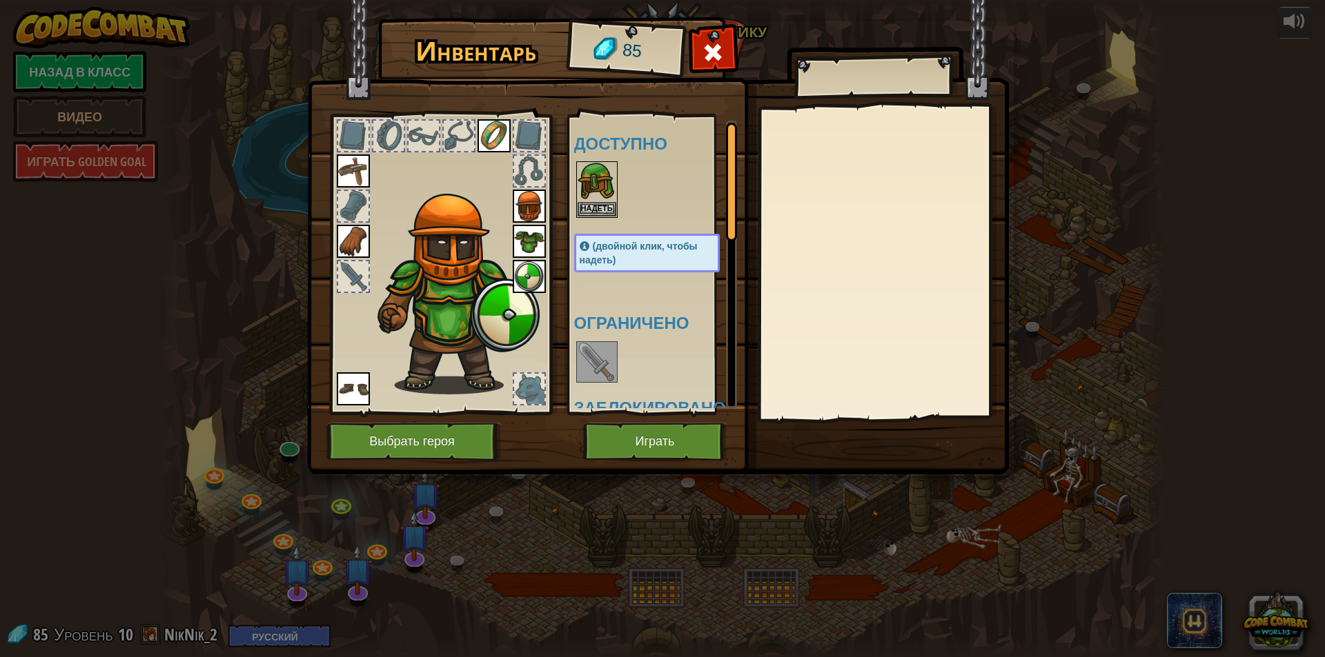
click at [639, 256] on div "(двойной клик, чтобы надеть)" at bounding box center [647, 253] width 146 height 39
click at [652, 346] on div at bounding box center [660, 362] width 173 height 46
click at [684, 444] on button "Играть" at bounding box center [655, 442] width 144 height 38
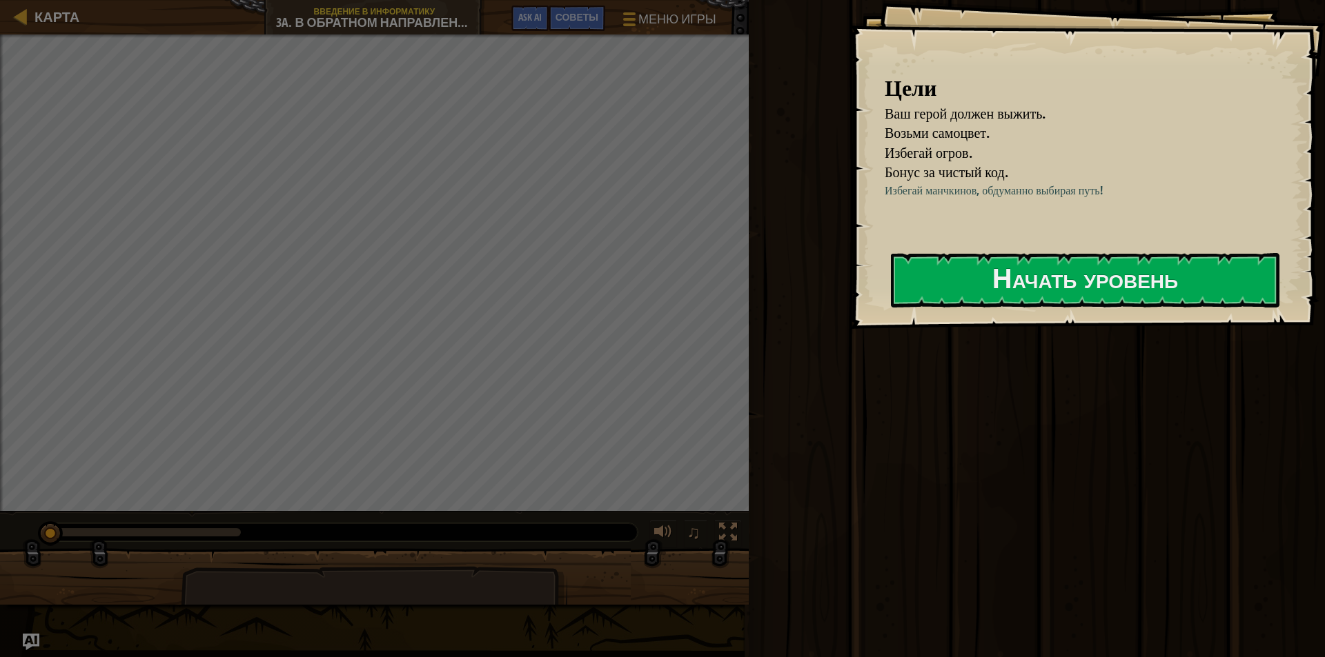
click at [991, 252] on div "Цели Ваш герой должен выжить. Возьми самоцвет. Избегай огров. Бонус за чистый к…" at bounding box center [1087, 164] width 475 height 329
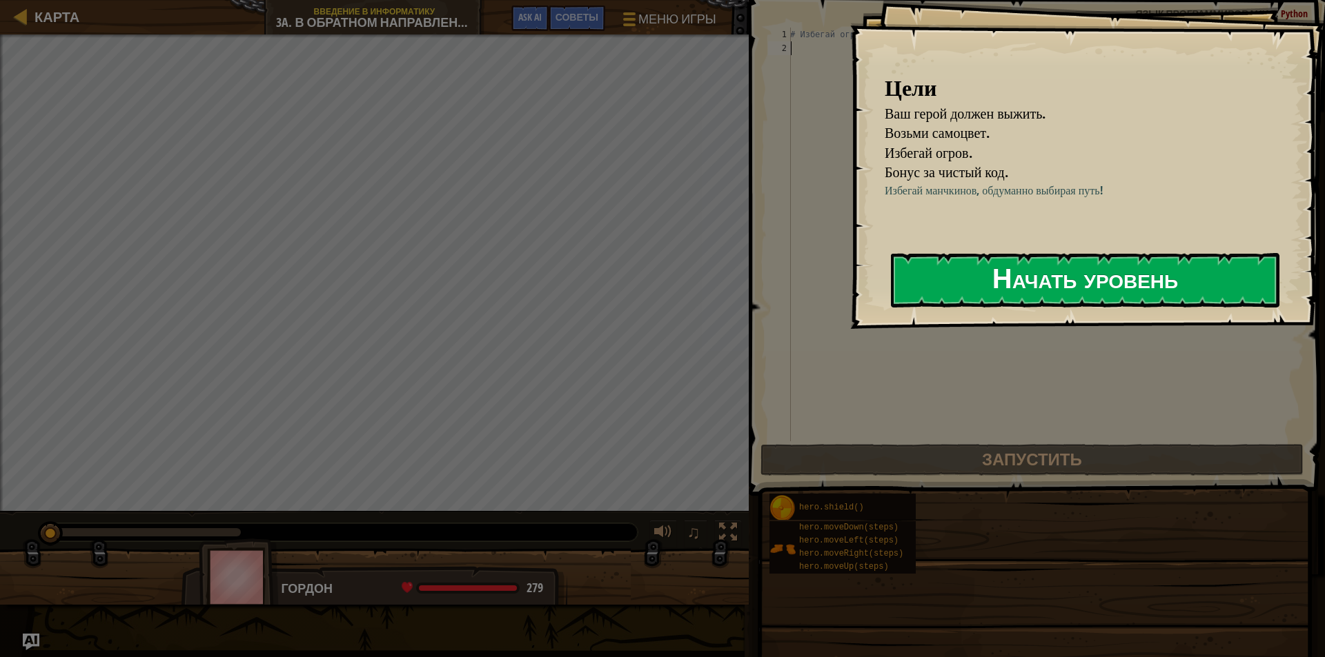
click at [1136, 279] on button "Начать уровень" at bounding box center [1085, 280] width 388 height 55
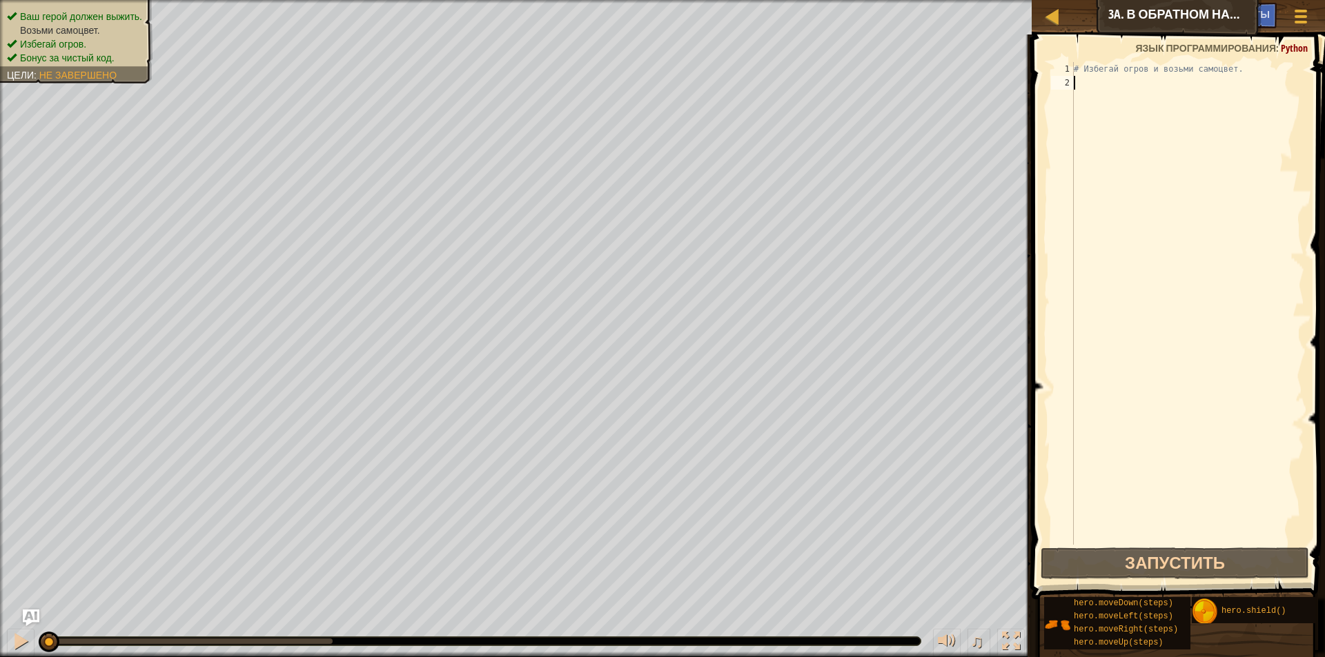
type textarea "h"
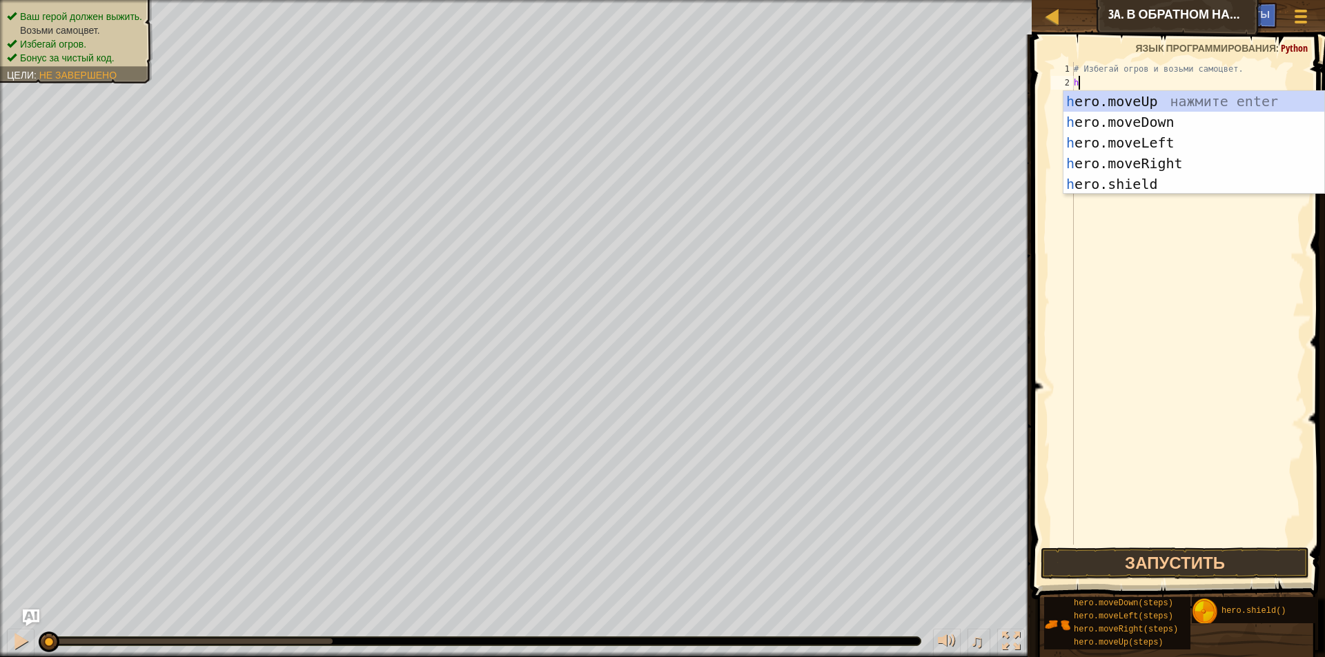
scroll to position [6, 0]
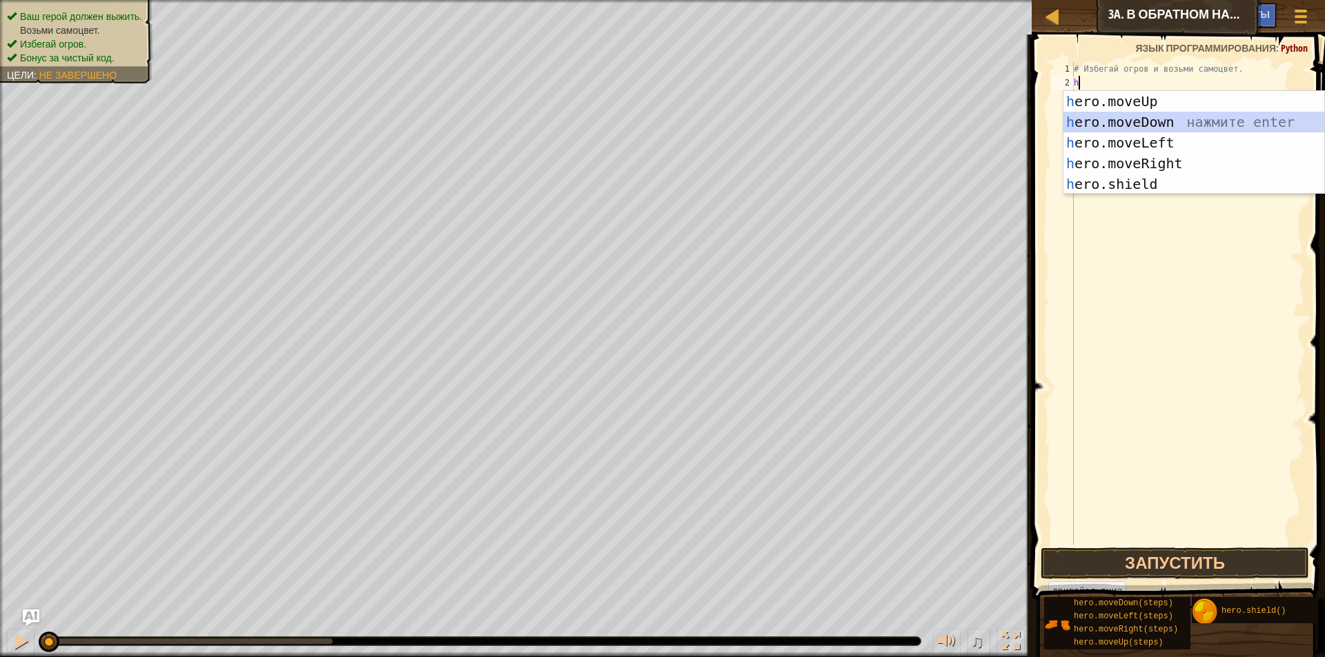
click at [1138, 118] on div "h ero.moveUp нажмите enter h ero.moveDown нажмите enter h ero.moveLeft нажмите …" at bounding box center [1193, 163] width 261 height 145
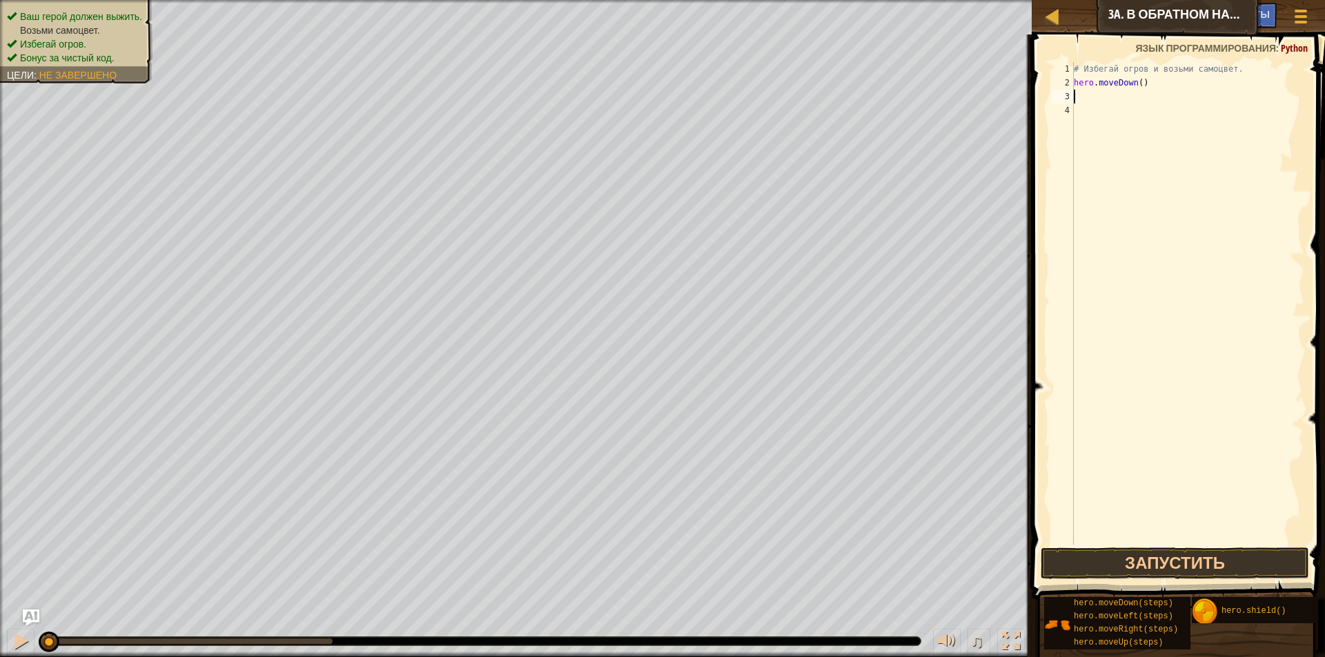
type textarea "h"
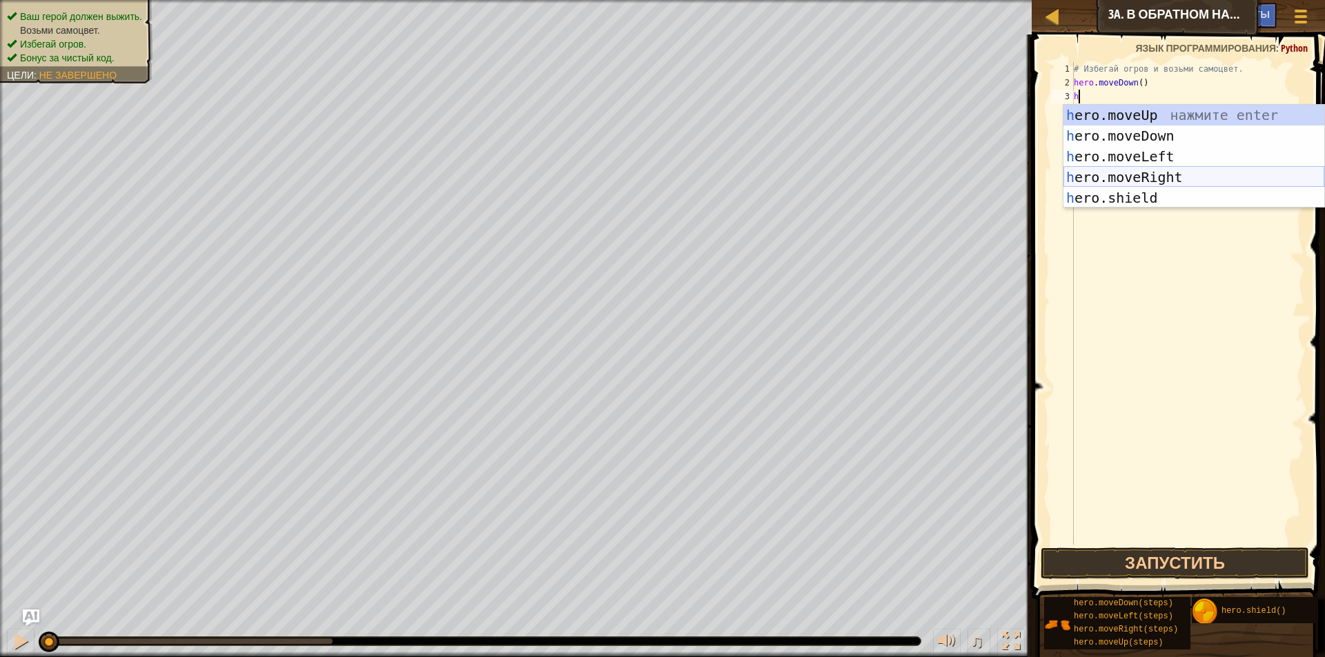
click at [1159, 177] on div "h ero.moveUp нажмите enter h ero.moveDown нажмите enter h ero.moveLeft нажмите …" at bounding box center [1193, 177] width 261 height 145
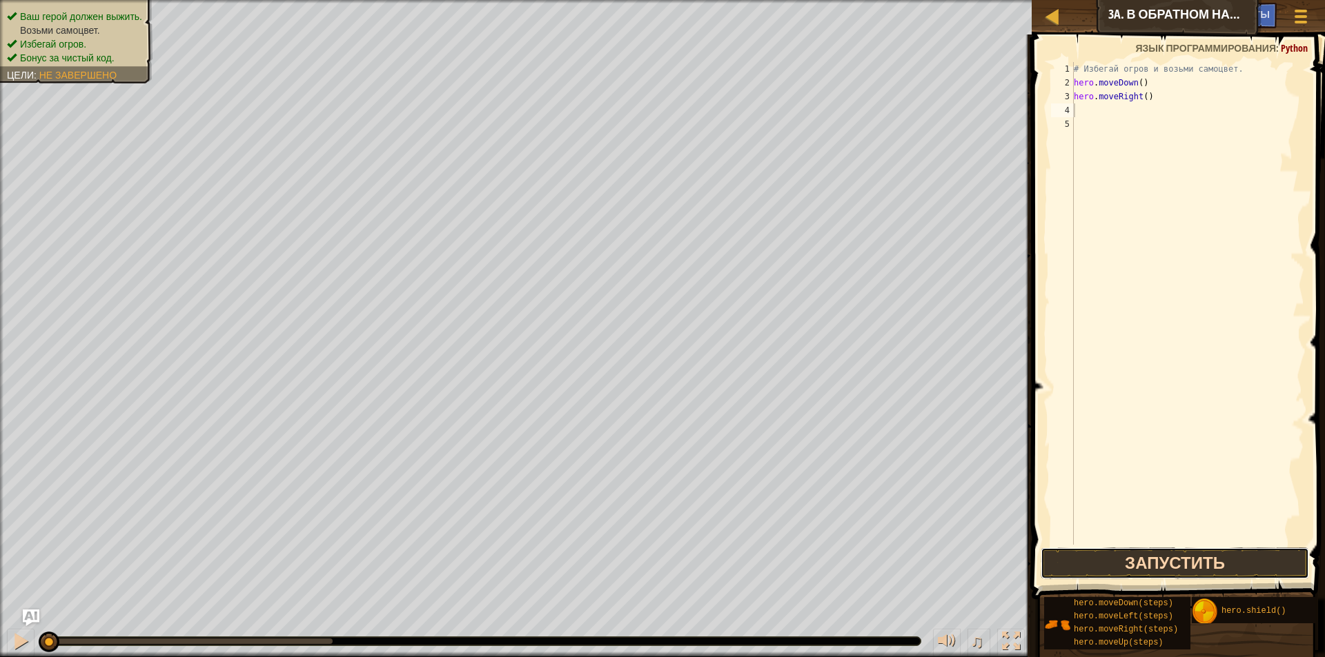
click at [1221, 556] on button "Запустить" at bounding box center [1174, 564] width 268 height 32
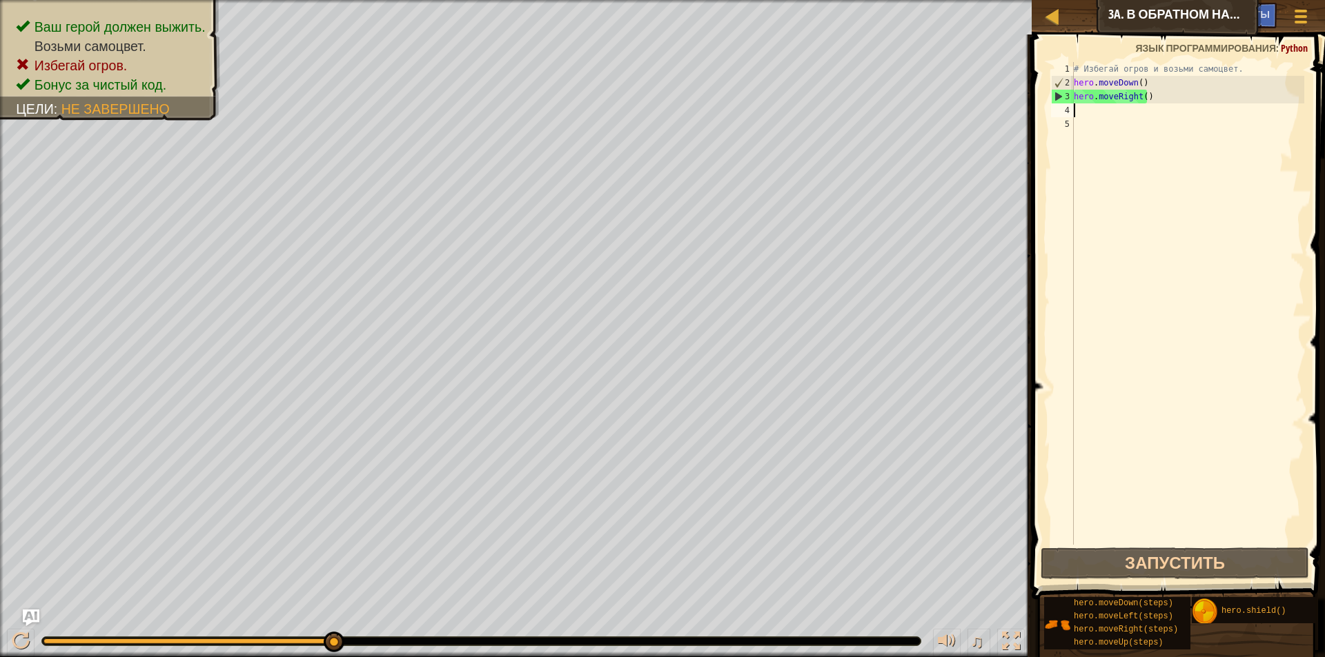
type textarea "h"
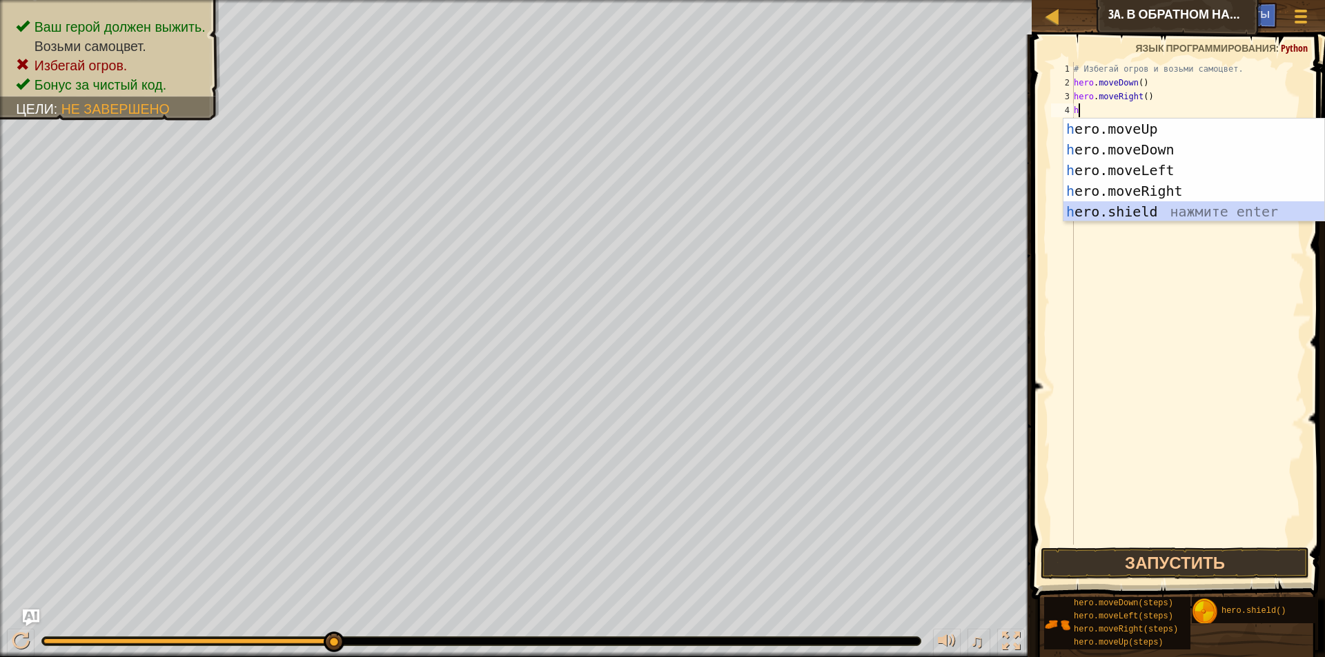
click at [1180, 218] on div "h ero.moveUp нажмите enter h ero.moveDown нажмите enter h ero.moveLeft нажмите …" at bounding box center [1193, 191] width 261 height 145
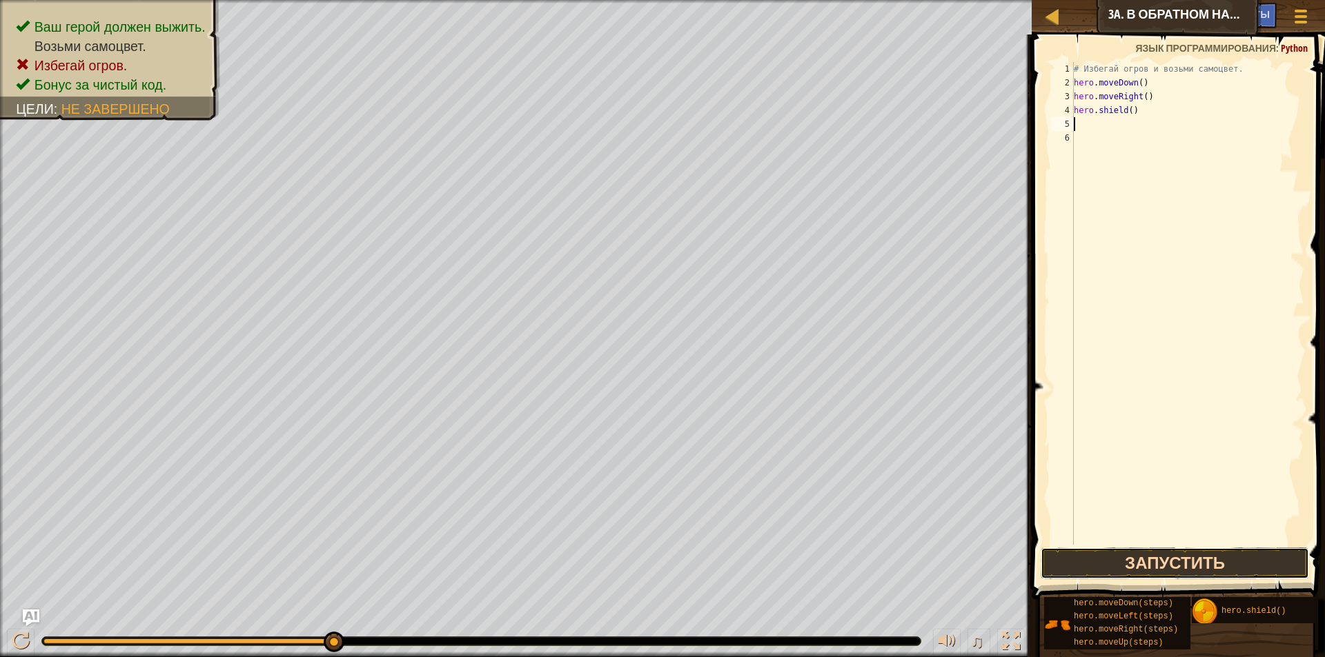
click at [1223, 558] on button "Запустить" at bounding box center [1174, 564] width 268 height 32
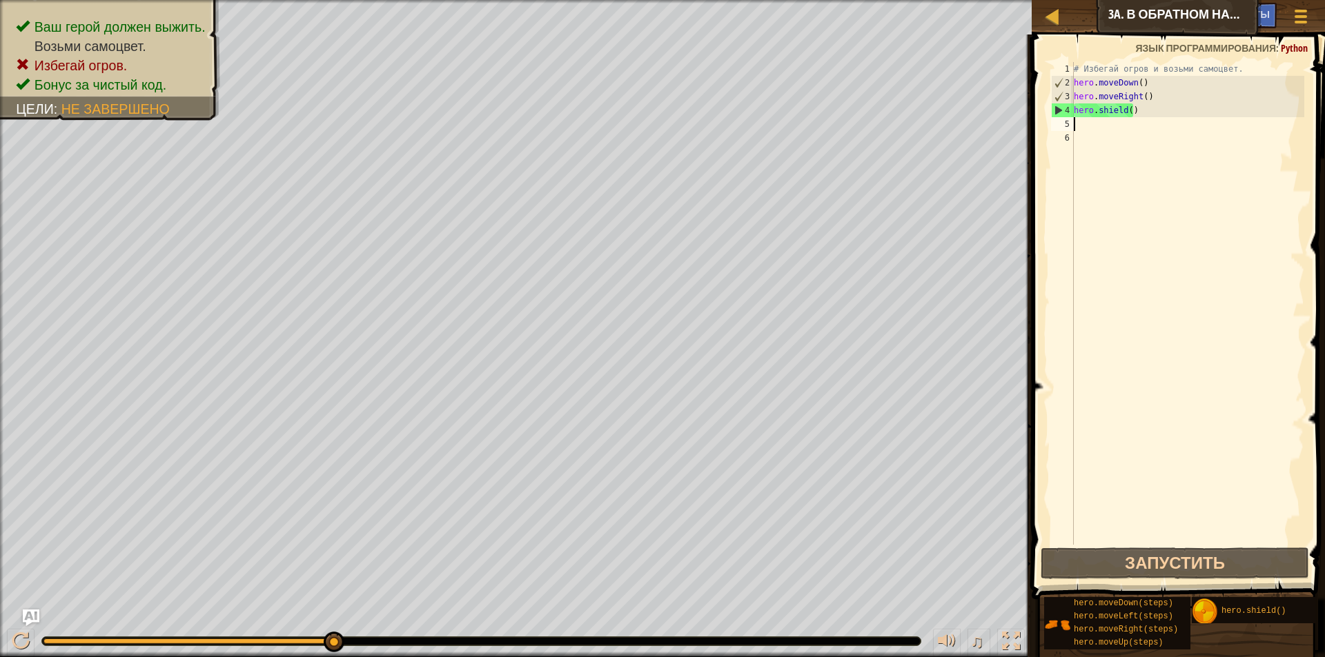
type textarea "h"
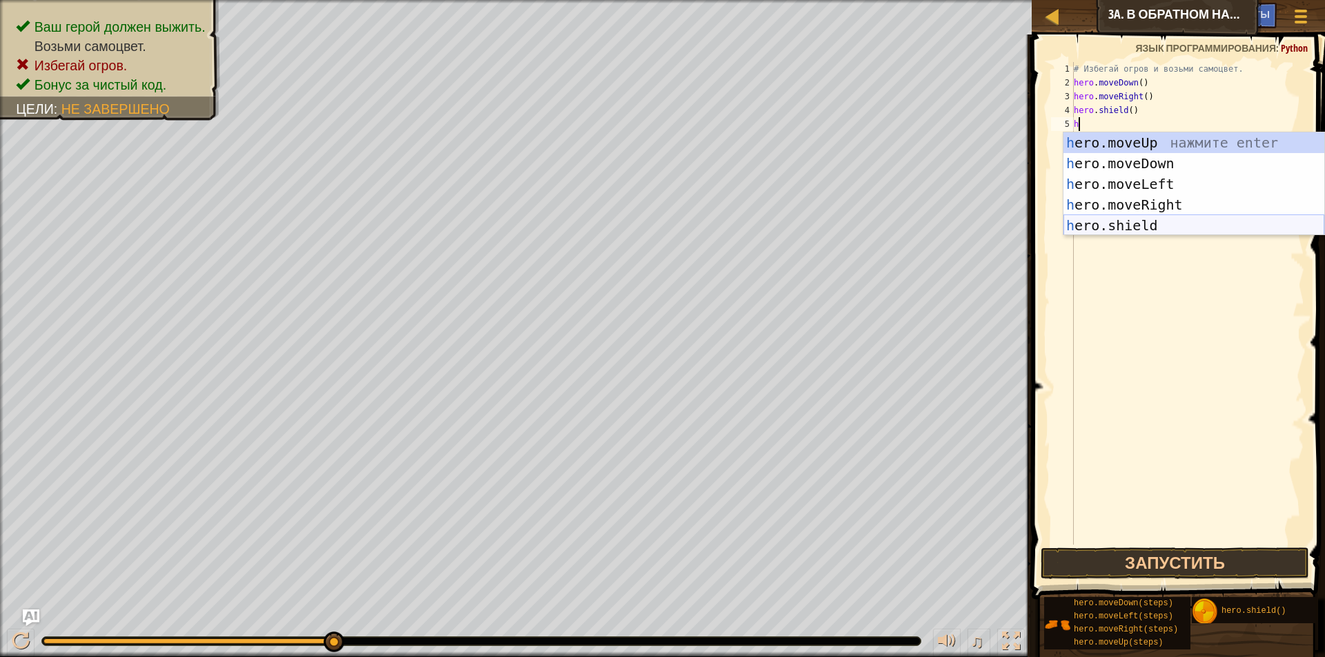
click at [1144, 227] on div "h ero.moveUp нажмите enter h ero.moveDown нажмите enter h ero.moveLeft нажмите …" at bounding box center [1193, 204] width 261 height 145
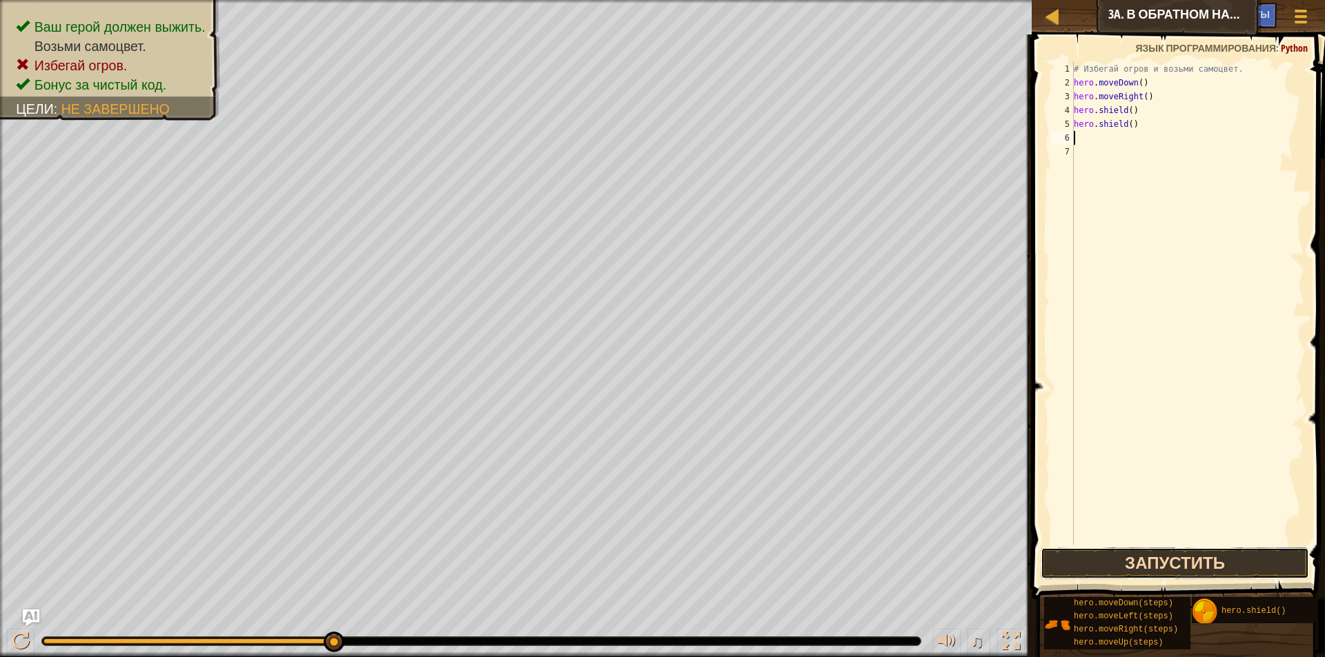
click at [1249, 553] on button "Запустить" at bounding box center [1174, 564] width 268 height 32
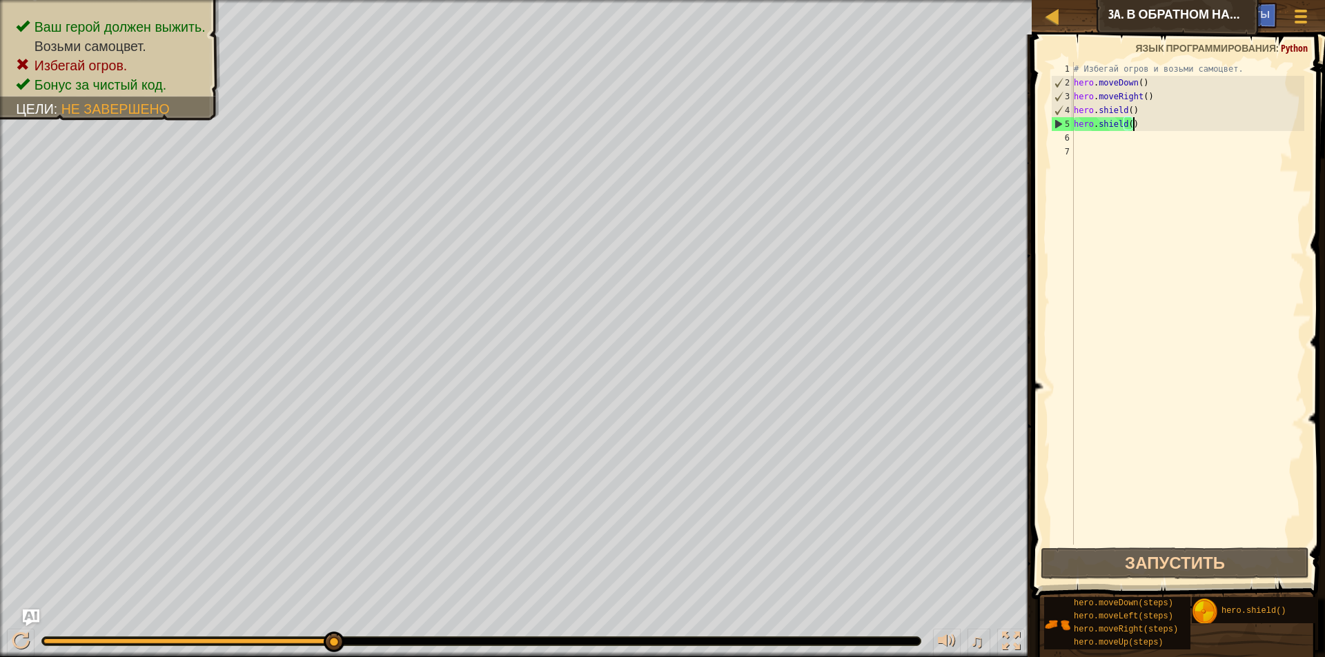
click at [1136, 129] on div "# Избегай огров и возьми самоцвет. hero . moveDown ( ) hero . moveRight ( ) her…" at bounding box center [1187, 317] width 233 height 511
type textarea "h"
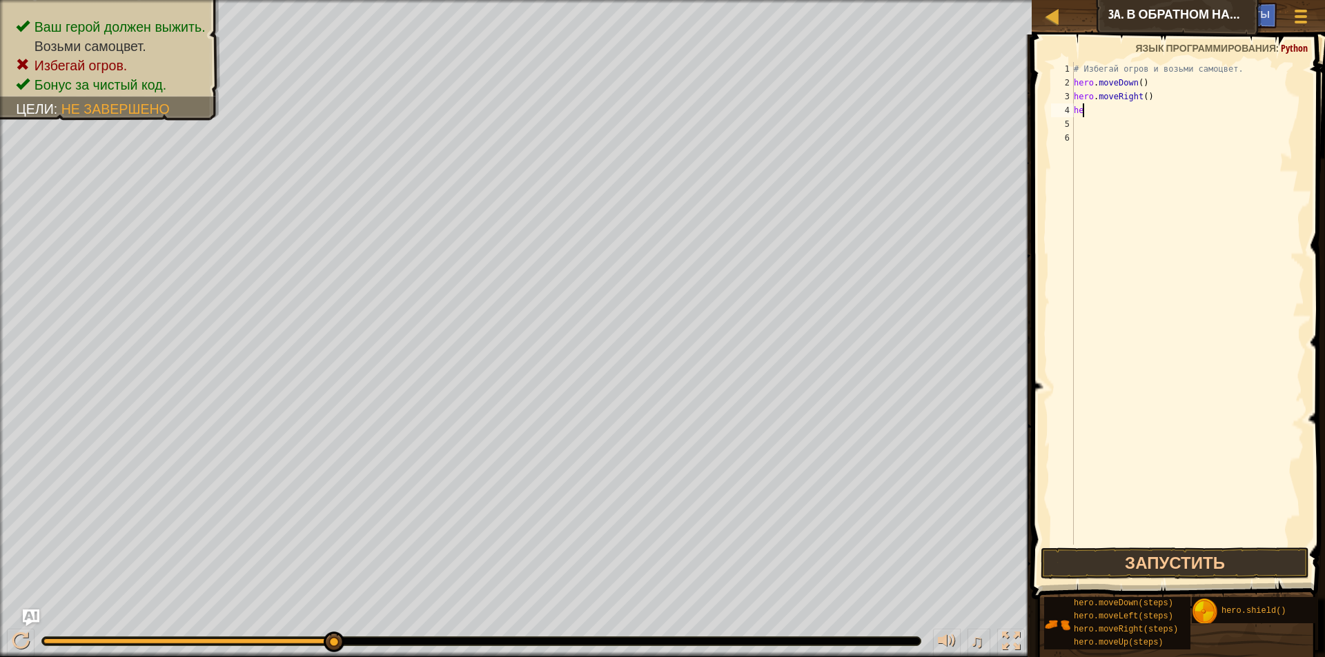
type textarea "h"
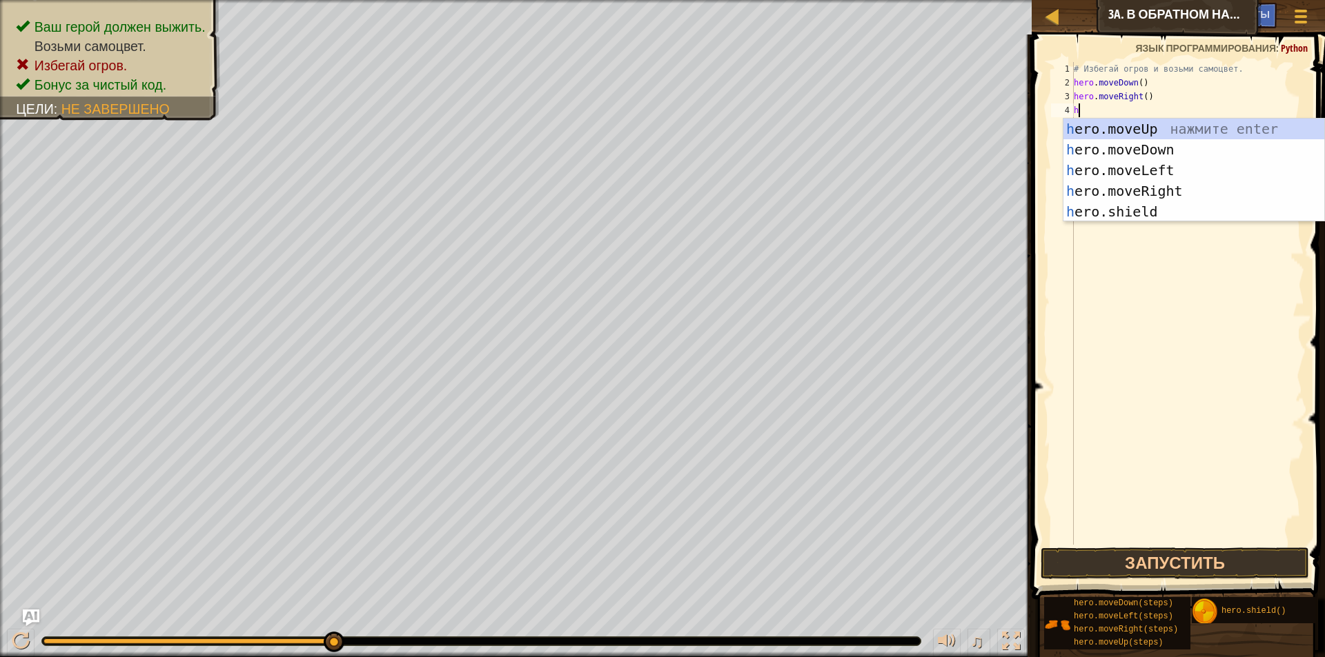
click at [1218, 284] on div "# Избегай огров и возьми самоцвет. hero . moveDown ( ) hero . moveRight ( ) h" at bounding box center [1187, 317] width 233 height 511
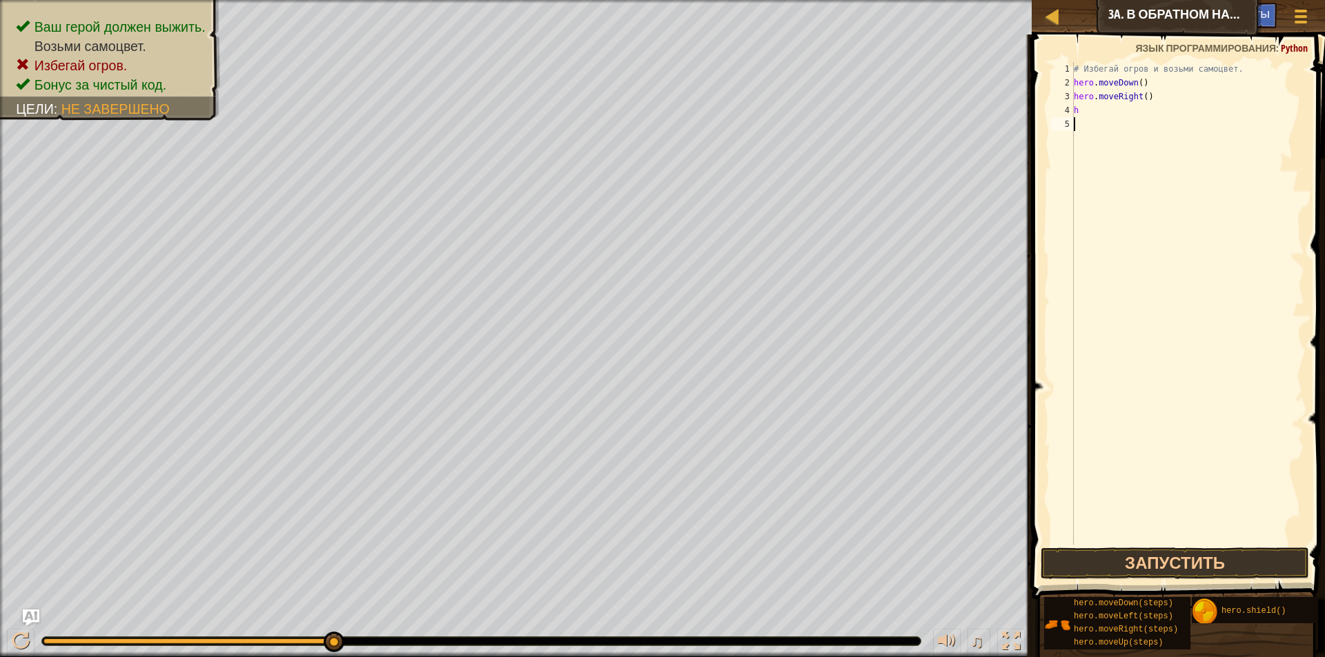
type textarea "h"
click at [1134, 90] on div "# Избегай огров и возьми самоцвет. hero . moveDown ( )" at bounding box center [1187, 317] width 233 height 511
click at [1136, 86] on div "# Избегай огров и возьми самоцвет. hero . moveDown ( )" at bounding box center [1187, 317] width 233 height 511
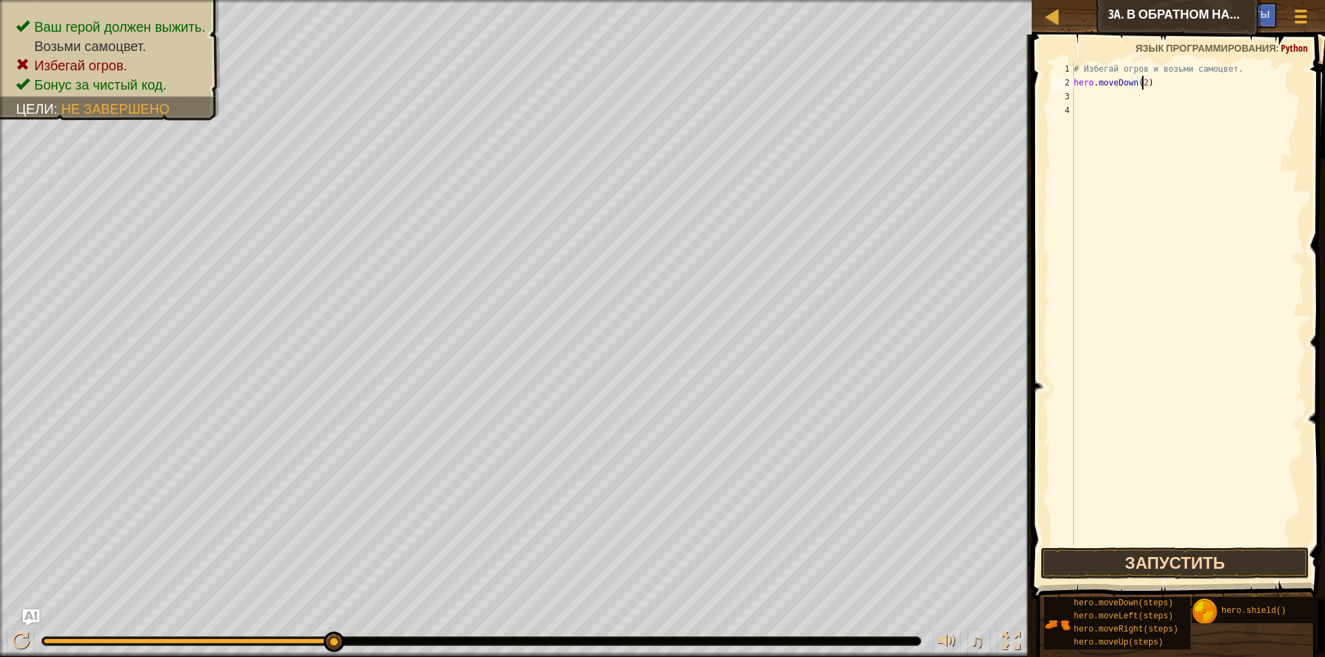
type textarea "hero.moveDown(2)"
click at [1225, 553] on button "Запустить" at bounding box center [1174, 564] width 268 height 32
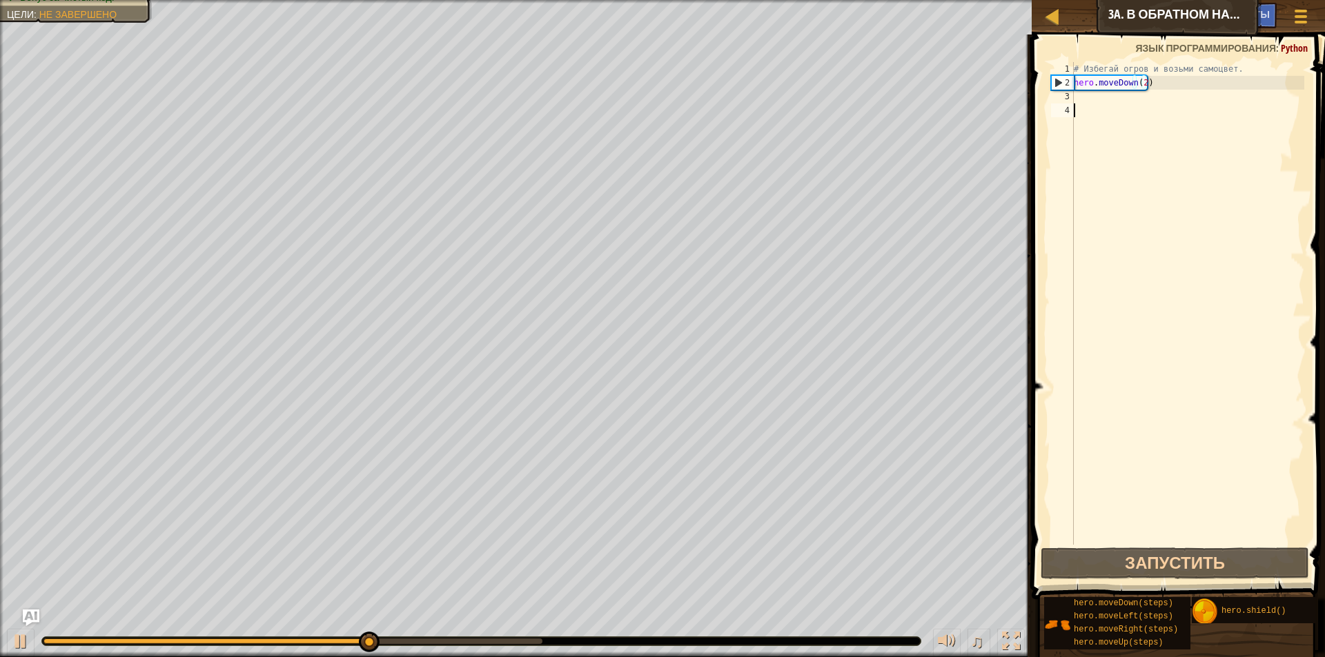
click at [1073, 107] on div "# Избегай огров и возьми самоцвет. hero . moveDown ( 2 )" at bounding box center [1187, 317] width 233 height 511
click at [1074, 99] on div "# Избегай огров и возьми самоцвет. hero . moveDown ( 2 )" at bounding box center [1187, 317] width 233 height 511
type textarea "h"
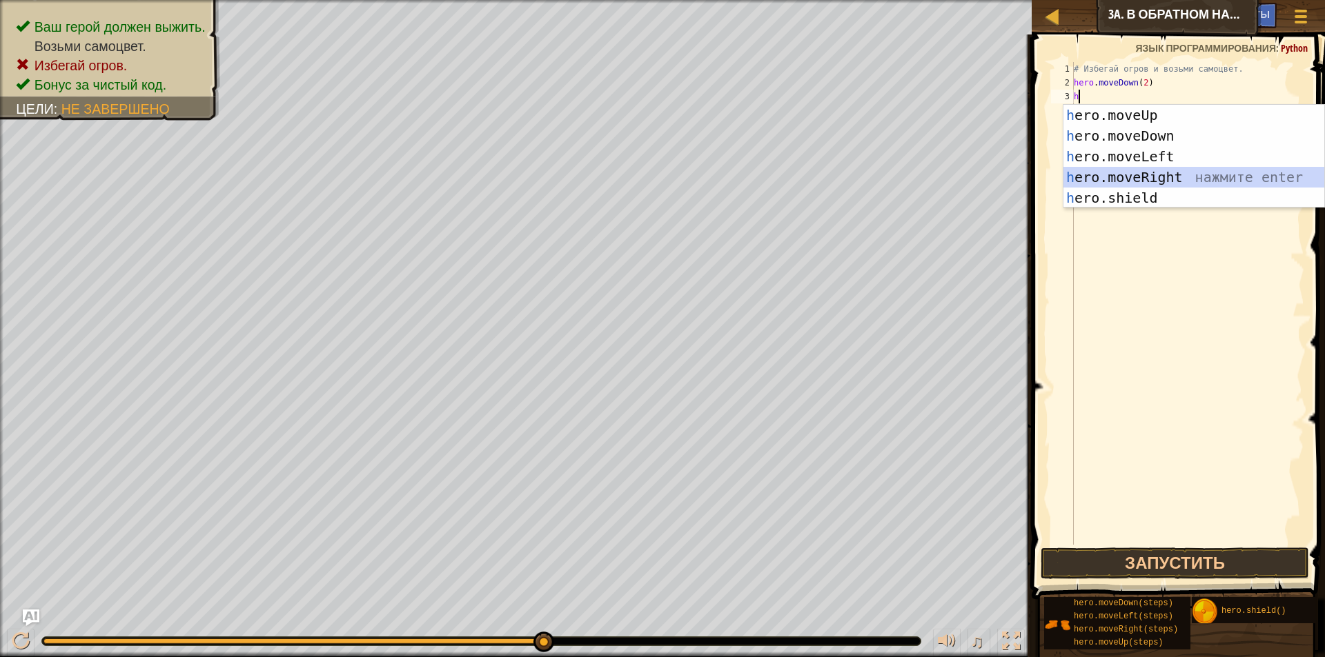
click at [1133, 181] on div "h ero.moveUp нажмите enter h ero.moveDown нажмите enter h ero.moveLeft нажмите …" at bounding box center [1193, 177] width 261 height 145
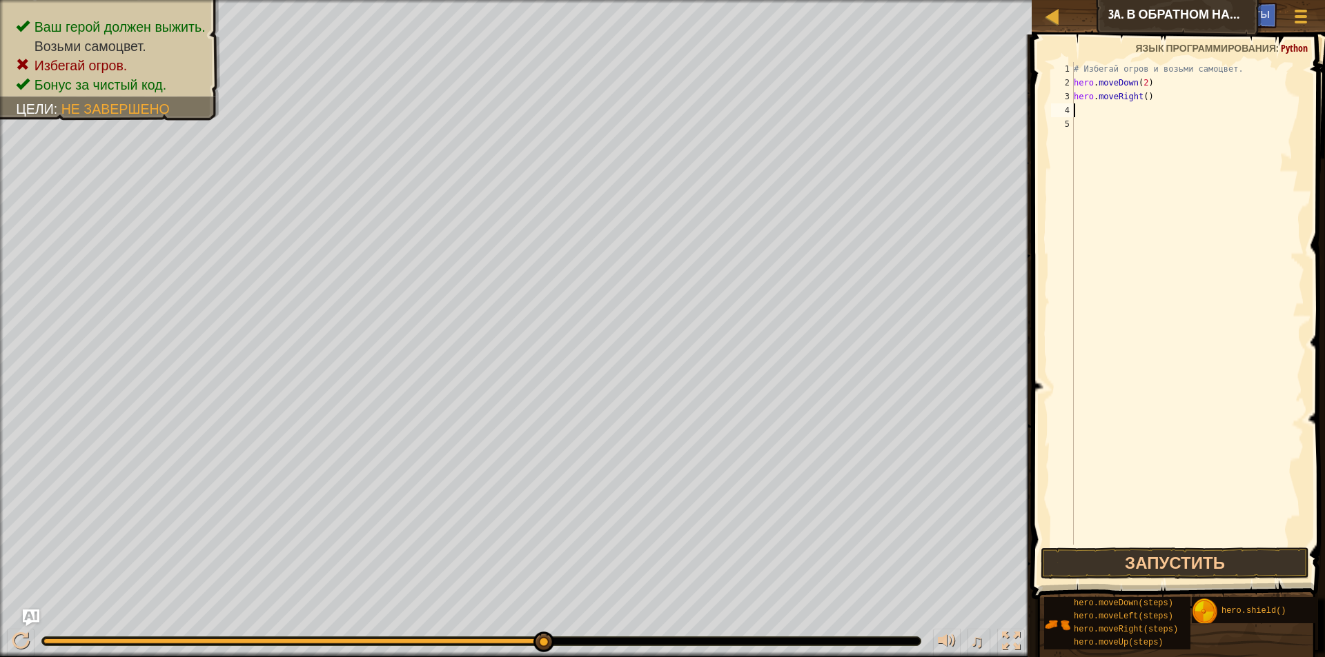
type textarea "h"
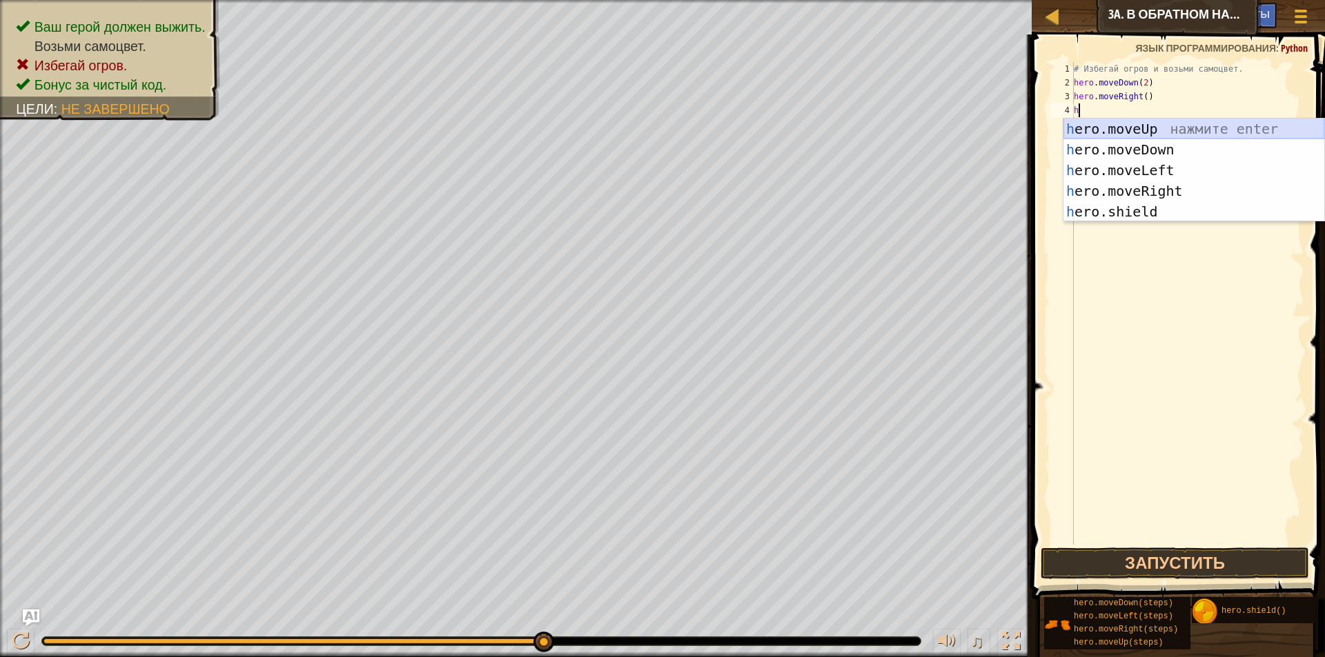
click at [1141, 126] on div "h ero.moveUp нажмите enter h ero.moveDown нажмите enter h ero.moveLeft нажмите …" at bounding box center [1193, 191] width 261 height 145
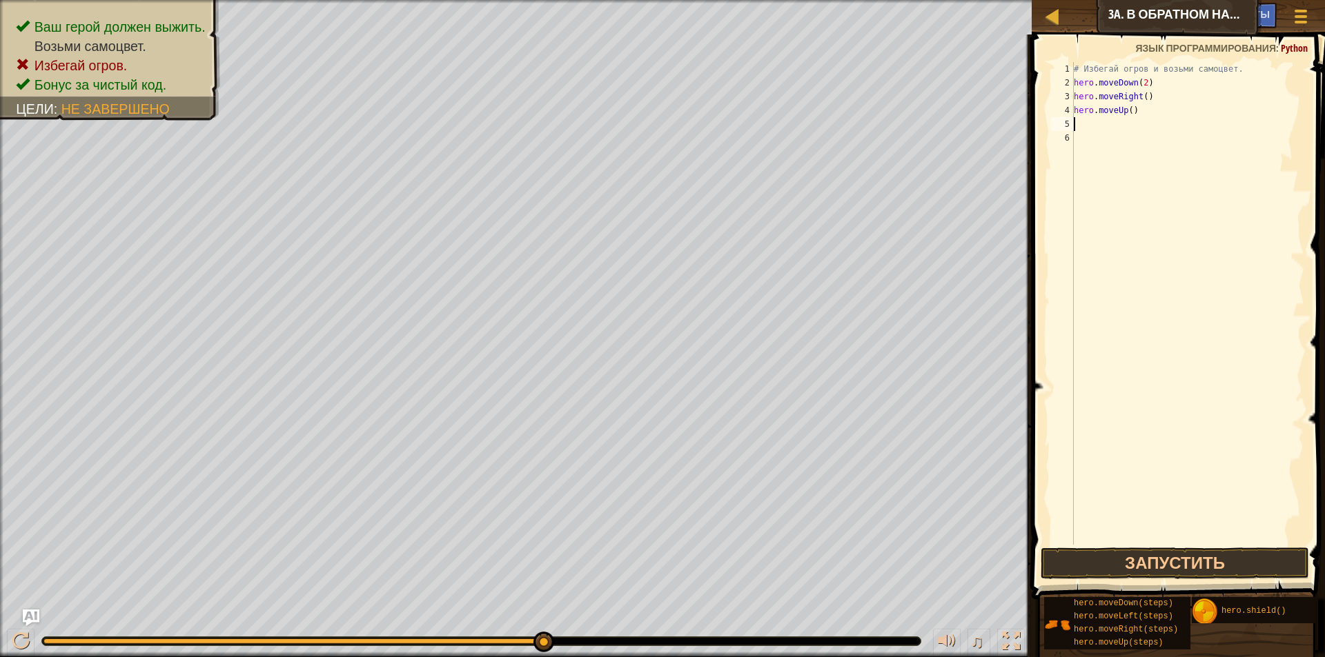
type textarea "h"
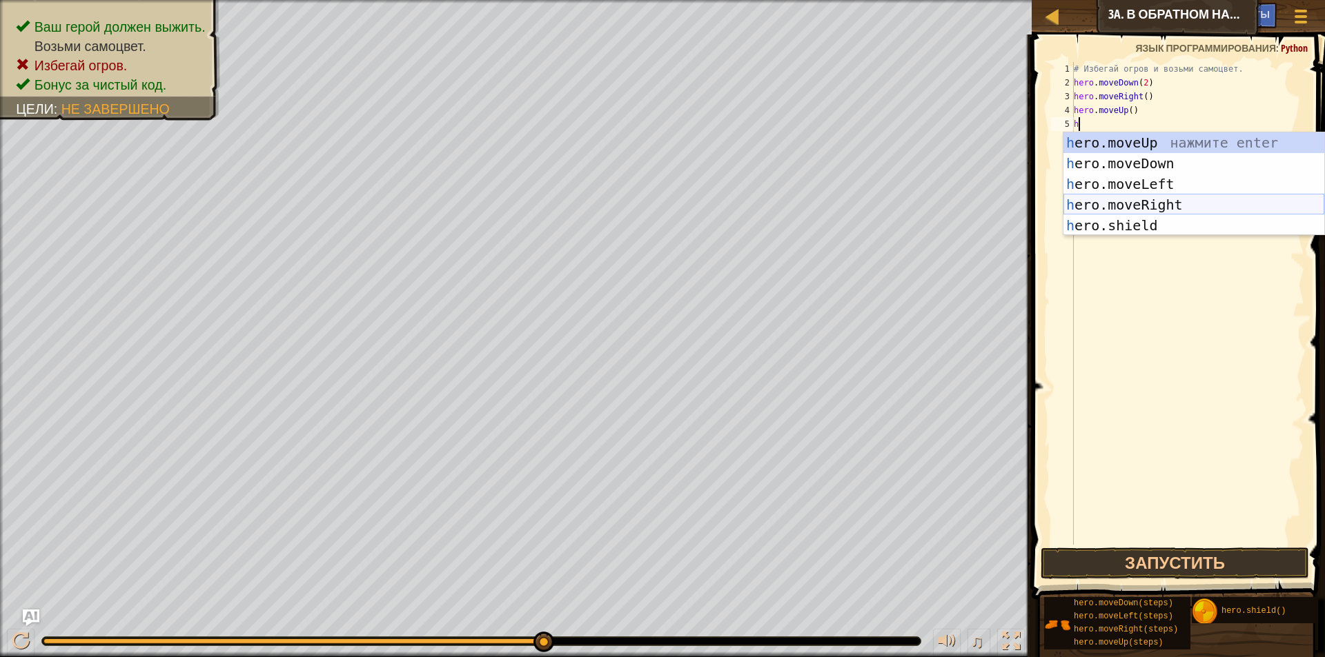
click at [1153, 196] on div "h ero.moveUp нажмите enter h ero.moveDown нажмите enter h ero.moveLeft нажмите …" at bounding box center [1193, 204] width 261 height 145
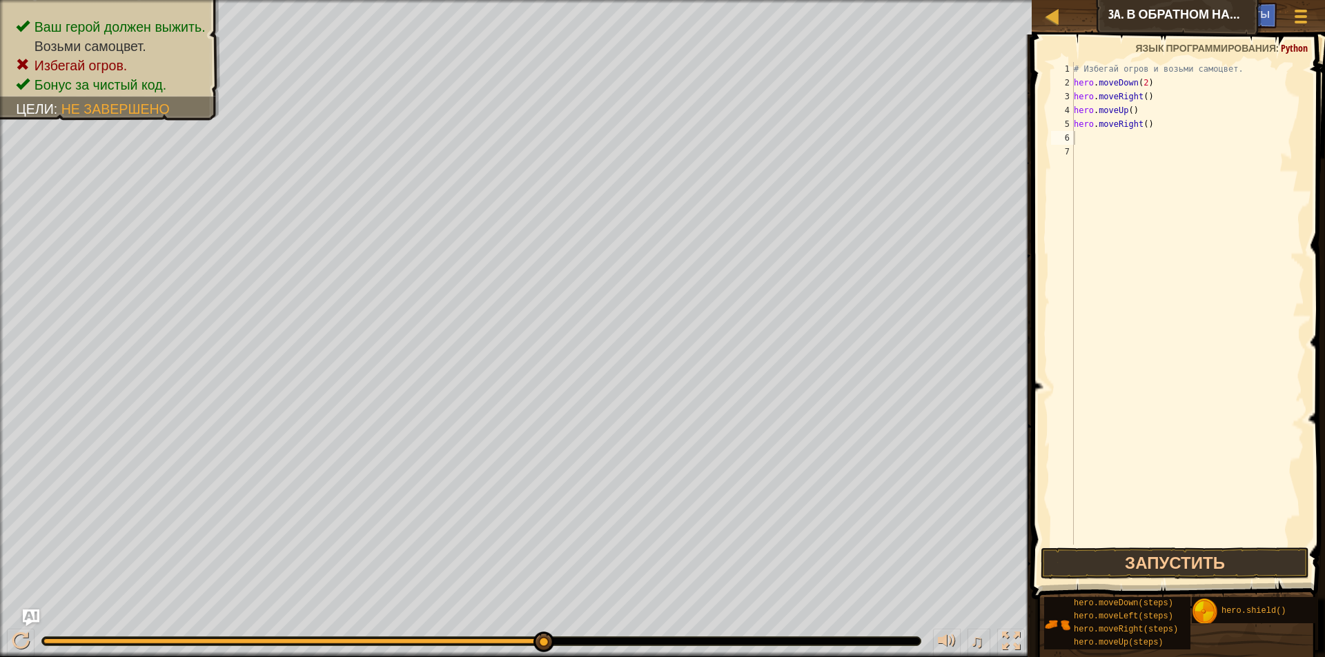
click at [1198, 547] on span at bounding box center [1179, 297] width 304 height 606
click at [1220, 564] on button "Запустить" at bounding box center [1174, 564] width 268 height 32
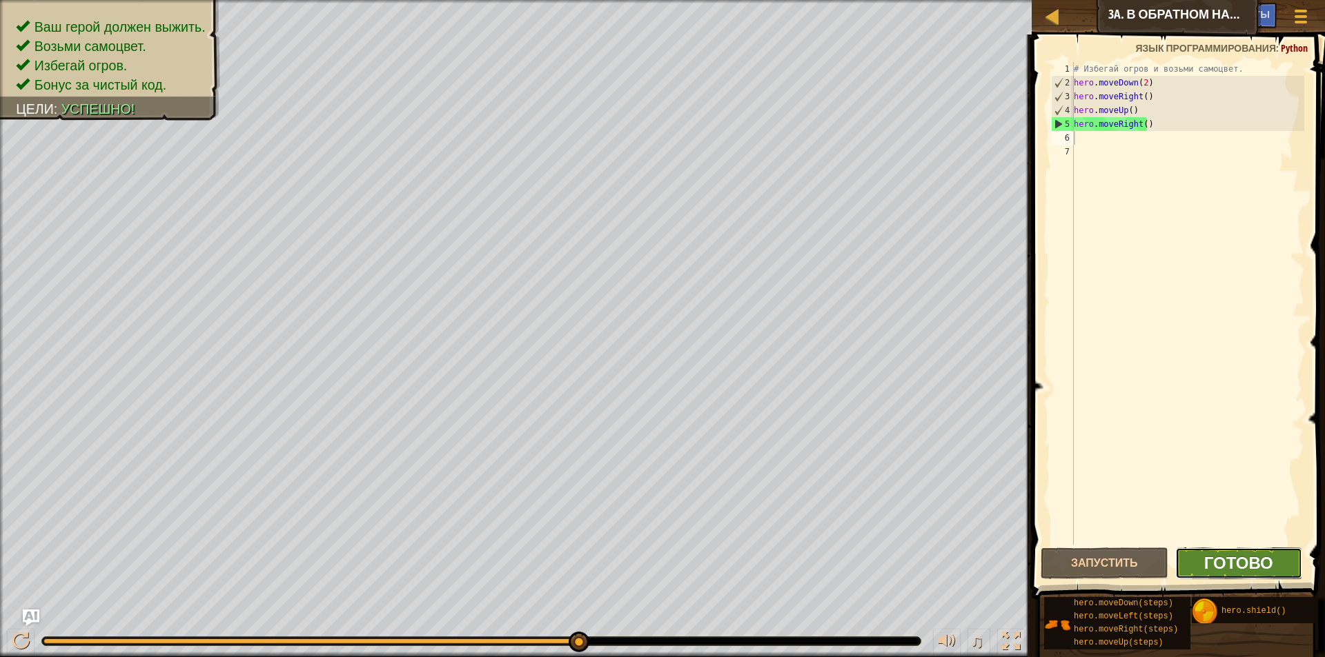
click at [1214, 569] on span "Готово" at bounding box center [1238, 563] width 69 height 22
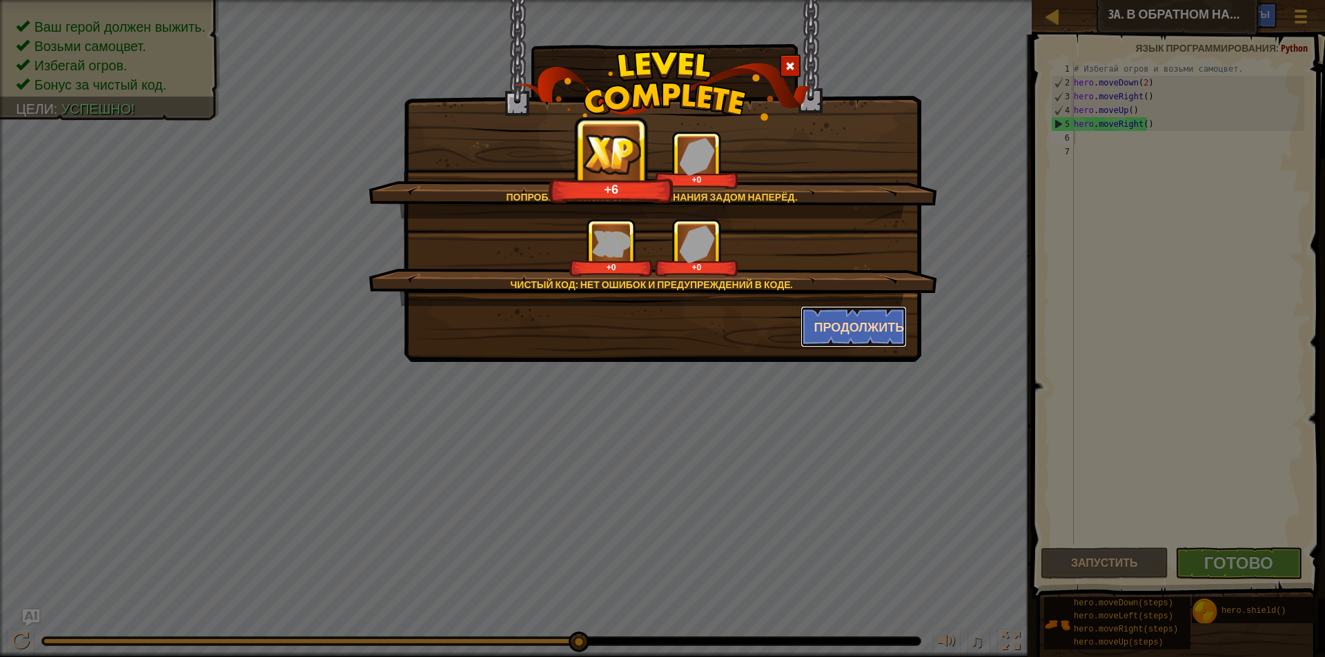
click at [841, 333] on button "Продолжить" at bounding box center [853, 326] width 107 height 41
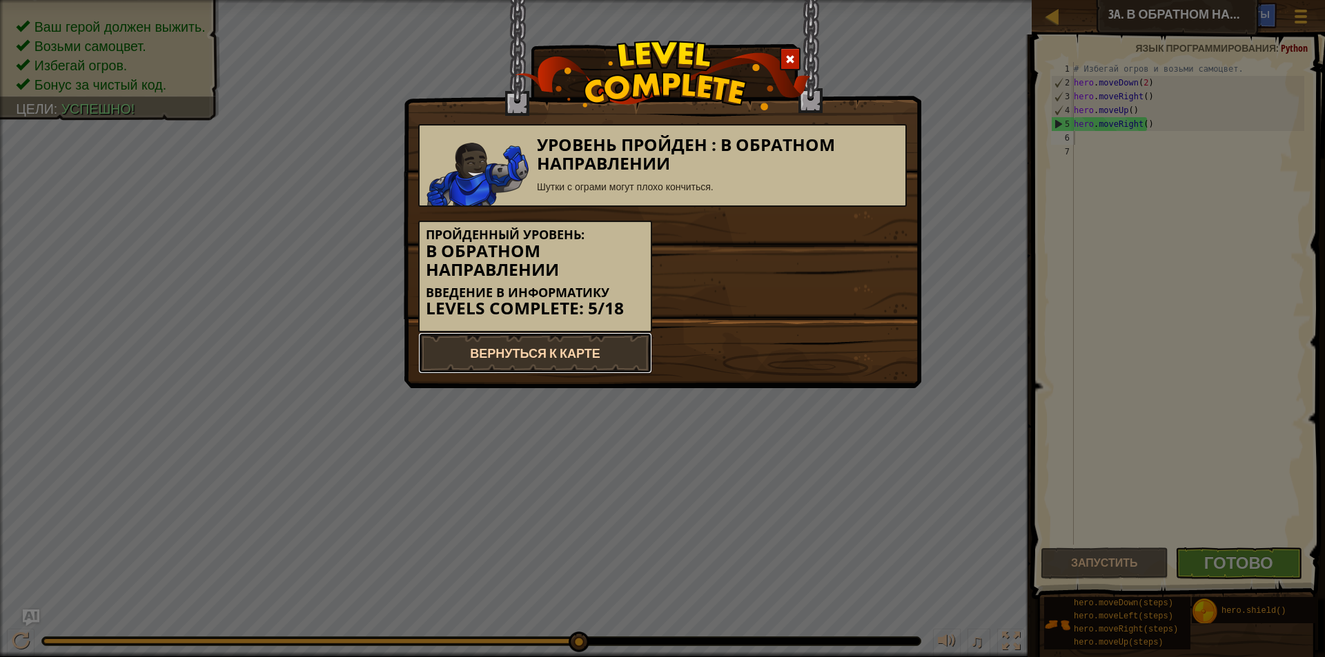
click at [639, 350] on link "Вернуться к карте" at bounding box center [535, 353] width 234 height 41
select select "ru"
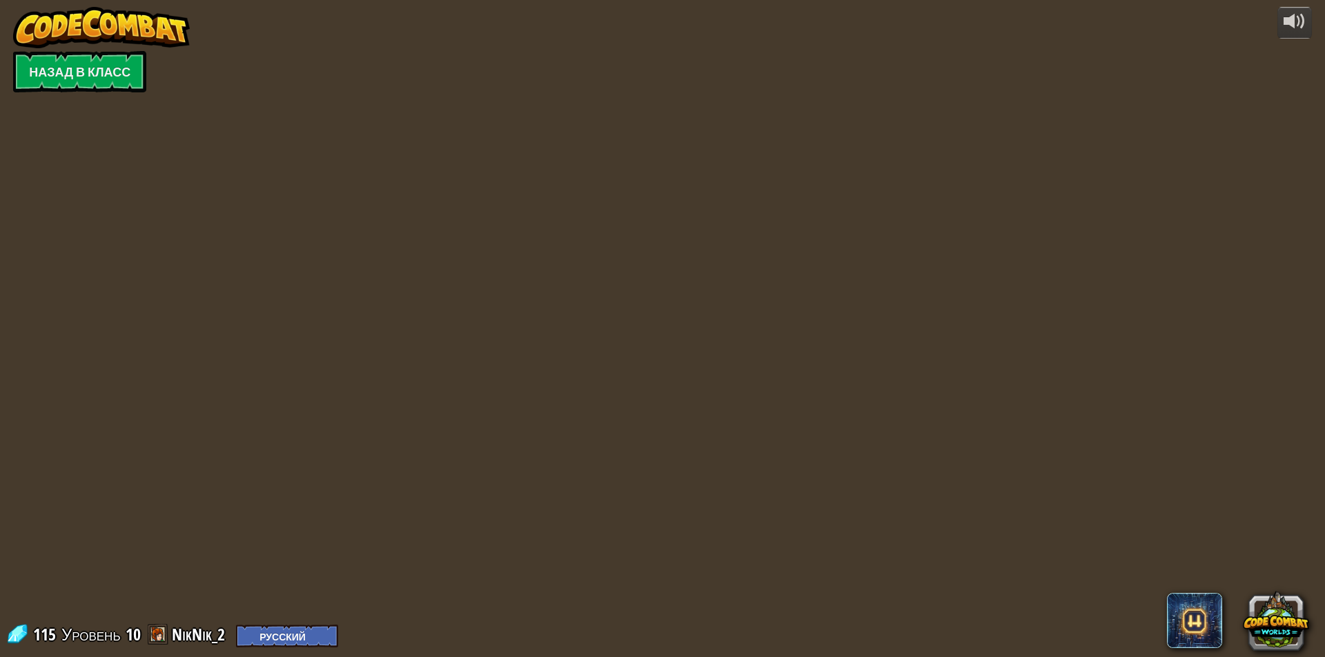
select select "ru"
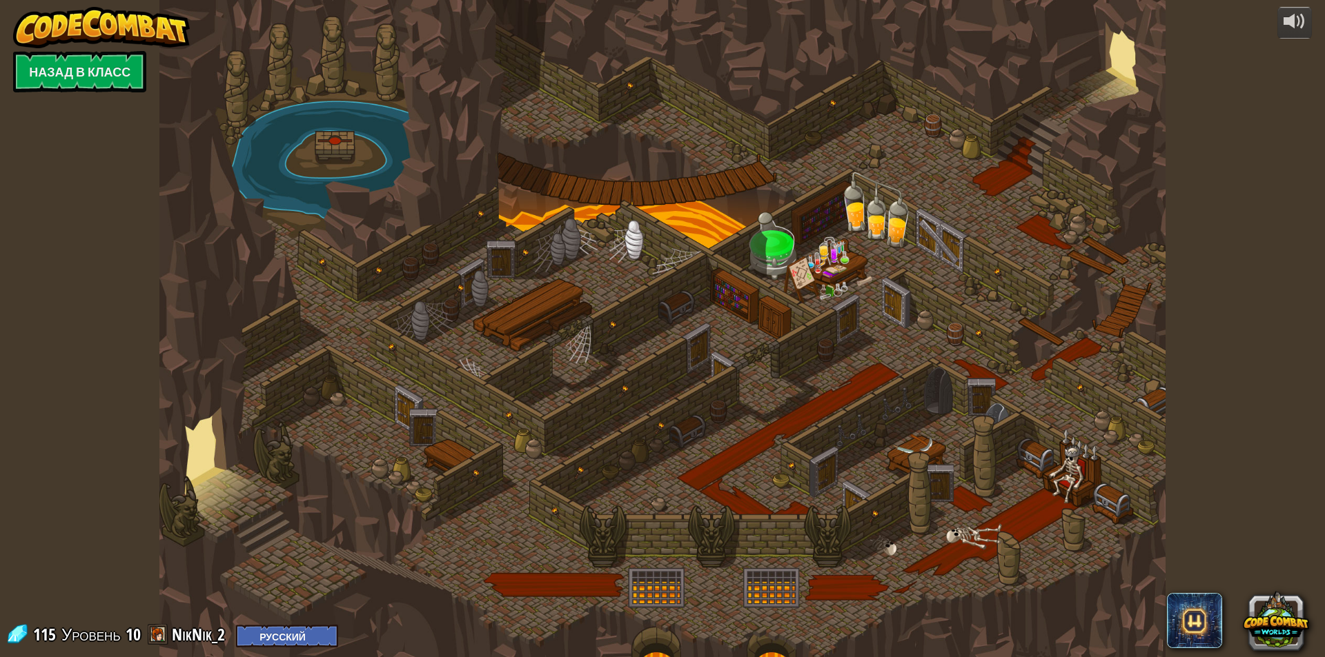
select select "ru"
